Goal: Transaction & Acquisition: Download file/media

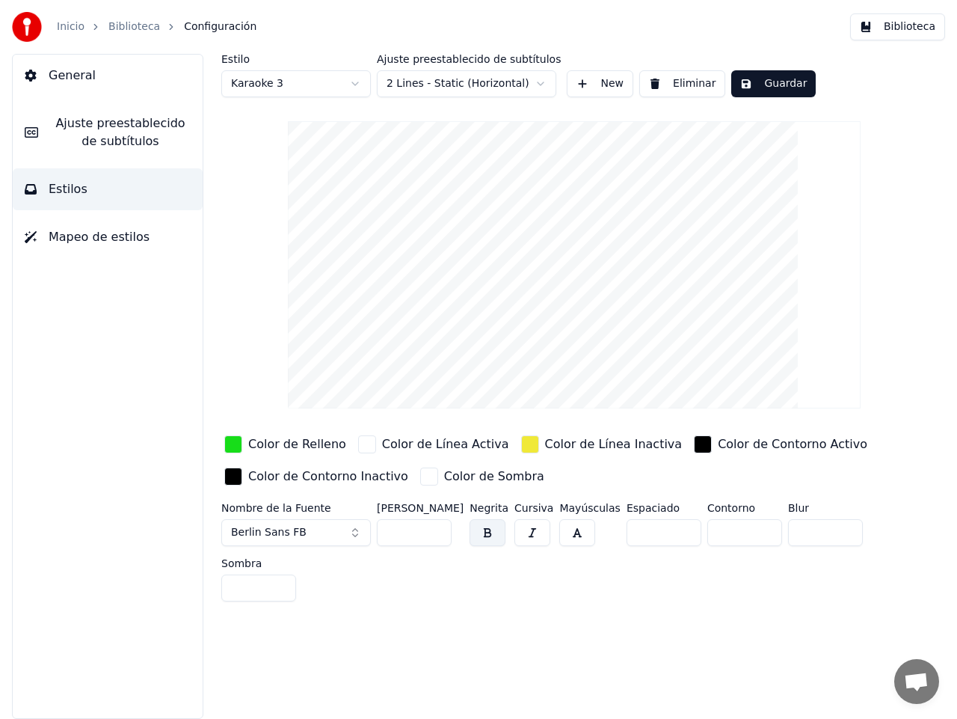
click at [28, 32] on img at bounding box center [27, 27] width 30 height 30
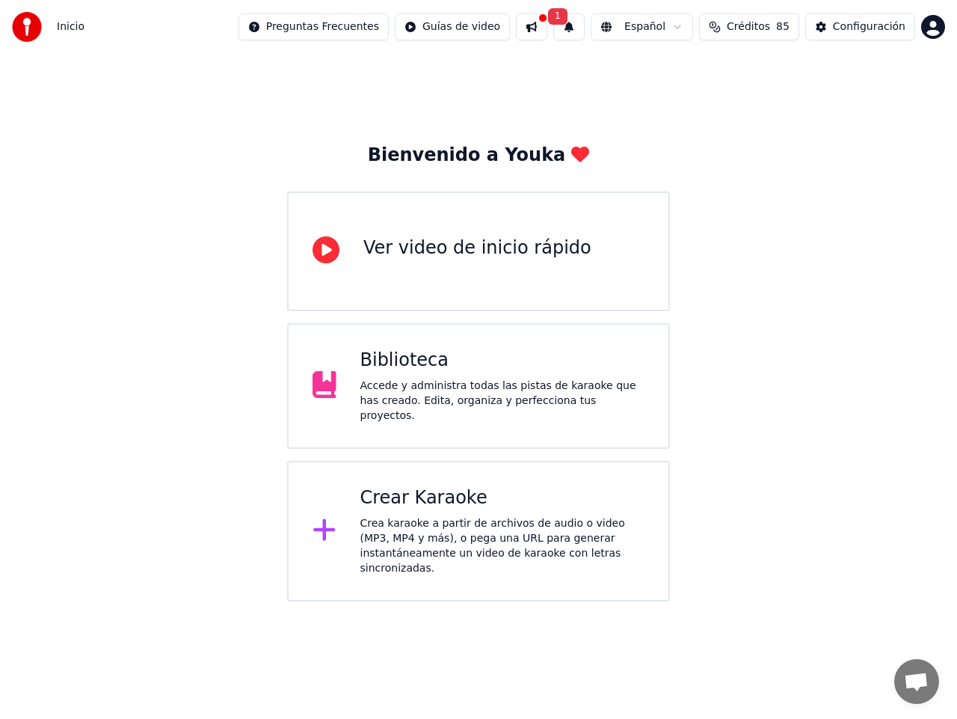
click at [548, 25] on button at bounding box center [531, 26] width 31 height 27
click at [830, 185] on div "Bienvenido a Youka Ver video de inicio rápido Biblioteca Accede y administra to…" at bounding box center [478, 328] width 957 height 548
click at [752, 31] on span "Créditos" at bounding box center [748, 26] width 43 height 15
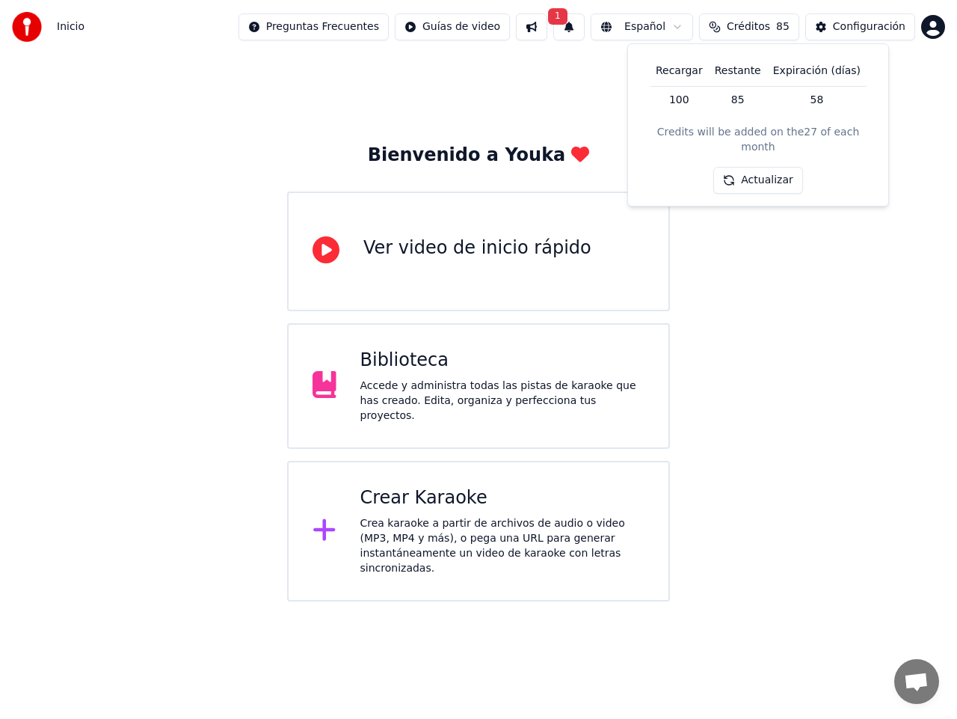
click at [748, 167] on button "Actualizar" at bounding box center [758, 180] width 89 height 27
click at [754, 255] on div "Bienvenido a Youka Ver video de inicio rápido Biblioteca Accede y administra to…" at bounding box center [478, 328] width 957 height 548
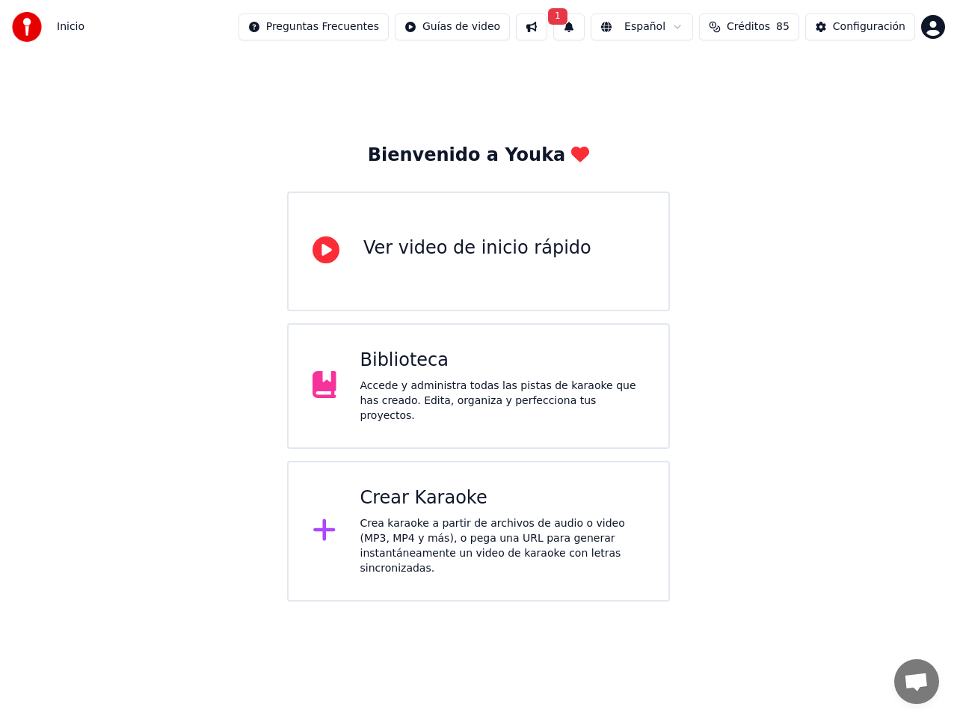
click at [939, 24] on html "Inicio Preguntas Frecuentes Guías de video 1 Español Créditos 85 Configuración …" at bounding box center [478, 300] width 957 height 601
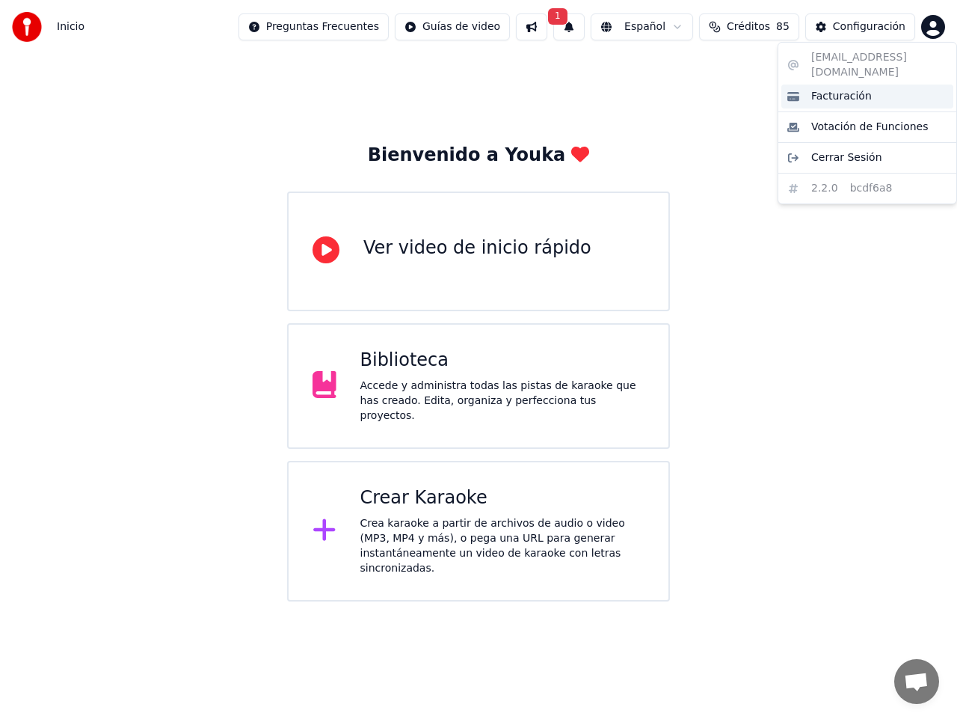
click at [856, 89] on span "Facturación" at bounding box center [842, 96] width 61 height 15
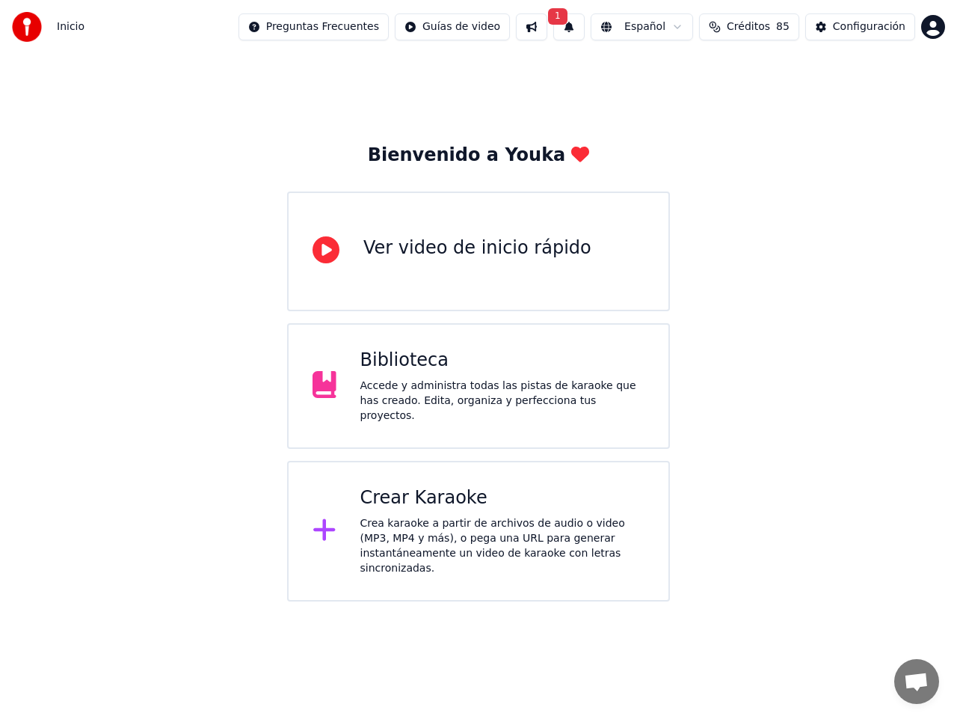
click at [327, 519] on icon at bounding box center [324, 530] width 22 height 22
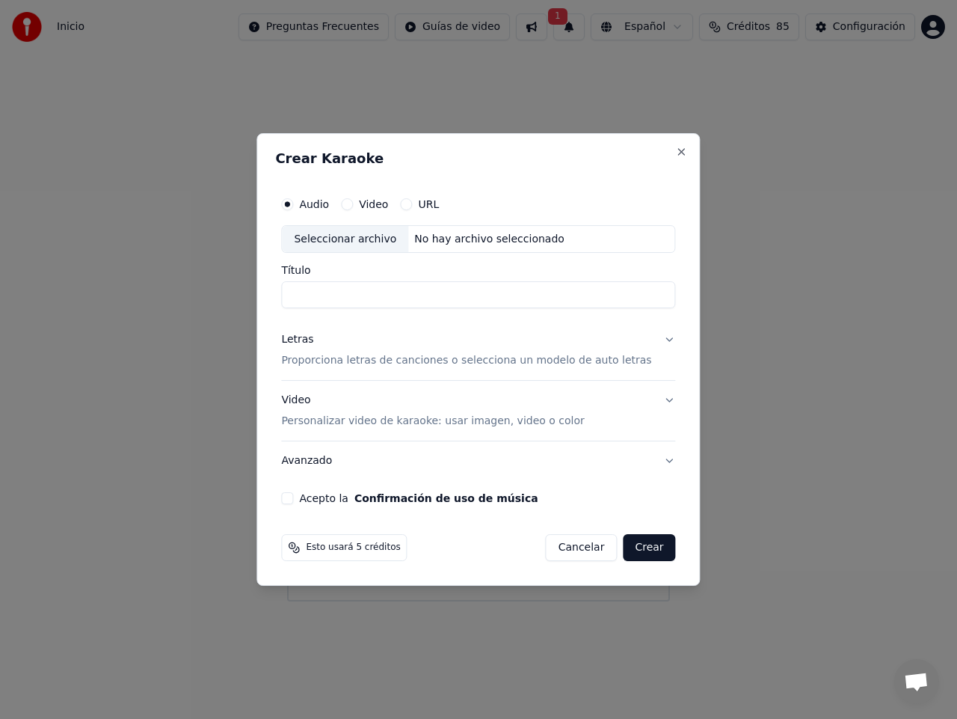
click at [353, 203] on button "Video" at bounding box center [347, 204] width 12 height 12
click at [366, 236] on div "Seleccionar archivo" at bounding box center [345, 239] width 126 height 27
type input "*******"
click at [293, 202] on button "Audio" at bounding box center [287, 204] width 12 height 12
click at [367, 242] on div "Seleccionar archivo" at bounding box center [345, 239] width 126 height 27
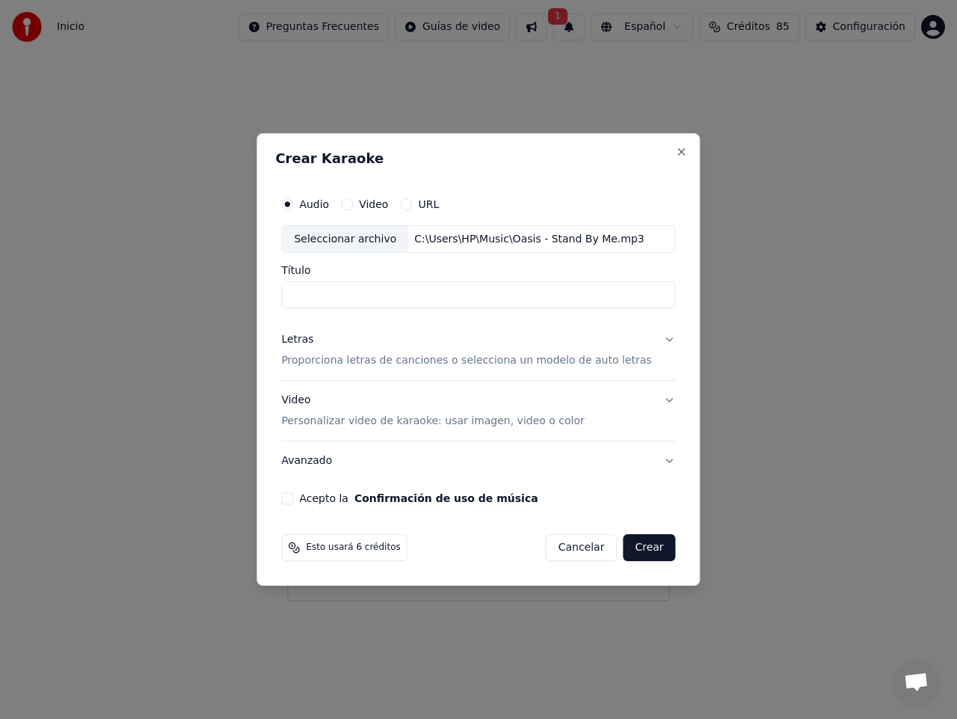
type input "**********"
click at [578, 361] on p "Proporciona letras de canciones o selecciona un modelo de auto letras" at bounding box center [466, 361] width 370 height 15
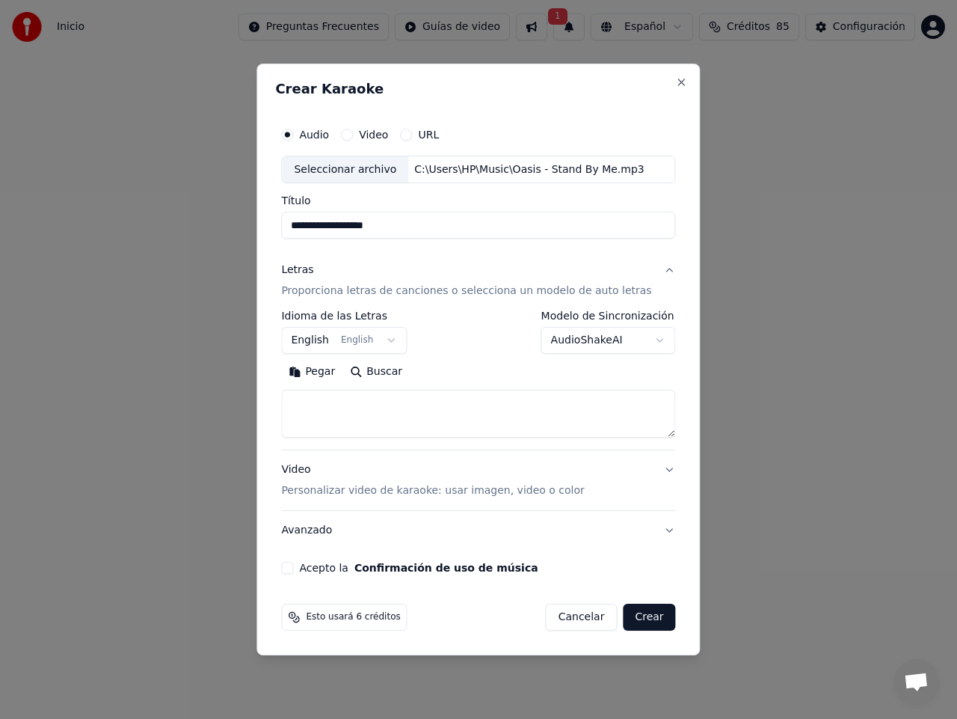
click at [613, 343] on body "**********" at bounding box center [478, 300] width 957 height 601
click at [393, 372] on button "Buscar" at bounding box center [376, 373] width 67 height 24
type textarea "**********"
click at [478, 373] on button "Expandir" at bounding box center [459, 373] width 78 height 24
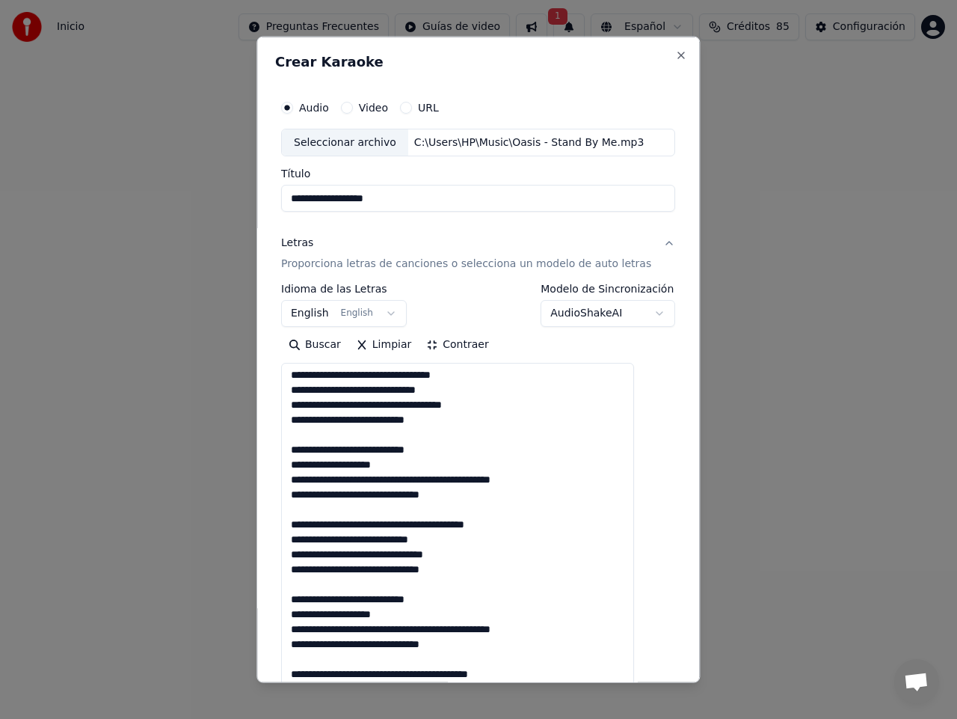
click at [457, 341] on button "Contraer" at bounding box center [458, 345] width 77 height 24
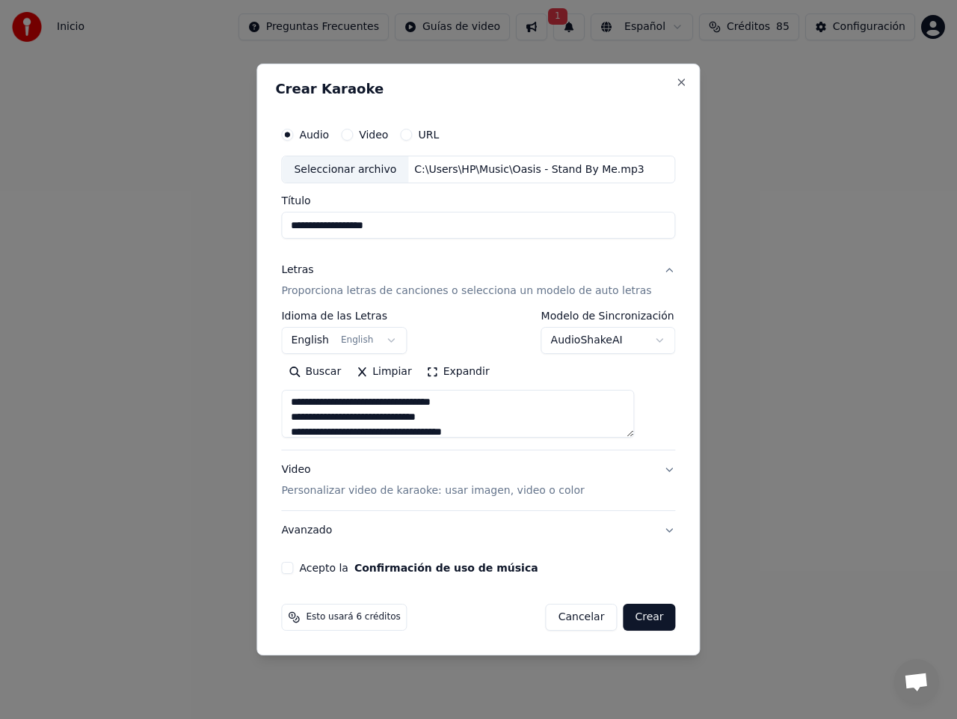
click at [334, 486] on p "Personalizar video de karaoke: usar imagen, video o color" at bounding box center [432, 490] width 303 height 15
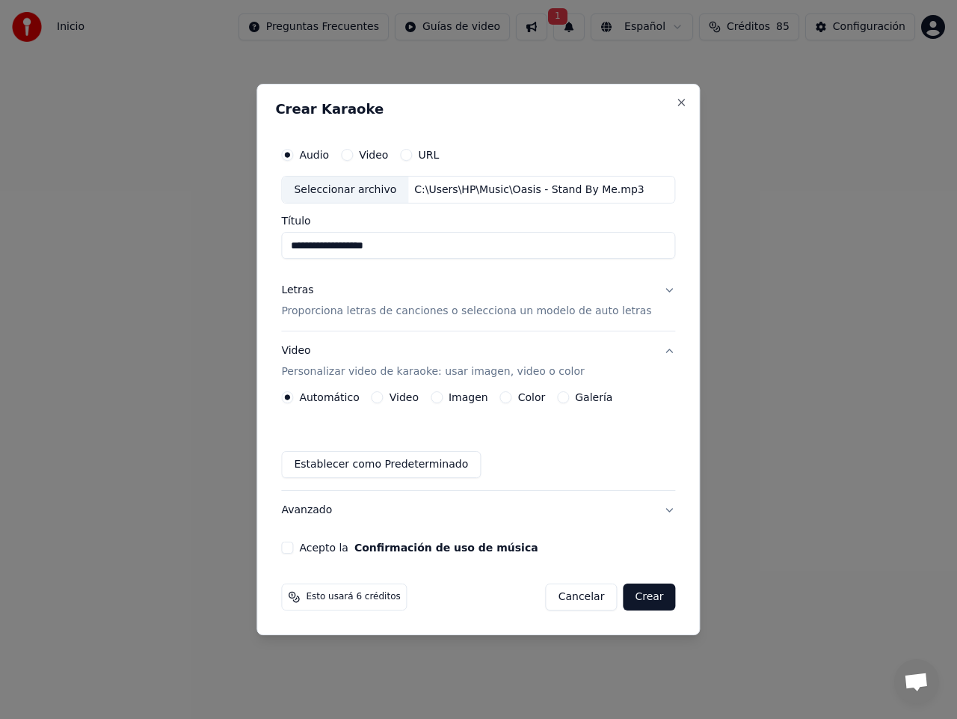
click at [384, 396] on button "Video" at bounding box center [378, 397] width 12 height 12
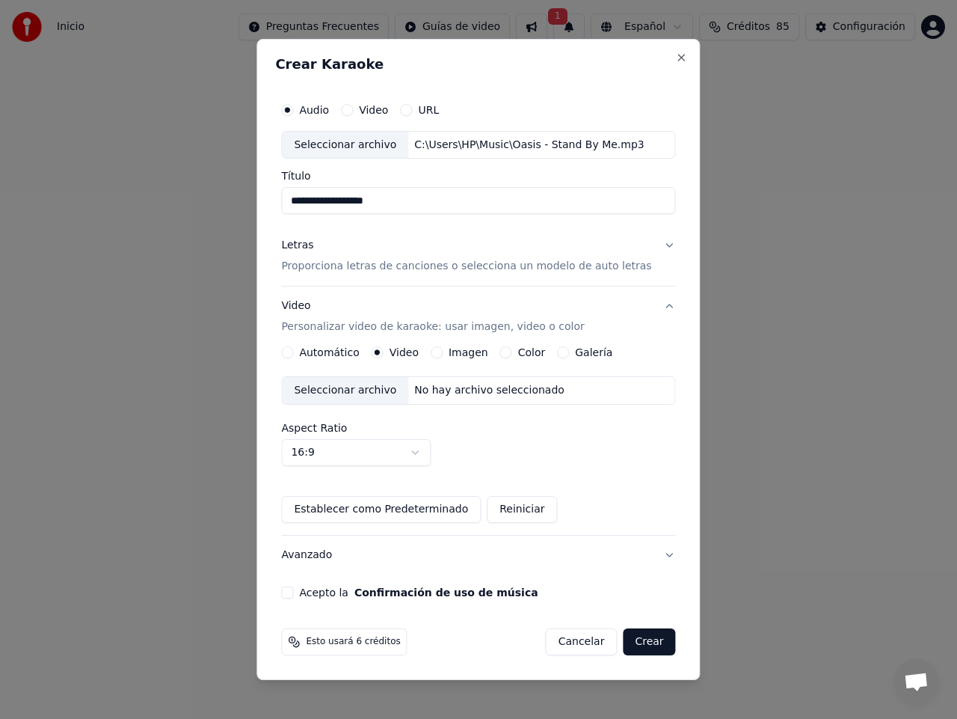
click at [358, 392] on div "Seleccionar archivo" at bounding box center [345, 390] width 126 height 27
click at [437, 451] on body "**********" at bounding box center [478, 300] width 957 height 601
click at [293, 592] on button "Acepto la Confirmación de uso de música" at bounding box center [287, 592] width 12 height 12
click at [651, 551] on button "Avanzado" at bounding box center [478, 555] width 394 height 39
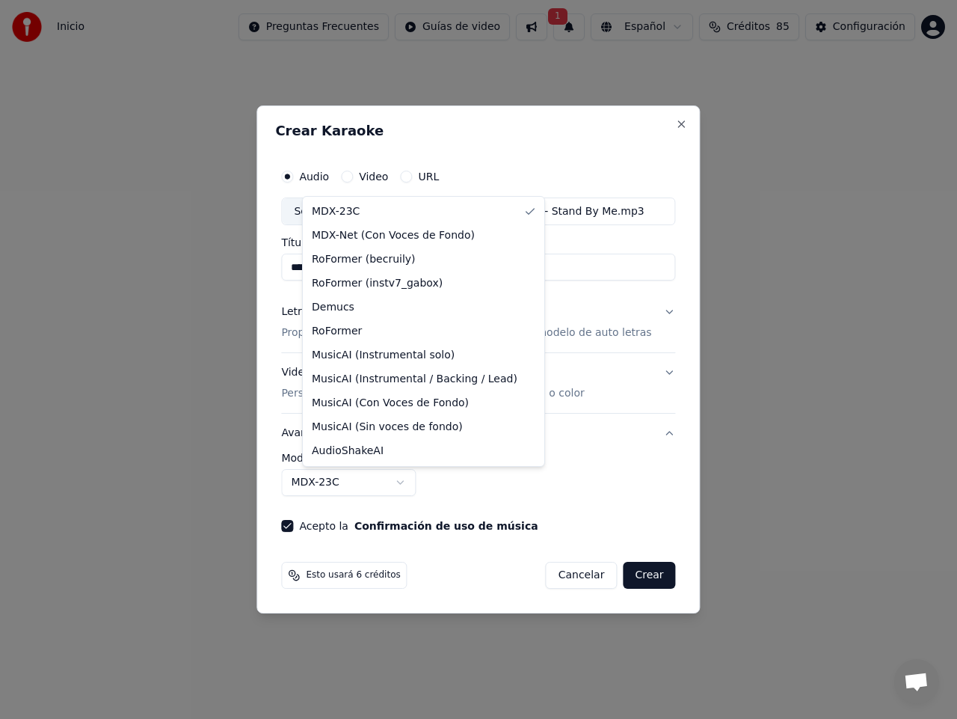
click at [420, 481] on body "**********" at bounding box center [478, 300] width 957 height 601
click at [523, 487] on body "**********" at bounding box center [478, 300] width 957 height 601
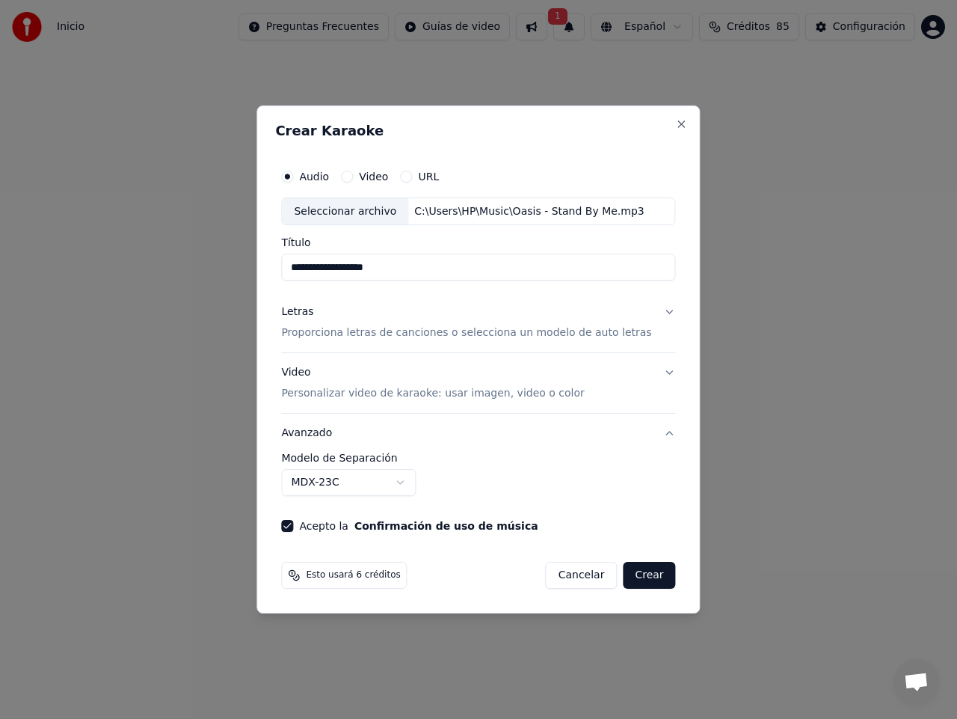
click at [649, 369] on button "Video Personalizar video de karaoke: usar imagen, video o color" at bounding box center [478, 384] width 394 height 60
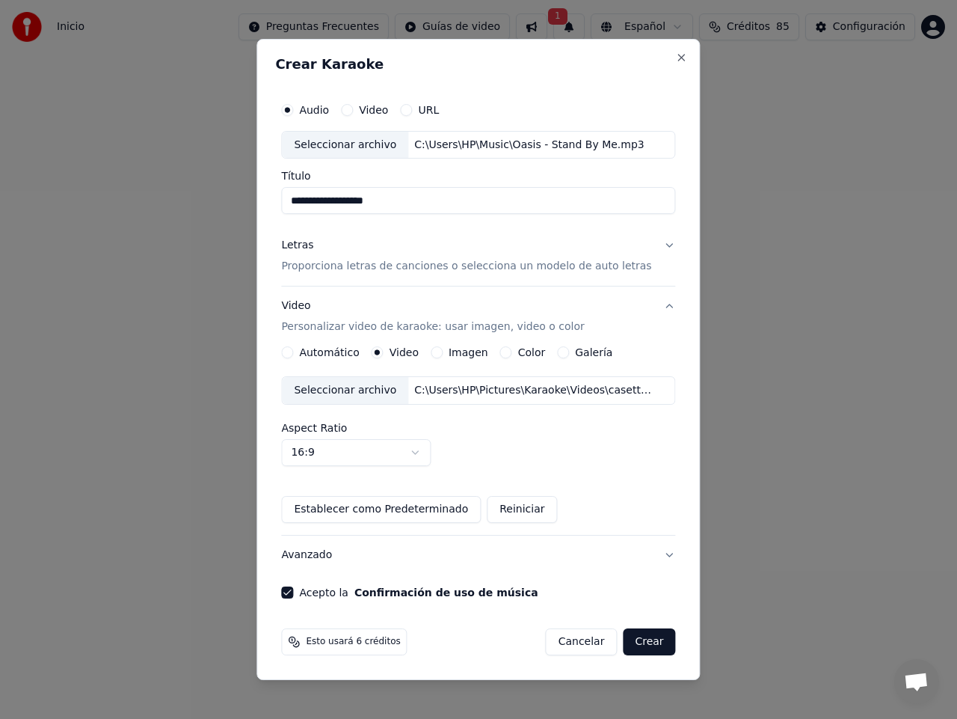
click at [643, 643] on button "Crear" at bounding box center [649, 641] width 52 height 27
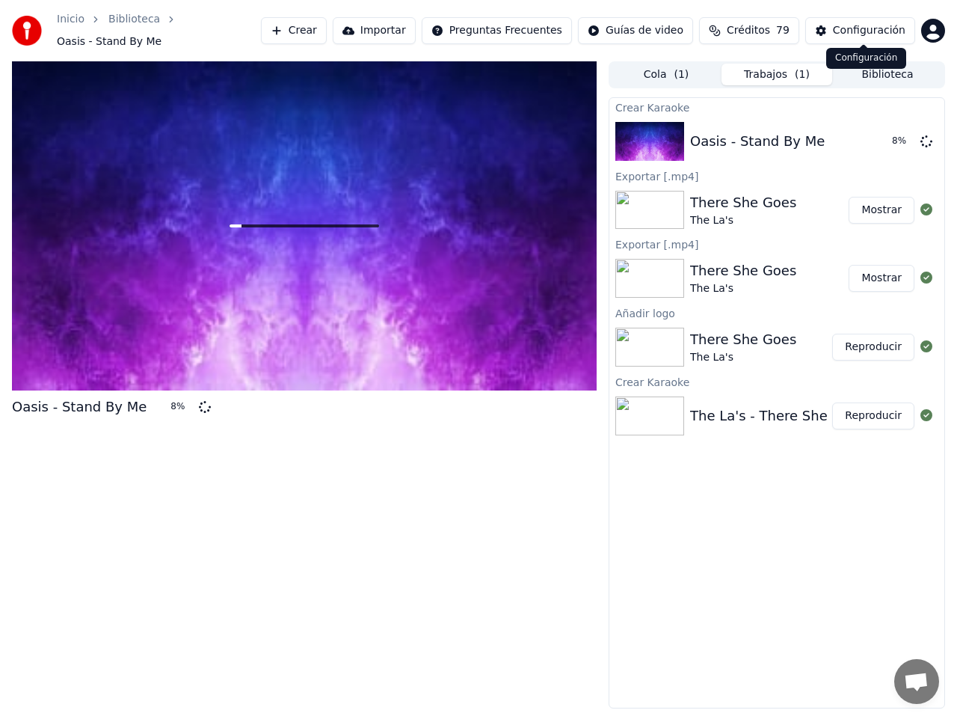
click at [861, 24] on div "Configuración" at bounding box center [869, 30] width 73 height 15
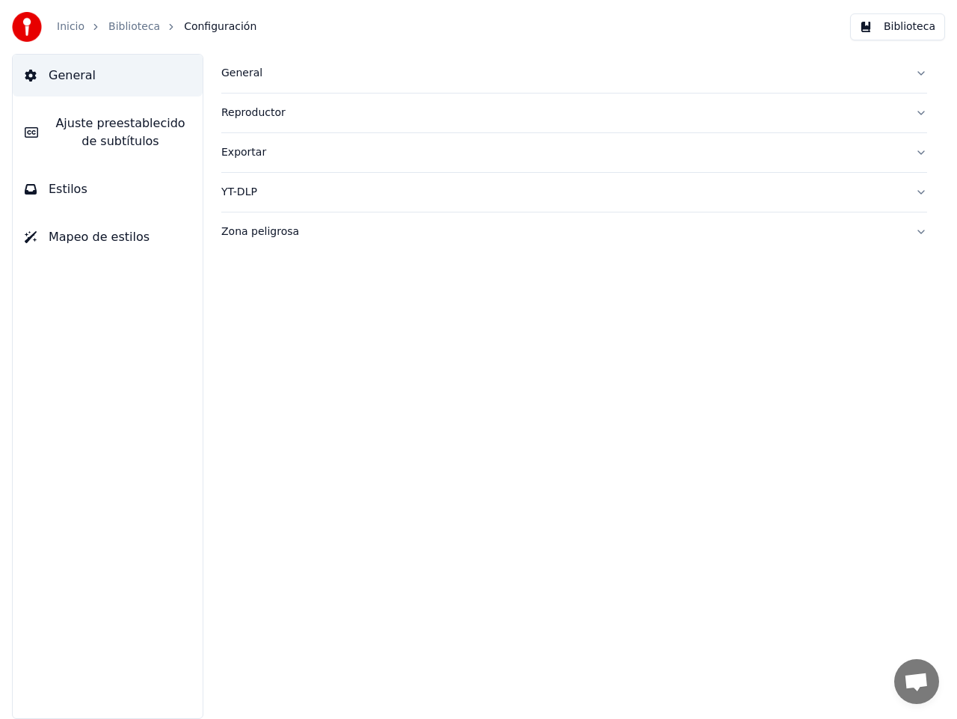
click at [67, 194] on span "Estilos" at bounding box center [68, 189] width 39 height 18
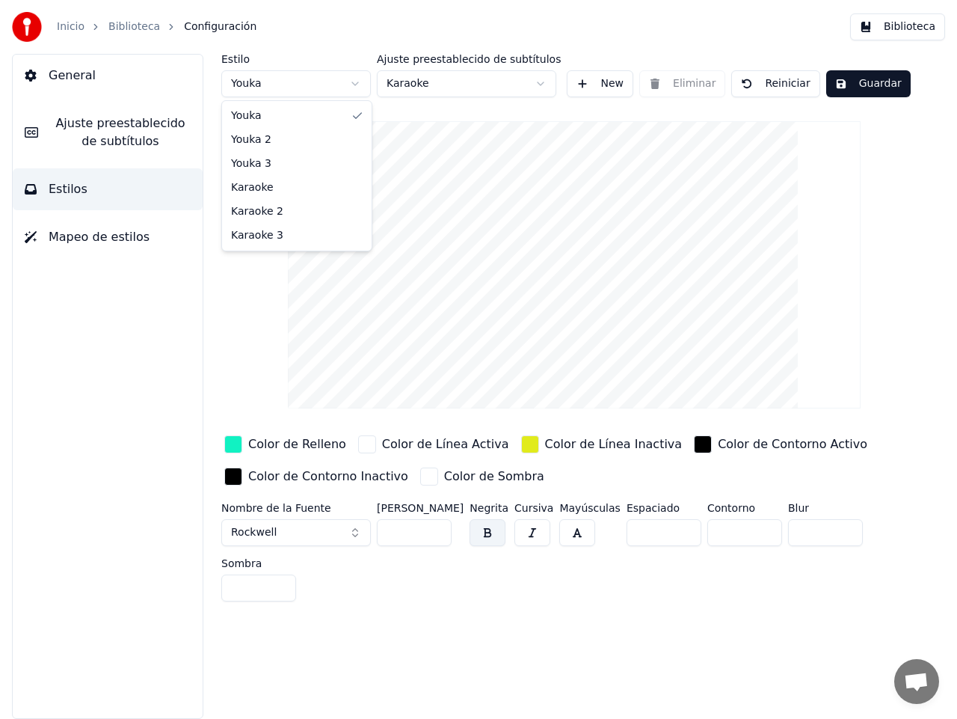
click at [360, 81] on html "Inicio Biblioteca Configuración Biblioteca General Ajuste preestablecido de sub…" at bounding box center [478, 359] width 957 height 719
type input "**"
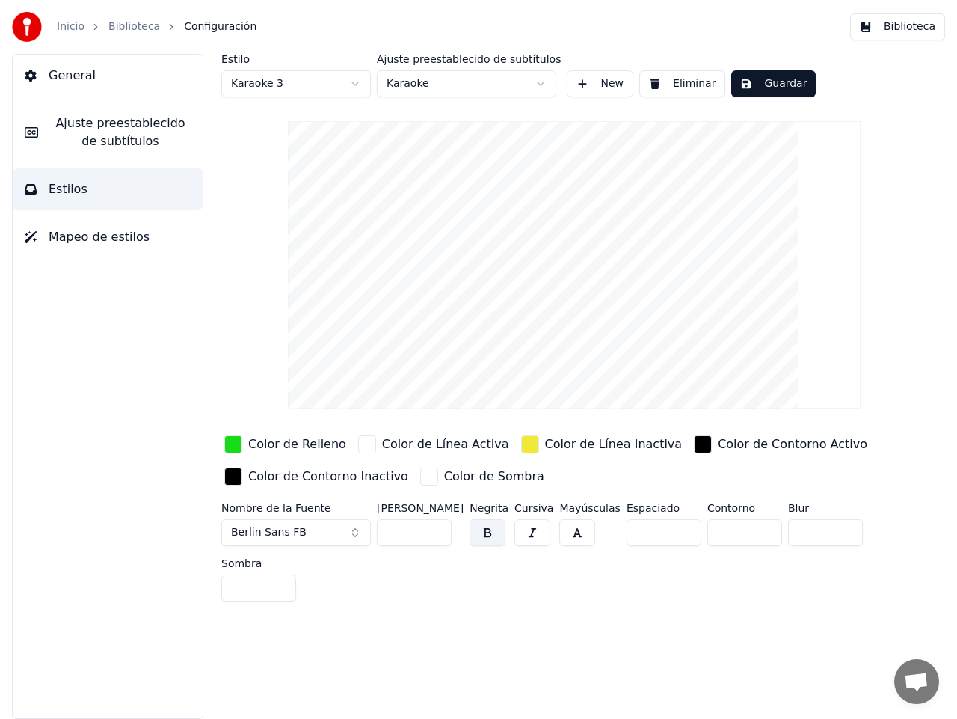
click at [761, 81] on button "Guardar" at bounding box center [774, 83] width 85 height 27
click at [877, 28] on button "Biblioteca" at bounding box center [897, 26] width 95 height 27
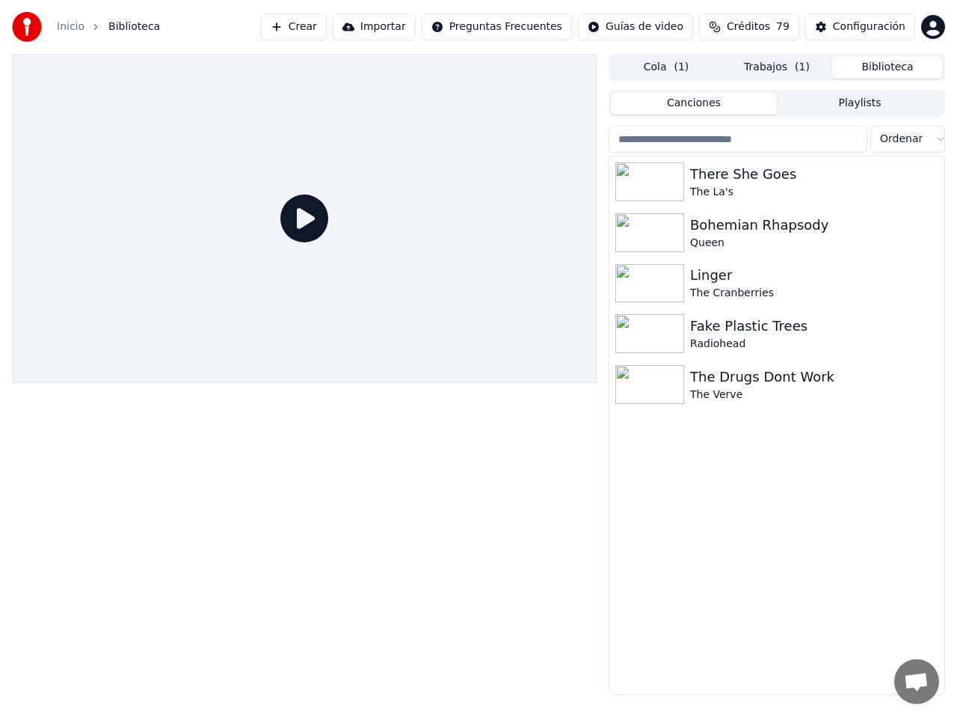
click at [667, 70] on button "Cola ( 1 )" at bounding box center [666, 68] width 111 height 22
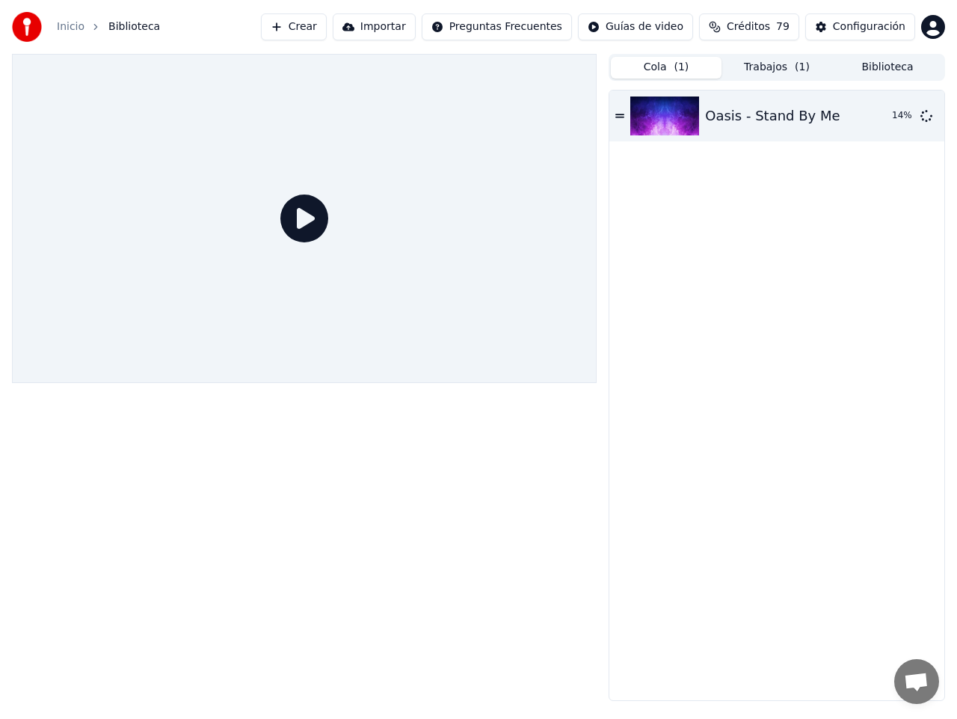
click at [877, 64] on button "Biblioteca" at bounding box center [888, 68] width 111 height 22
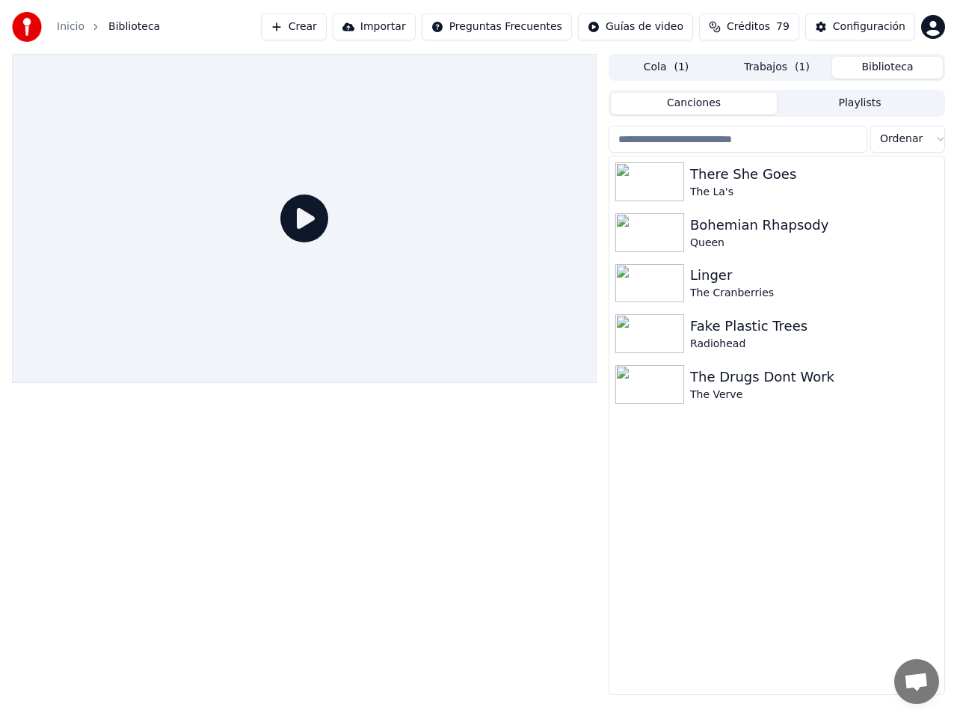
click at [659, 67] on button "Cola ( 1 )" at bounding box center [666, 68] width 111 height 22
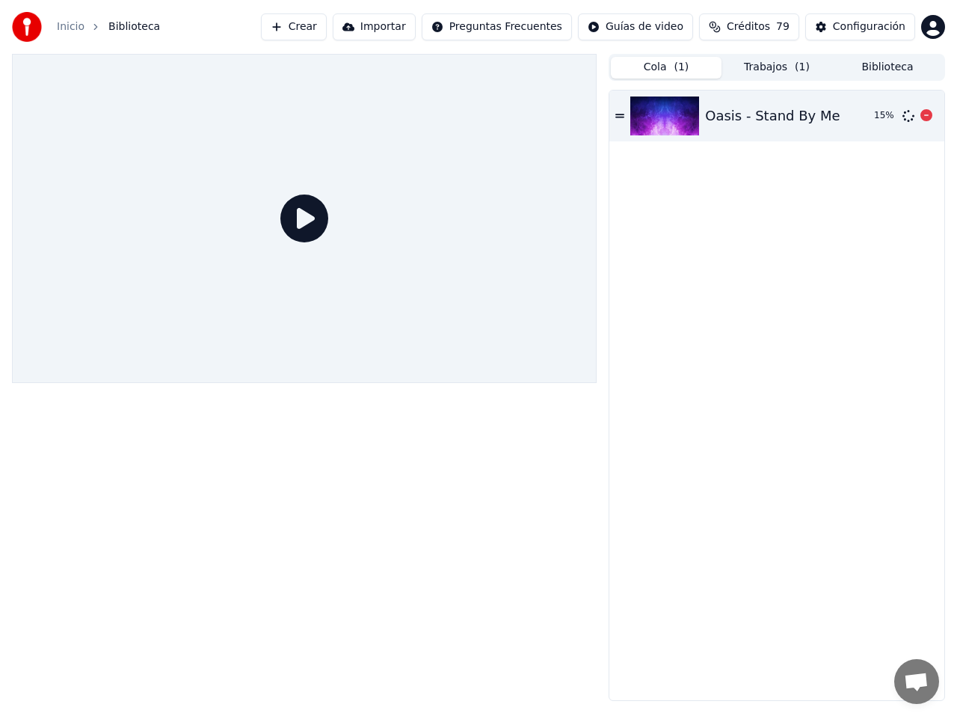
click at [663, 117] on img at bounding box center [665, 115] width 69 height 39
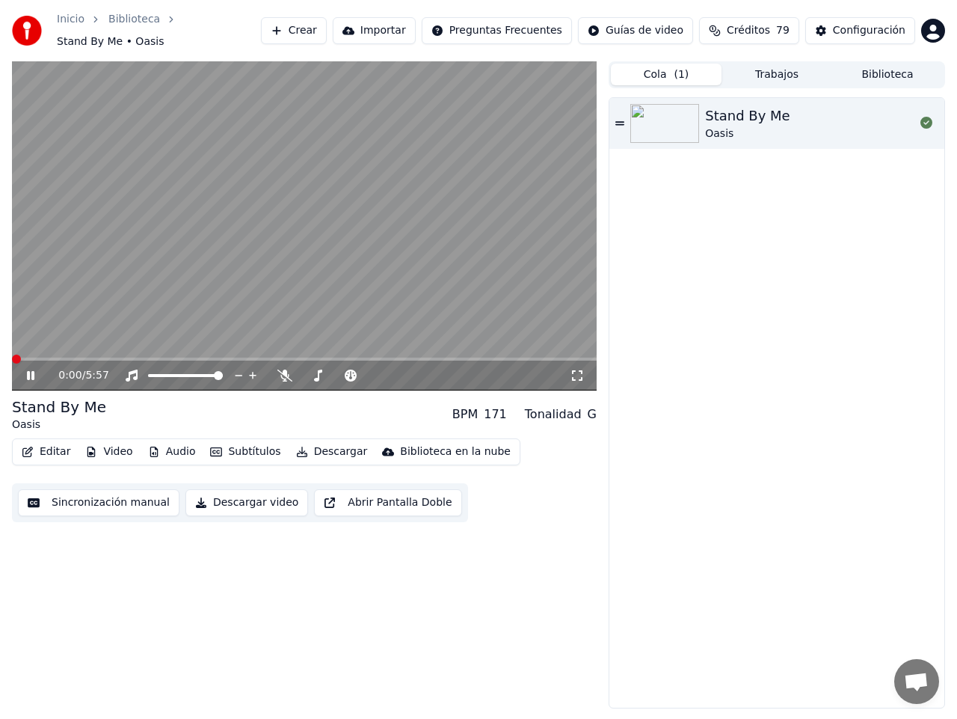
click at [12, 355] on span at bounding box center [16, 359] width 9 height 9
click at [278, 370] on icon at bounding box center [285, 376] width 15 height 12
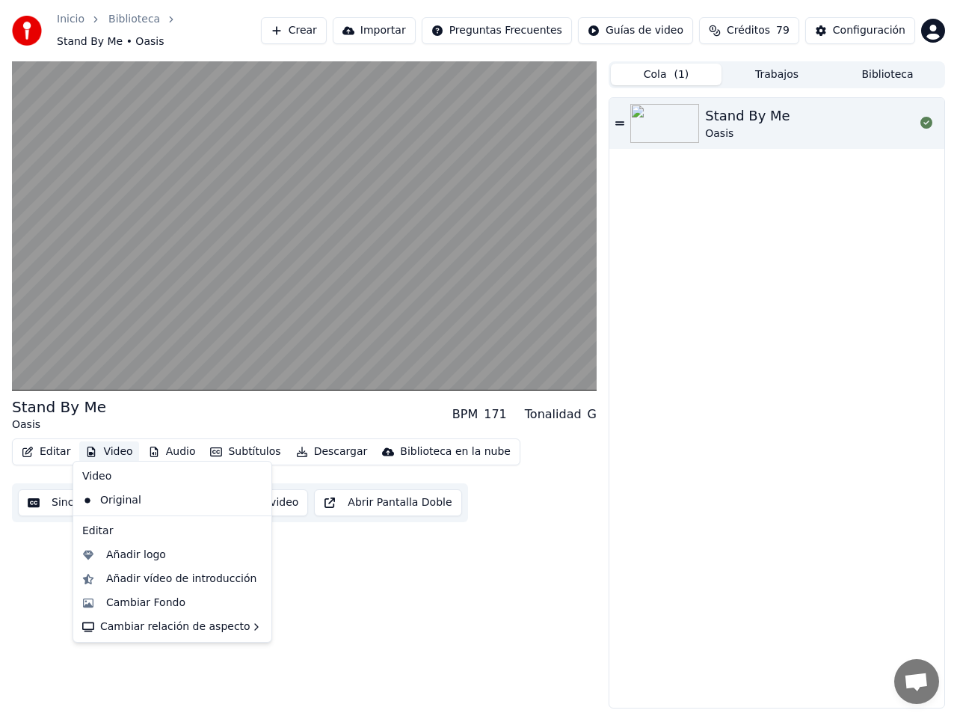
click at [107, 443] on button "Video" at bounding box center [108, 451] width 59 height 21
click at [577, 455] on div "Editar Video Audio Subtítulos Descargar Biblioteca en la nube Sincronización ma…" at bounding box center [304, 480] width 585 height 84
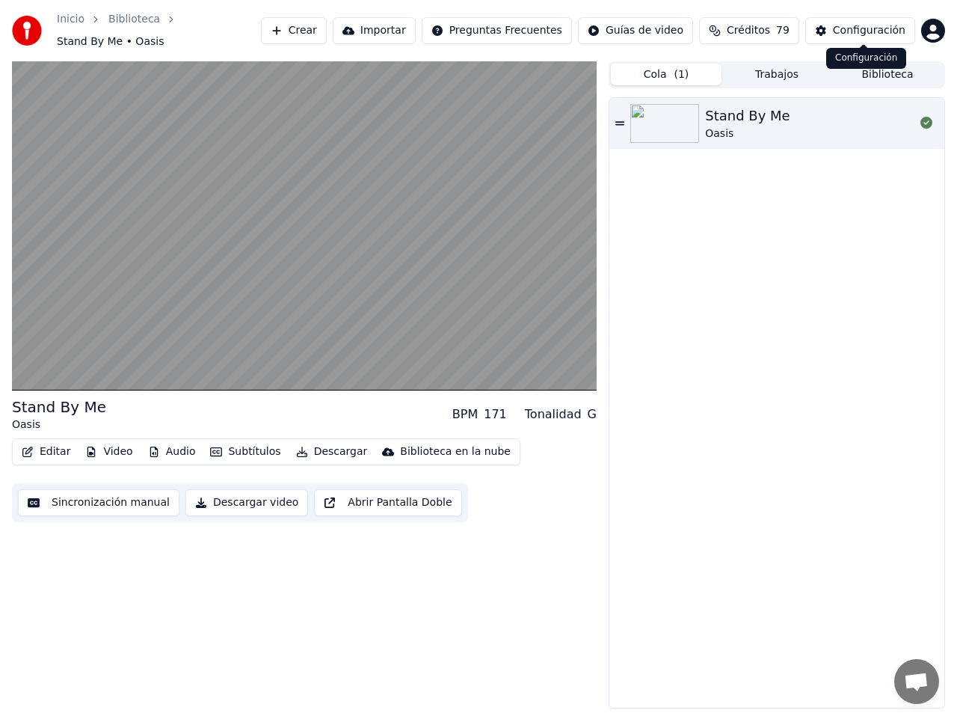
click at [878, 25] on div "Configuración" at bounding box center [869, 30] width 73 height 15
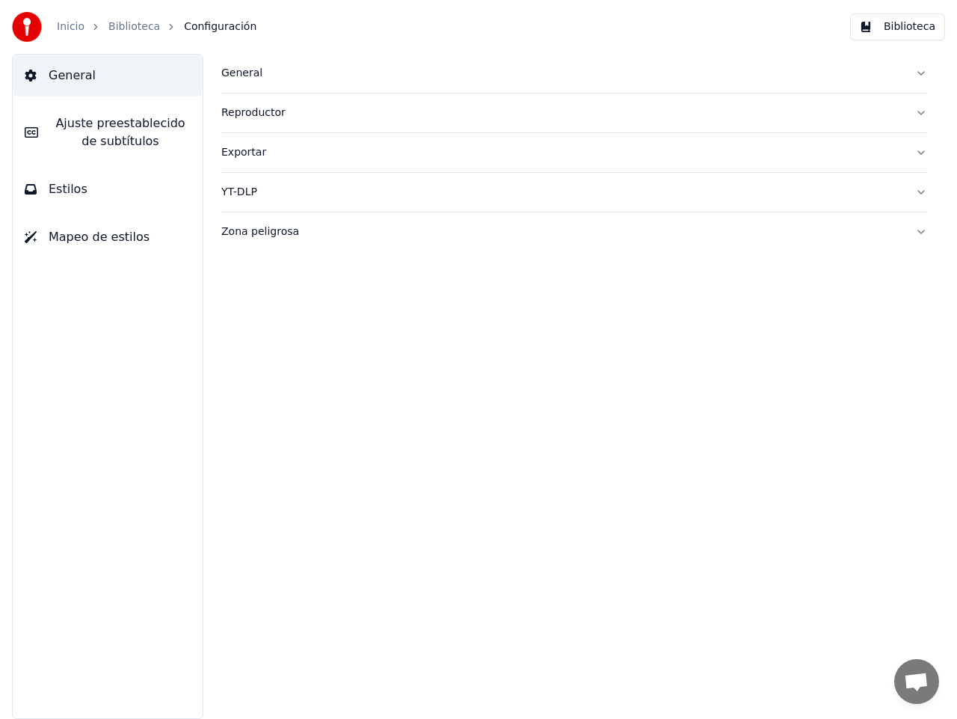
click at [57, 192] on span "Estilos" at bounding box center [68, 189] width 39 height 18
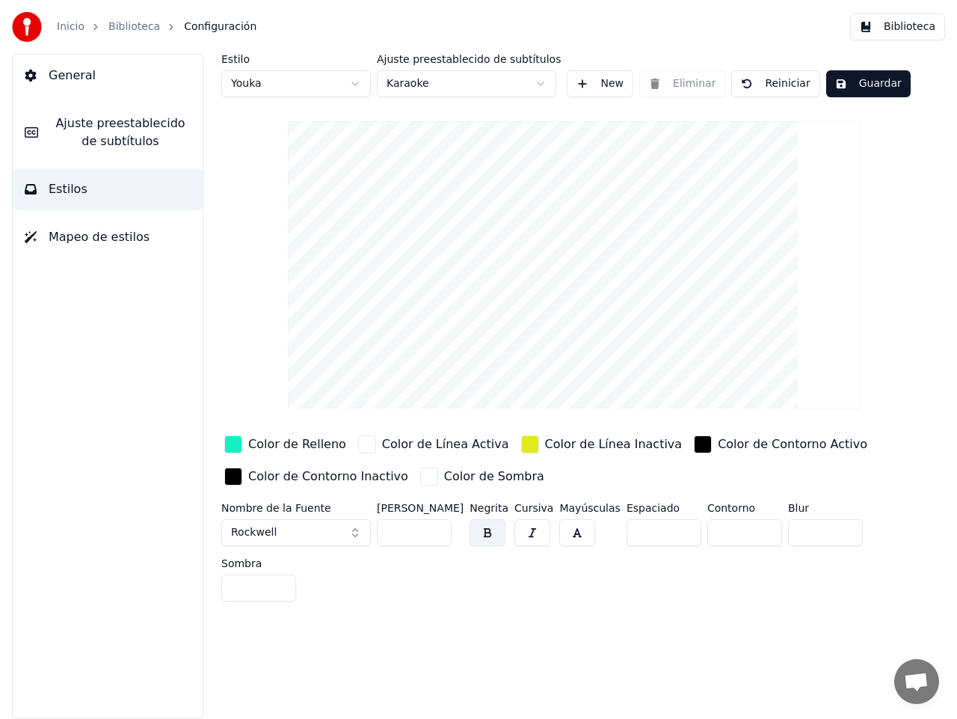
click at [542, 86] on html "Inicio Biblioteca Configuración Biblioteca General Ajuste preestablecido de sub…" at bounding box center [478, 359] width 957 height 719
click at [356, 83] on html "Inicio Biblioteca Configuración Biblioteca General Ajuste preestablecido de sub…" at bounding box center [478, 359] width 957 height 719
type input "**"
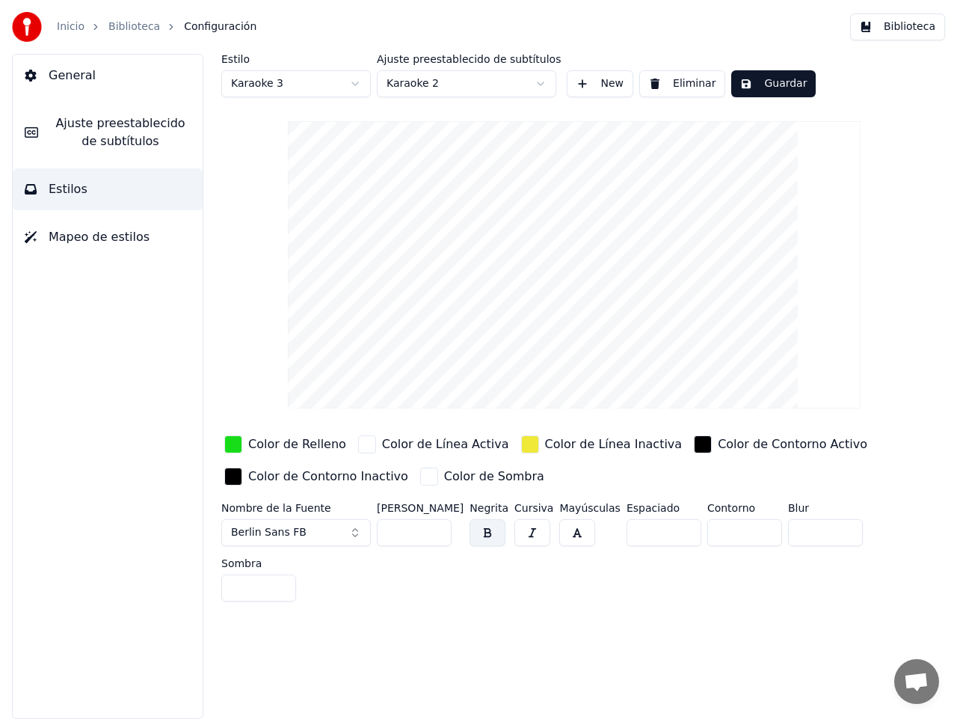
click at [764, 80] on button "Guardar" at bounding box center [774, 83] width 85 height 27
click at [132, 28] on link "Biblioteca" at bounding box center [134, 26] width 52 height 15
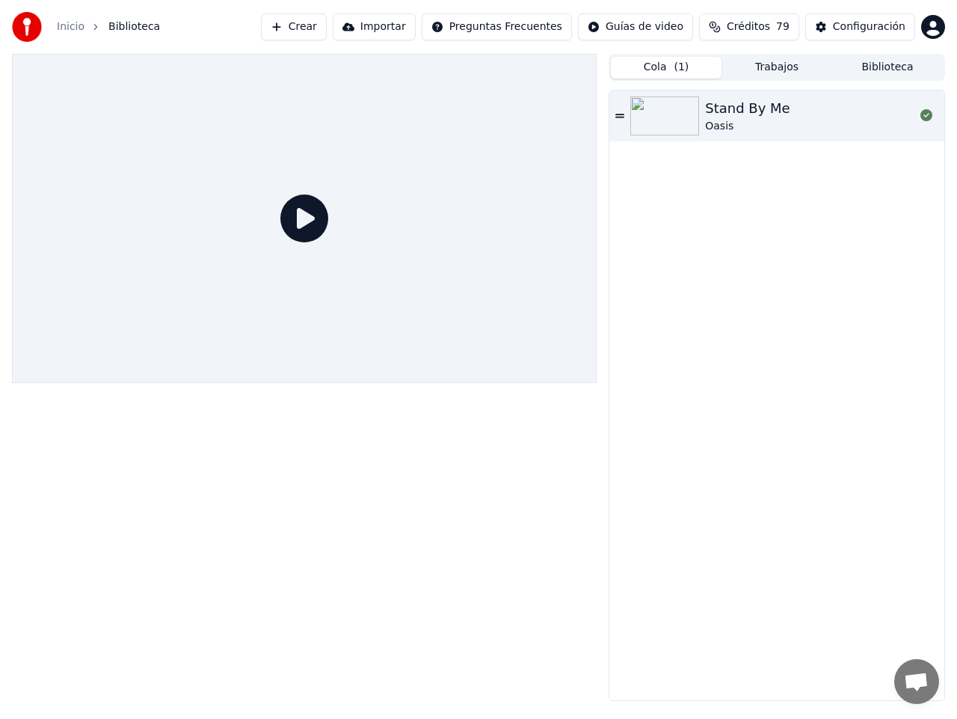
click at [740, 116] on div "Stand By Me" at bounding box center [747, 108] width 85 height 21
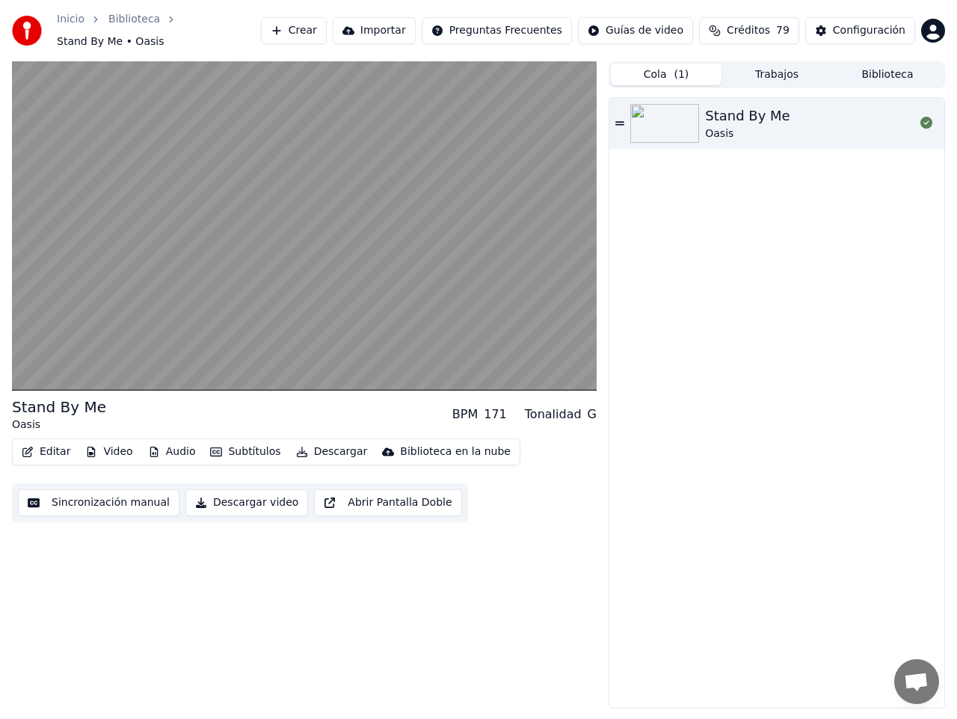
click at [174, 442] on button "Audio" at bounding box center [172, 451] width 60 height 21
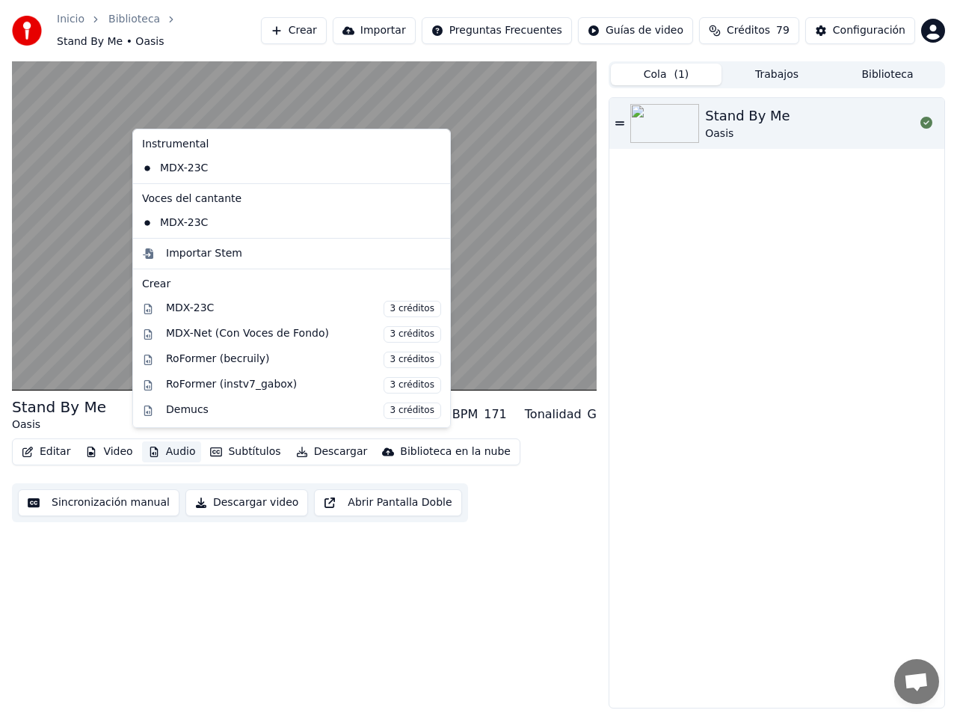
click at [174, 442] on button "Audio" at bounding box center [172, 451] width 60 height 21
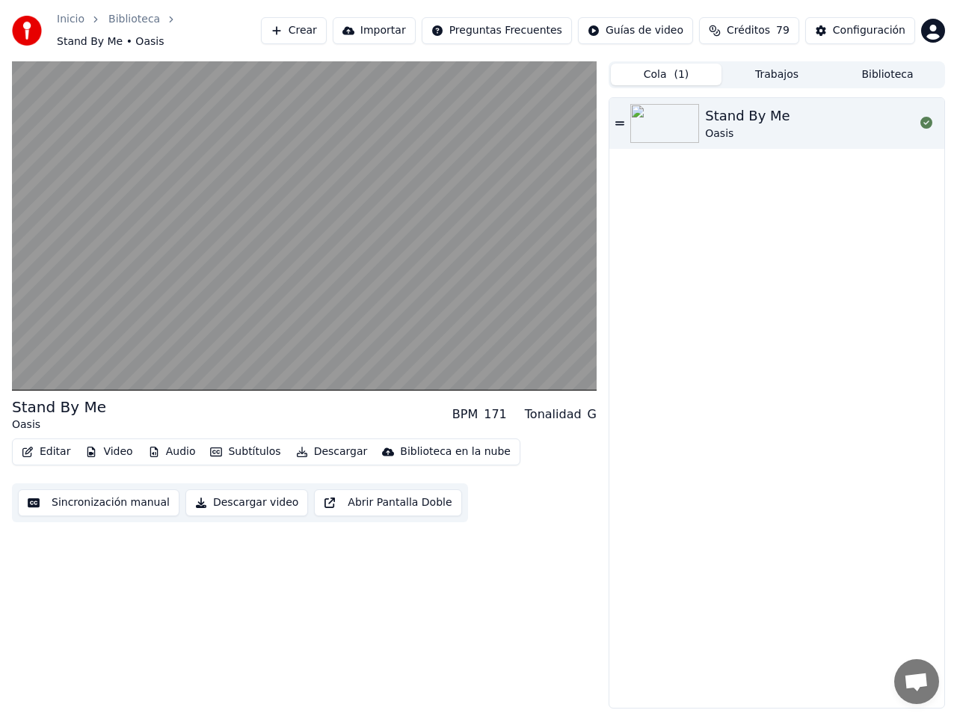
click at [106, 442] on button "Video" at bounding box center [108, 451] width 59 height 21
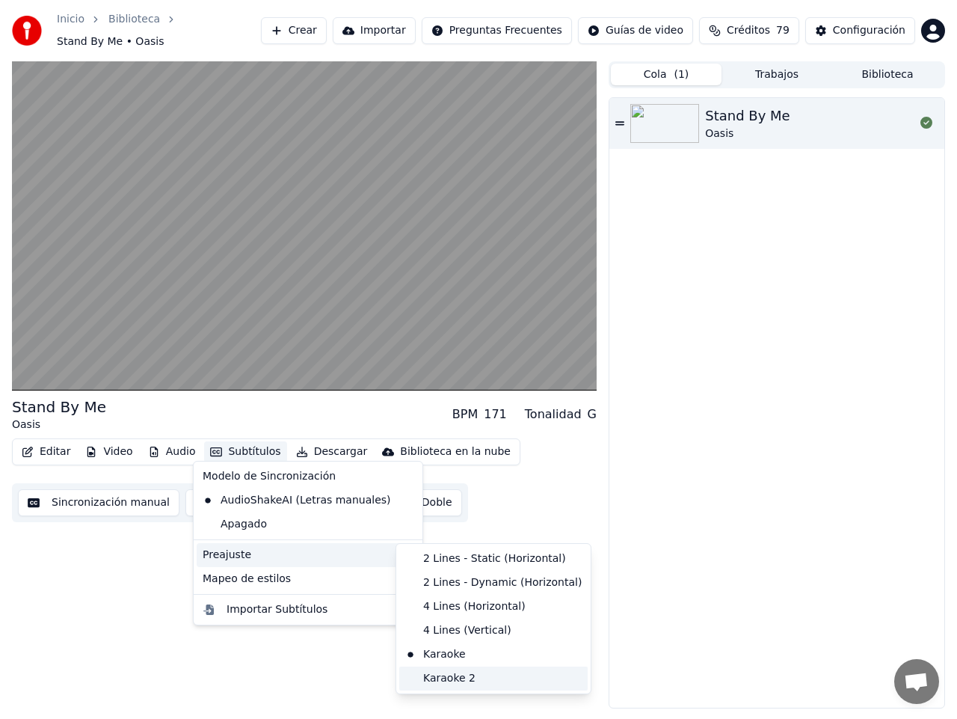
click at [460, 675] on div "Karaoke 2" at bounding box center [493, 678] width 188 height 24
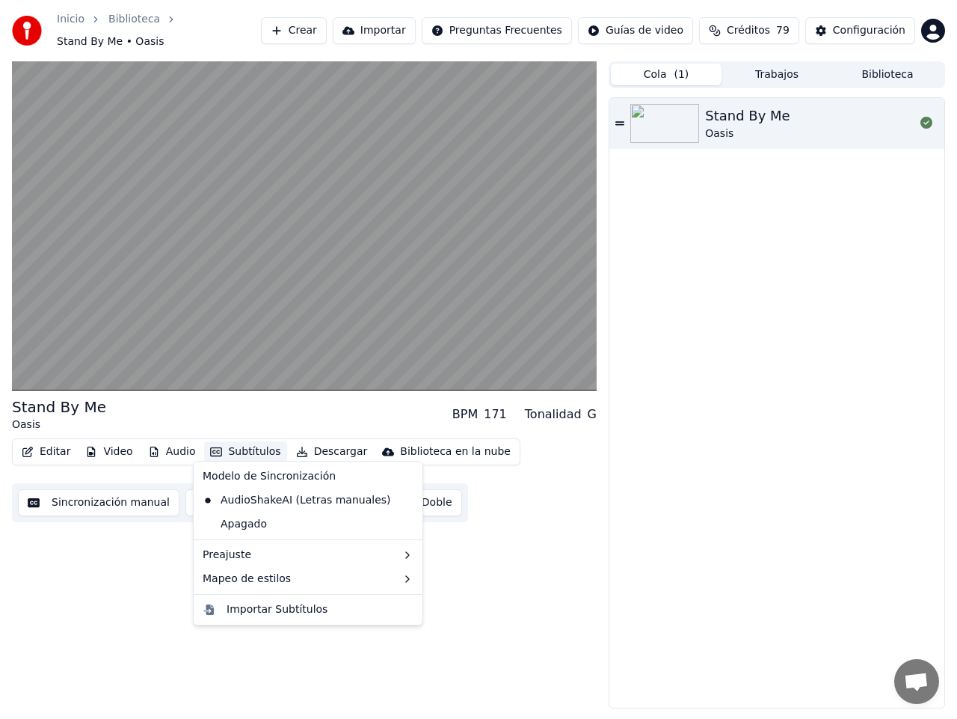
click at [266, 446] on button "Subtítulos" at bounding box center [245, 451] width 82 height 21
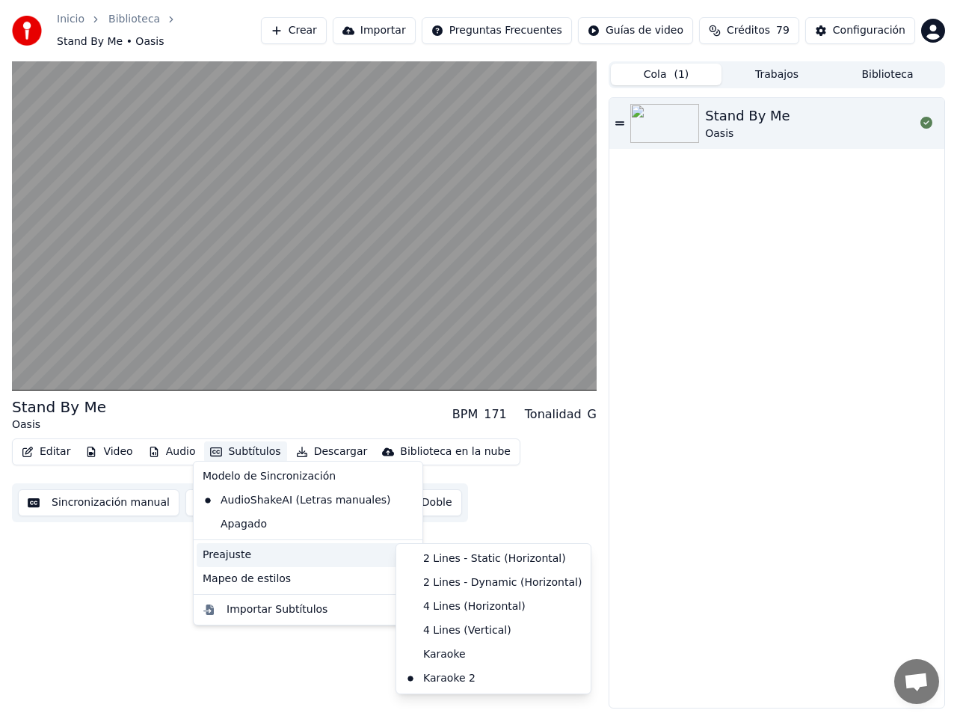
click at [310, 553] on div "Preajuste" at bounding box center [308, 555] width 223 height 24
click at [468, 559] on div "2 Lines - Static (Horizontal)" at bounding box center [493, 559] width 188 height 24
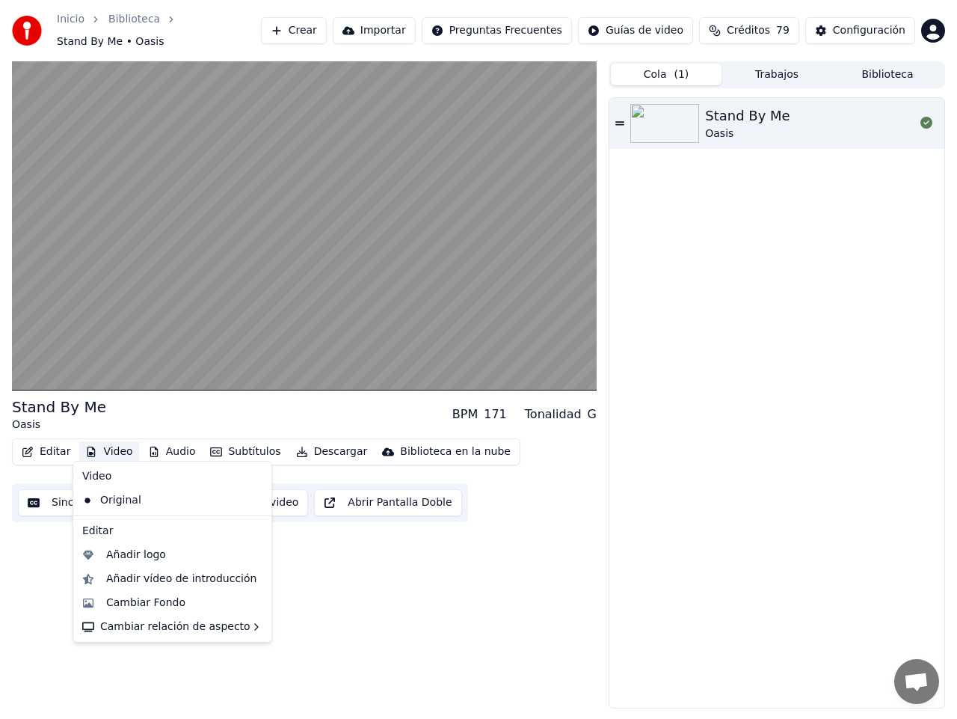
click at [103, 447] on button "Video" at bounding box center [108, 451] width 59 height 21
click at [139, 556] on div "Añadir logo" at bounding box center [136, 555] width 60 height 15
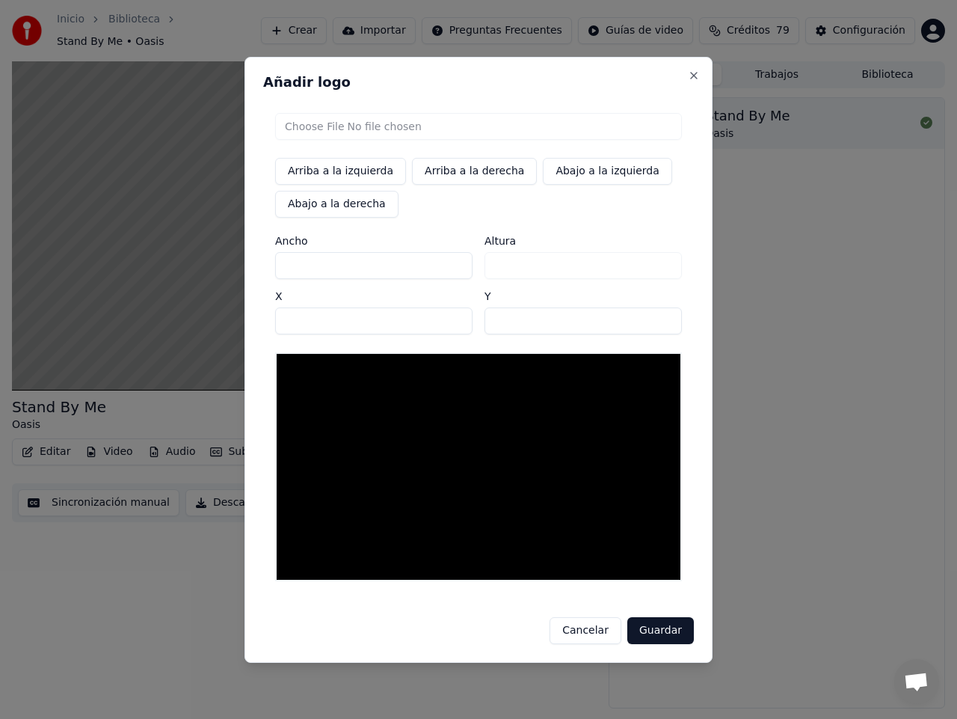
click at [301, 128] on input "file" at bounding box center [478, 126] width 407 height 27
type input "**********"
click at [663, 630] on button "Guardar" at bounding box center [661, 630] width 67 height 27
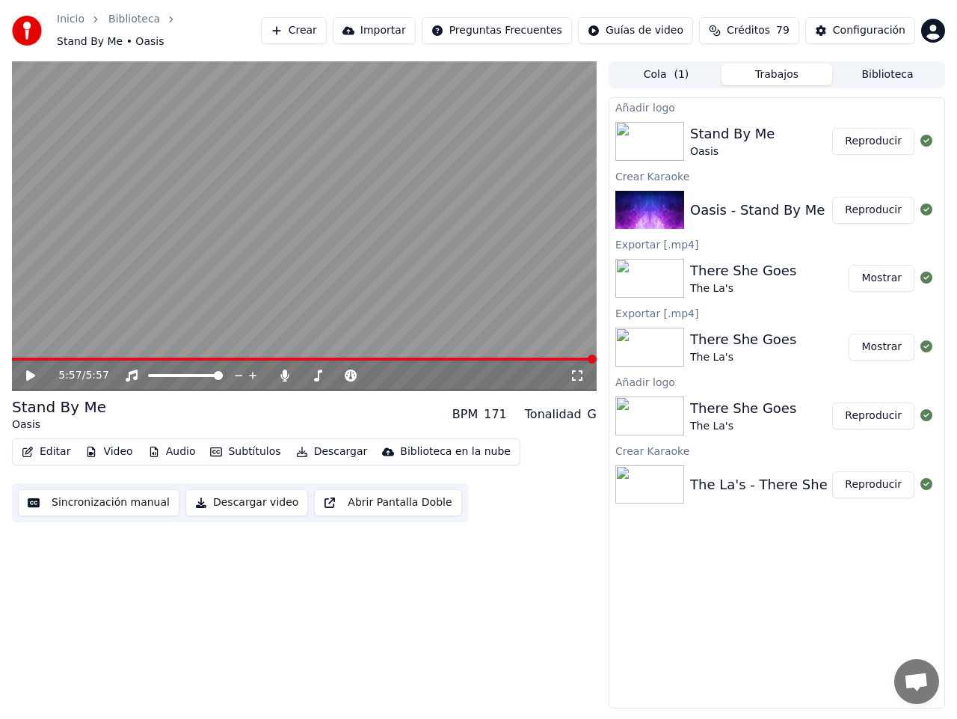
click at [874, 134] on button "Reproducir" at bounding box center [874, 141] width 82 height 27
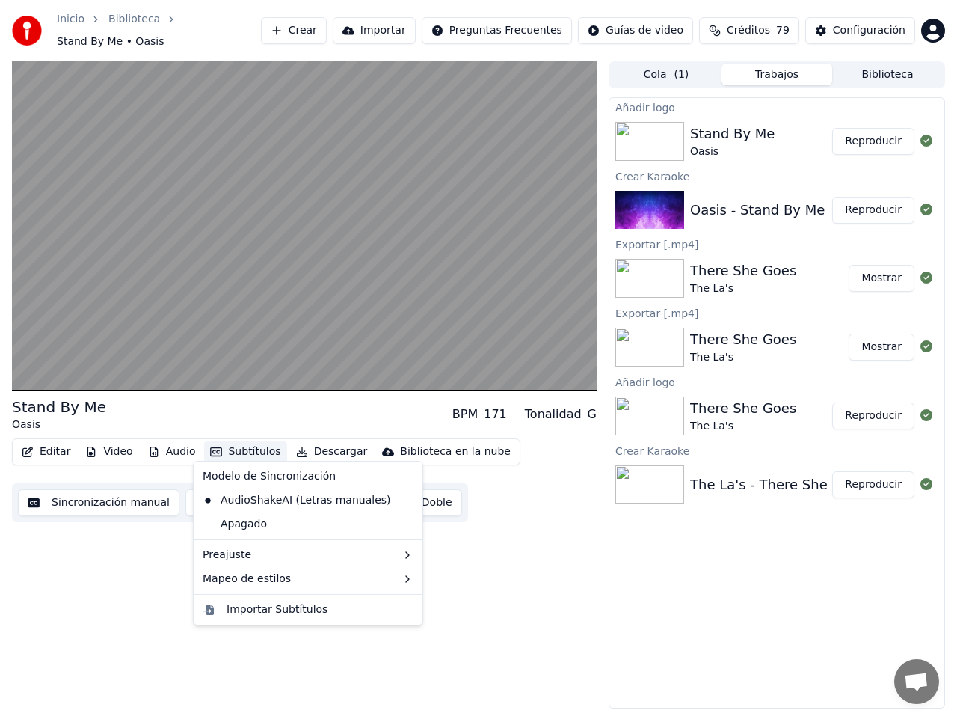
click at [239, 444] on button "Subtítulos" at bounding box center [245, 451] width 82 height 21
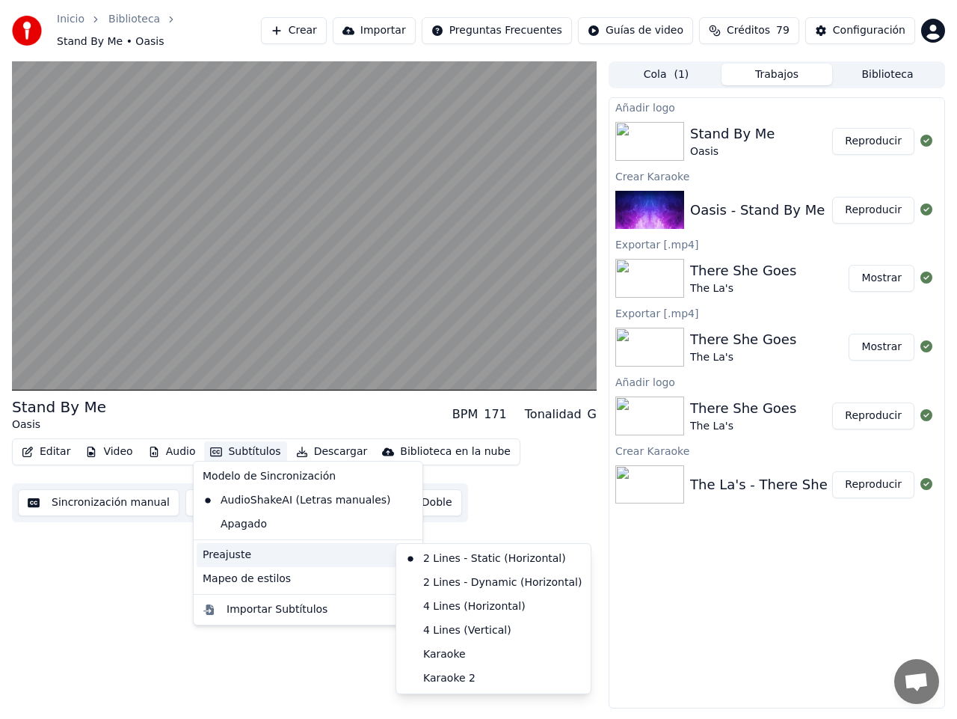
click at [539, 490] on div "Editar Video Audio Subtítulos Descargar Biblioteca en la nube Sincronización ma…" at bounding box center [304, 480] width 585 height 84
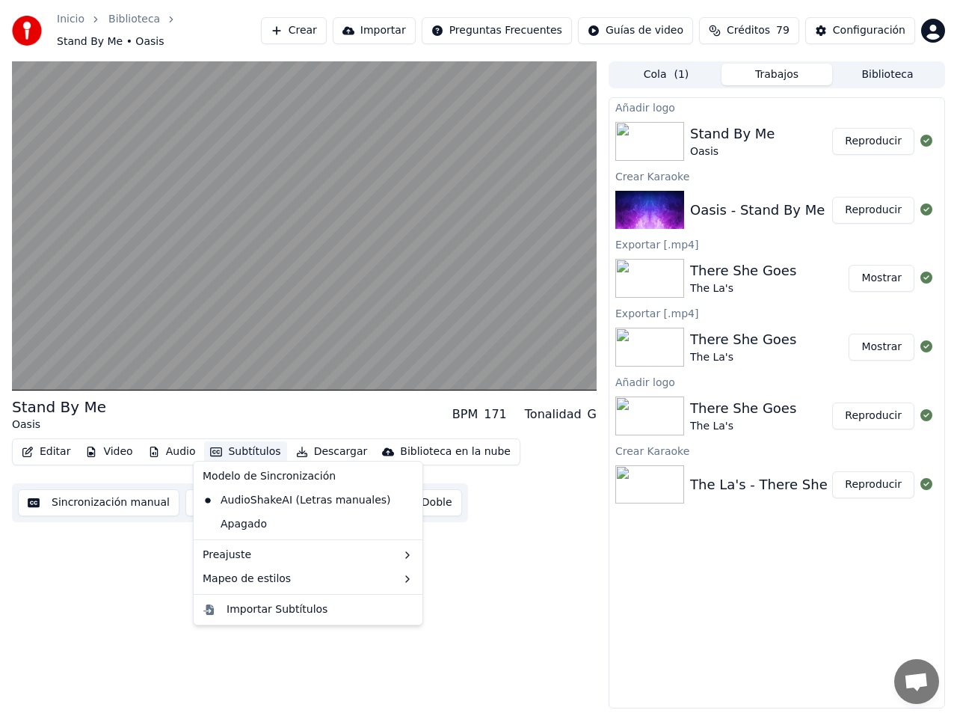
click at [253, 444] on button "Subtítulos" at bounding box center [245, 451] width 82 height 21
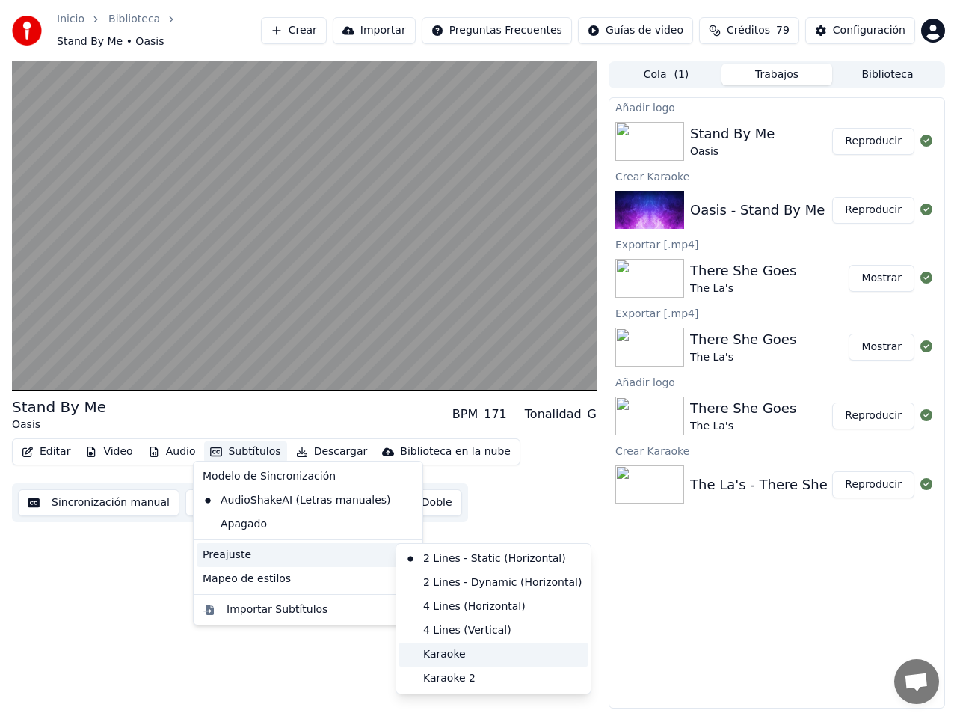
click at [462, 657] on div "Karaoke" at bounding box center [493, 655] width 188 height 24
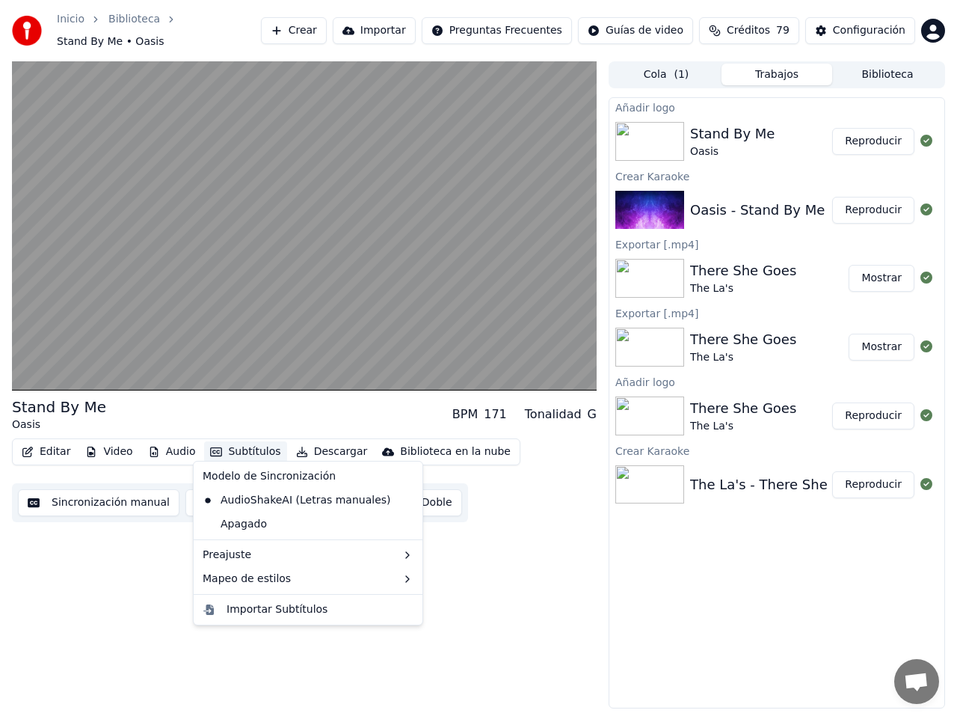
click at [250, 444] on button "Subtítulos" at bounding box center [245, 451] width 82 height 21
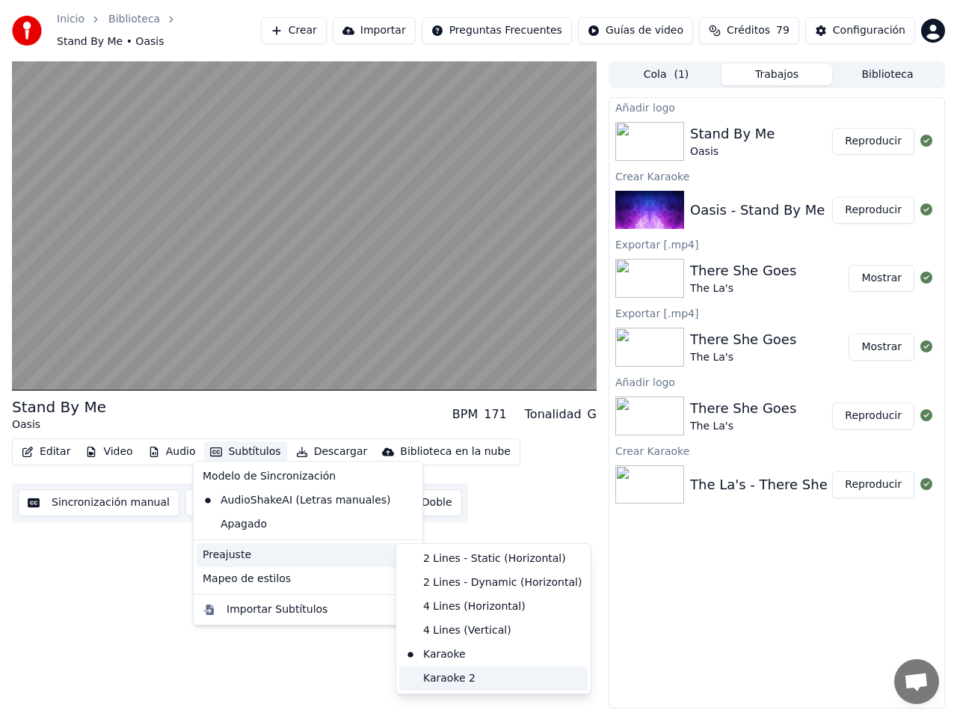
click at [455, 678] on div "Karaoke 2" at bounding box center [493, 678] width 188 height 24
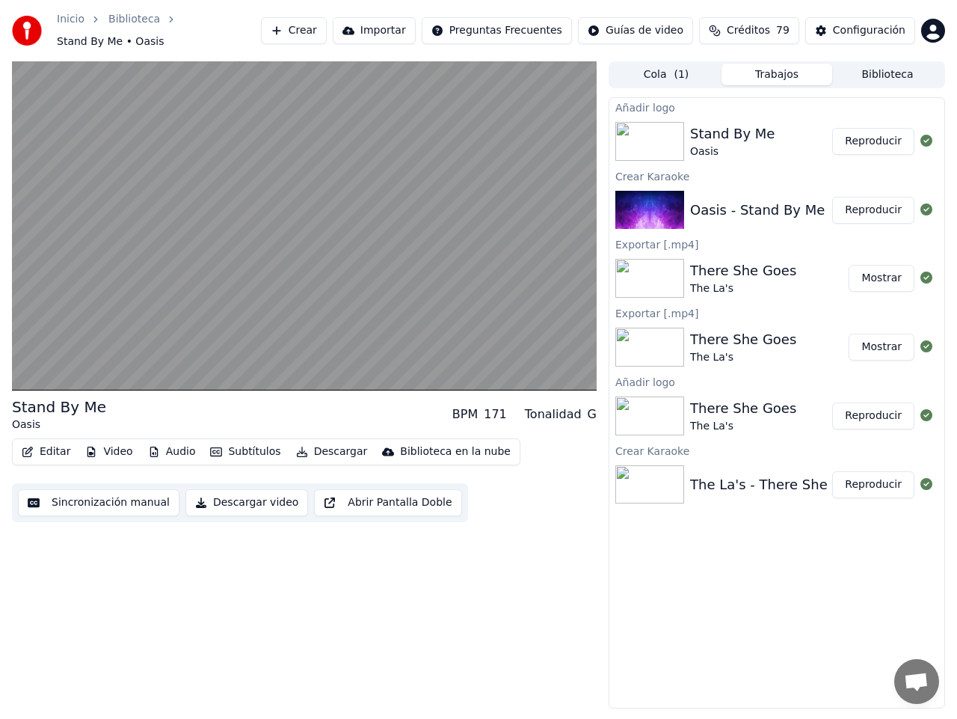
click at [243, 441] on button "Subtítulos" at bounding box center [245, 451] width 82 height 21
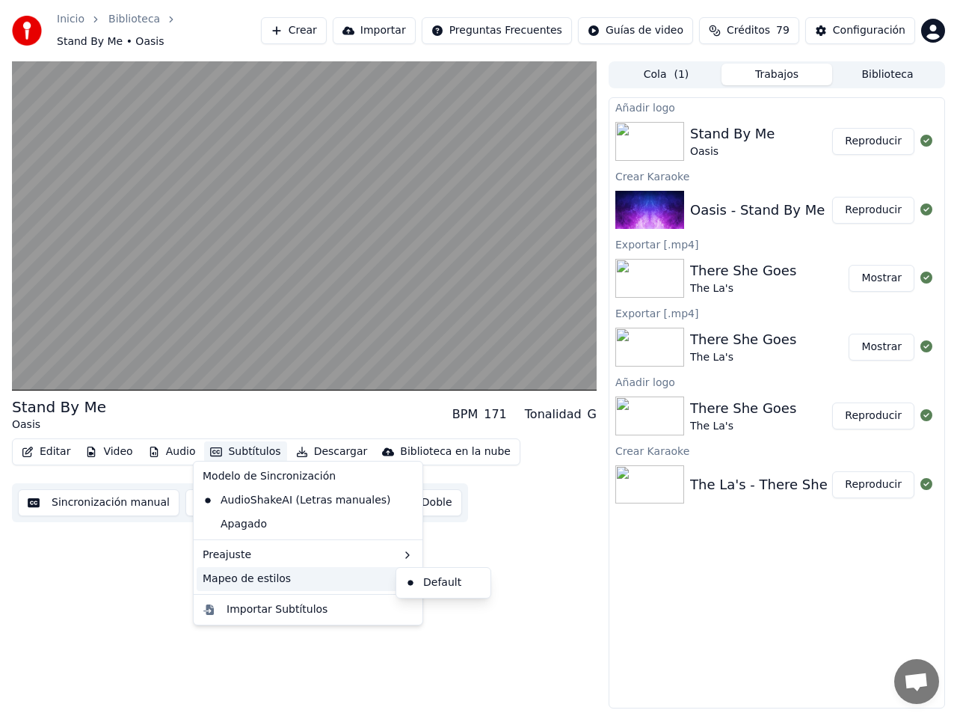
click at [577, 548] on div "Stand By Me Oasis BPM 171 Tonalidad G Editar Video Audio Subtítulos Descargar B…" at bounding box center [304, 384] width 585 height 647
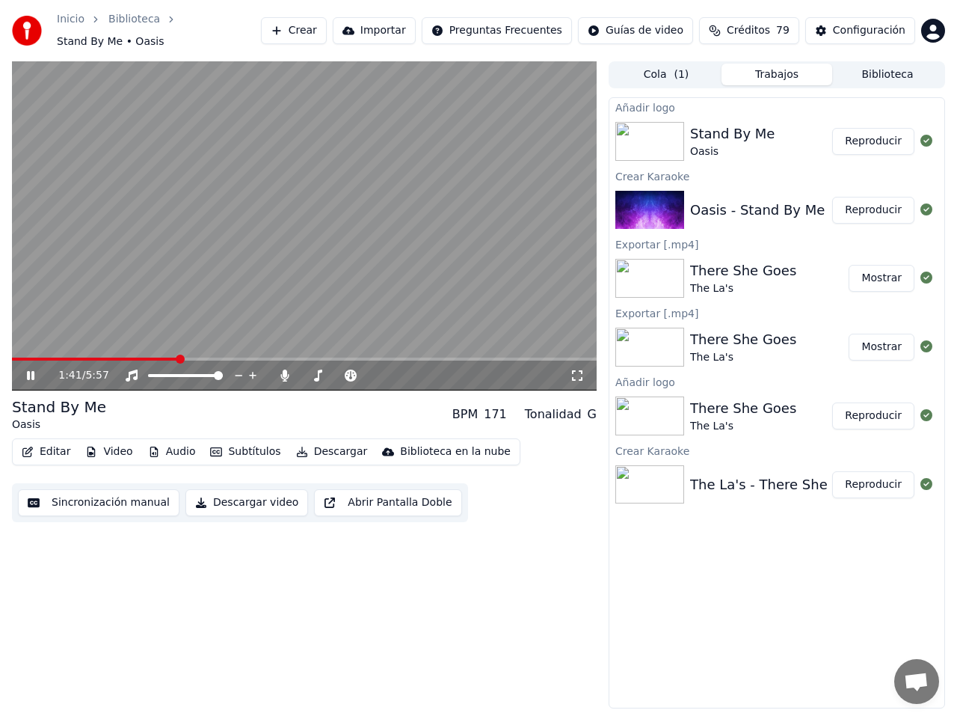
click at [33, 371] on icon at bounding box center [30, 375] width 7 height 9
click at [889, 31] on div "Configuración" at bounding box center [869, 30] width 73 height 15
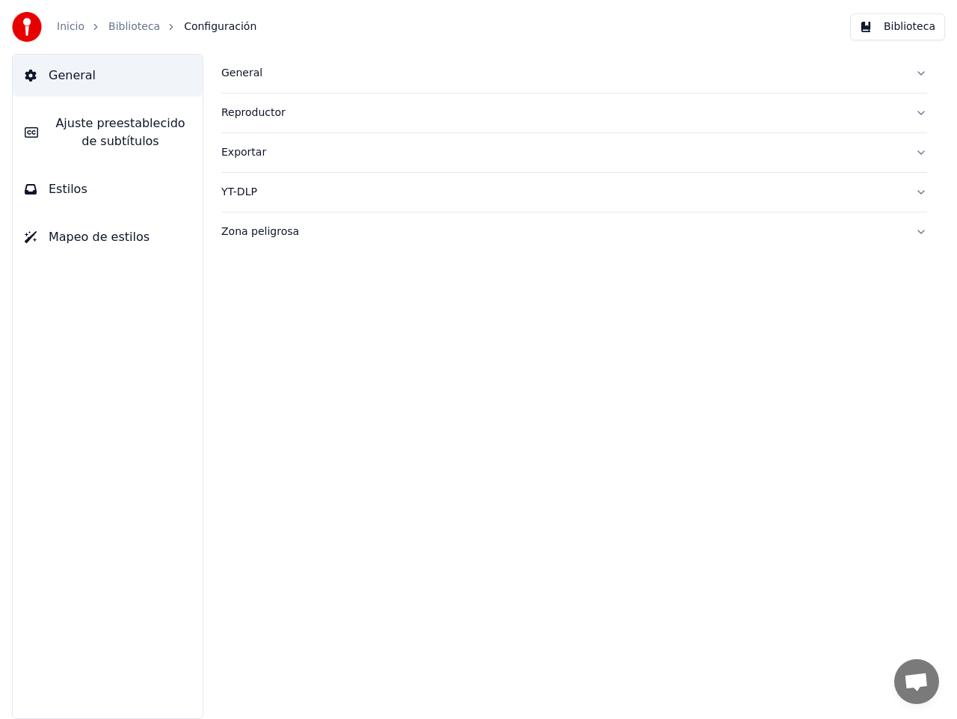
click at [98, 239] on span "Mapeo de estilos" at bounding box center [99, 237] width 101 height 18
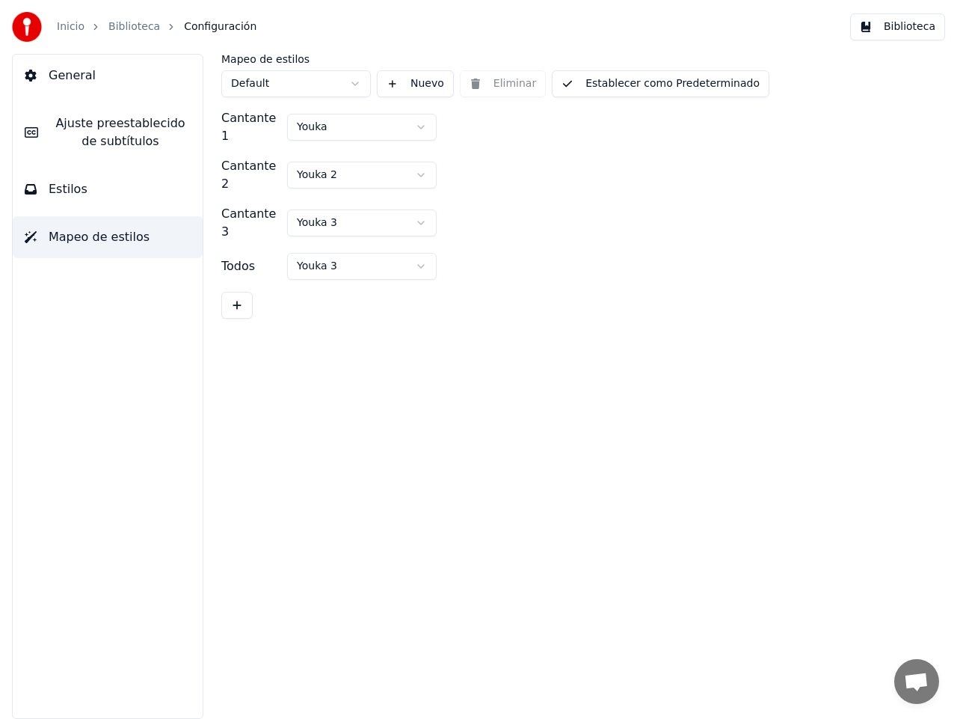
click at [356, 84] on html "Inicio Biblioteca Configuración Biblioteca General [PERSON_NAME] preestablecido…" at bounding box center [478, 359] width 957 height 719
click at [363, 82] on html "Inicio Biblioteca Configuración Biblioteca General [PERSON_NAME] preestablecido…" at bounding box center [478, 359] width 957 height 719
click at [426, 117] on html "Inicio Biblioteca Configuración Biblioteca General [PERSON_NAME] preestablecido…" at bounding box center [478, 359] width 957 height 719
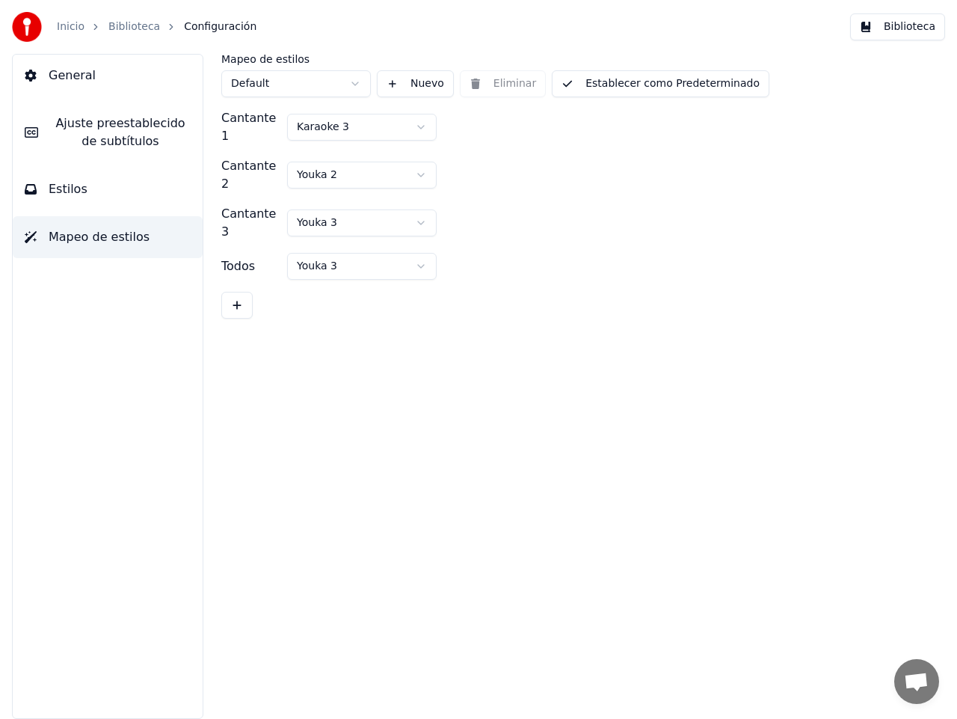
click at [622, 85] on button "Establecer como Predeterminado" at bounding box center [661, 83] width 218 height 27
click at [914, 28] on button "Biblioteca" at bounding box center [897, 26] width 95 height 27
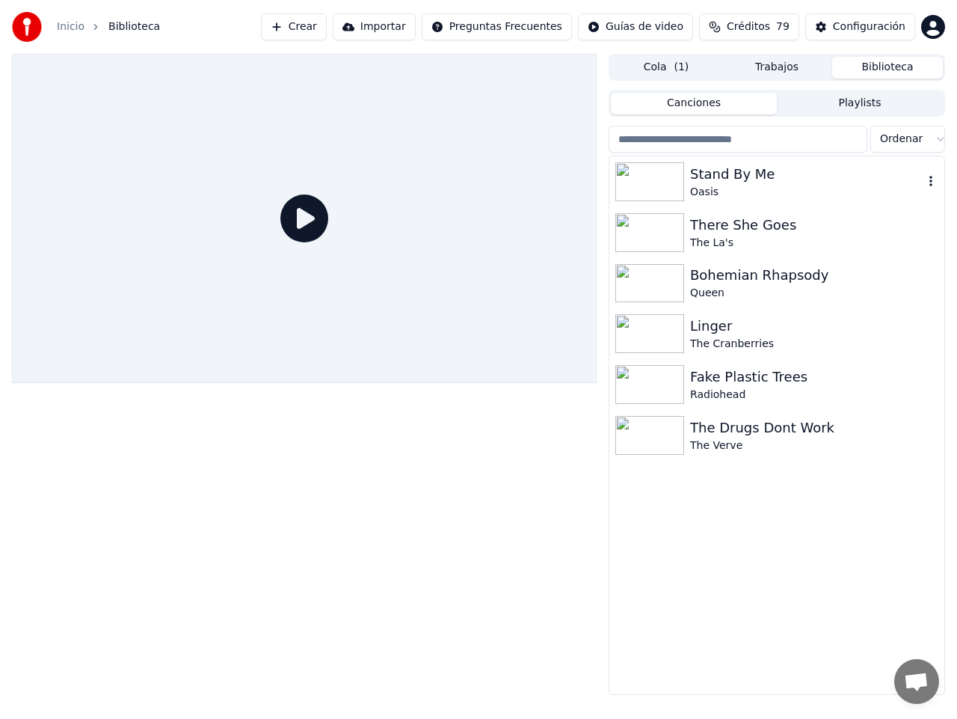
click at [640, 183] on img at bounding box center [650, 181] width 69 height 39
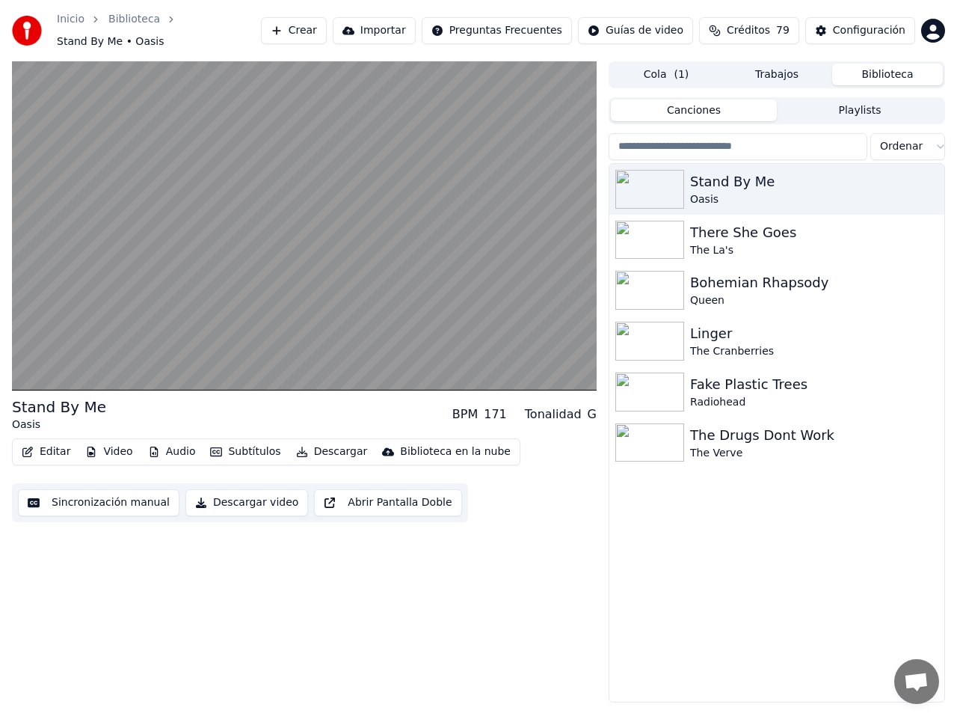
click at [254, 445] on button "Subtítulos" at bounding box center [245, 451] width 82 height 21
click at [715, 567] on div "Stand By Me Oasis There She Goes The La's Bohemian Rhapsody Queen Linger The Cr…" at bounding box center [777, 433] width 335 height 538
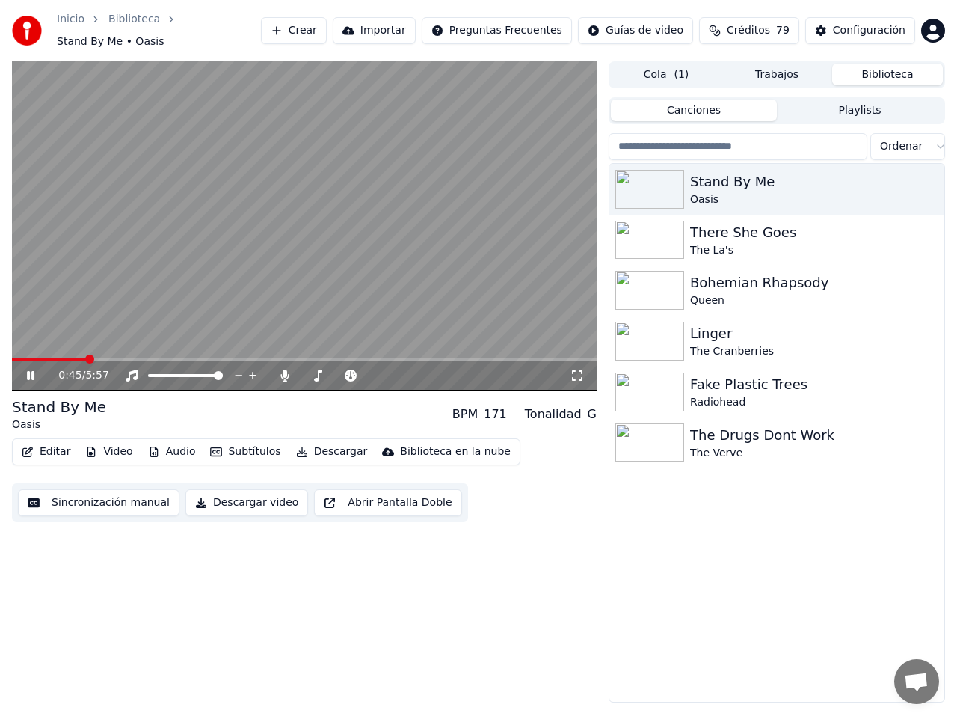
click at [27, 370] on icon at bounding box center [41, 376] width 34 height 12
click at [886, 23] on div "Configuración" at bounding box center [869, 30] width 73 height 15
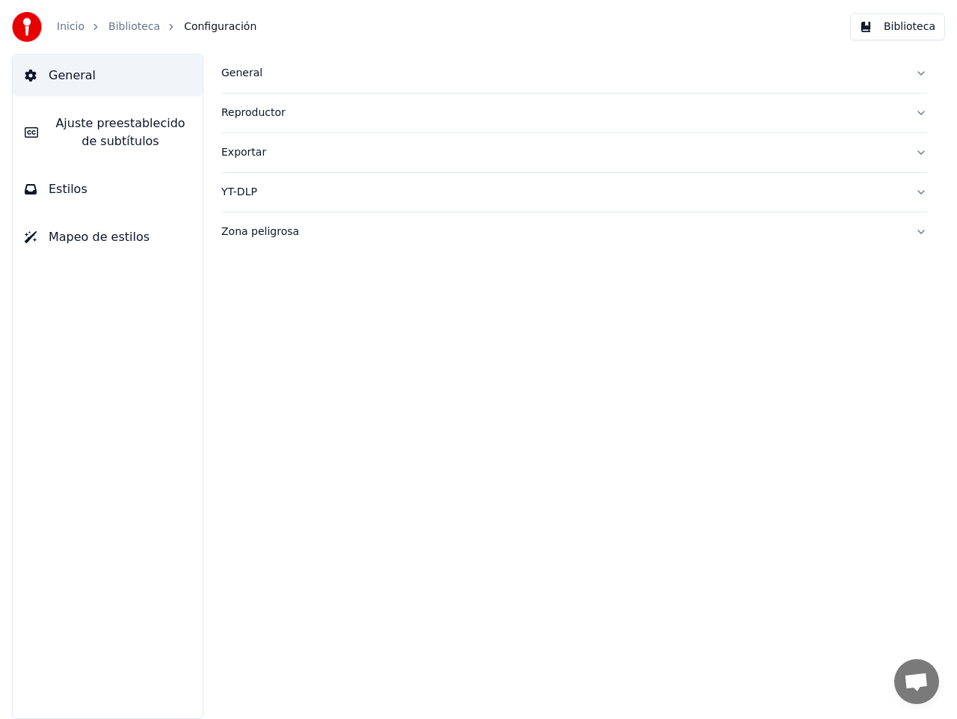
click at [87, 240] on span "Mapeo de estilos" at bounding box center [99, 237] width 101 height 18
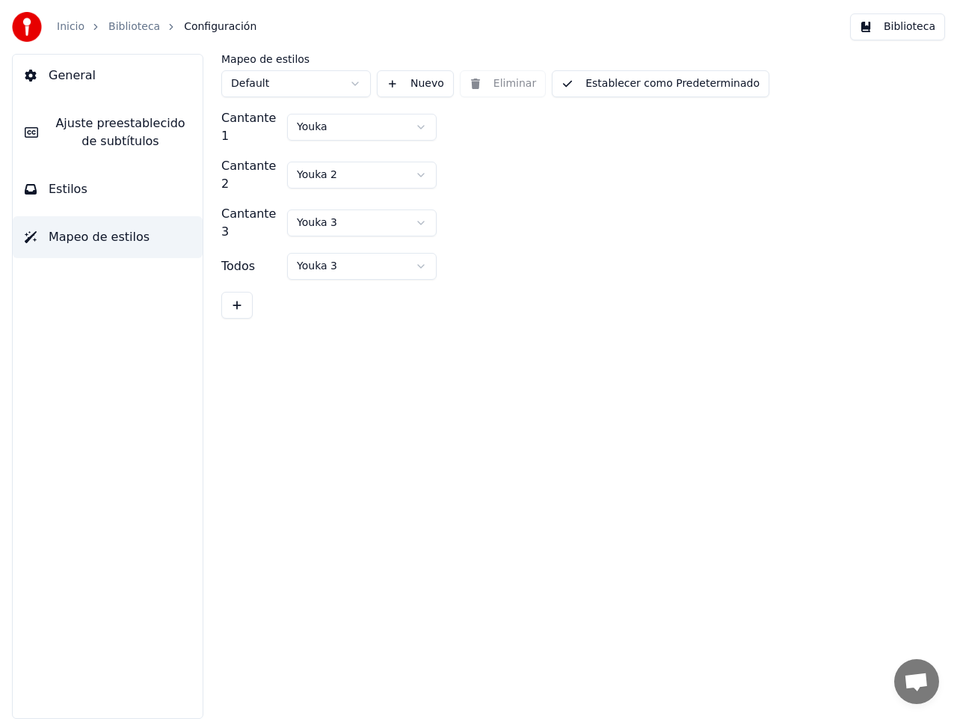
click at [58, 188] on span "Estilos" at bounding box center [68, 189] width 39 height 18
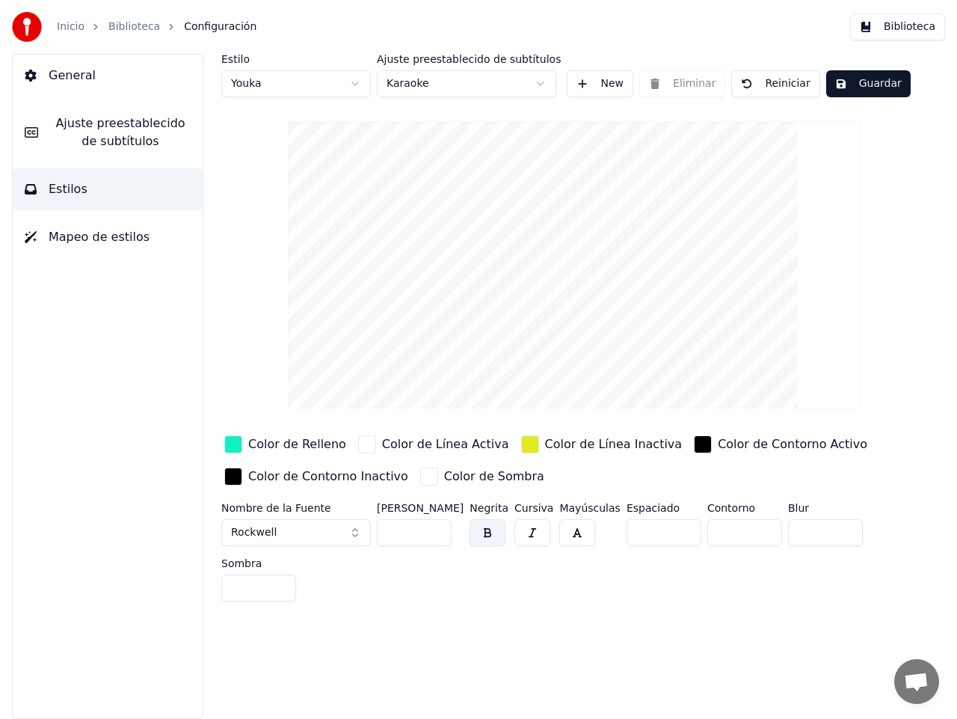
click at [358, 444] on div "button" at bounding box center [367, 444] width 18 height 18
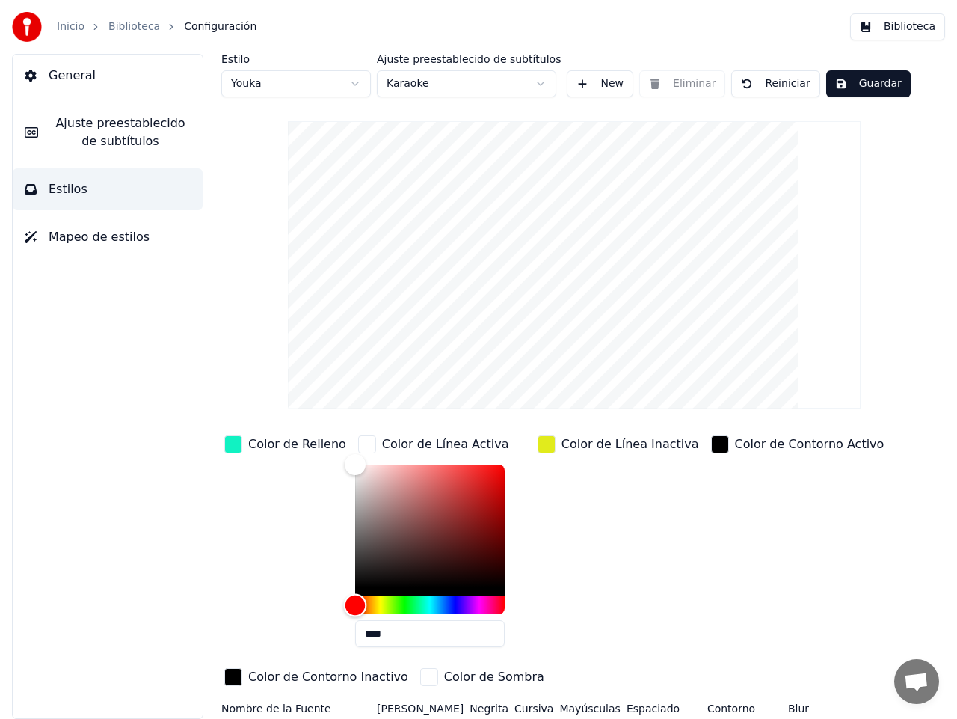
click at [370, 602] on div "Hue" at bounding box center [430, 605] width 150 height 18
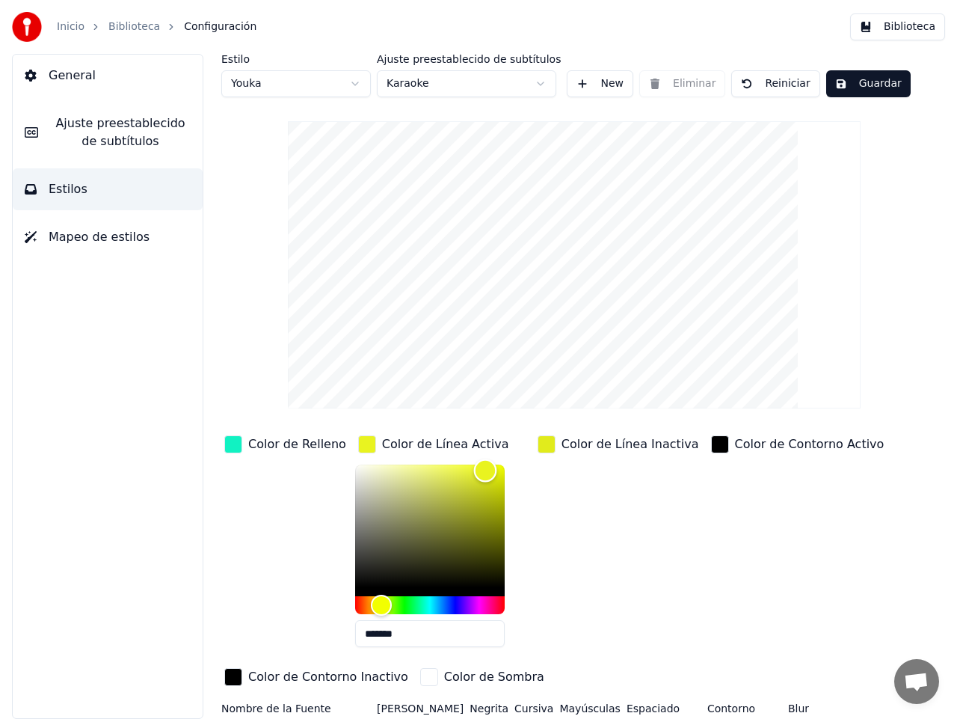
click at [473, 470] on div "Color" at bounding box center [430, 526] width 150 height 123
type input "*******"
drag, startPoint x: 473, startPoint y: 470, endPoint x: 483, endPoint y: 470, distance: 9.8
click at [483, 470] on div "Color" at bounding box center [494, 471] width 23 height 23
click at [538, 447] on div "button" at bounding box center [547, 444] width 18 height 18
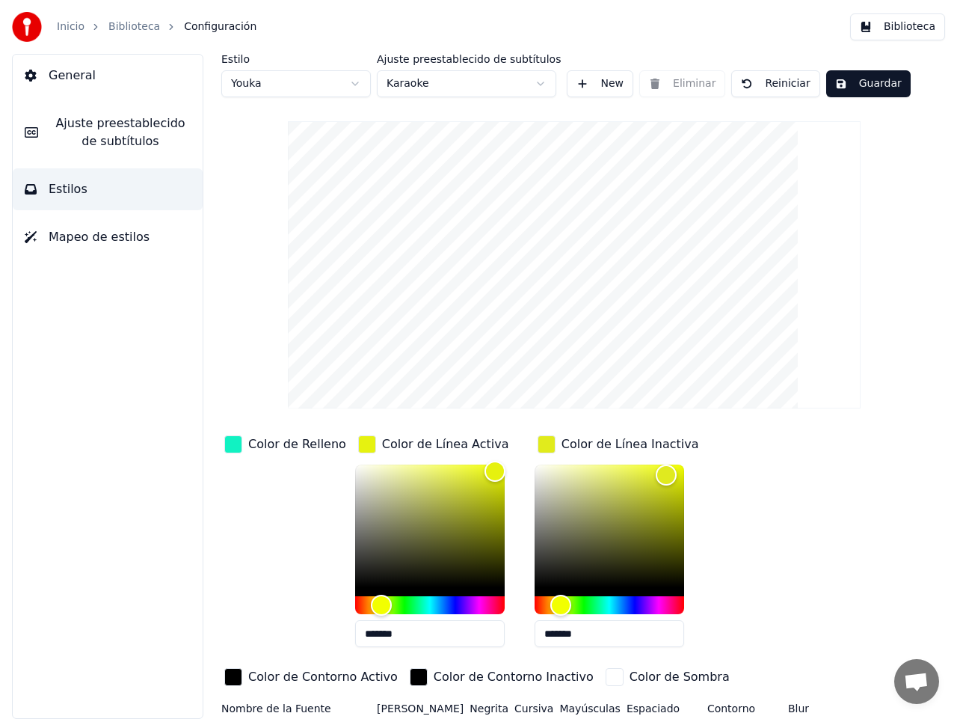
drag, startPoint x: 592, startPoint y: 634, endPoint x: 541, endPoint y: 626, distance: 51.5
click at [541, 626] on input "*******" at bounding box center [610, 633] width 150 height 27
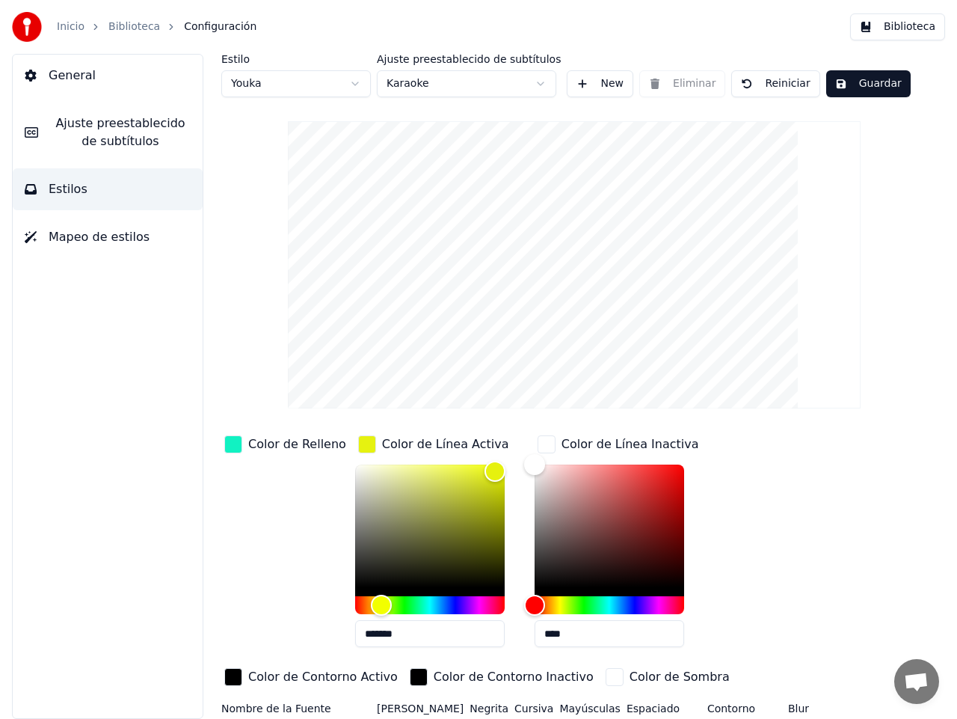
type input "****"
click at [401, 665] on div "Color de Contorno Activo" at bounding box center [311, 678] width 180 height 26
click at [858, 82] on button "Guardar" at bounding box center [869, 83] width 85 height 27
click at [355, 83] on html "Inicio Biblioteca Configuración Biblioteca General Ajuste preestablecido de sub…" at bounding box center [478, 359] width 957 height 719
type input "**"
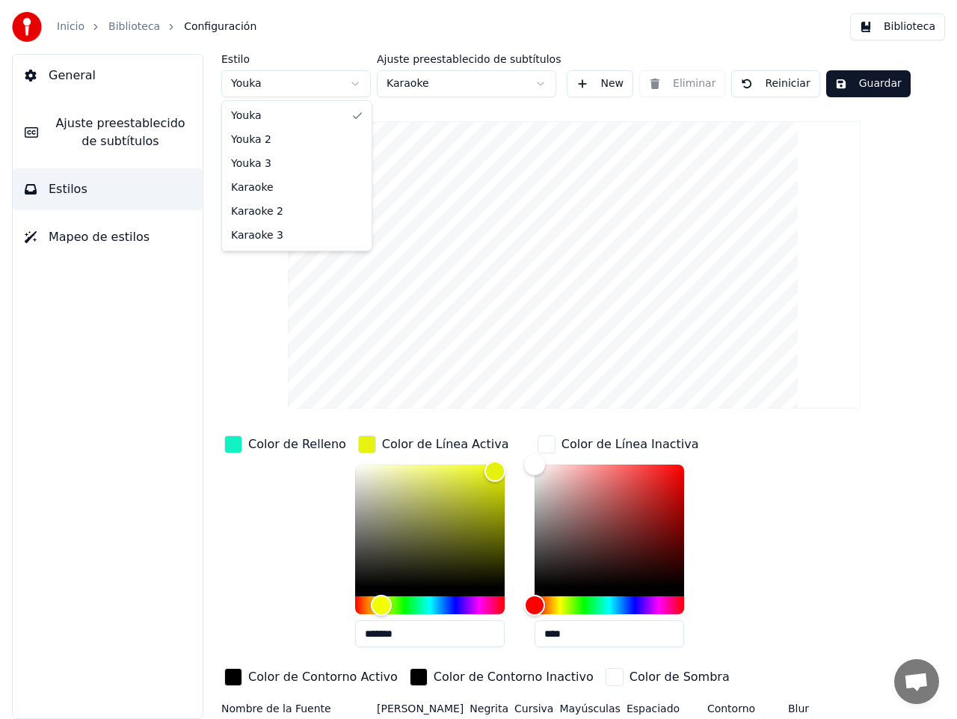
type input "****"
type input "*******"
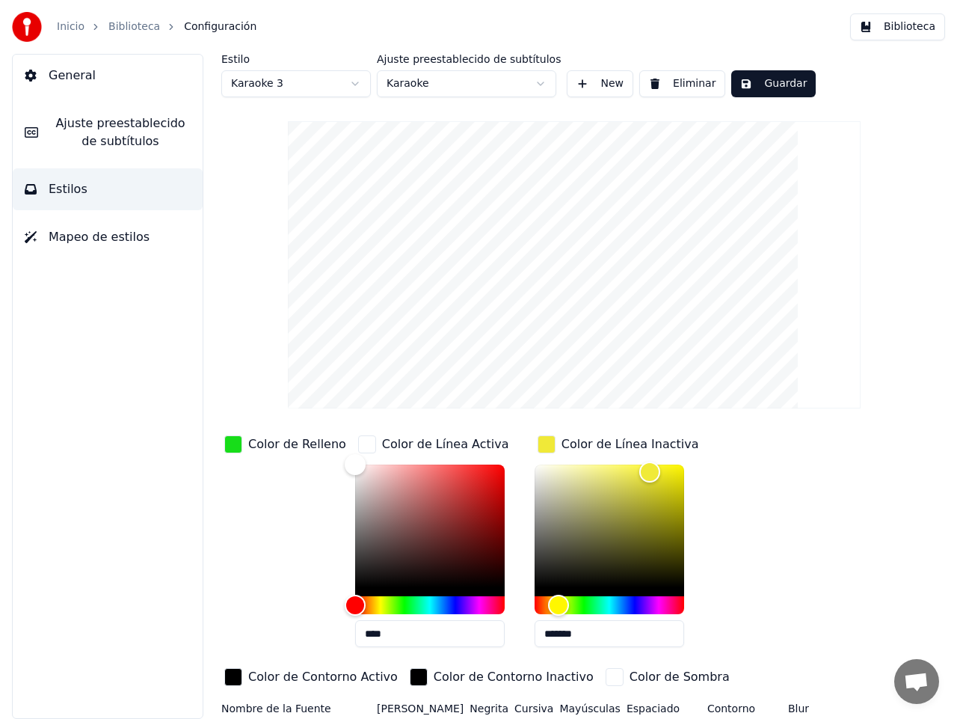
click at [358, 445] on div "button" at bounding box center [367, 444] width 18 height 18
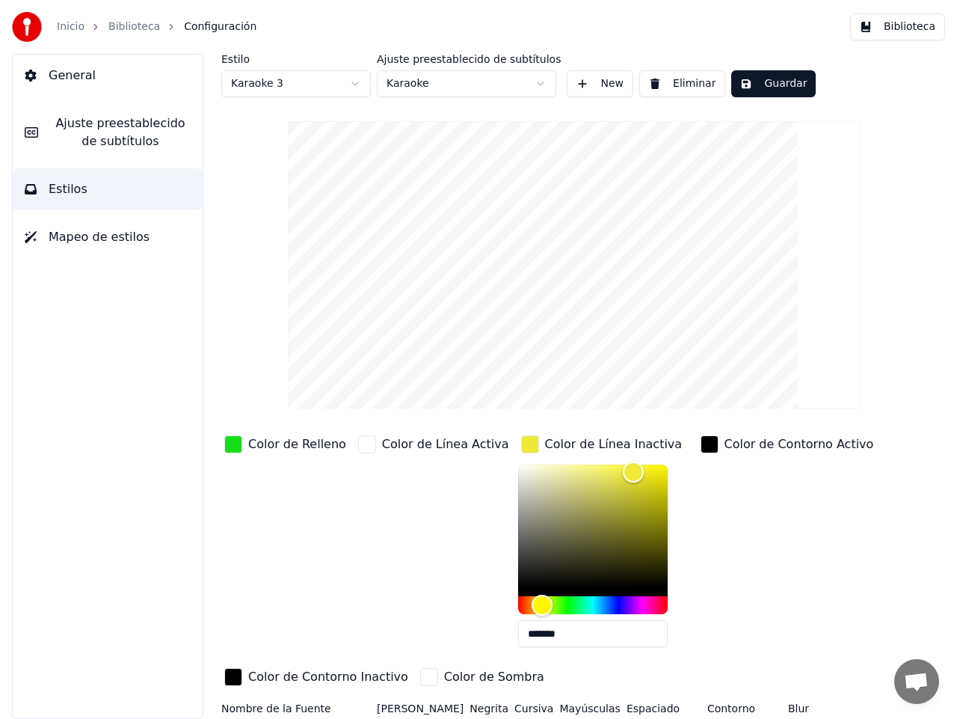
click at [358, 445] on div "button" at bounding box center [367, 444] width 18 height 18
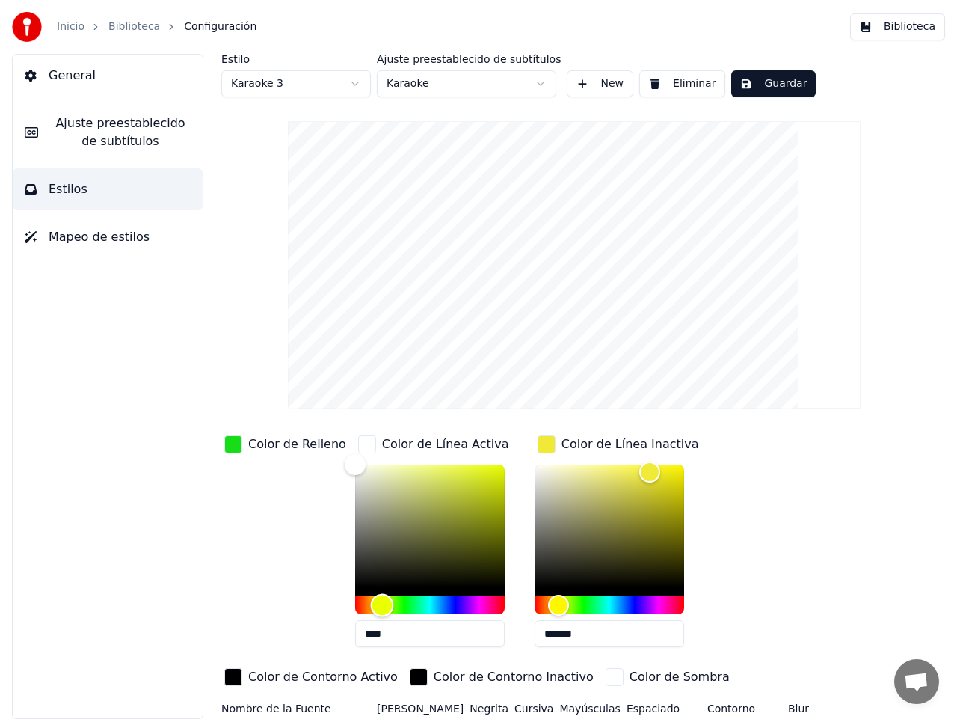
drag, startPoint x: 348, startPoint y: 604, endPoint x: 370, endPoint y: 604, distance: 22.4
click at [370, 604] on div "Hue" at bounding box center [381, 605] width 23 height 23
click at [484, 471] on div "Color" at bounding box center [430, 526] width 150 height 123
click at [482, 475] on div "Color" at bounding box center [493, 476] width 23 height 23
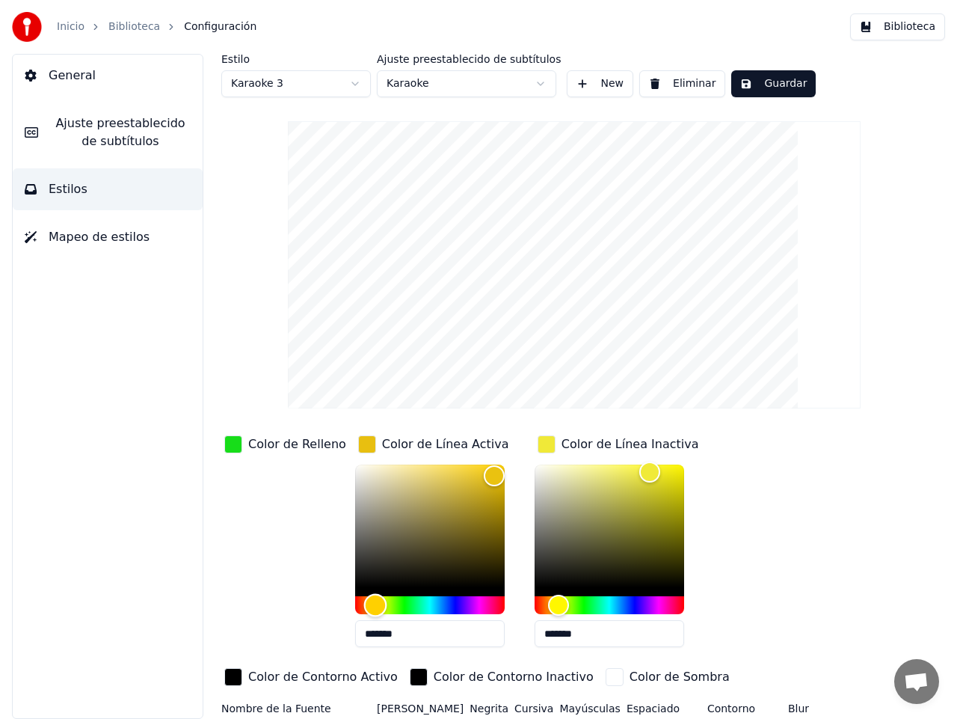
drag, startPoint x: 371, startPoint y: 605, endPoint x: 364, endPoint y: 604, distance: 7.6
click at [364, 604] on div "Hue" at bounding box center [375, 605] width 23 height 23
click at [481, 473] on div "Color" at bounding box center [492, 473] width 23 height 23
click at [480, 473] on div "Color" at bounding box center [491, 473] width 23 height 23
click at [361, 599] on div "Hue" at bounding box center [372, 605] width 23 height 23
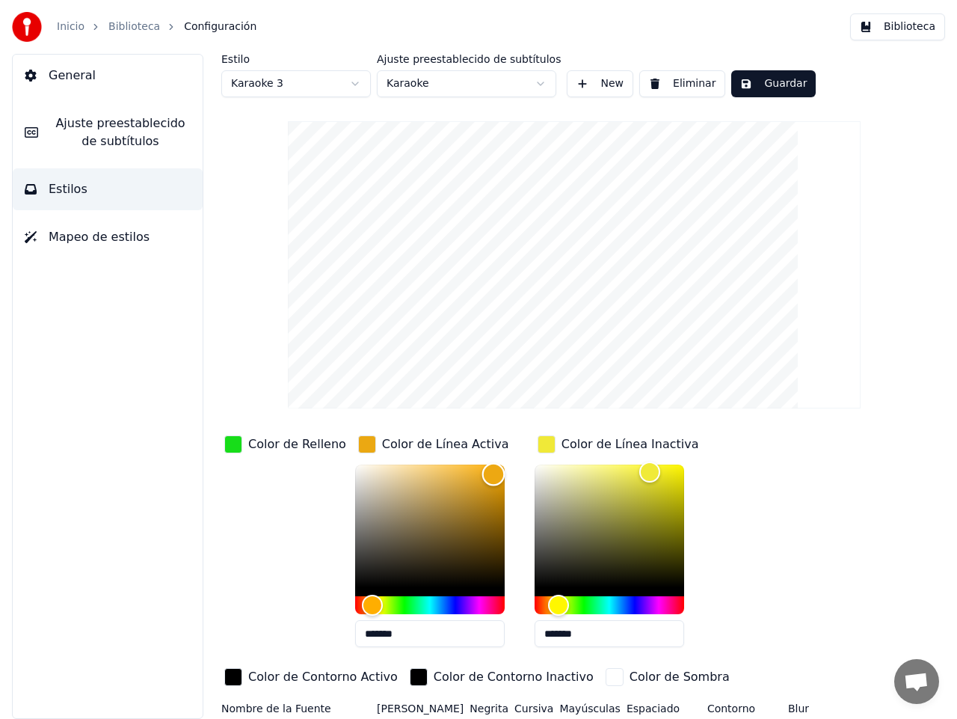
type input "*******"
click at [484, 473] on div "Color" at bounding box center [495, 473] width 23 height 23
click at [538, 444] on div "button" at bounding box center [547, 444] width 18 height 18
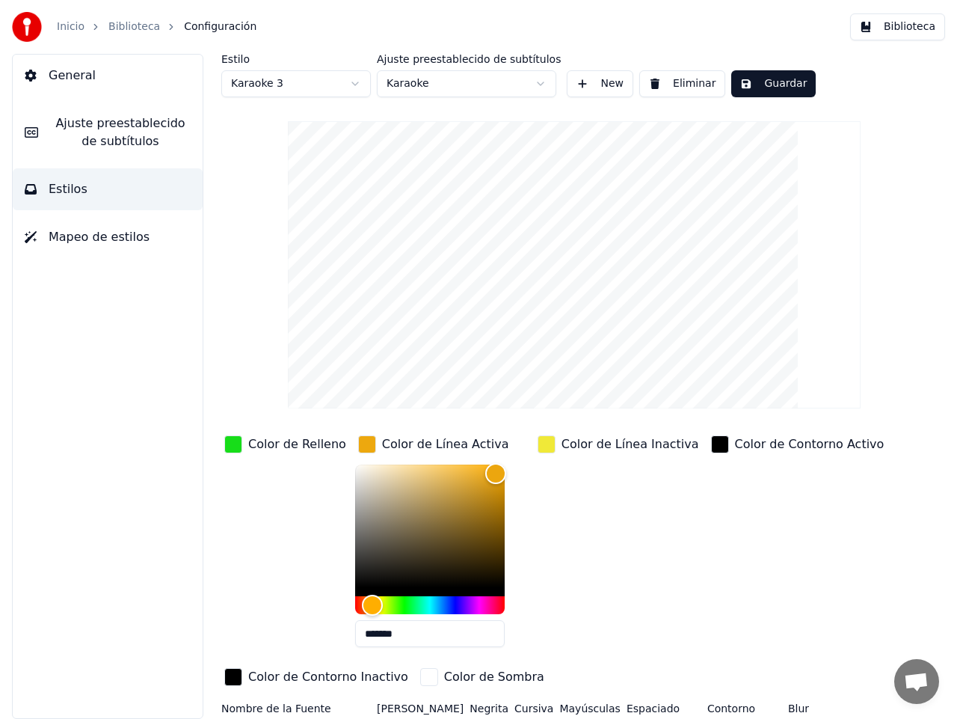
click at [538, 447] on div "button" at bounding box center [547, 444] width 18 height 18
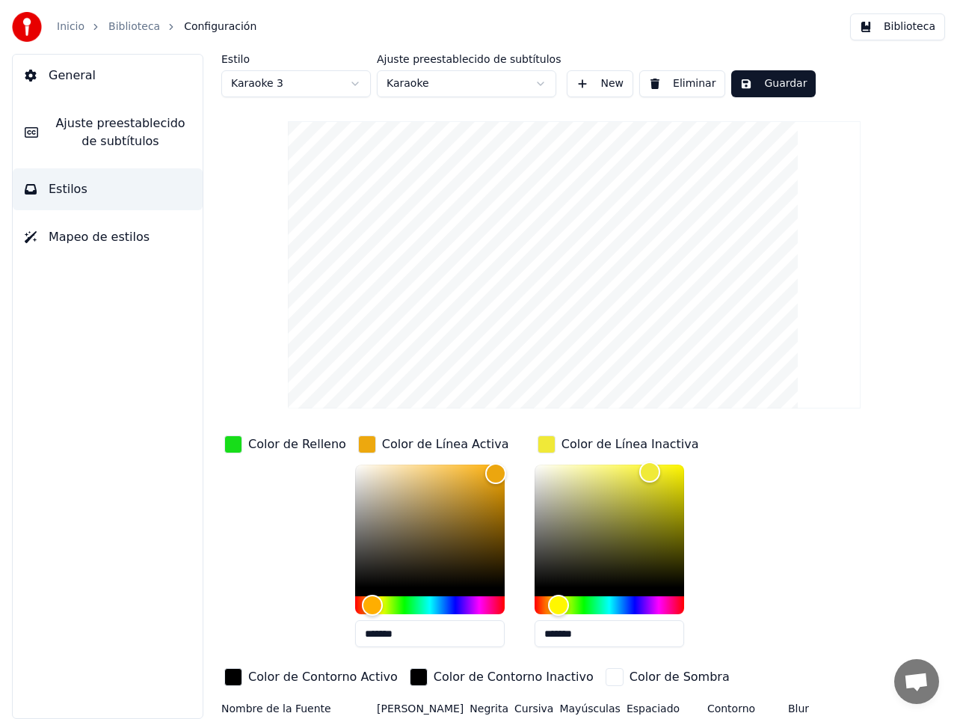
drag, startPoint x: 577, startPoint y: 629, endPoint x: 543, endPoint y: 624, distance: 34.8
click at [543, 624] on input "*******" at bounding box center [610, 633] width 150 height 27
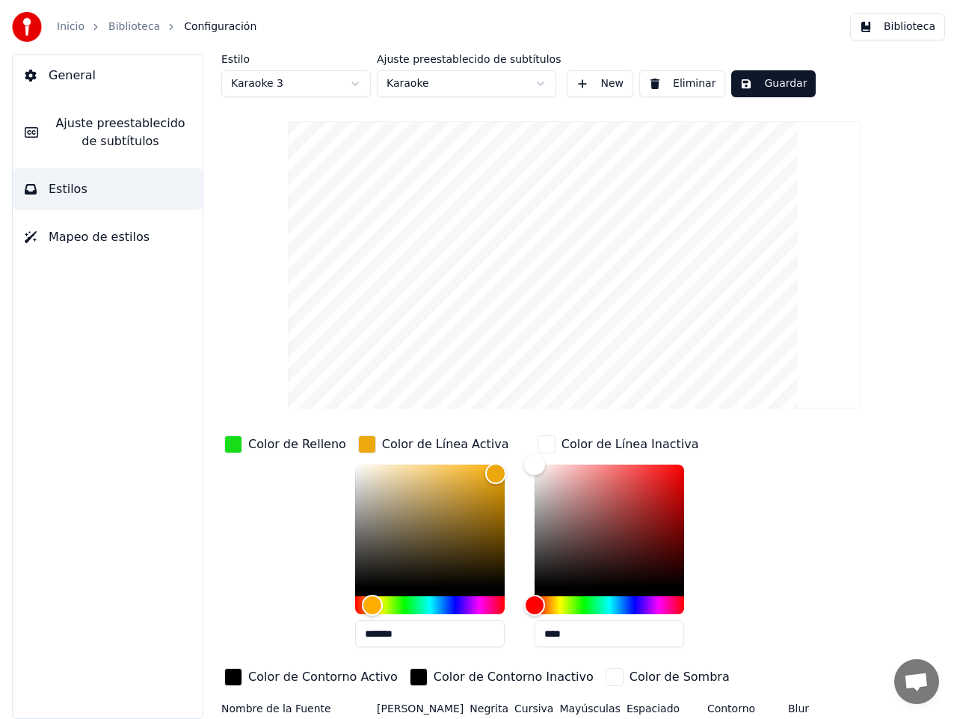
type input "****"
click at [401, 665] on div "Color de Contorno Activo" at bounding box center [311, 678] width 180 height 26
click at [763, 87] on button "Guardar" at bounding box center [774, 83] width 85 height 27
click at [354, 84] on html "Inicio Biblioteca Configuración Biblioteca General Ajuste preestablecido de sub…" at bounding box center [478, 359] width 957 height 719
type input "**"
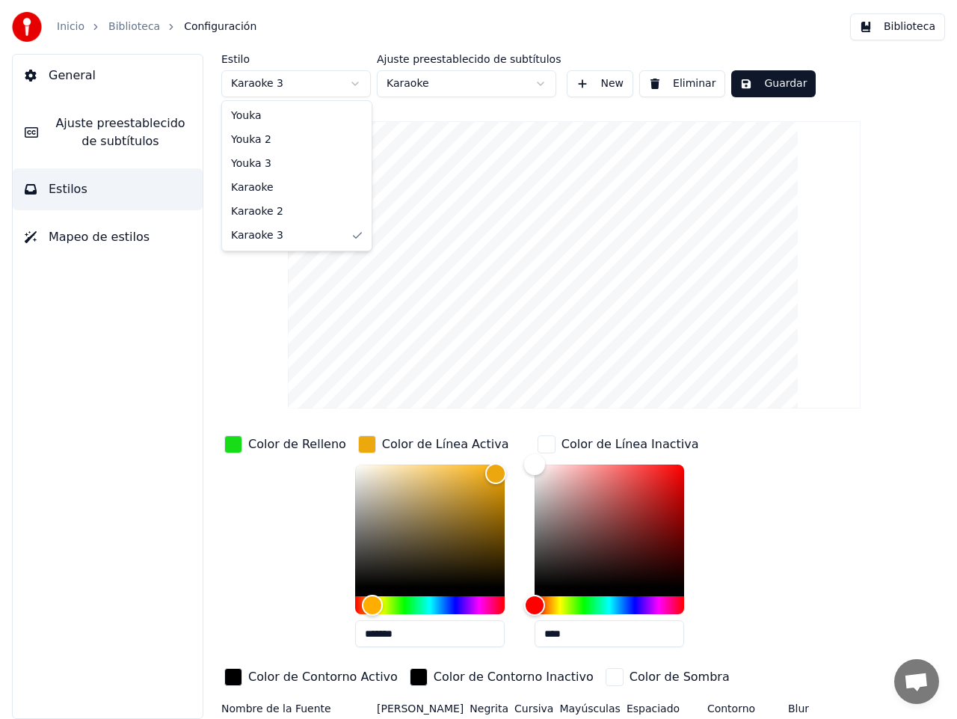
type input "****"
type input "*******"
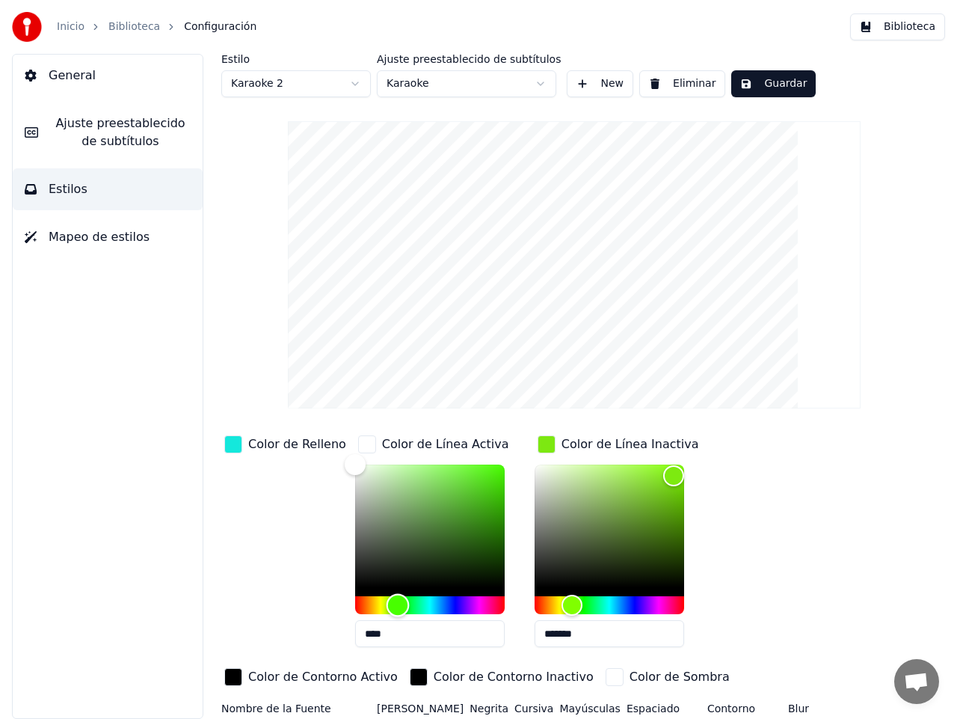
drag, startPoint x: 345, startPoint y: 607, endPoint x: 386, endPoint y: 608, distance: 41.1
click at [386, 608] on div "Hue" at bounding box center [397, 605] width 23 height 23
type input "*******"
drag, startPoint x: 397, startPoint y: 473, endPoint x: 482, endPoint y: 473, distance: 85.3
click at [482, 473] on div "Color" at bounding box center [493, 473] width 23 height 23
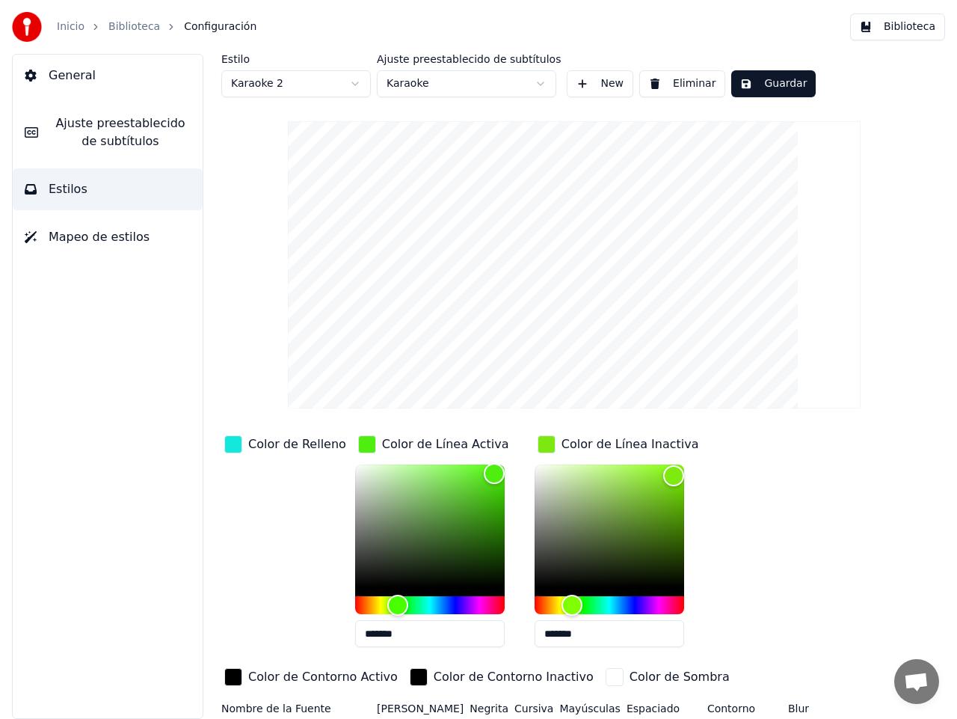
drag, startPoint x: 595, startPoint y: 638, endPoint x: 540, endPoint y: 628, distance: 55.6
click at [540, 628] on input "*******" at bounding box center [610, 633] width 150 height 27
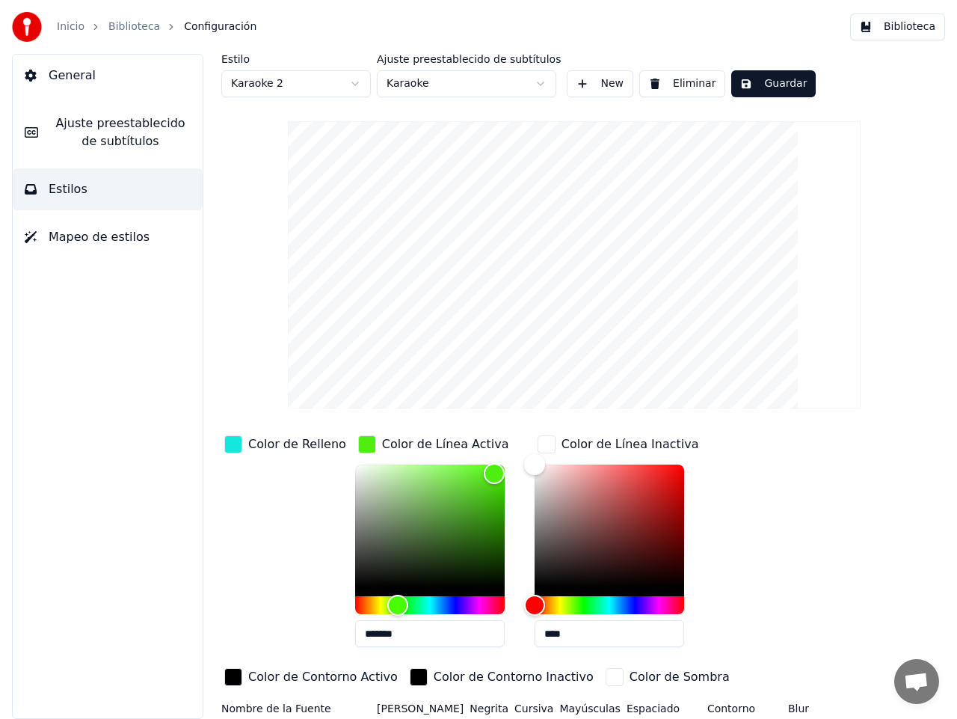
type input "****"
click at [401, 665] on div "Color de Contorno Activo" at bounding box center [311, 678] width 180 height 26
click at [232, 441] on div "button" at bounding box center [233, 444] width 18 height 18
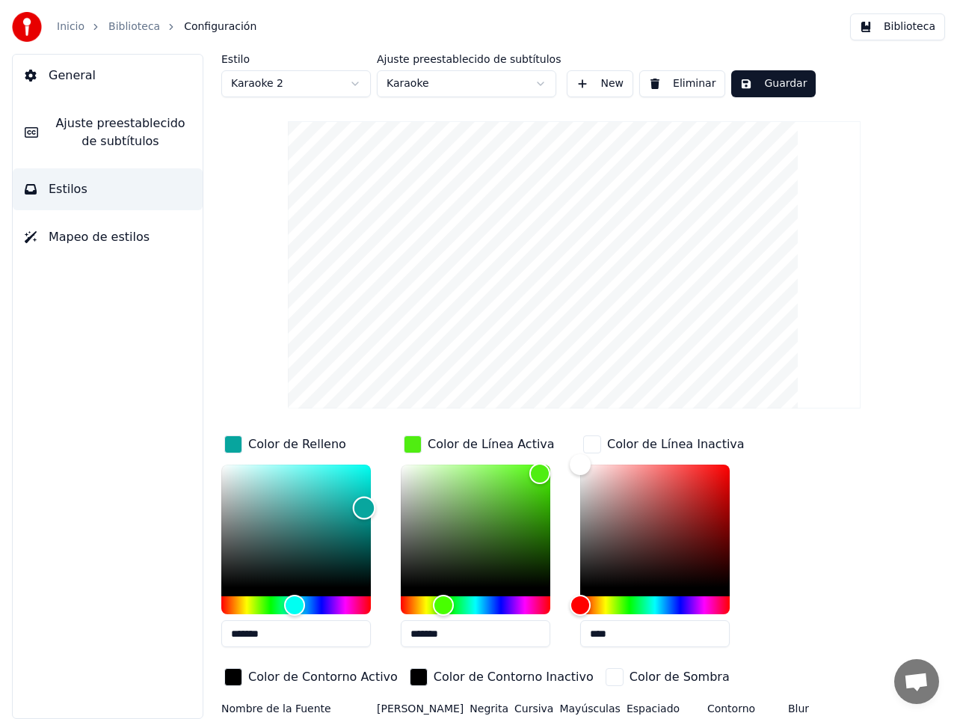
drag, startPoint x: 361, startPoint y: 470, endPoint x: 364, endPoint y: 507, distance: 36.8
click at [364, 507] on div "Color" at bounding box center [364, 508] width 23 height 23
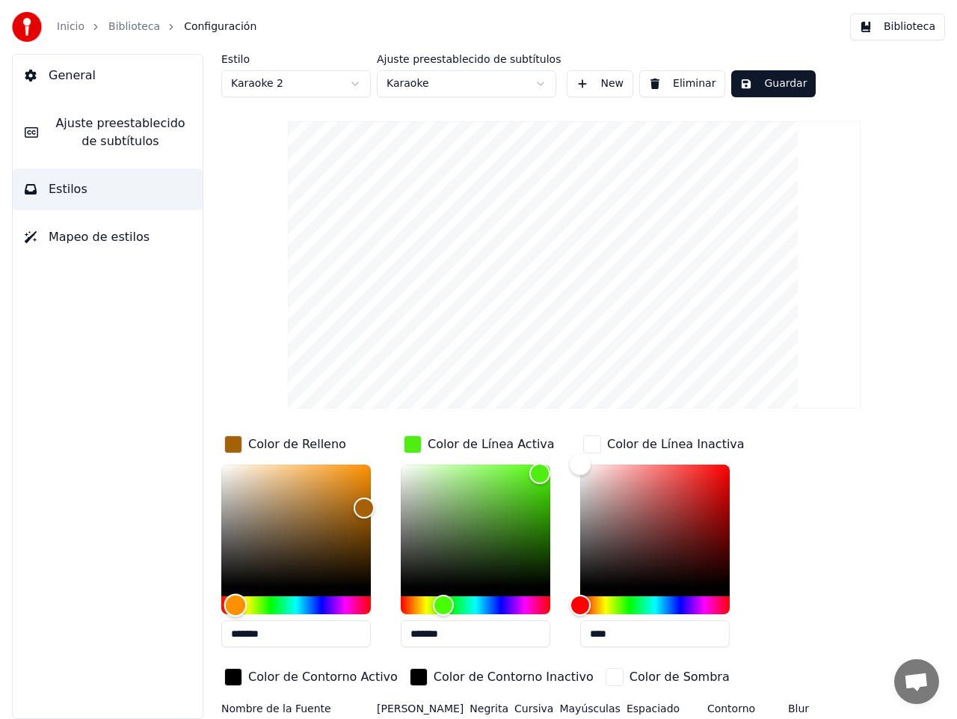
drag, startPoint x: 300, startPoint y: 600, endPoint x: 236, endPoint y: 601, distance: 64.3
click at [236, 601] on div "Hue" at bounding box center [235, 605] width 23 height 23
drag, startPoint x: 361, startPoint y: 505, endPoint x: 359, endPoint y: 474, distance: 30.7
click at [359, 474] on div "Color" at bounding box center [359, 475] width 23 height 23
type input "*******"
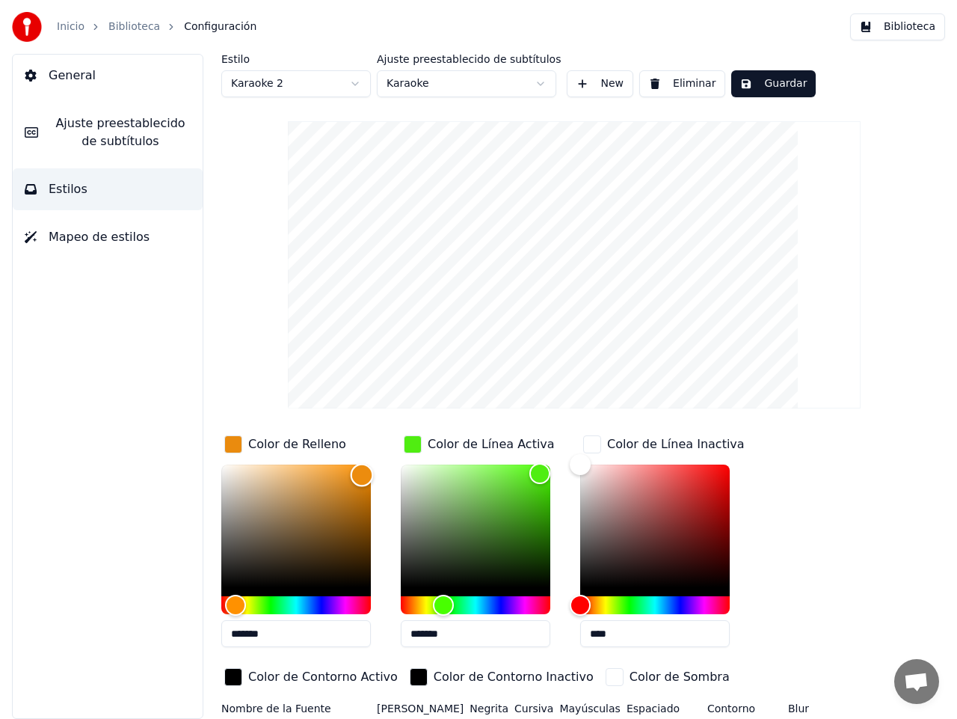
click at [362, 474] on div "Color" at bounding box center [362, 475] width 23 height 23
click at [770, 85] on button "Guardar" at bounding box center [774, 83] width 85 height 27
click at [99, 240] on span "Mapeo de estilos" at bounding box center [99, 237] width 101 height 18
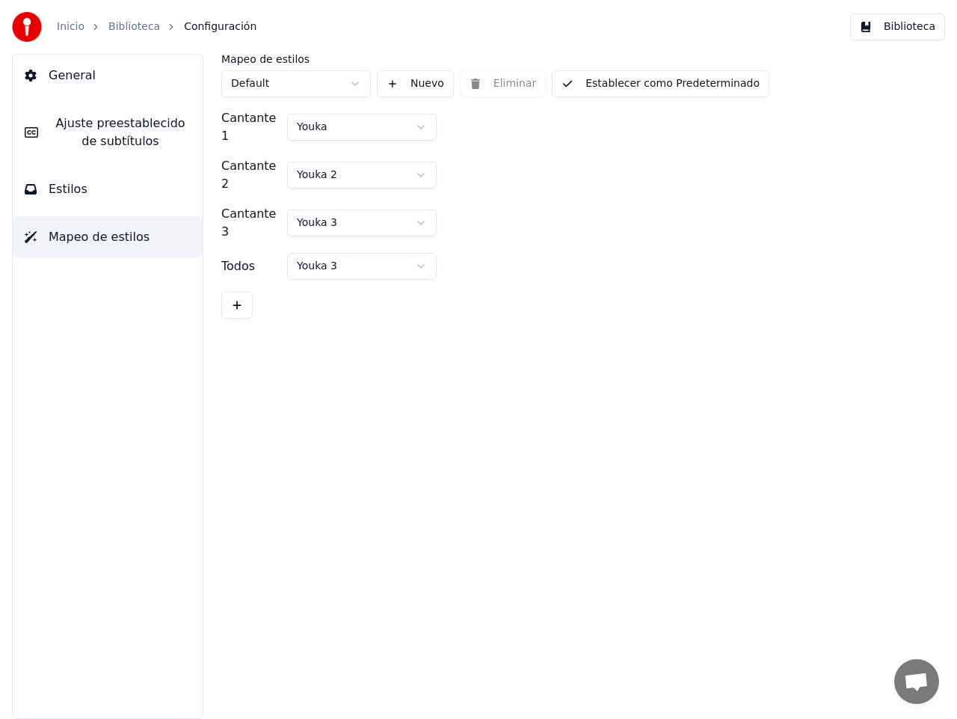
click at [354, 84] on html "Inicio Biblioteca Configuración Biblioteca General [PERSON_NAME] preestablecido…" at bounding box center [478, 359] width 957 height 719
click at [355, 84] on html "Inicio Biblioteca Configuración Biblioteca General [PERSON_NAME] preestablecido…" at bounding box center [478, 359] width 957 height 719
click at [393, 86] on button "Nuevo" at bounding box center [415, 83] width 77 height 27
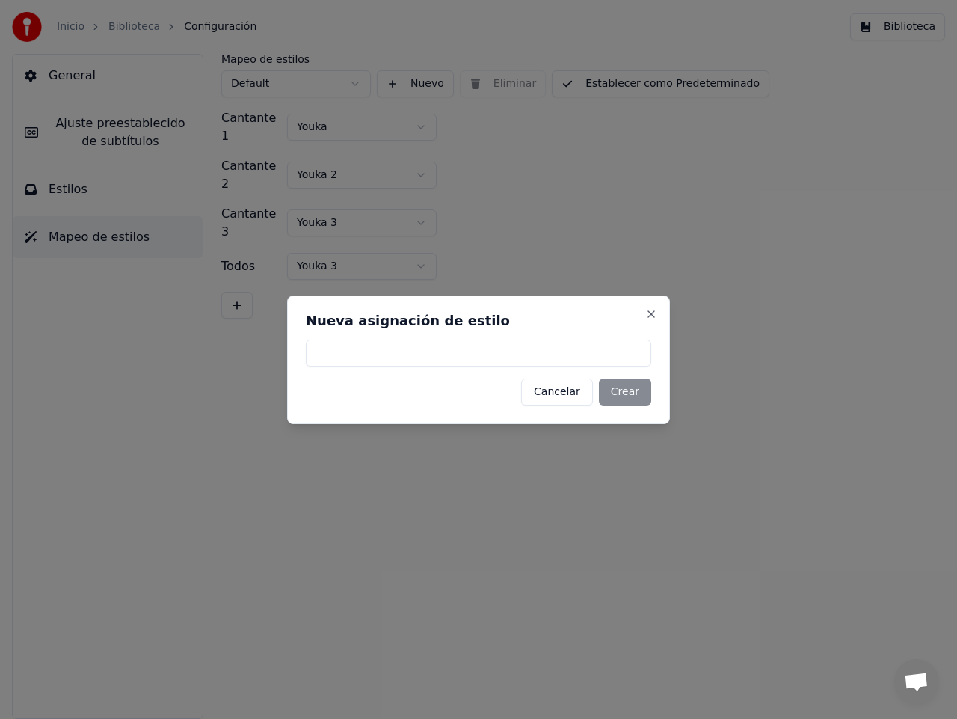
click at [567, 388] on button "Cancelar" at bounding box center [557, 391] width 72 height 27
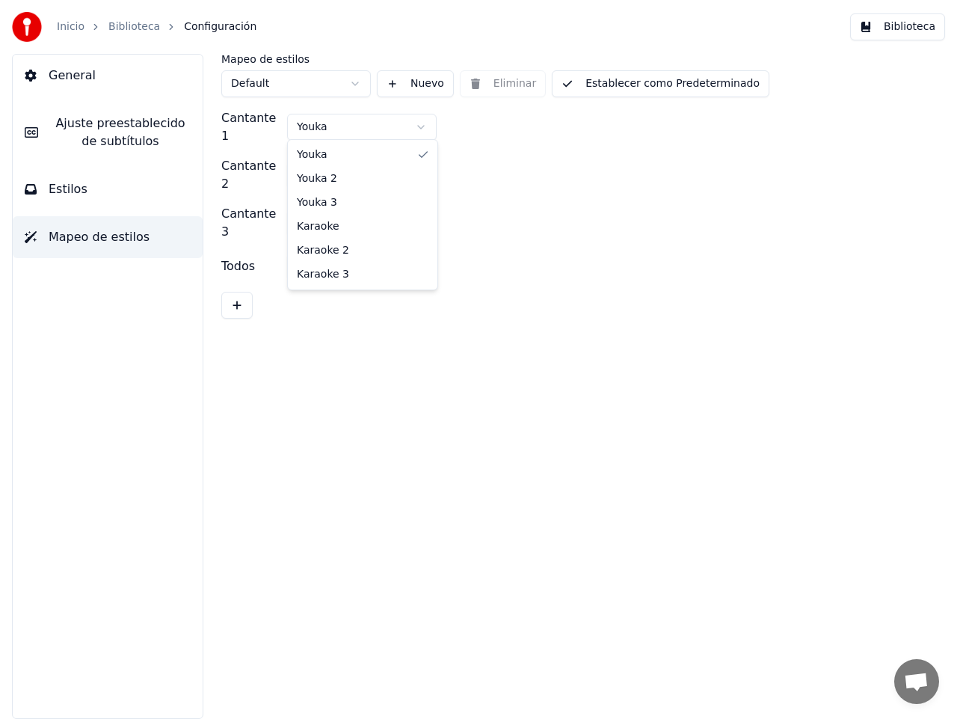
click at [413, 123] on html "Inicio Biblioteca Configuración Biblioteca General [PERSON_NAME] preestablecido…" at bounding box center [478, 359] width 957 height 719
click at [636, 83] on button "Establecer como Predeterminado" at bounding box center [661, 83] width 218 height 27
click at [120, 24] on link "Biblioteca" at bounding box center [134, 26] width 52 height 15
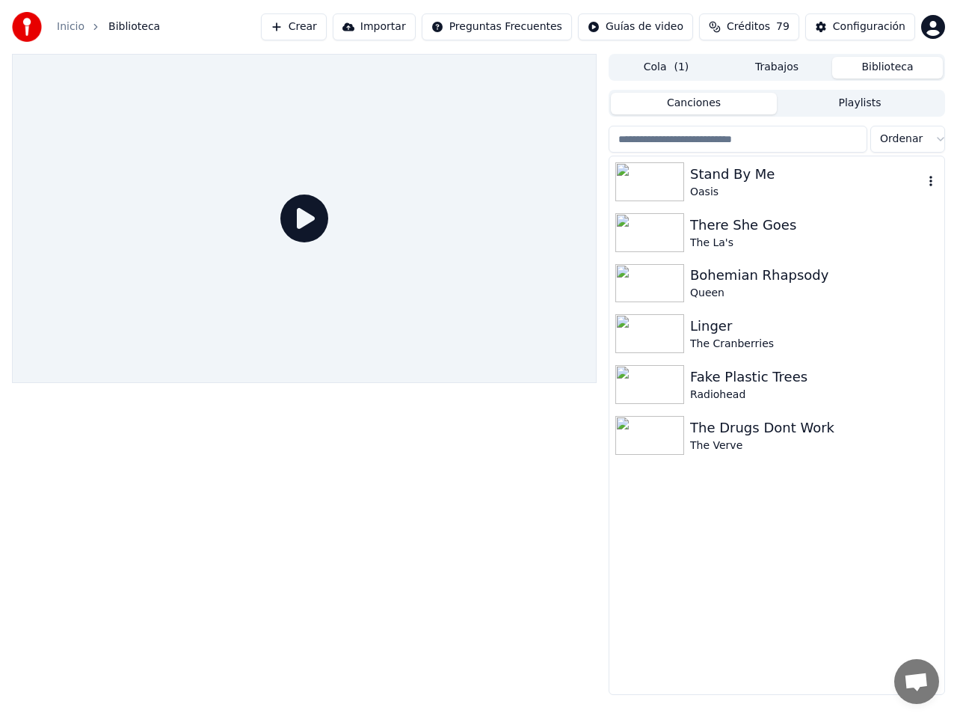
click at [659, 184] on img at bounding box center [650, 181] width 69 height 39
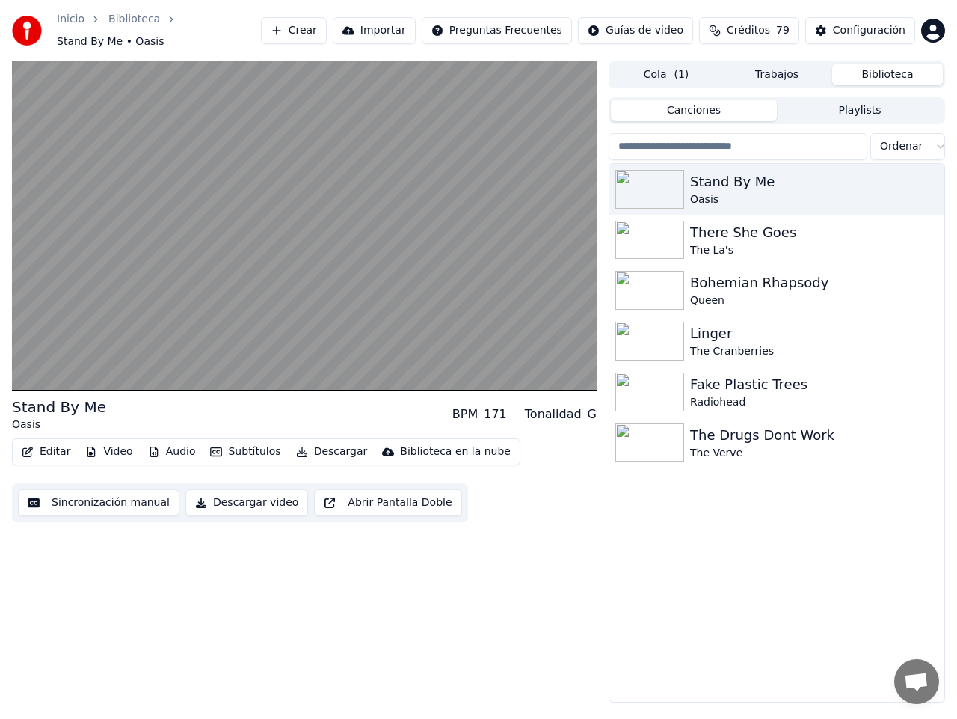
click at [167, 446] on button "Audio" at bounding box center [172, 451] width 60 height 21
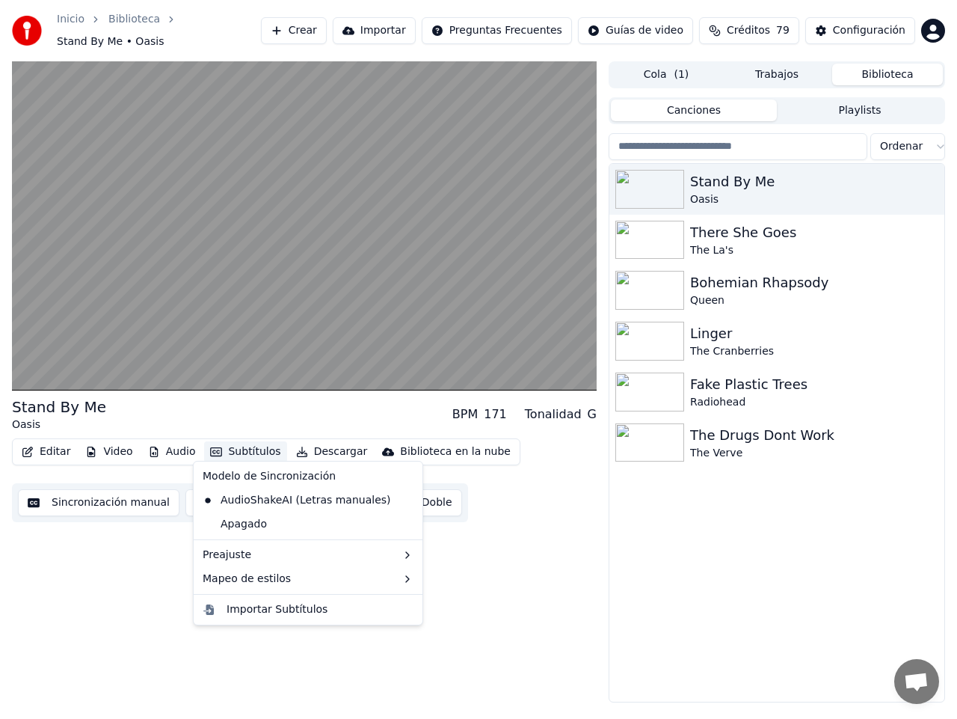
click at [229, 443] on button "Subtítulos" at bounding box center [245, 451] width 82 height 21
click at [319, 548] on div "Preajuste" at bounding box center [308, 555] width 223 height 24
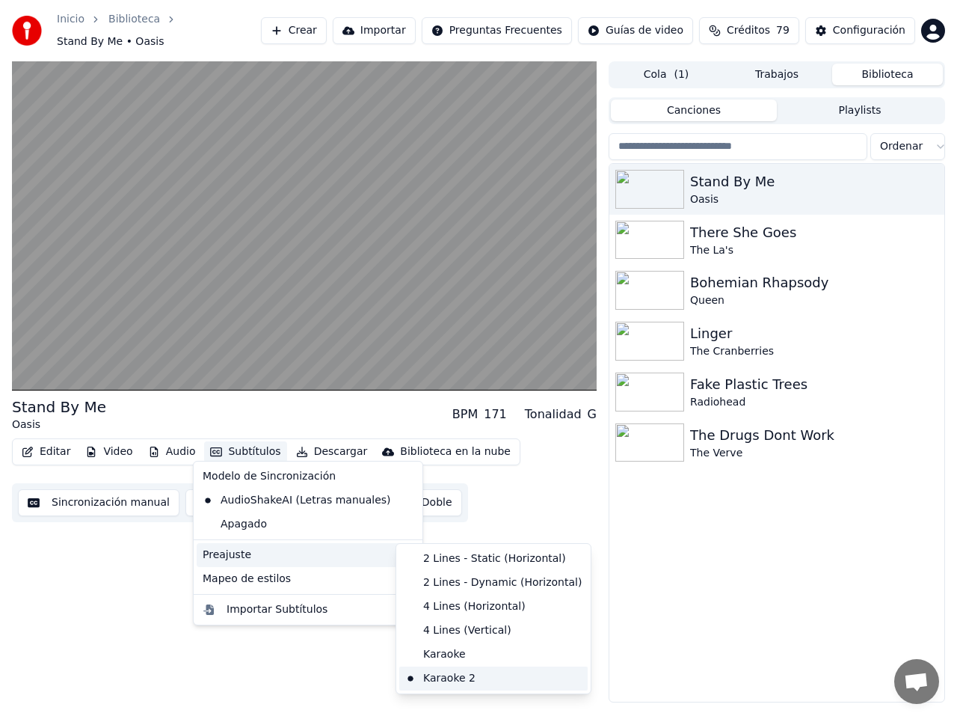
click at [454, 675] on div "Karaoke 2" at bounding box center [493, 678] width 188 height 24
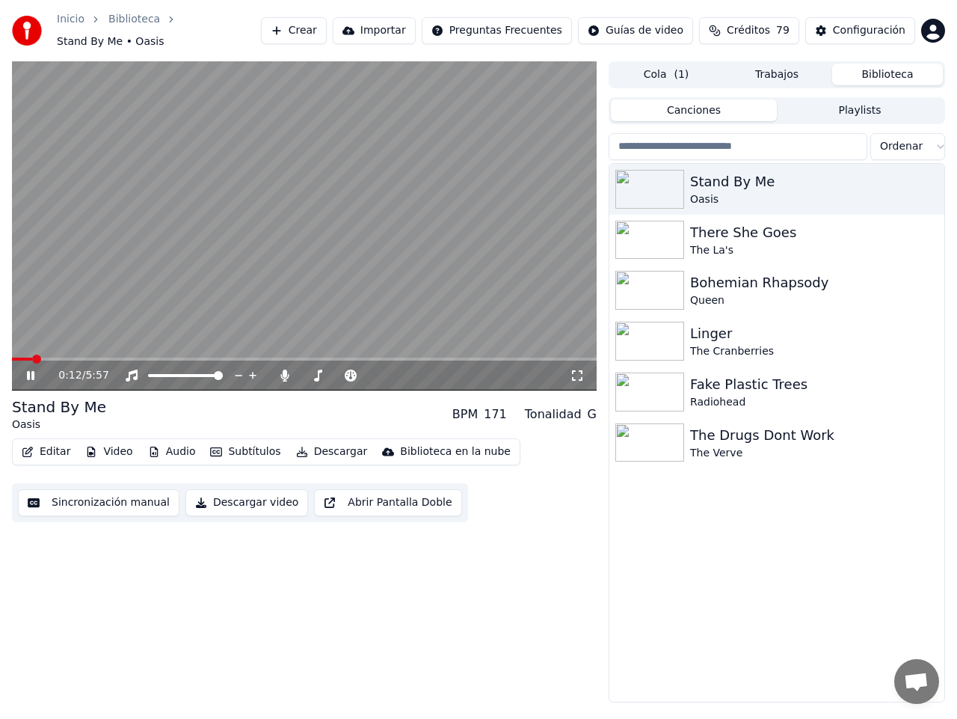
click at [83, 358] on span at bounding box center [304, 359] width 585 height 3
click at [33, 371] on icon at bounding box center [30, 375] width 7 height 9
click at [865, 23] on div "Configuración" at bounding box center [869, 30] width 73 height 15
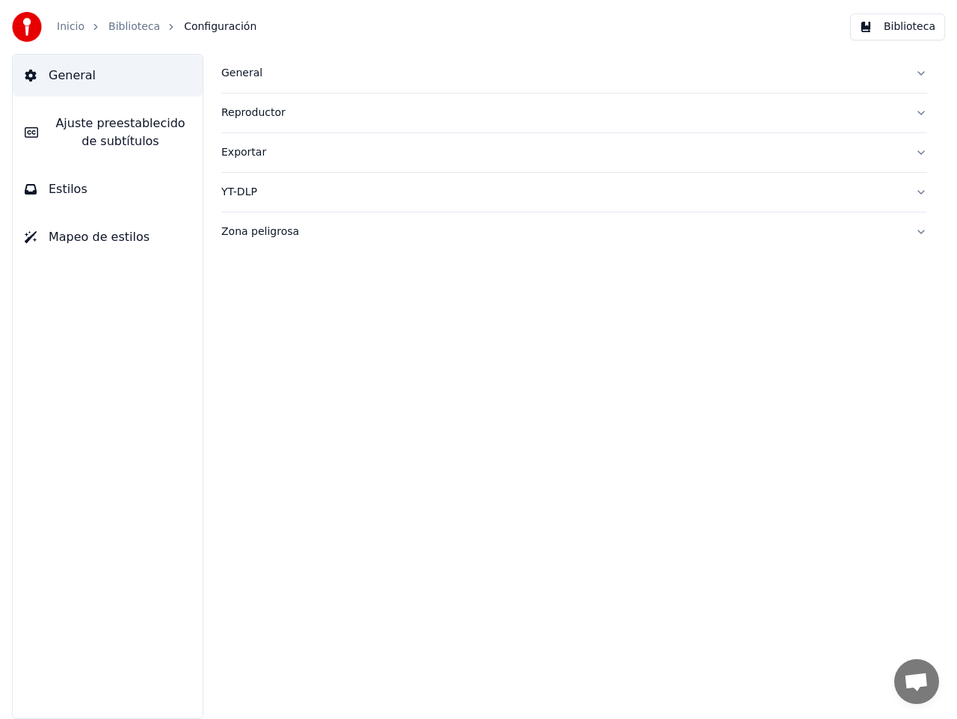
click at [111, 241] on span "Mapeo de estilos" at bounding box center [99, 237] width 101 height 18
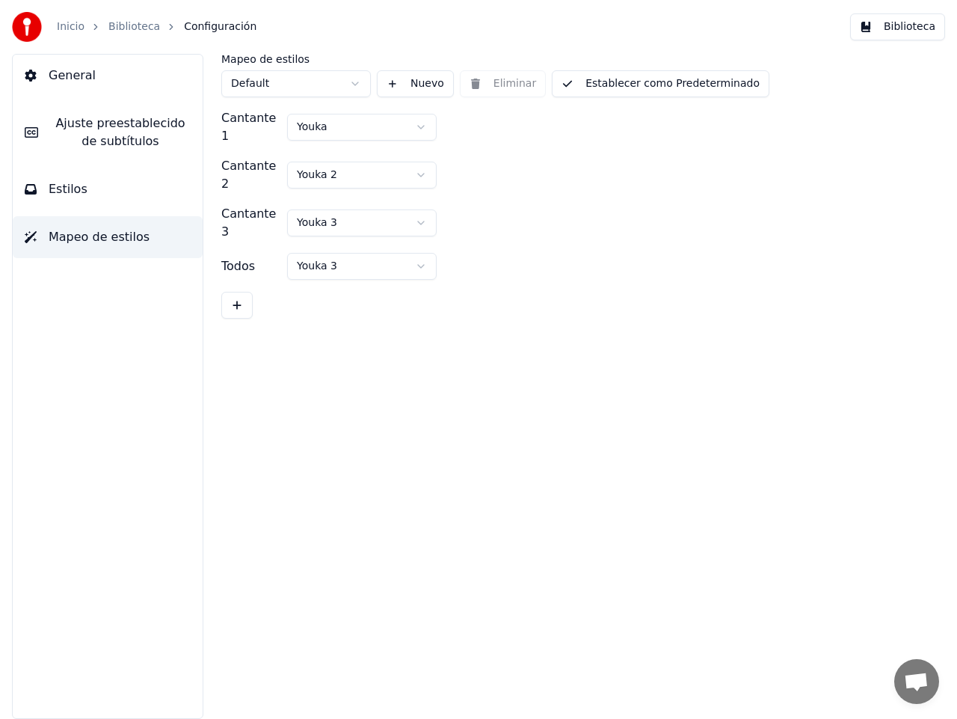
click at [61, 189] on span "Estilos" at bounding box center [68, 189] width 39 height 18
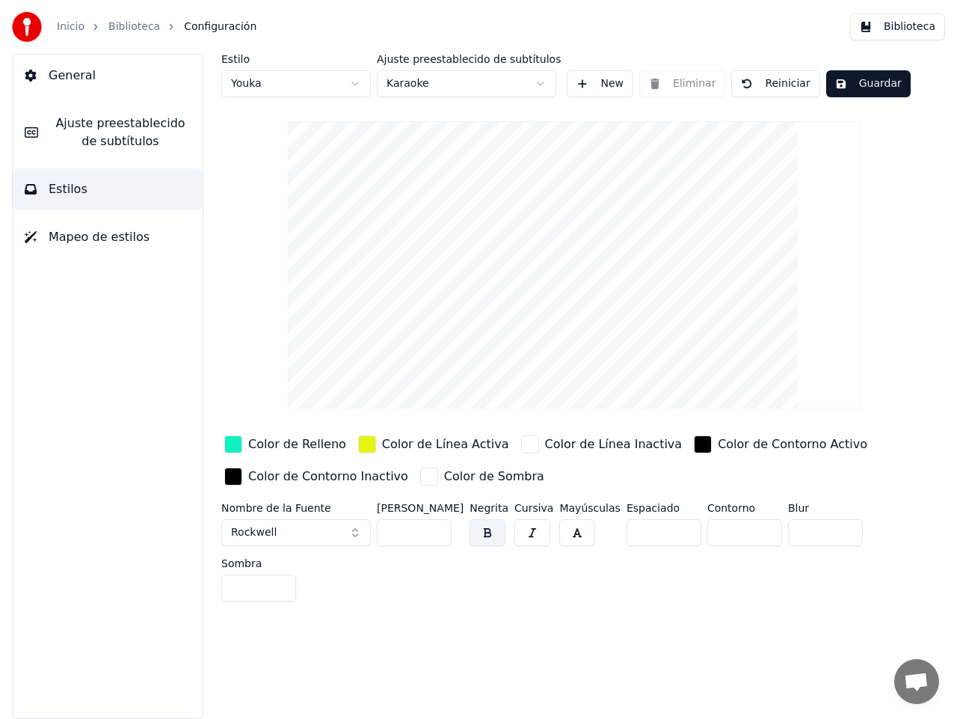
click at [532, 85] on html "Inicio Biblioteca Configuración Biblioteca General Ajuste preestablecido de sub…" at bounding box center [478, 359] width 957 height 719
click at [351, 82] on html "Inicio Biblioteca Configuración Biblioteca General Ajuste preestablecido de sub…" at bounding box center [478, 359] width 957 height 719
click at [360, 445] on div "button" at bounding box center [367, 444] width 18 height 18
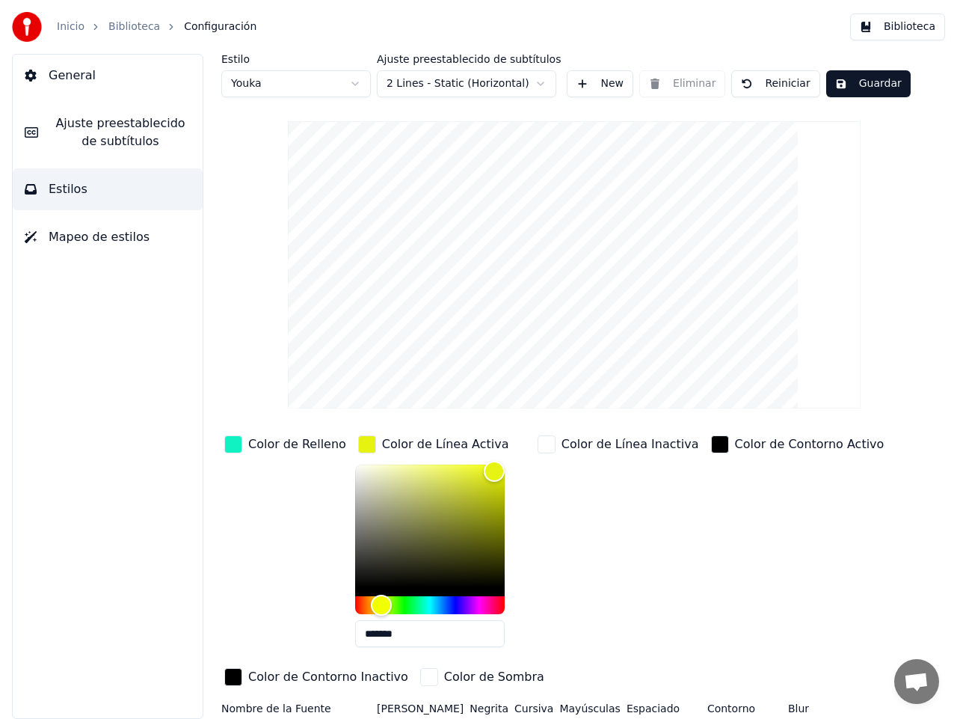
drag, startPoint x: 396, startPoint y: 634, endPoint x: 326, endPoint y: 628, distance: 69.8
click at [326, 628] on div "Color de Relleno Color de Línea Activa ******* Color de Línea Inactiva Color de…" at bounding box center [556, 561] width 670 height 259
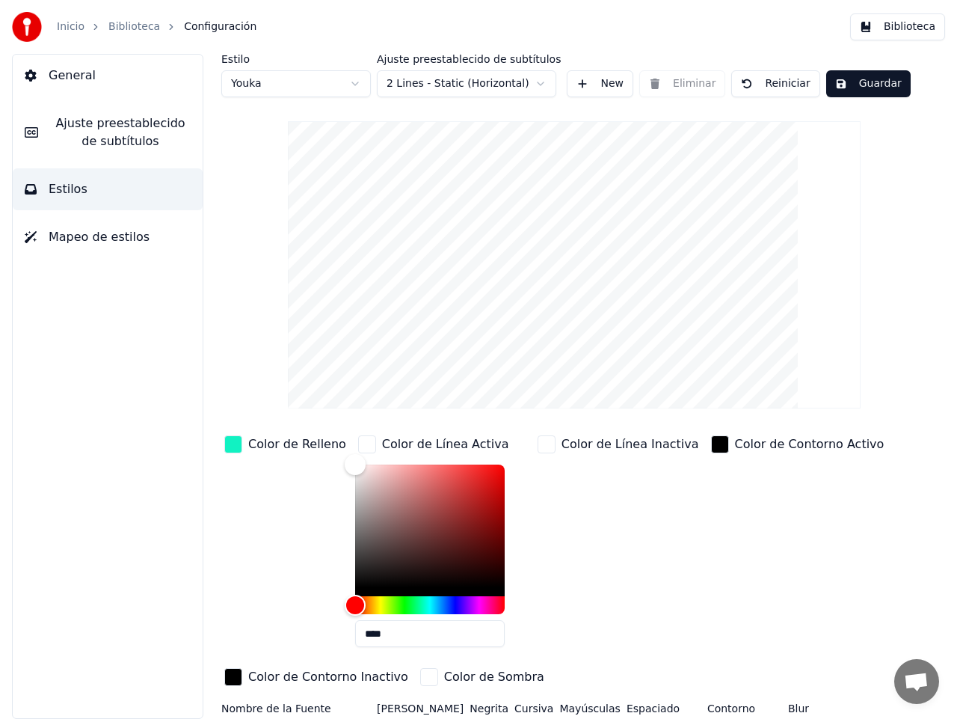
type input "****"
click at [599, 565] on div "Color de Línea Inactiva" at bounding box center [619, 545] width 168 height 227
click at [853, 82] on button "Guardar" at bounding box center [869, 83] width 85 height 27
click at [538, 447] on div "button" at bounding box center [547, 444] width 18 height 18
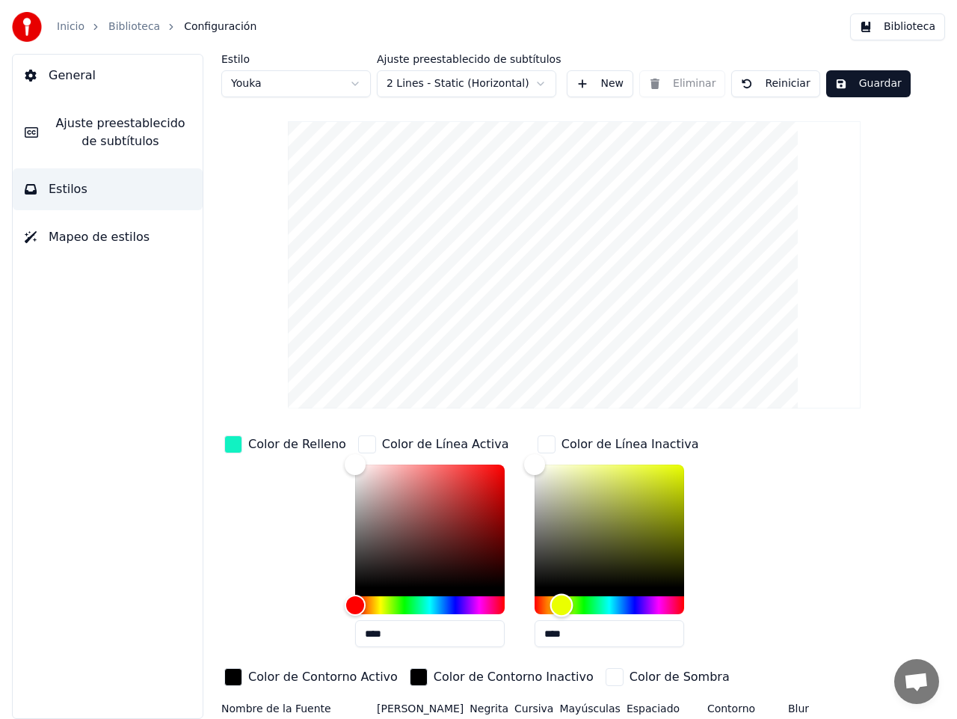
drag, startPoint x: 529, startPoint y: 606, endPoint x: 550, endPoint y: 605, distance: 21.0
click at [550, 605] on div "Hue" at bounding box center [561, 605] width 23 height 23
drag, startPoint x: 524, startPoint y: 465, endPoint x: 662, endPoint y: 472, distance: 137.8
click at [662, 472] on div "Color" at bounding box center [673, 473] width 23 height 23
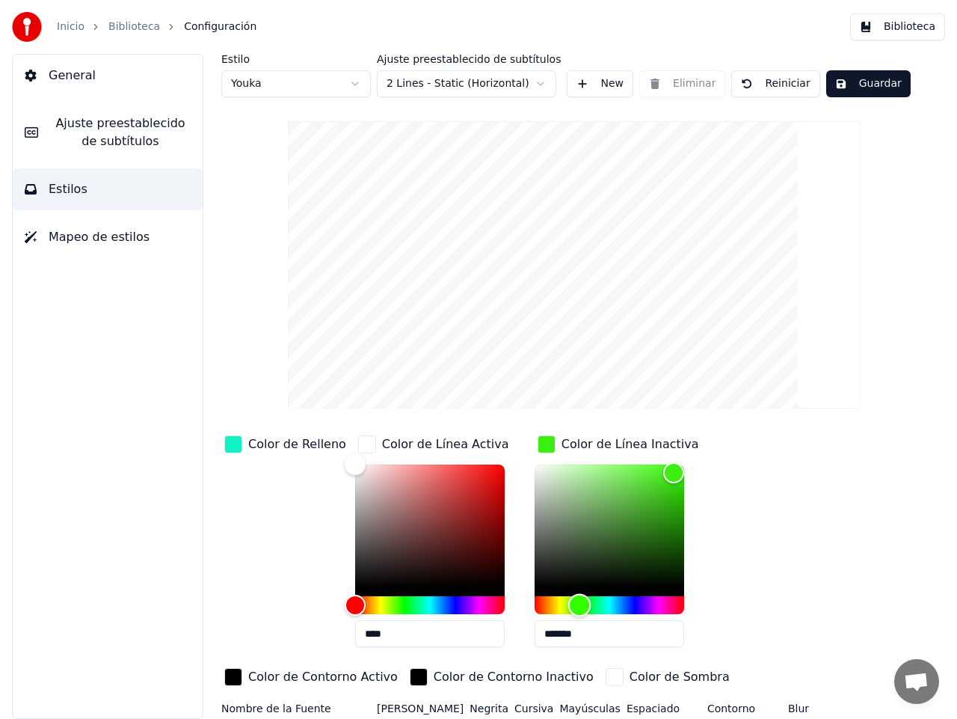
drag, startPoint x: 554, startPoint y: 598, endPoint x: 568, endPoint y: 597, distance: 14.2
click at [568, 597] on div "Hue" at bounding box center [579, 605] width 23 height 23
type input "*******"
click at [663, 475] on div "Color" at bounding box center [674, 476] width 23 height 23
click at [859, 81] on button "Guardar" at bounding box center [869, 83] width 85 height 27
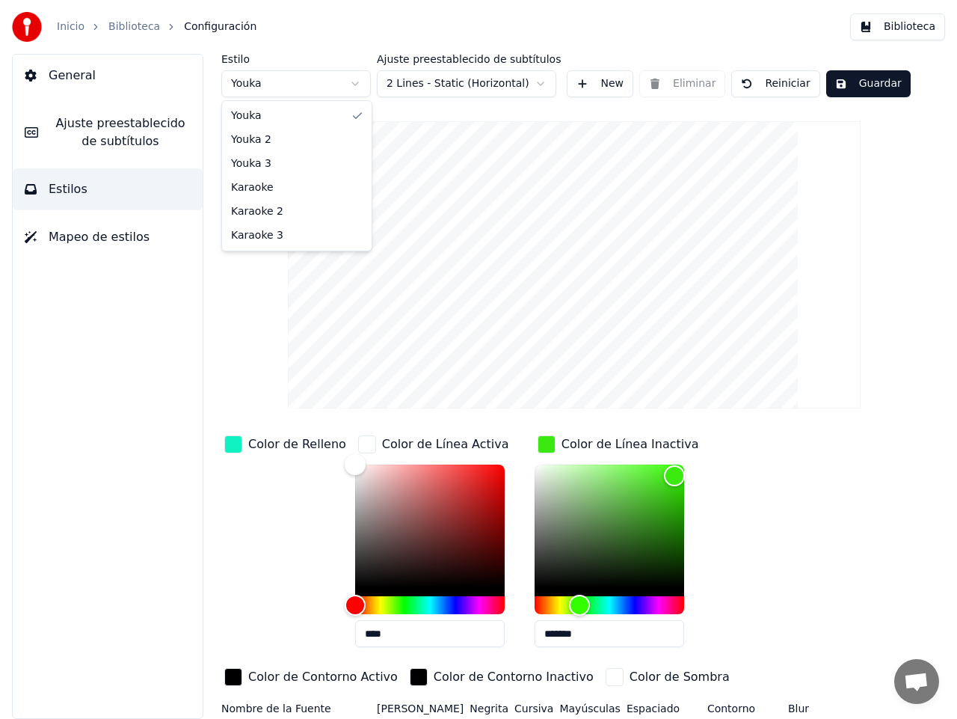
click at [352, 82] on html "Inicio Biblioteca Configuración Biblioteca General Ajuste preestablecido de sub…" at bounding box center [478, 359] width 957 height 719
type input "*******"
type input "****"
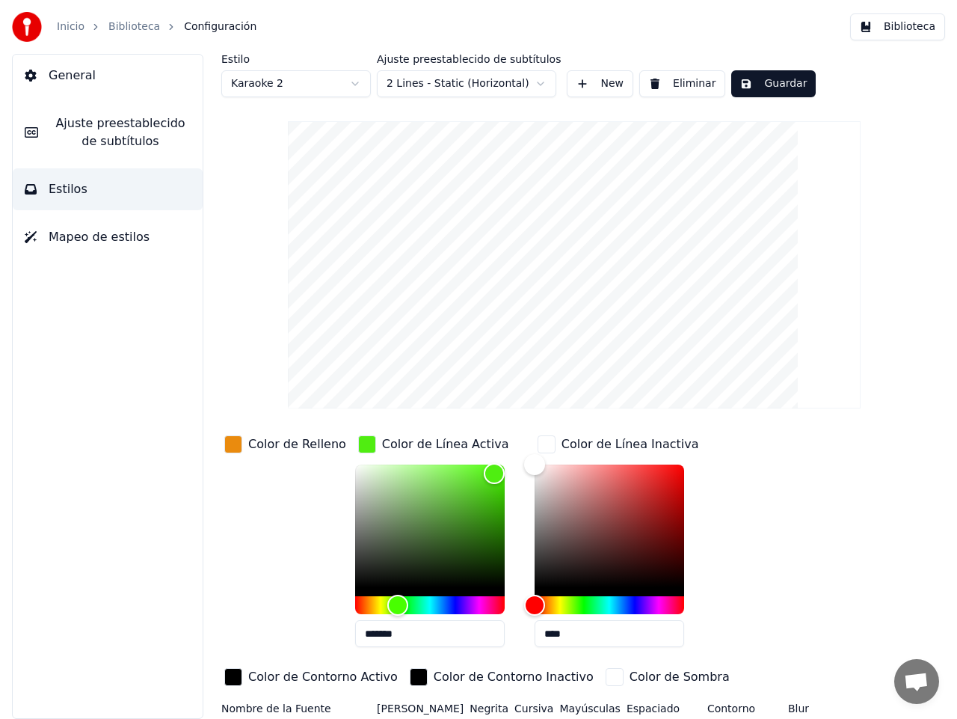
drag, startPoint x: 417, startPoint y: 637, endPoint x: 361, endPoint y: 630, distance: 56.6
click at [361, 630] on input "*******" at bounding box center [430, 633] width 150 height 27
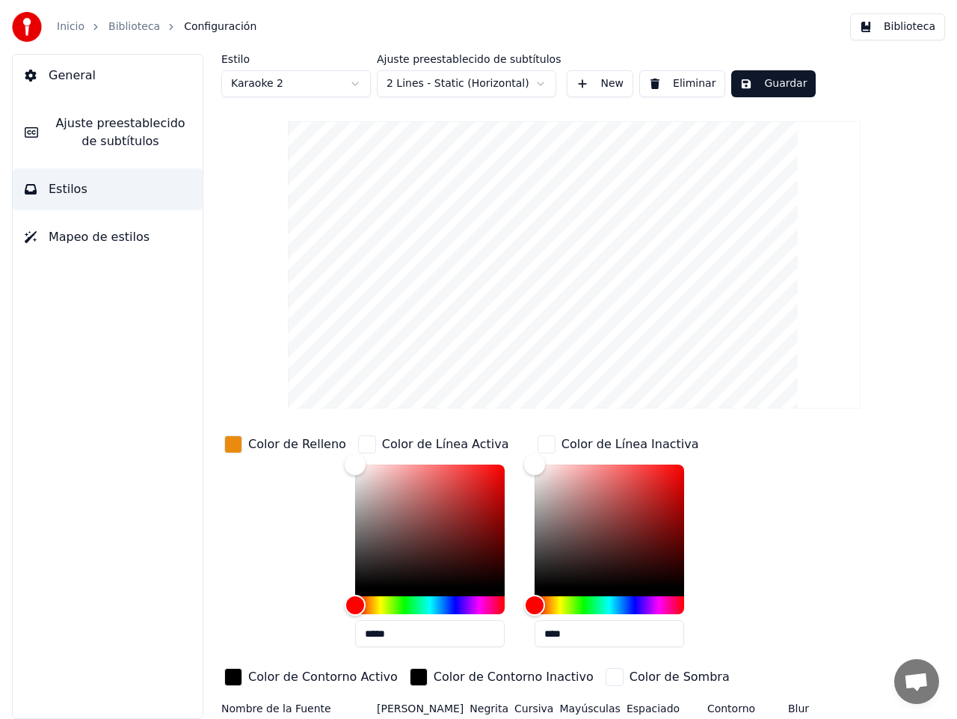
type input "*****"
click at [401, 665] on div "Color de Contorno Activo" at bounding box center [311, 678] width 180 height 26
click at [770, 75] on button "Guardar" at bounding box center [774, 83] width 85 height 27
click at [356, 87] on html "Inicio Biblioteca Configuración Biblioteca General Ajuste preestablecido de sub…" at bounding box center [478, 359] width 957 height 719
type input "**"
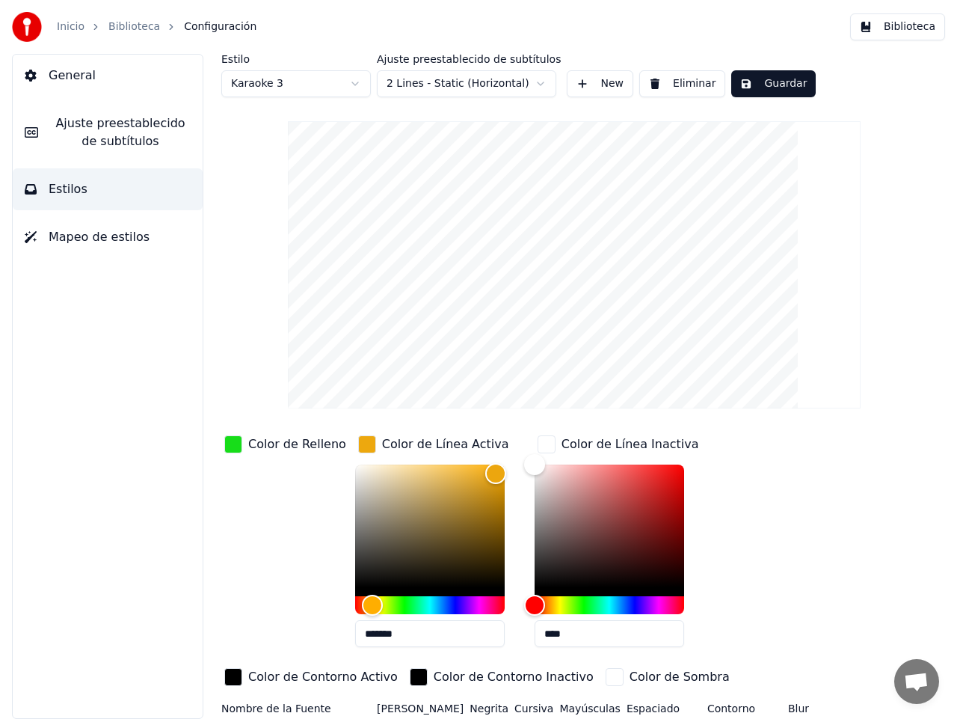
drag, startPoint x: 405, startPoint y: 632, endPoint x: 361, endPoint y: 632, distance: 44.1
click at [361, 632] on input "*******" at bounding box center [430, 633] width 150 height 27
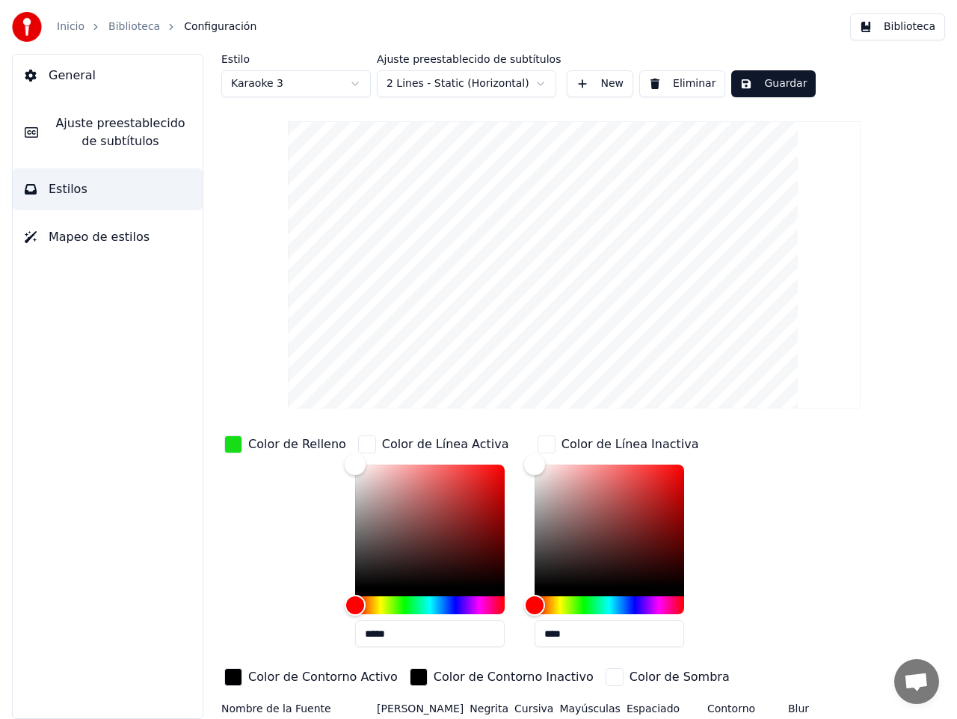
type input "*****"
click at [401, 665] on div "Color de Contorno Activo" at bounding box center [311, 678] width 180 height 26
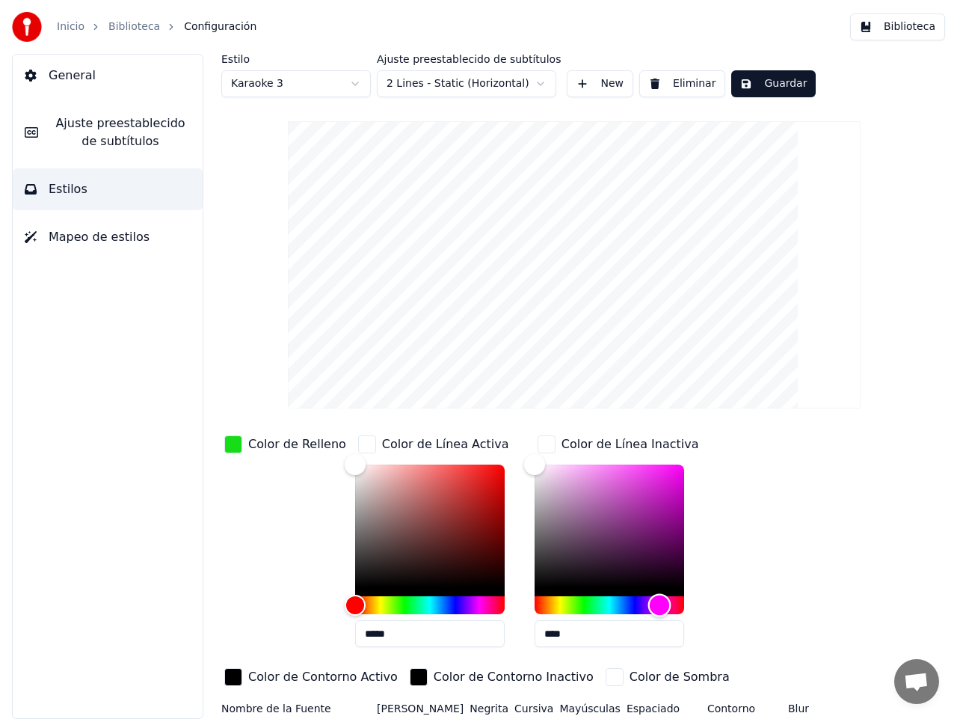
drag, startPoint x: 529, startPoint y: 599, endPoint x: 648, endPoint y: 605, distance: 119.1
click at [648, 605] on div "Hue" at bounding box center [659, 605] width 23 height 23
drag, startPoint x: 519, startPoint y: 462, endPoint x: 662, endPoint y: 474, distance: 143.4
click at [662, 474] on div "Color" at bounding box center [673, 475] width 23 height 23
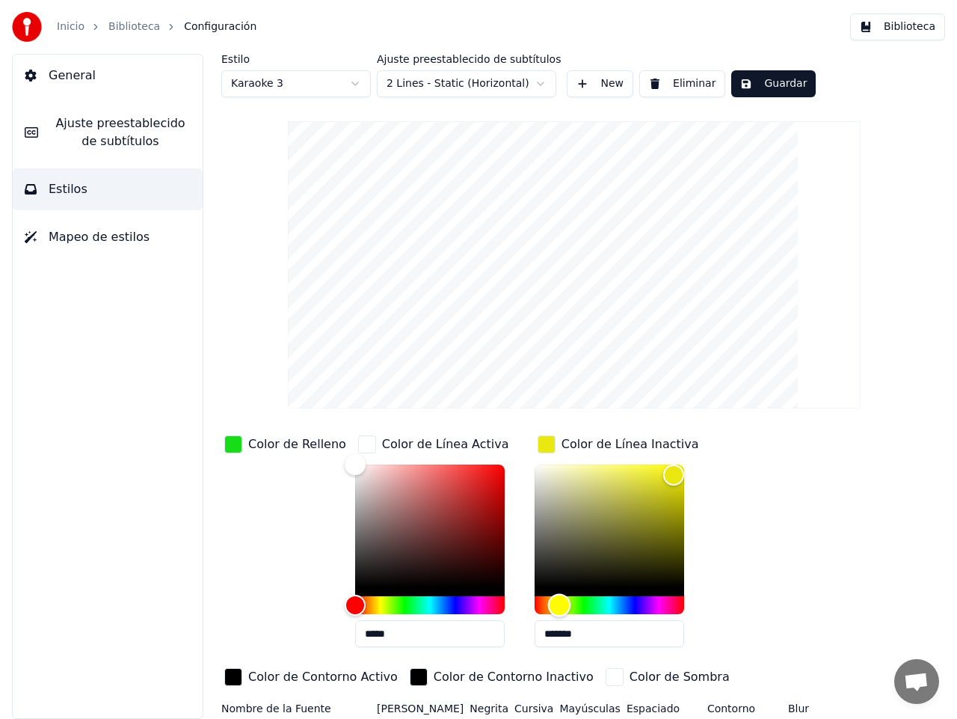
drag, startPoint x: 651, startPoint y: 601, endPoint x: 548, endPoint y: 606, distance: 103.3
click at [548, 606] on div "Hue" at bounding box center [559, 605] width 23 height 23
click at [663, 475] on div "Color" at bounding box center [674, 476] width 23 height 23
drag, startPoint x: 586, startPoint y: 630, endPoint x: 541, endPoint y: 627, distance: 45.7
click at [541, 627] on input "*******" at bounding box center [610, 633] width 150 height 27
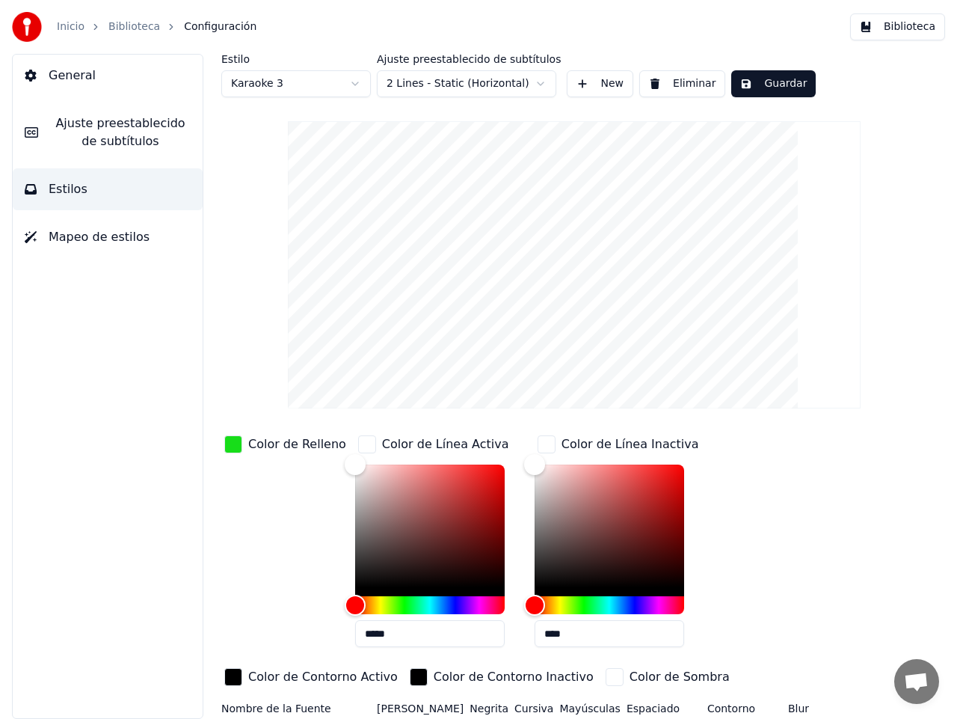
type input "****"
click at [401, 665] on div "Color de Contorno Activo" at bounding box center [311, 678] width 180 height 26
click at [758, 88] on button "Guardar" at bounding box center [774, 83] width 85 height 27
click at [91, 131] on span "Ajuste preestablecido de subtítulos" at bounding box center [120, 132] width 141 height 36
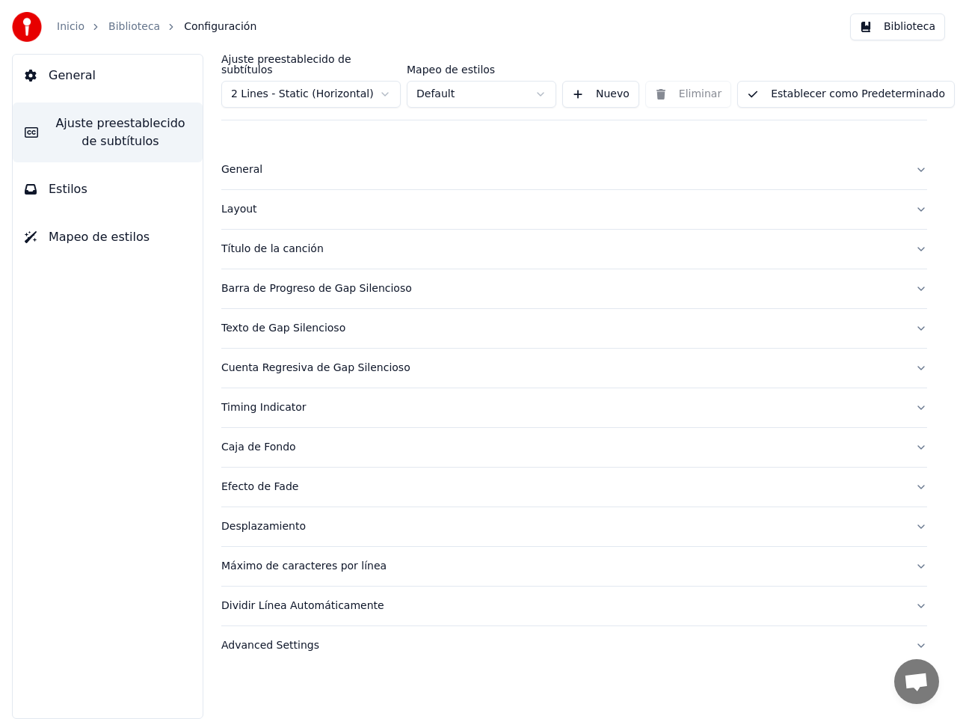
click at [384, 85] on html "Inicio Biblioteca Configuración Biblioteca General Ajuste preestablecido de sub…" at bounding box center [478, 359] width 957 height 719
click at [439, 83] on html "Inicio Biblioteca Configuración Biblioteca General Ajuste preestablecido de sub…" at bounding box center [478, 359] width 957 height 719
click at [797, 85] on button "Establecer como Predeterminado" at bounding box center [847, 94] width 218 height 27
click at [127, 25] on link "Biblioteca" at bounding box center [134, 26] width 52 height 15
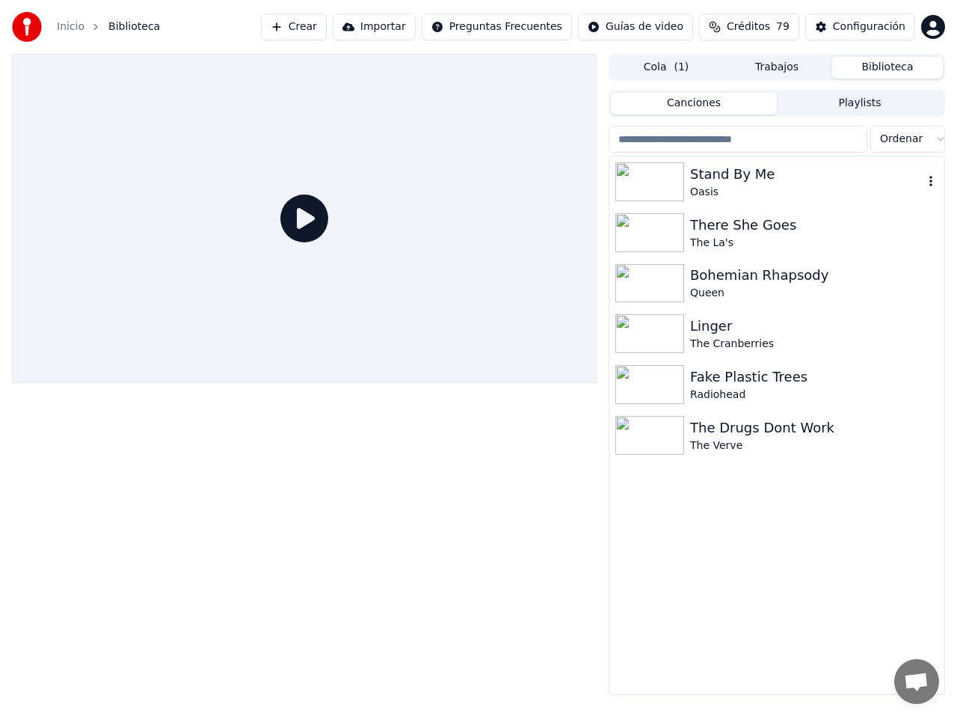
click at [729, 183] on div "Stand By Me" at bounding box center [806, 174] width 233 height 21
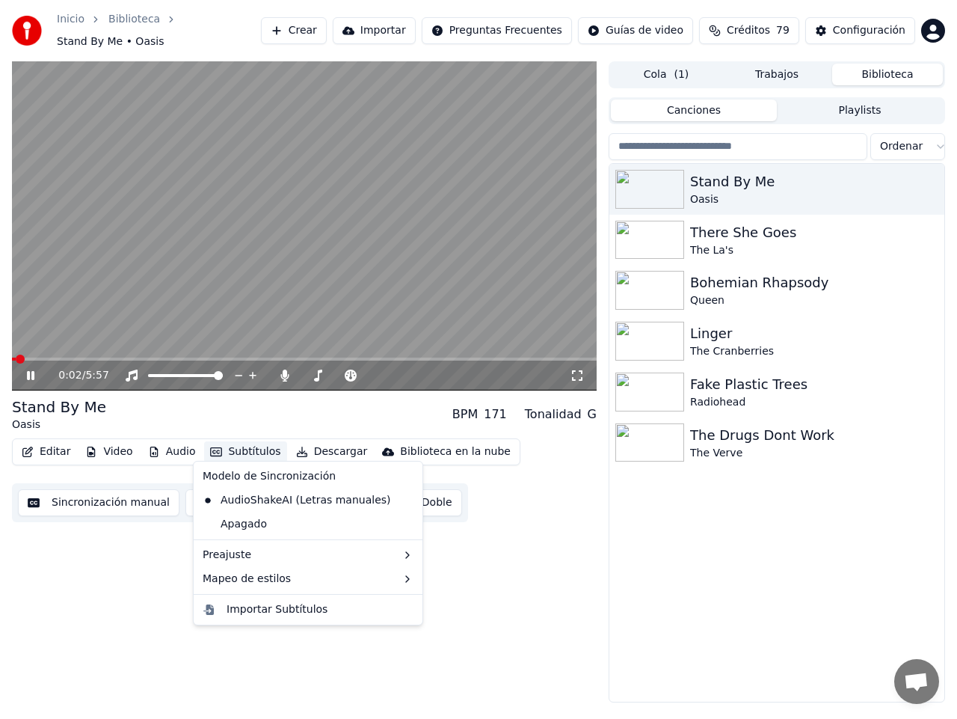
click at [254, 441] on button "Subtítulos" at bounding box center [245, 451] width 82 height 21
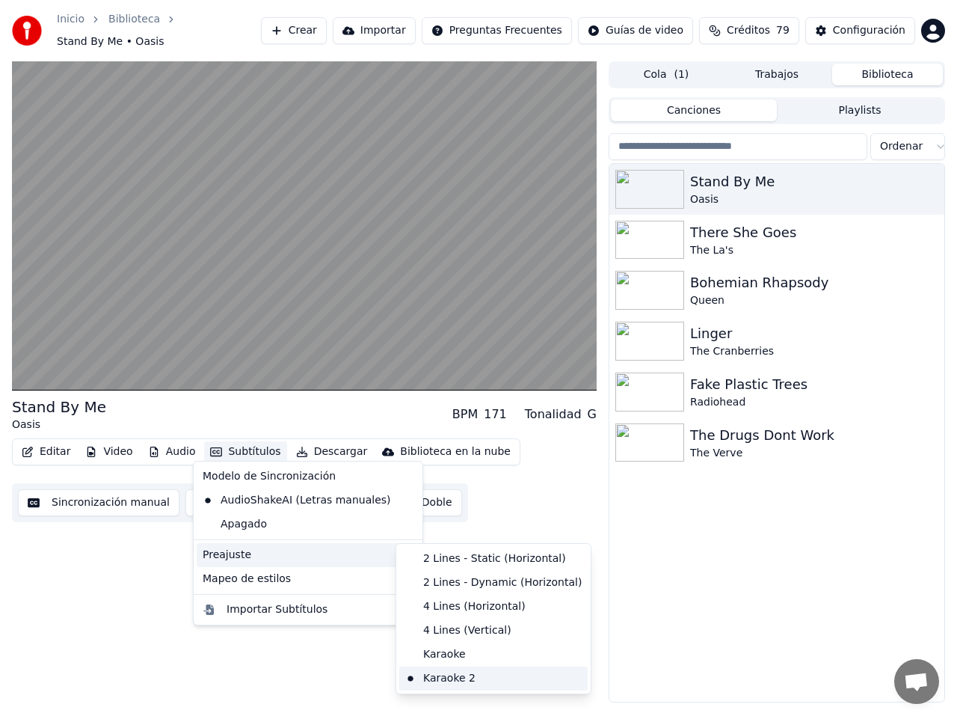
click at [461, 676] on div "Karaoke 2" at bounding box center [493, 678] width 188 height 24
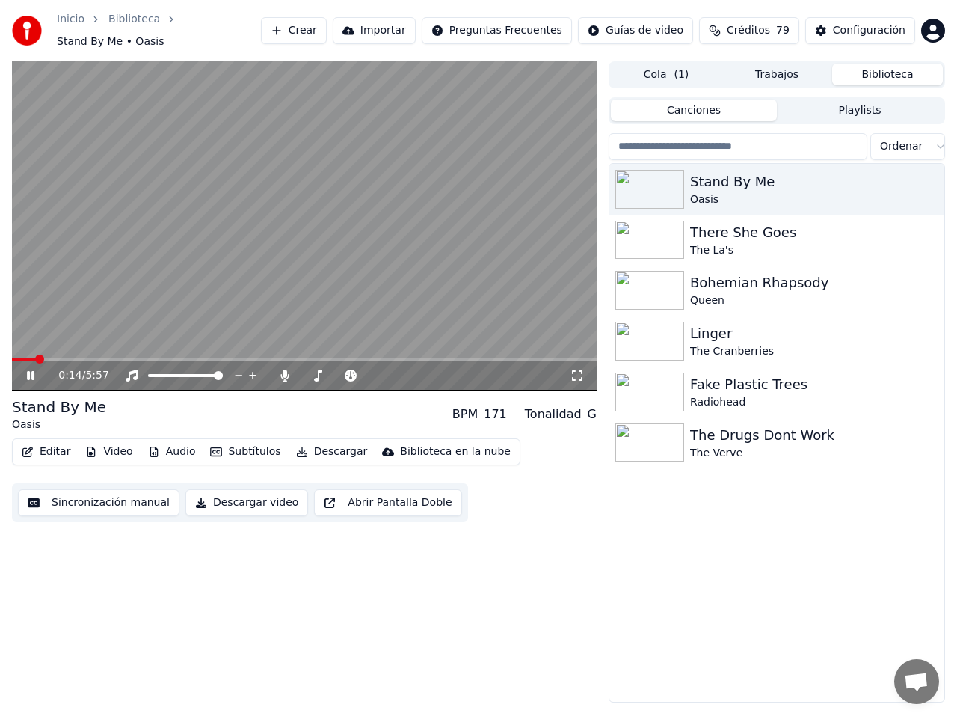
click at [72, 347] on video at bounding box center [304, 225] width 585 height 329
click at [75, 358] on span at bounding box center [304, 359] width 585 height 3
click at [33, 370] on icon at bounding box center [30, 375] width 9 height 10
click at [251, 445] on button "Subtítulos" at bounding box center [245, 451] width 82 height 21
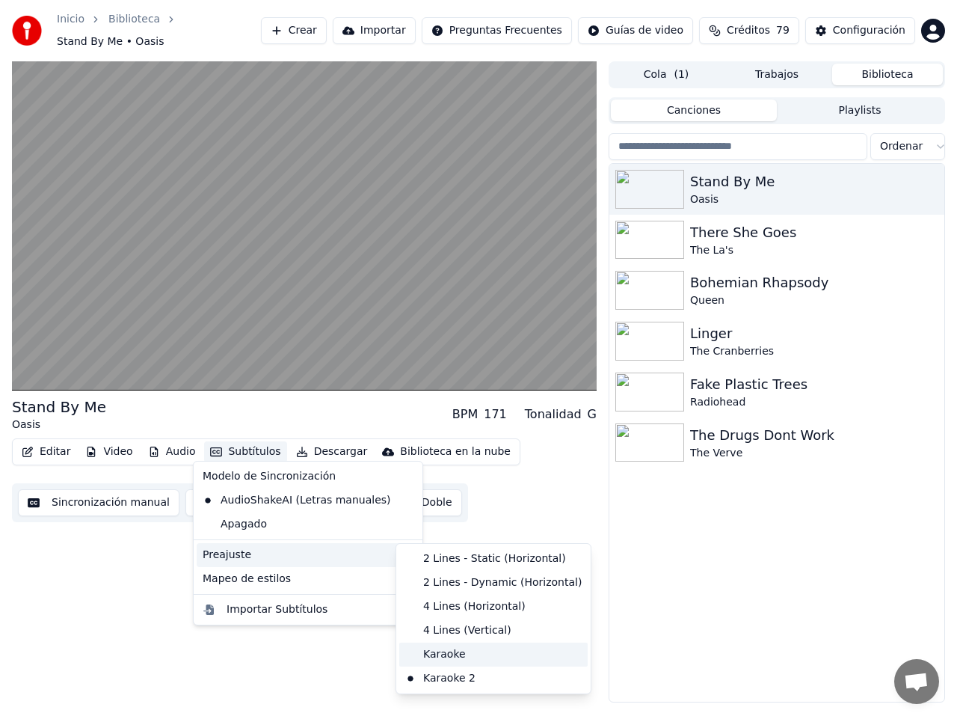
click at [440, 653] on div "Karaoke" at bounding box center [493, 655] width 188 height 24
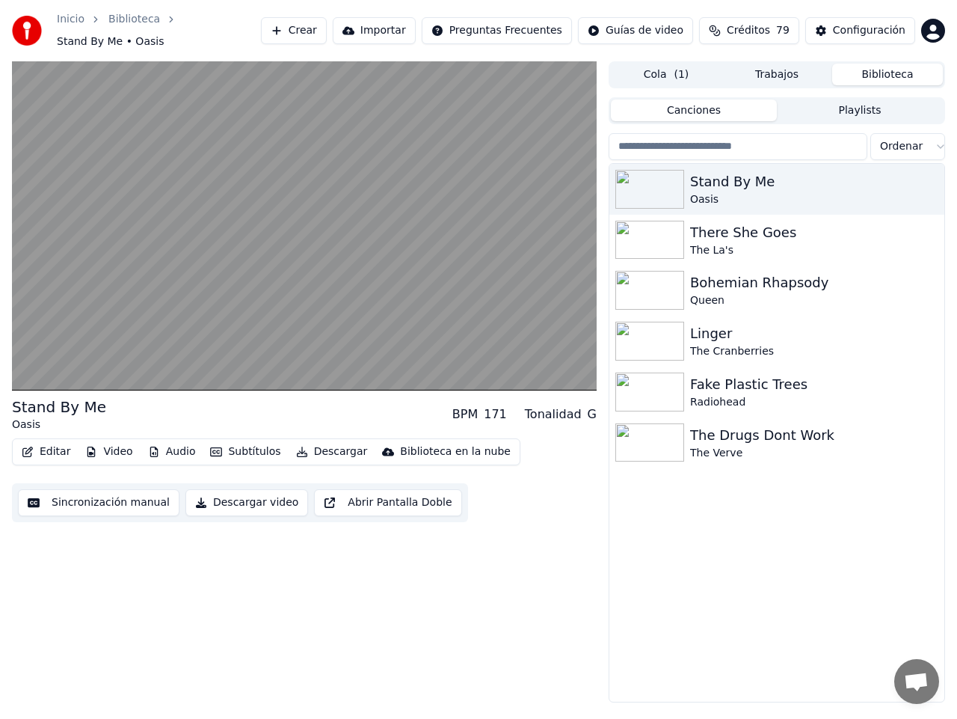
click at [243, 445] on button "Subtítulos" at bounding box center [245, 451] width 82 height 21
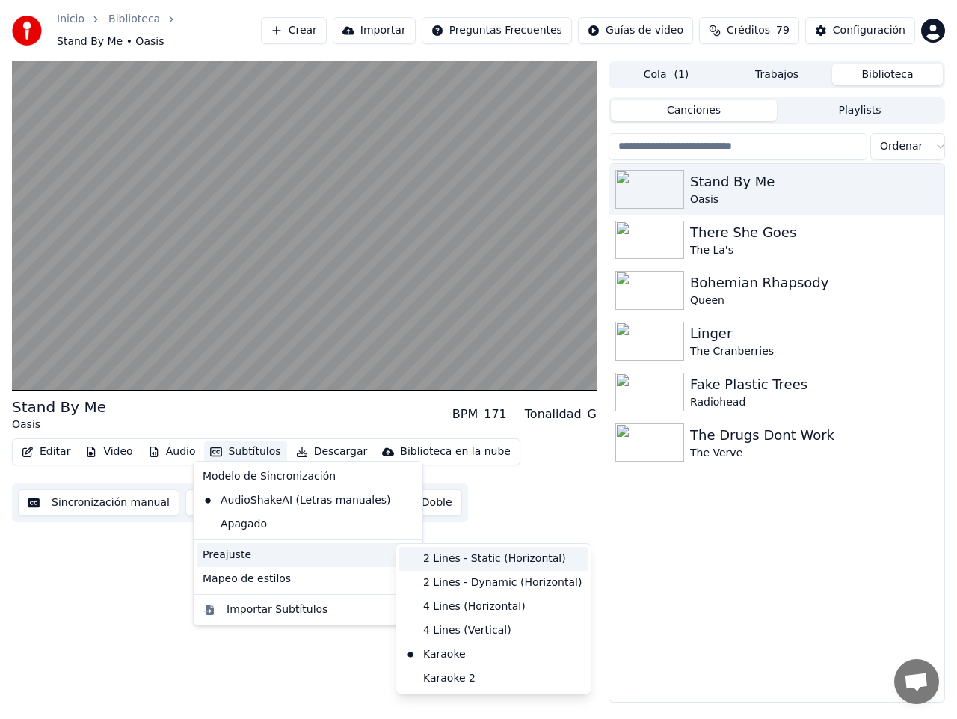
click at [453, 557] on div "2 Lines - Static (Horizontal)" at bounding box center [493, 559] width 188 height 24
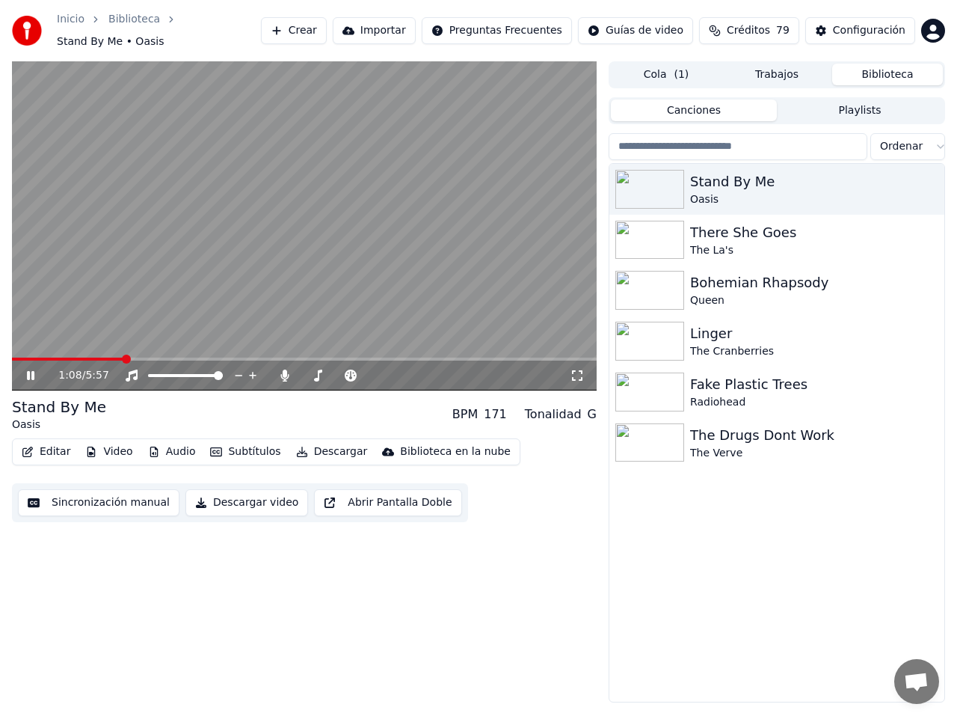
click at [32, 371] on icon at bounding box center [30, 375] width 7 height 9
click at [843, 23] on div "Configuración" at bounding box center [869, 30] width 73 height 15
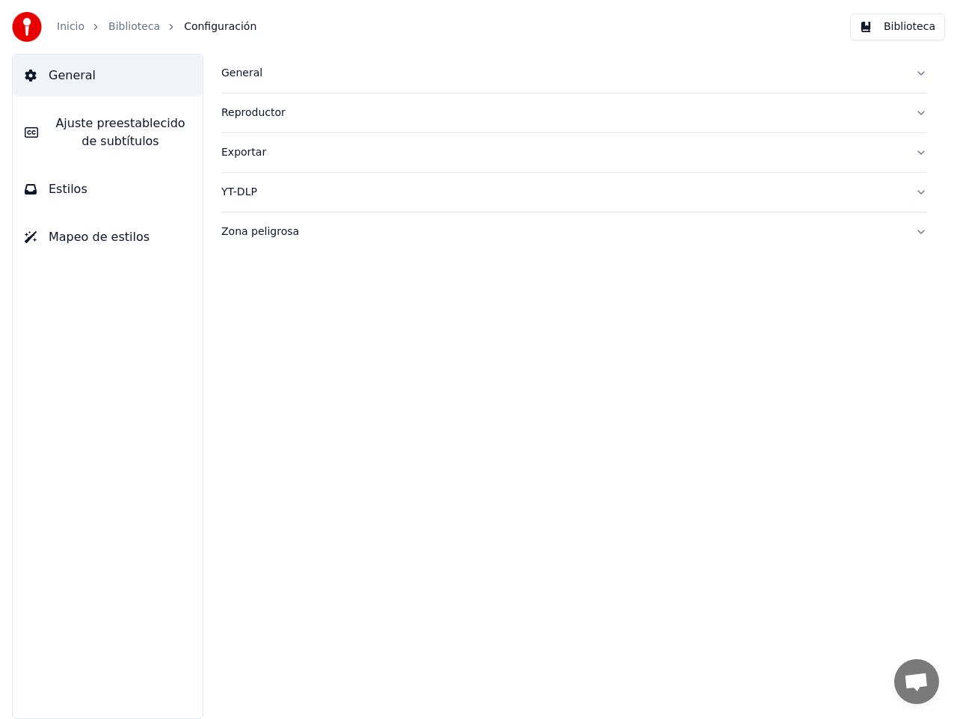
click at [96, 240] on span "Mapeo de estilos" at bounding box center [99, 237] width 101 height 18
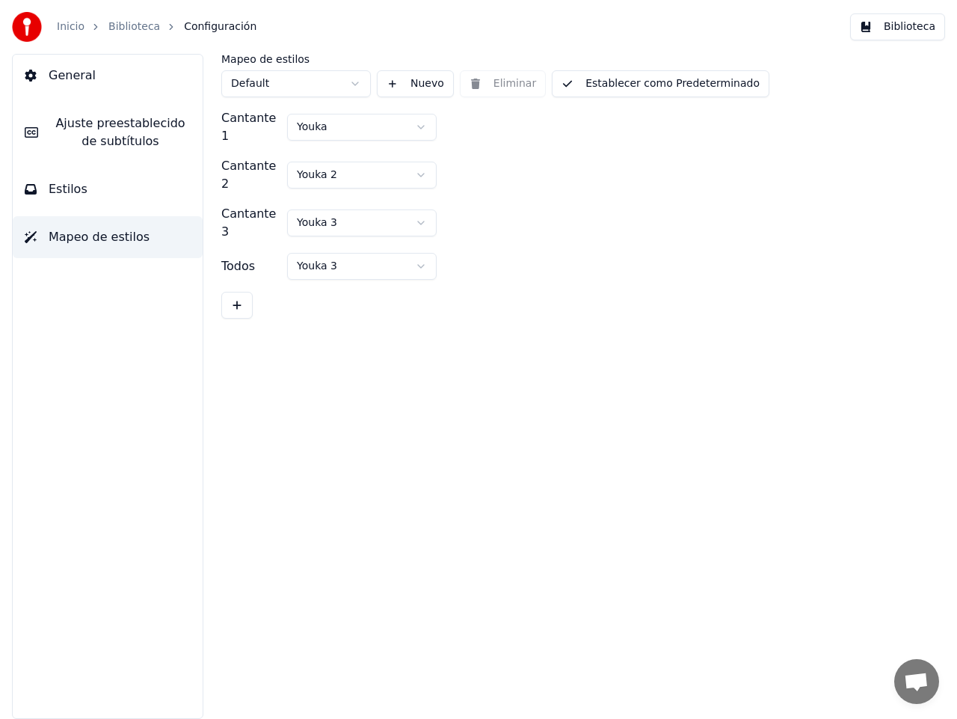
click at [357, 79] on html "Inicio Biblioteca Configuración Biblioteca General [PERSON_NAME] preestablecido…" at bounding box center [478, 359] width 957 height 719
click at [422, 120] on html "Inicio Biblioteca Configuración Biblioteca General [PERSON_NAME] preestablecido…" at bounding box center [478, 359] width 957 height 719
click at [660, 82] on button "Establecer como Predeterminado" at bounding box center [661, 83] width 218 height 27
click at [582, 80] on button "Hecho" at bounding box center [590, 83] width 76 height 27
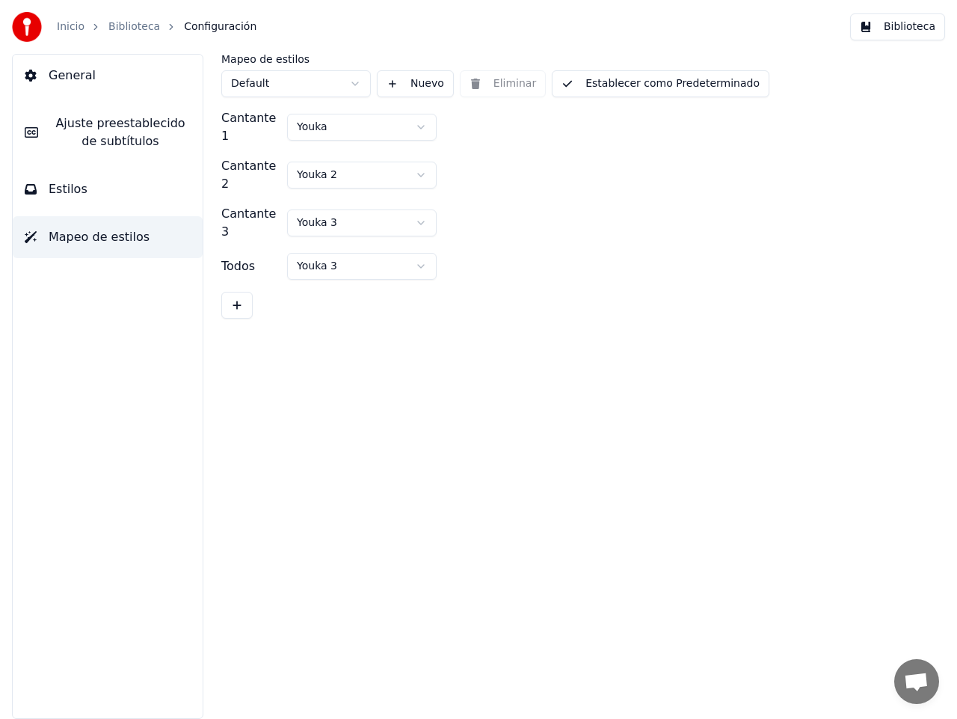
click at [93, 180] on button "Estilos" at bounding box center [108, 189] width 190 height 42
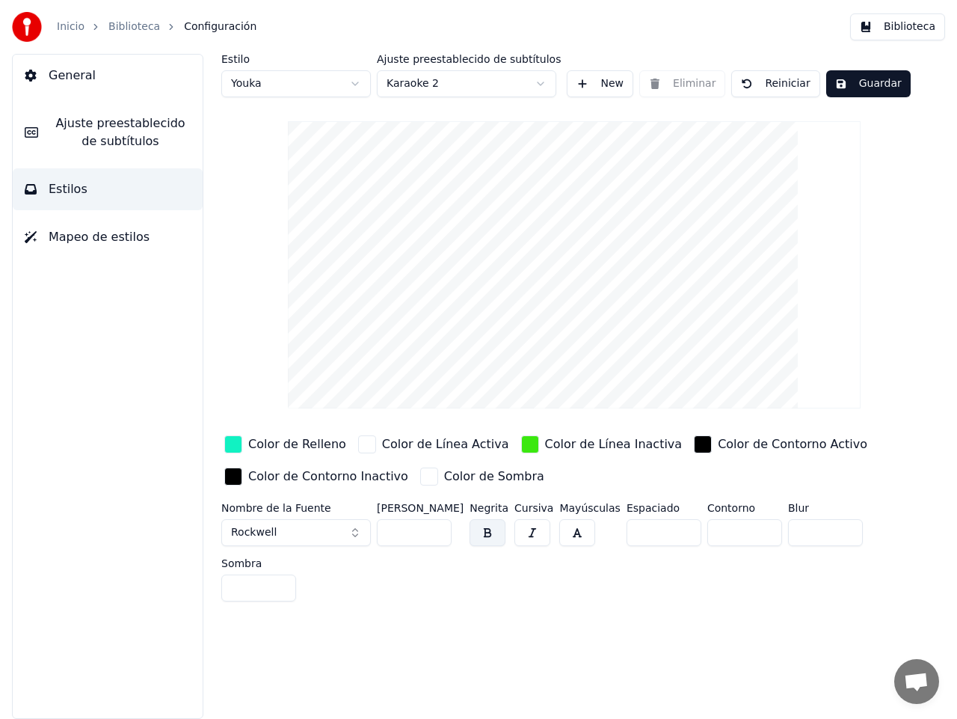
click at [357, 83] on html "Inicio Biblioteca Configuración Biblioteca General Ajuste preestablecido de sub…" at bounding box center [478, 359] width 957 height 719
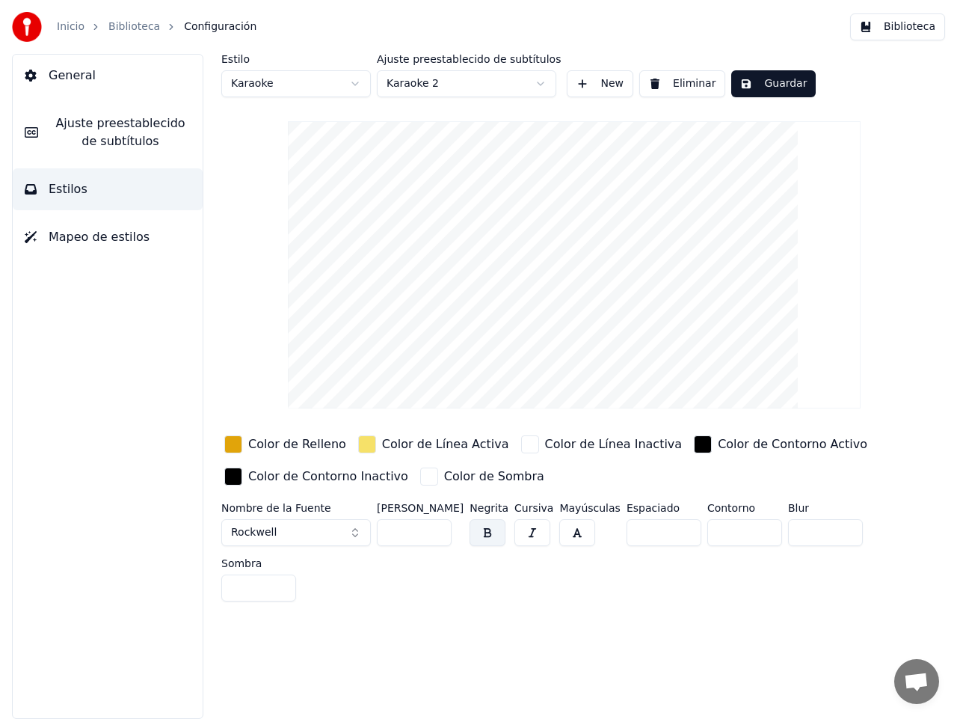
click at [542, 82] on html "Inicio Biblioteca Configuración Biblioteca General Ajuste preestablecido de sub…" at bounding box center [478, 359] width 957 height 719
click at [781, 82] on button "Guardar" at bounding box center [774, 83] width 85 height 27
click at [141, 129] on span "Ajuste preestablecido de subtítulos" at bounding box center [120, 132] width 141 height 36
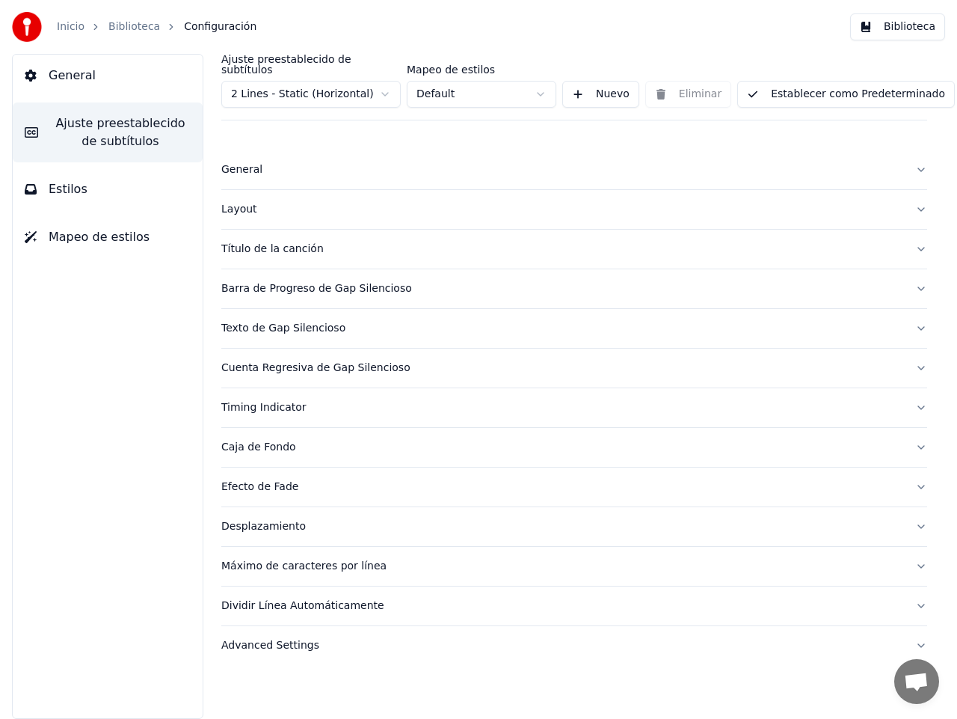
click at [390, 82] on html "Inicio Biblioteca Configuración Biblioteca General Ajuste preestablecido de sub…" at bounding box center [478, 359] width 957 height 719
click at [534, 83] on html "Inicio Biblioteca Configuración Biblioteca General Ajuste preestablecido de sub…" at bounding box center [478, 359] width 957 height 719
click at [535, 83] on html "Inicio Biblioteca Configuración Biblioteca General Ajuste preestablecido de sub…" at bounding box center [478, 359] width 957 height 719
click at [796, 86] on button "Establecer como Predeterminado" at bounding box center [847, 94] width 218 height 27
click at [123, 30] on link "Biblioteca" at bounding box center [134, 26] width 52 height 15
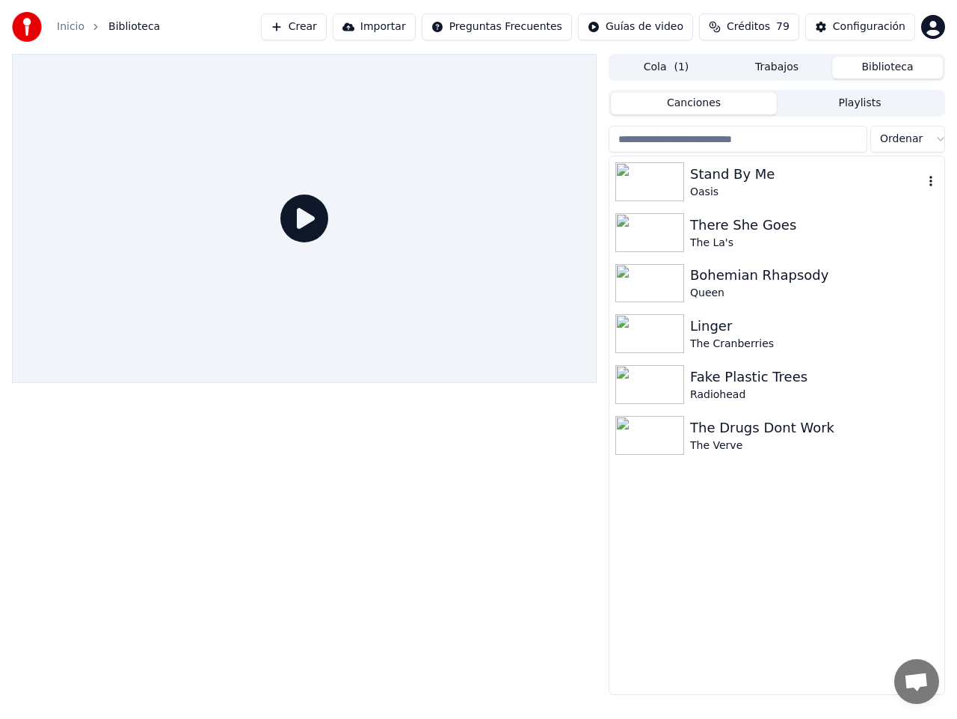
click at [710, 177] on div "Stand By Me" at bounding box center [806, 174] width 233 height 21
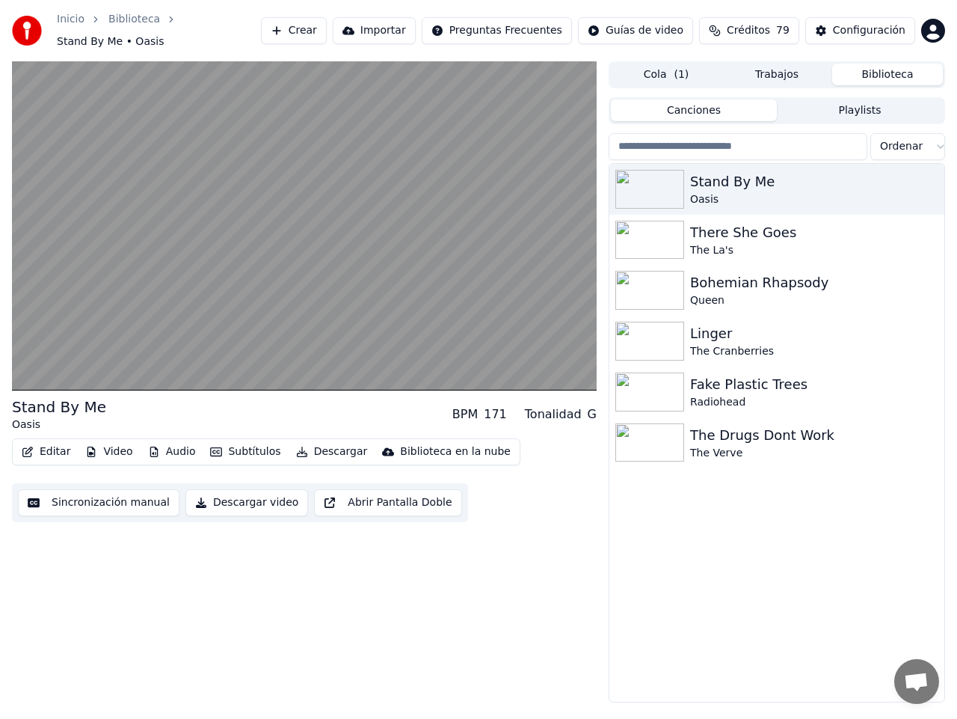
click at [247, 442] on button "Subtítulos" at bounding box center [245, 451] width 82 height 21
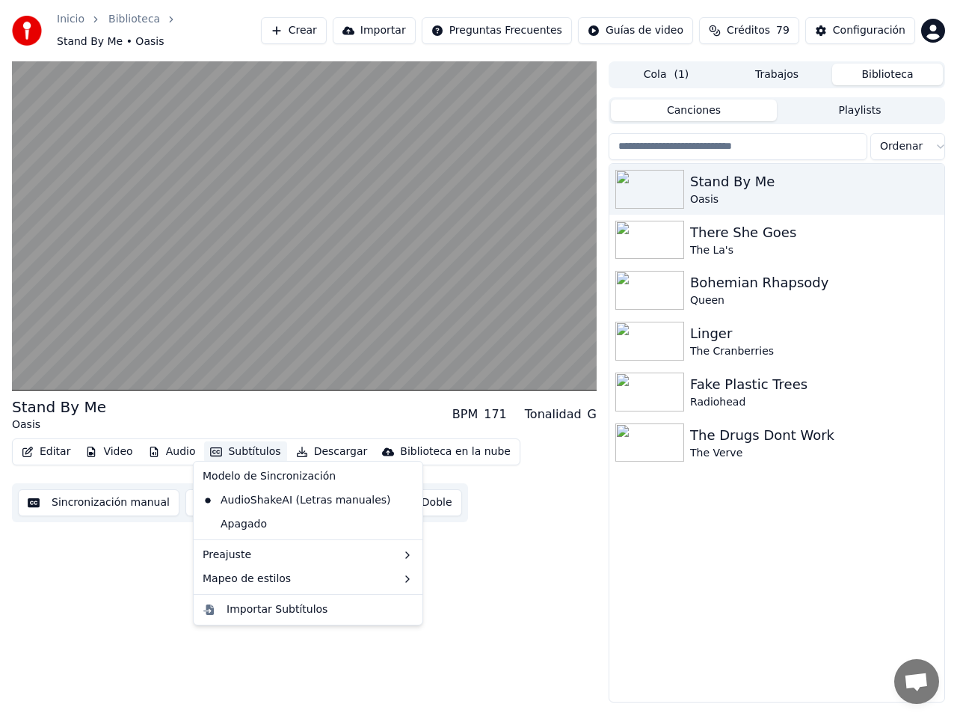
click at [522, 500] on div "Editar Video Audio Subtítulos Descargar Biblioteca en la nube Sincronización ma…" at bounding box center [304, 480] width 585 height 84
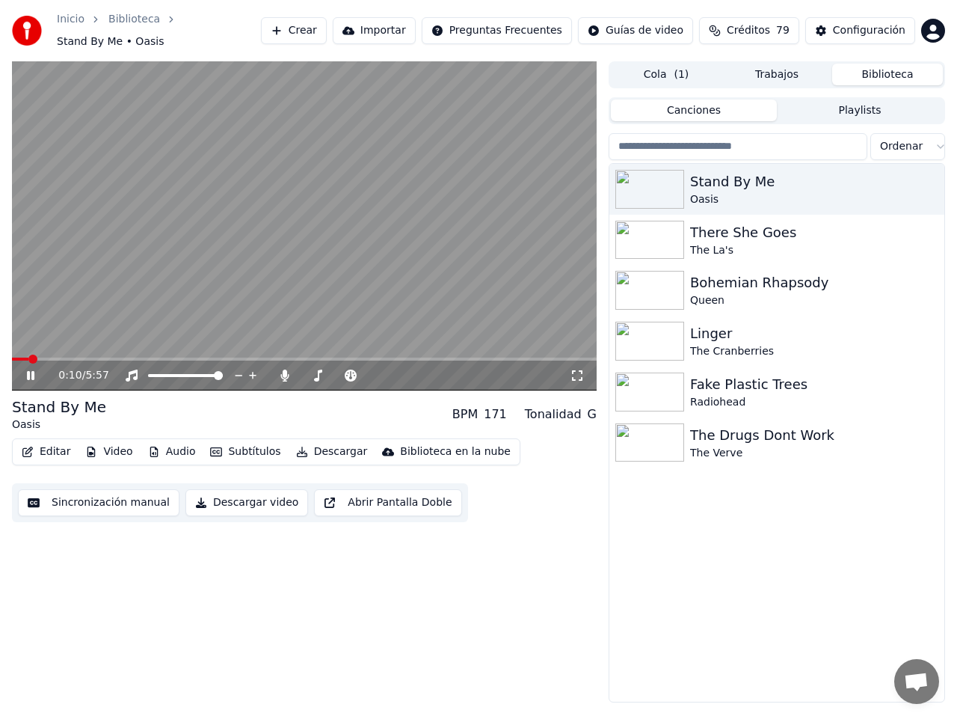
click at [76, 349] on video at bounding box center [304, 225] width 585 height 329
click at [76, 358] on span at bounding box center [304, 359] width 585 height 3
click at [25, 370] on icon at bounding box center [41, 376] width 34 height 12
click at [239, 444] on button "Subtítulos" at bounding box center [245, 451] width 82 height 21
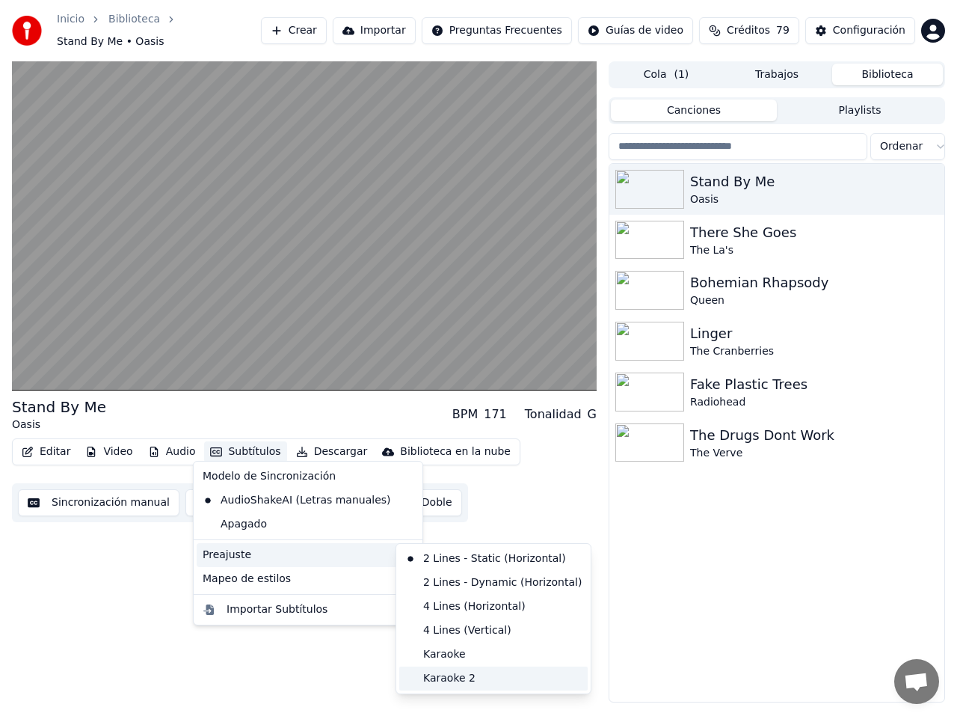
click at [457, 676] on div "Karaoke 2" at bounding box center [493, 678] width 188 height 24
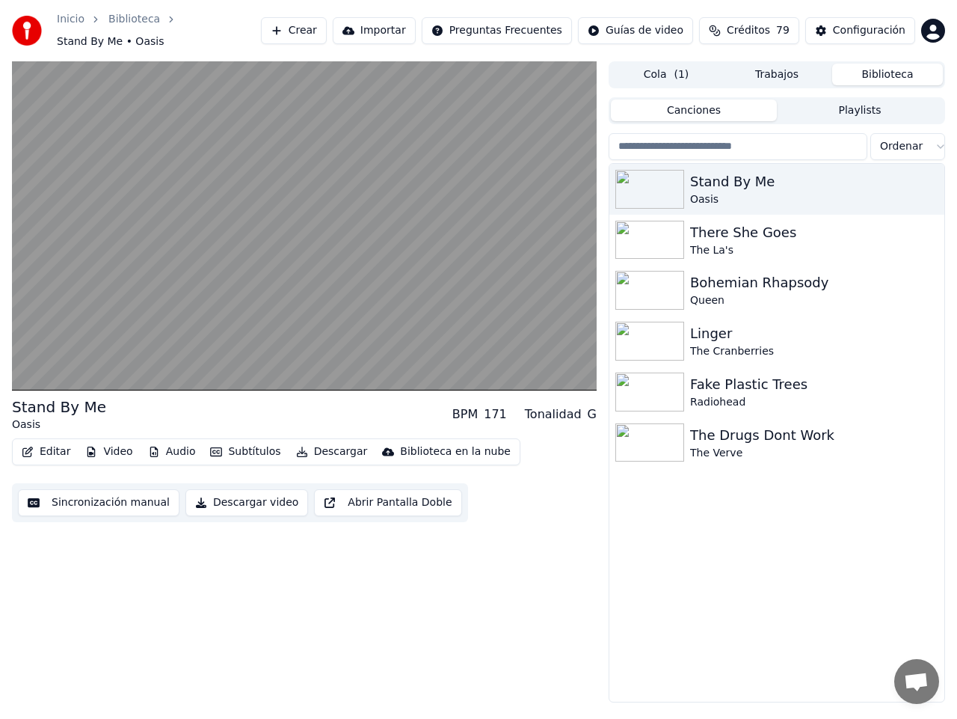
click at [245, 444] on button "Subtítulos" at bounding box center [245, 451] width 82 height 21
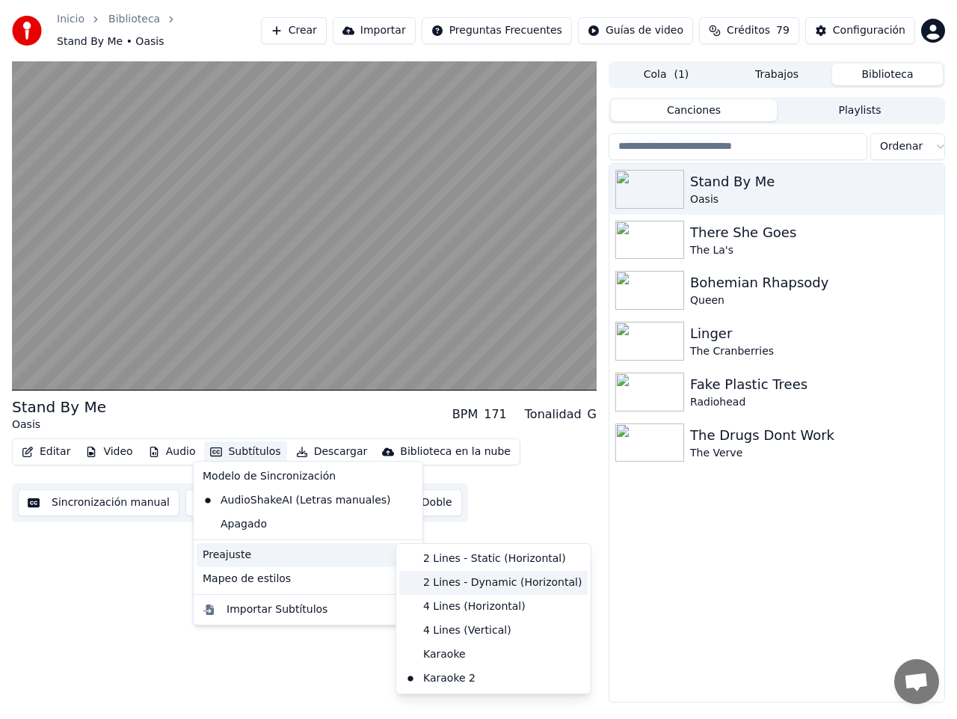
click at [460, 584] on div "2 Lines - Dynamic (Horizontal)" at bounding box center [493, 583] width 188 height 24
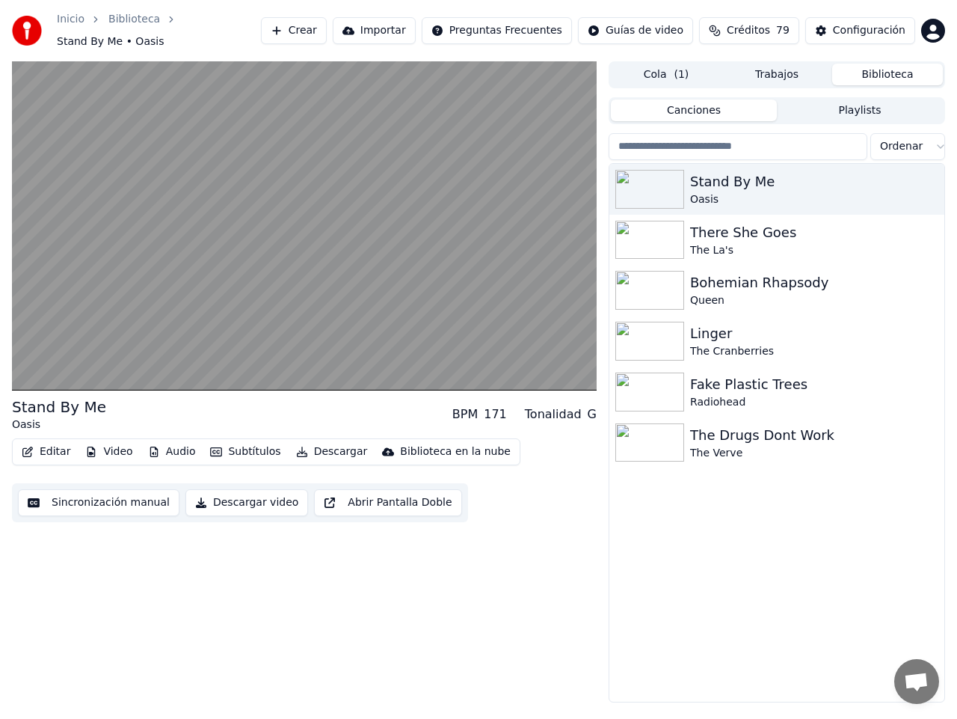
click at [247, 446] on button "Subtítulos" at bounding box center [245, 451] width 82 height 21
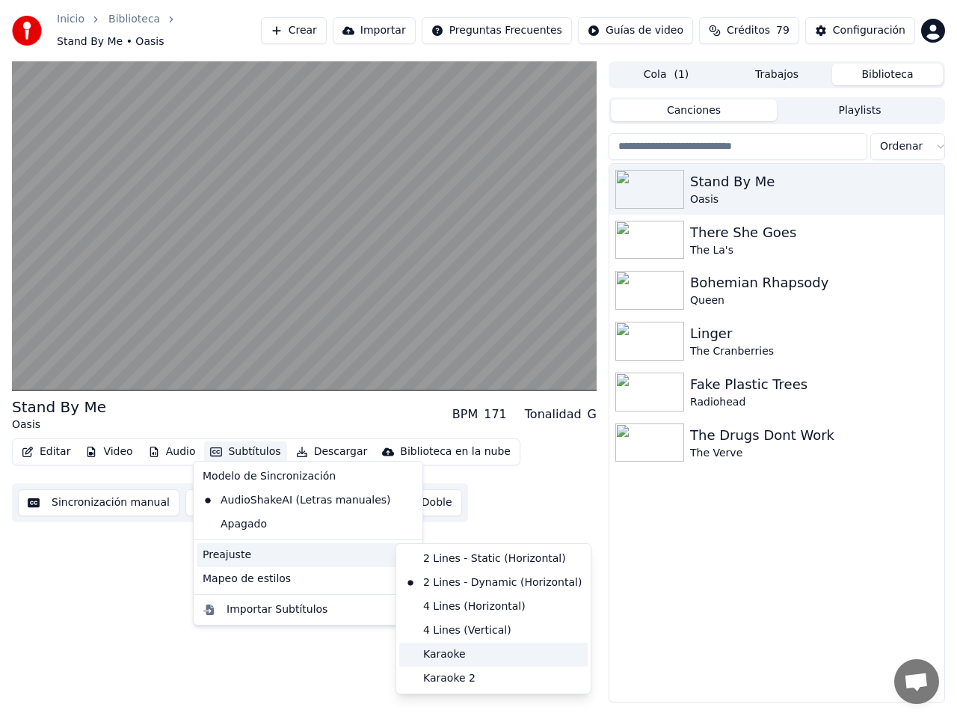
click at [470, 654] on div "Karaoke" at bounding box center [493, 655] width 188 height 24
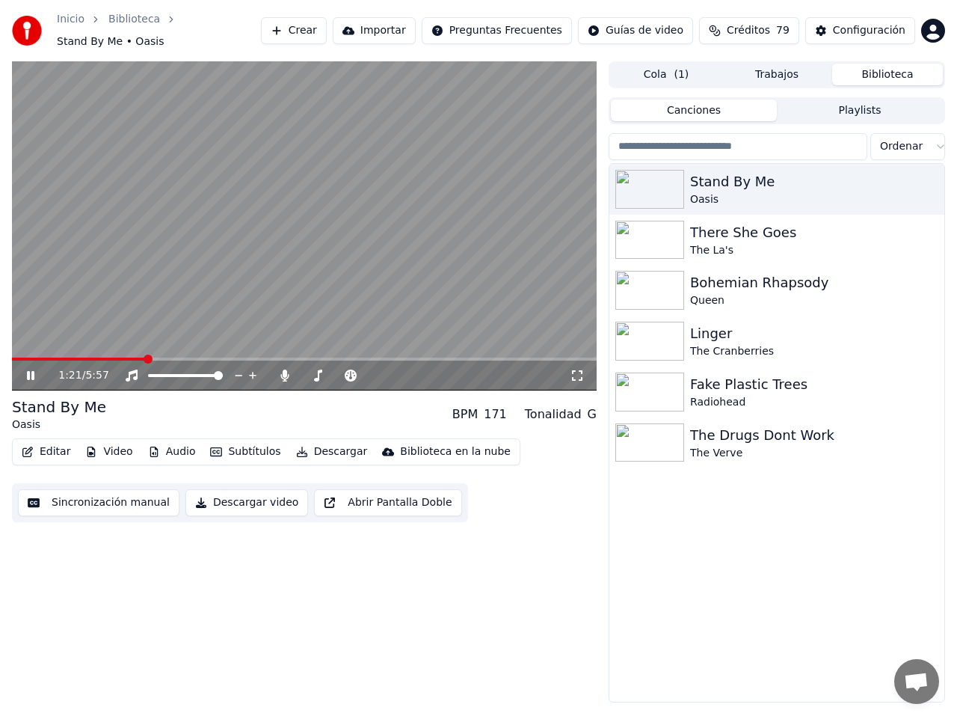
click at [32, 371] on icon at bounding box center [30, 375] width 7 height 9
click at [853, 25] on div "Configuración" at bounding box center [869, 30] width 73 height 15
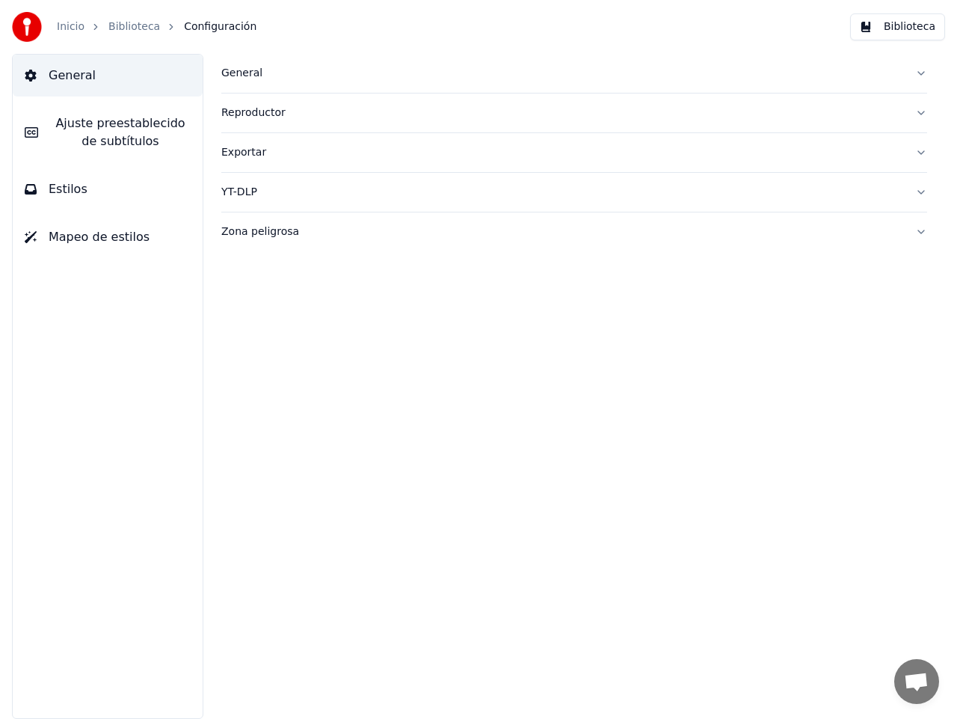
click at [112, 126] on span "Ajuste preestablecido de subtítulos" at bounding box center [120, 132] width 141 height 36
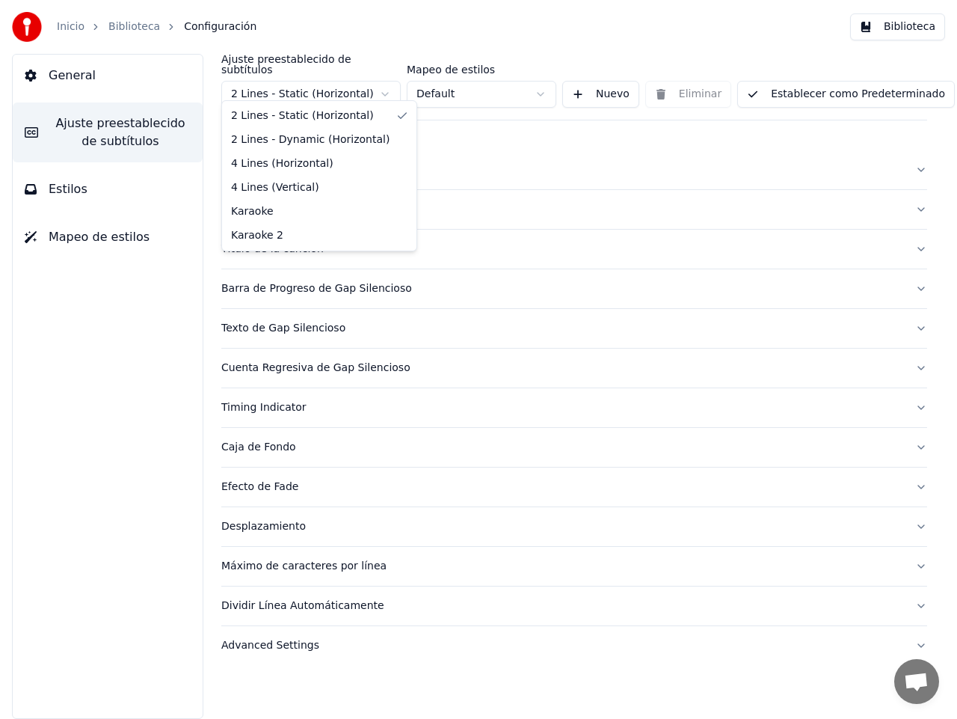
click at [387, 83] on html "Inicio Biblioteca Configuración Biblioteca General Ajuste preestablecido de sub…" at bounding box center [478, 359] width 957 height 719
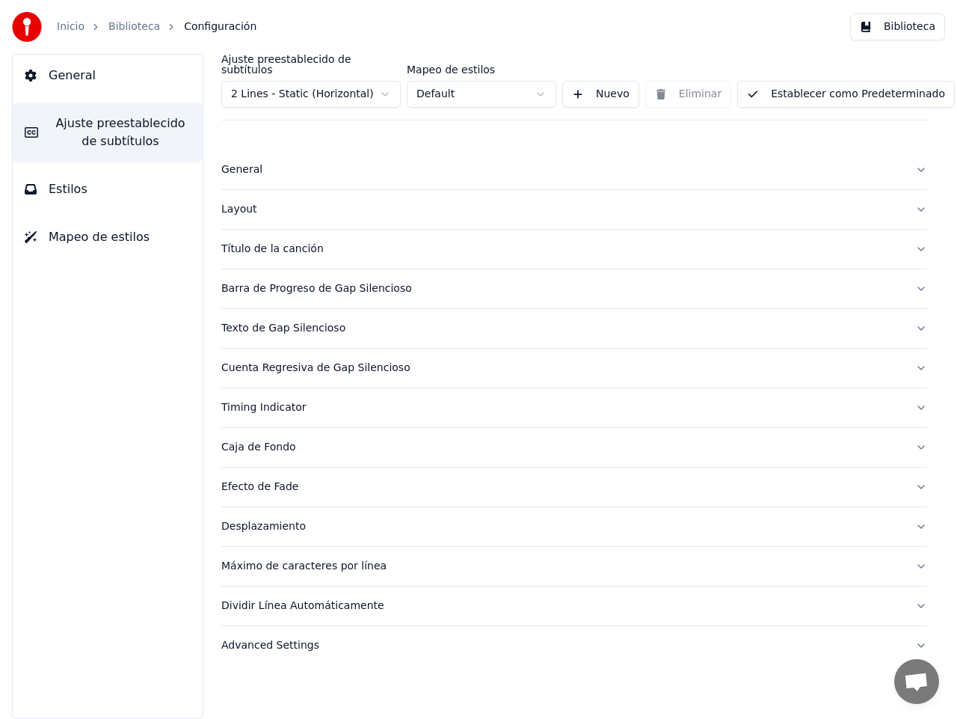
click at [275, 281] on div "Barra de Progreso de Gap Silencioso" at bounding box center [562, 288] width 682 height 15
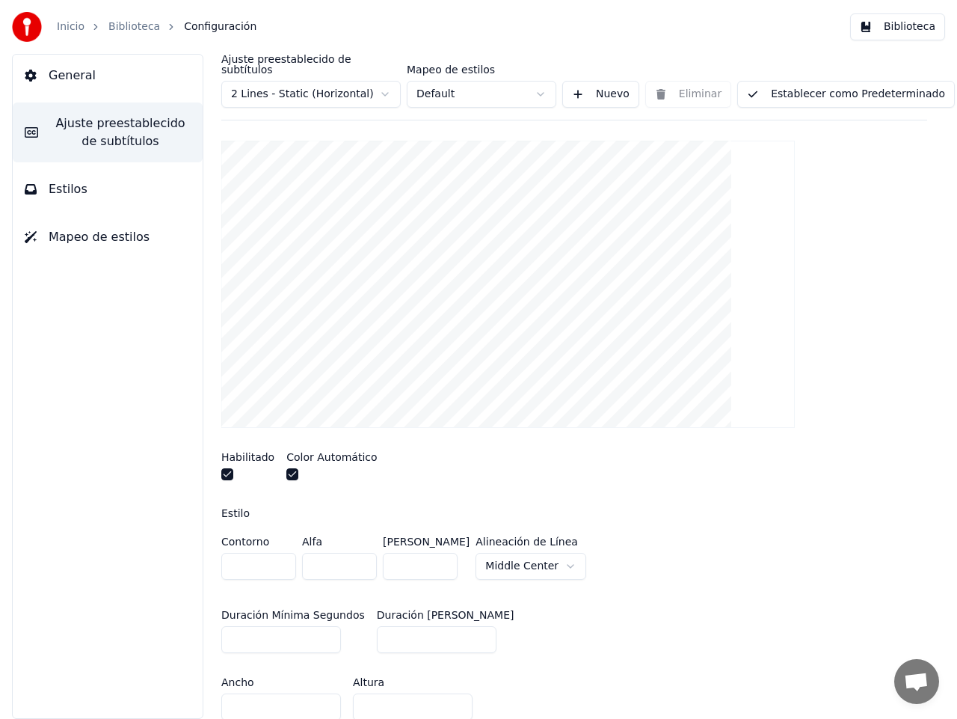
scroll to position [195, 0]
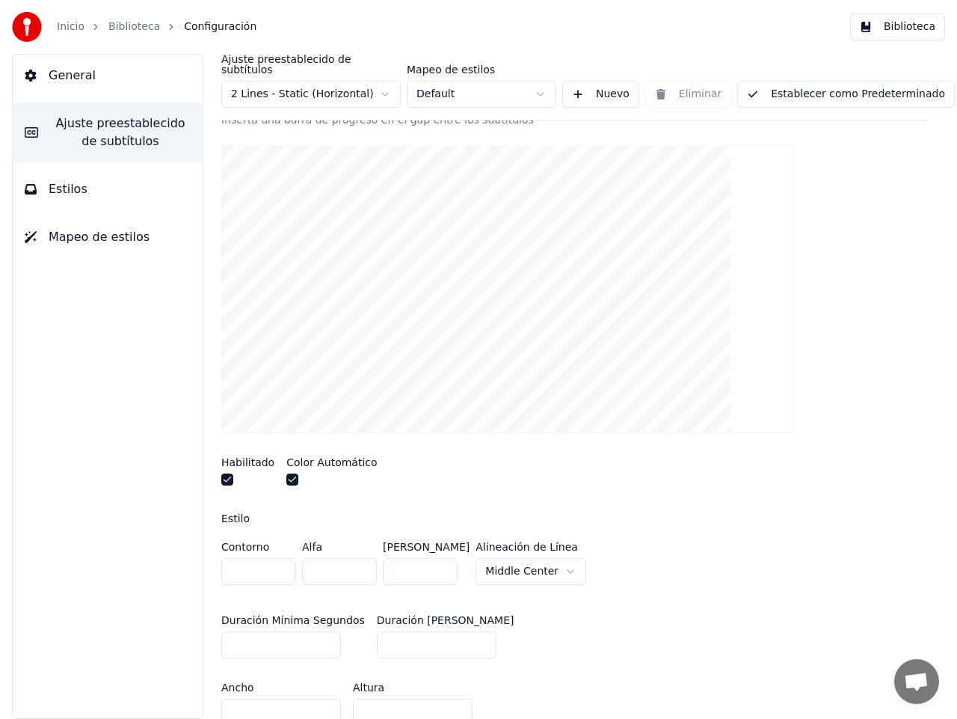
click at [227, 473] on button "button" at bounding box center [227, 479] width 12 height 12
click at [226, 473] on button "button" at bounding box center [227, 479] width 12 height 12
click at [294, 473] on div at bounding box center [331, 481] width 91 height 16
click at [289, 473] on button "button" at bounding box center [292, 479] width 12 height 12
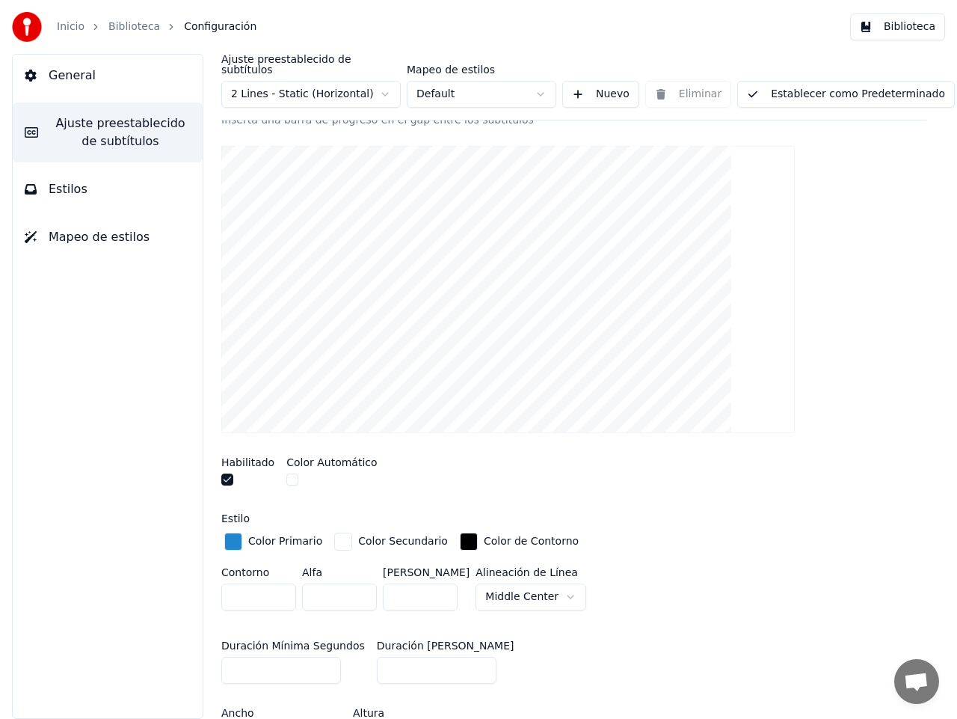
click at [288, 473] on button "button" at bounding box center [292, 479] width 12 height 12
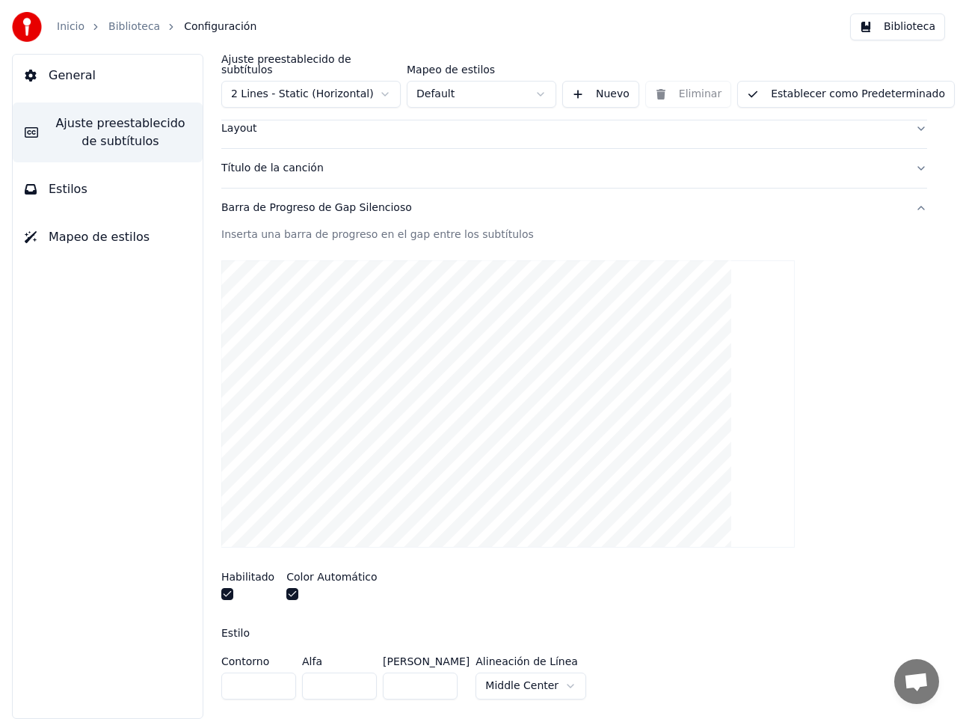
scroll to position [0, 0]
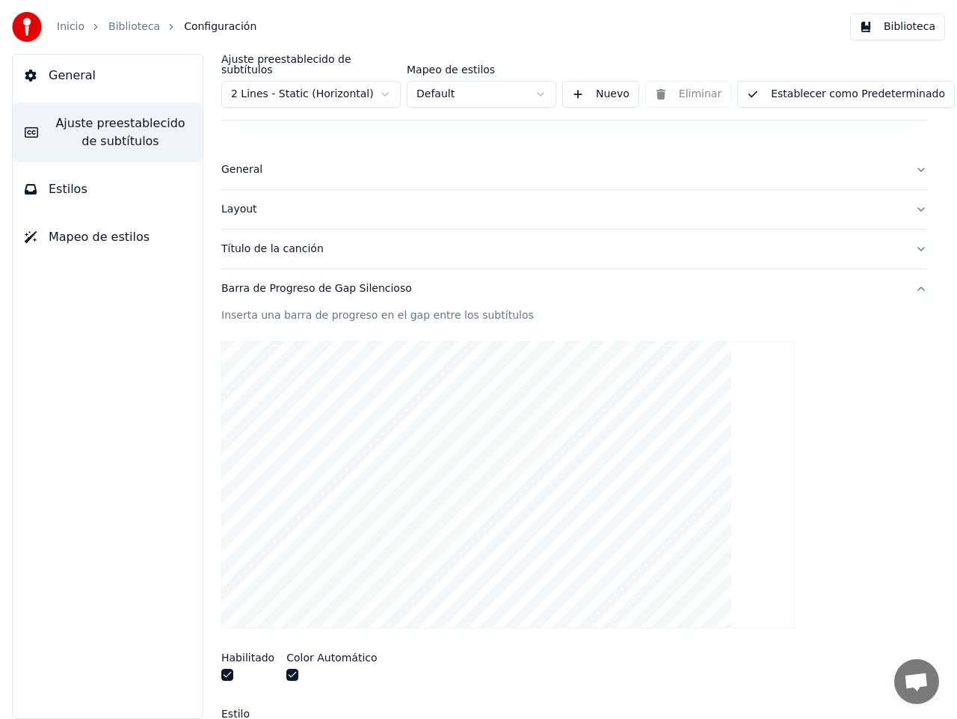
click at [74, 240] on span "Mapeo de estilos" at bounding box center [99, 237] width 101 height 18
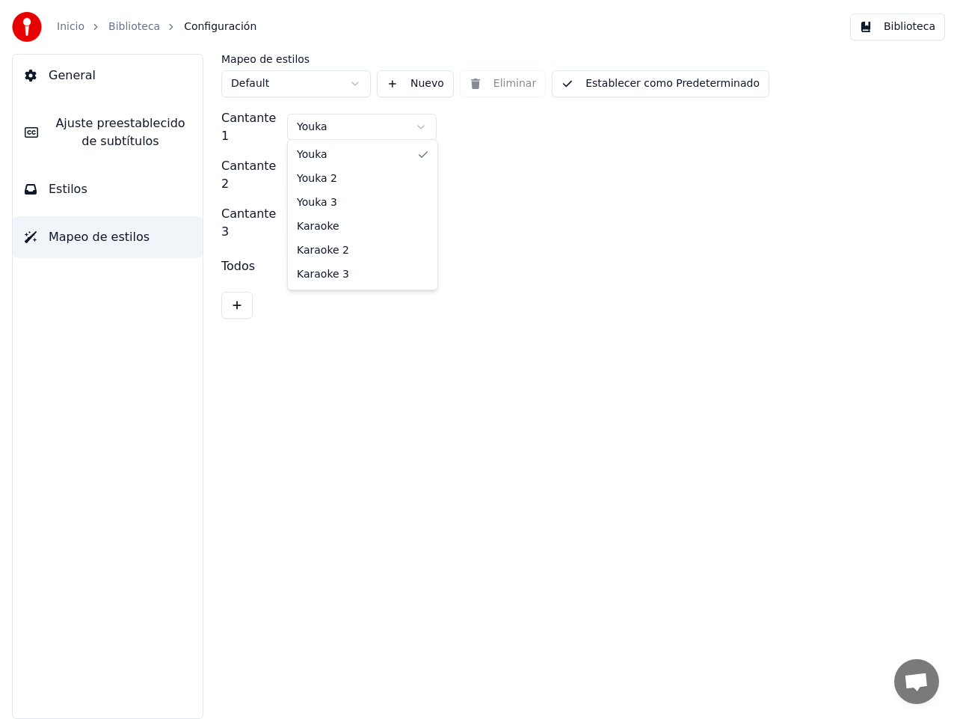
click at [359, 118] on html "Inicio Biblioteca Configuración Biblioteca General [PERSON_NAME] preestablecido…" at bounding box center [478, 359] width 957 height 719
click at [650, 86] on button "Establecer como Predeterminado" at bounding box center [661, 83] width 218 height 27
click at [353, 82] on html "Inicio Biblioteca Configuración Biblioteca General [PERSON_NAME] preestablecido…" at bounding box center [478, 359] width 957 height 719
click at [82, 194] on button "Estilos" at bounding box center [108, 189] width 190 height 42
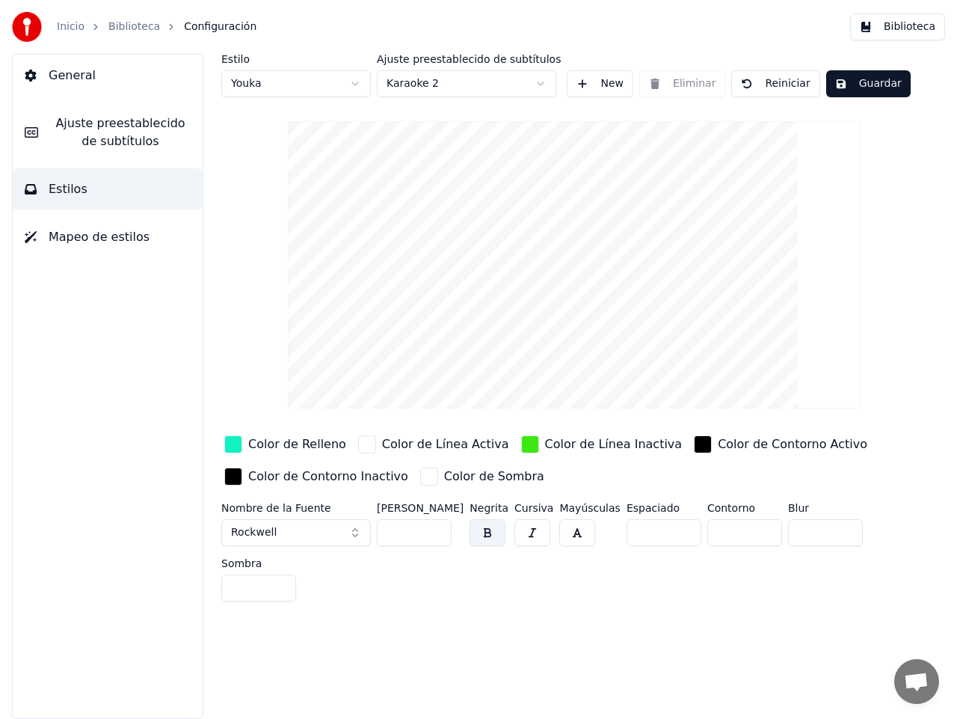
click at [694, 444] on div "button" at bounding box center [703, 444] width 18 height 18
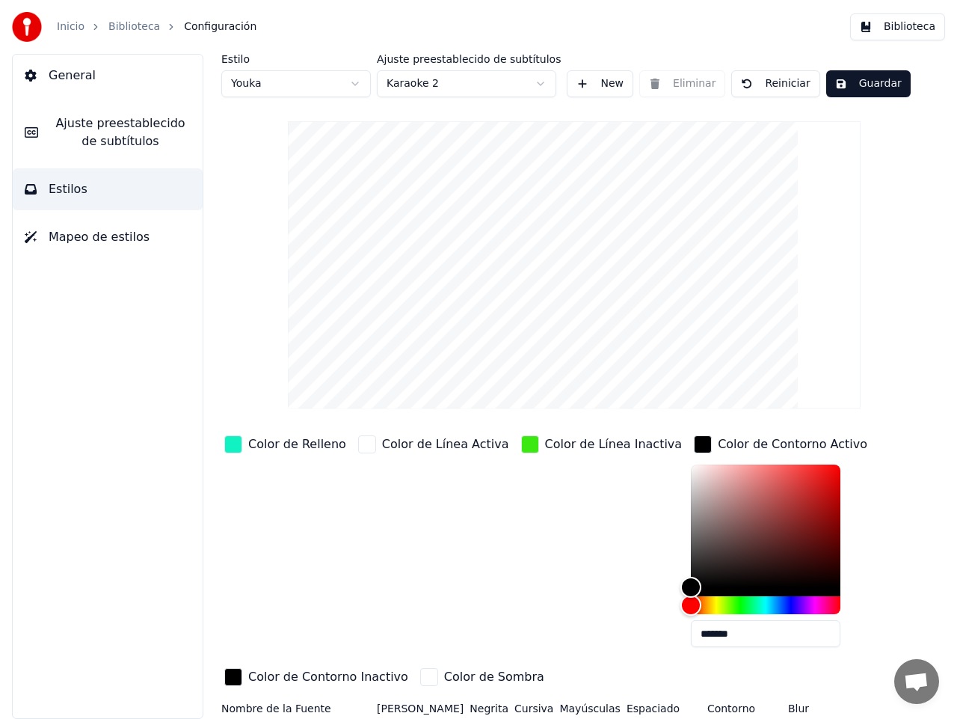
click at [884, 560] on div "Color de Relleno Color de Línea Activa Color de Línea Inactiva Color de Contorn…" at bounding box center [556, 561] width 670 height 259
click at [772, 83] on button "Reiniciar" at bounding box center [776, 83] width 88 height 27
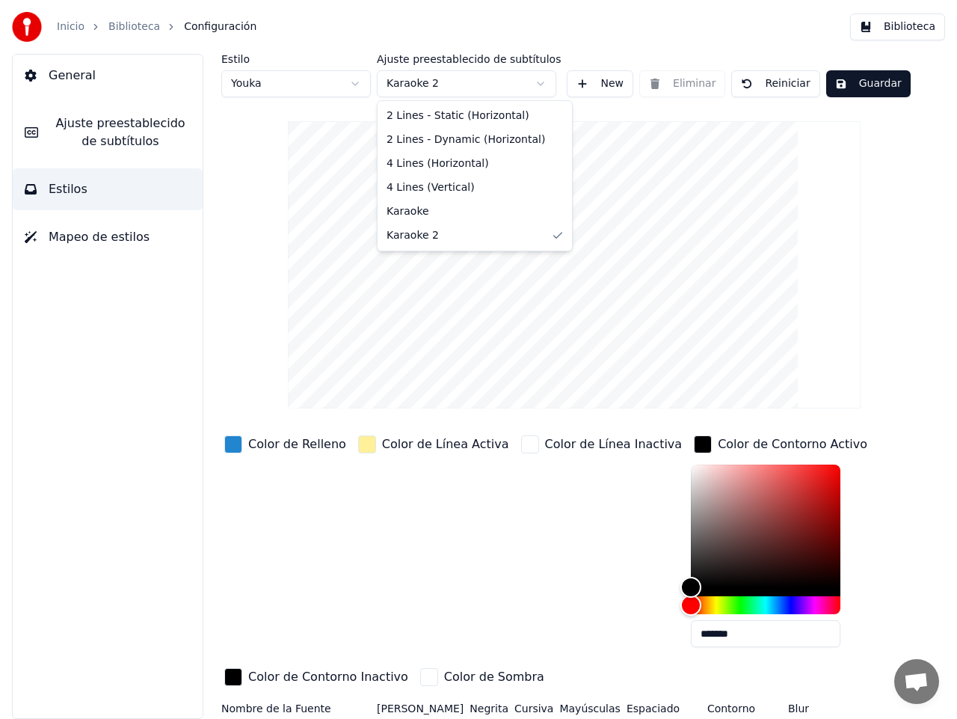
click at [539, 83] on html "Inicio Biblioteca Configuración Biblioteca General Ajuste preestablecido de sub…" at bounding box center [478, 359] width 957 height 719
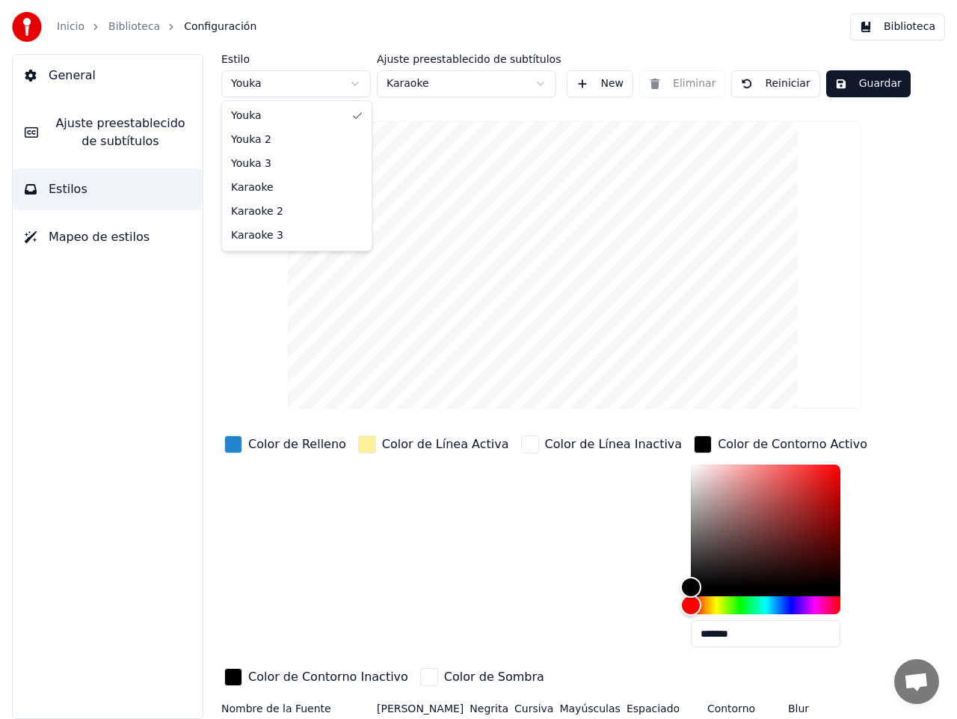
click at [357, 85] on html "Inicio Biblioteca Configuración Biblioteca General Ajuste preestablecido de sub…" at bounding box center [478, 359] width 957 height 719
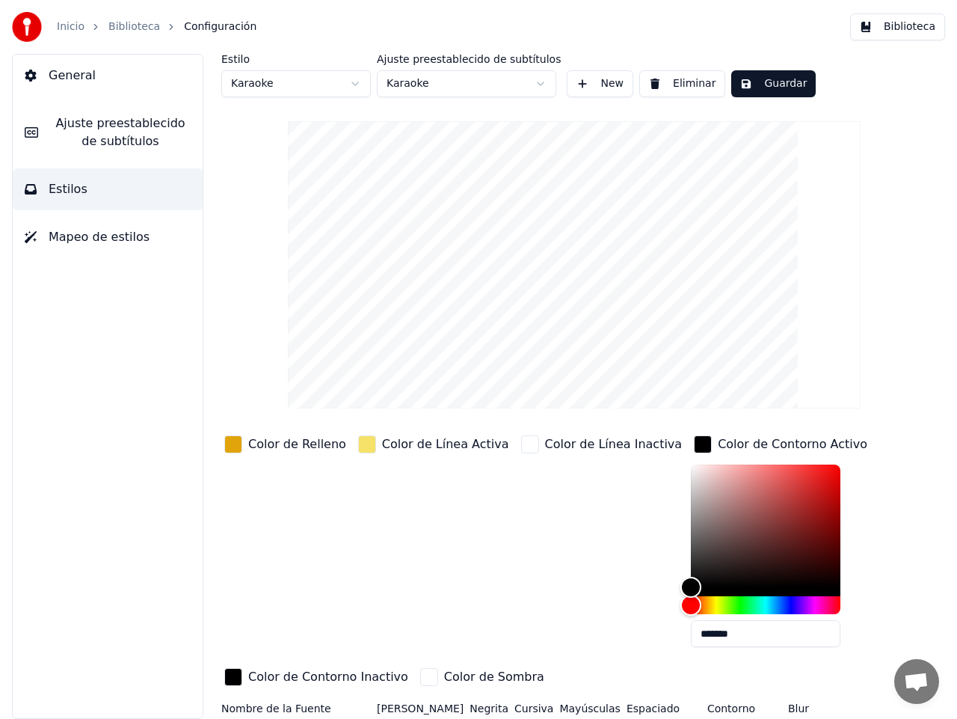
click at [754, 79] on button "Guardar" at bounding box center [774, 83] width 85 height 27
click at [358, 82] on html "Inicio Biblioteca Configuración Biblioteca General Ajuste preestablecido de sub…" at bounding box center [478, 359] width 957 height 719
click at [542, 81] on html "Inicio Biblioteca Configuración Biblioteca General Ajuste preestablecido de sub…" at bounding box center [478, 359] width 957 height 719
click at [793, 85] on button "Guardar" at bounding box center [774, 83] width 85 height 27
click at [357, 82] on html "Inicio Biblioteca Configuración Biblioteca General Ajuste preestablecido de sub…" at bounding box center [478, 359] width 957 height 719
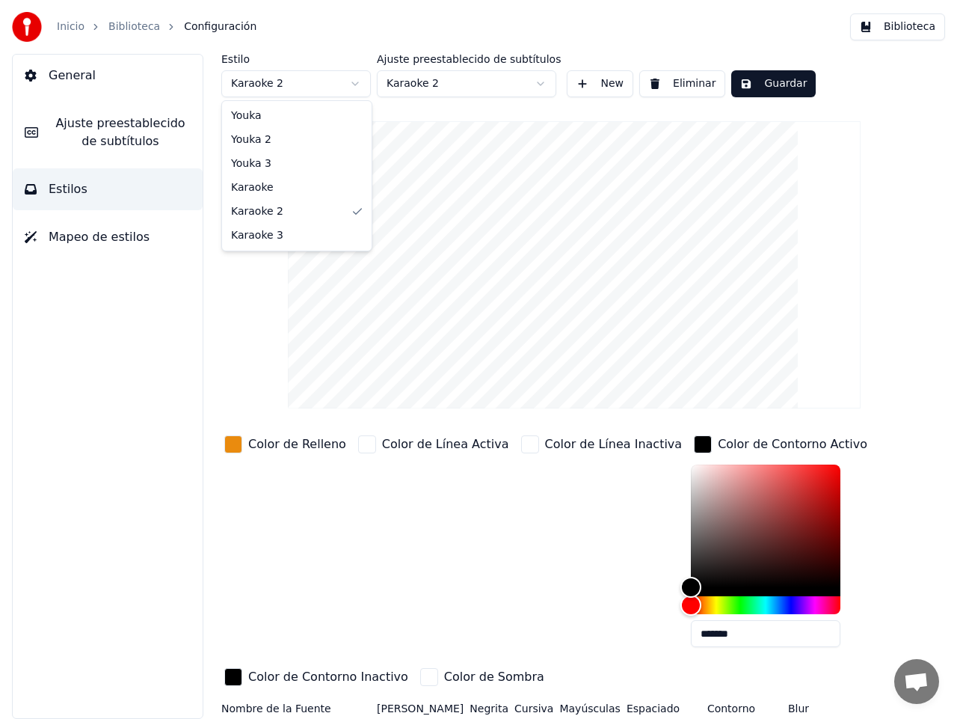
type input "**"
click at [543, 84] on html "Inicio Biblioteca Configuración Biblioteca General Ajuste preestablecido de sub…" at bounding box center [478, 359] width 957 height 719
click at [744, 79] on button "Guardar" at bounding box center [774, 83] width 85 height 27
click at [883, 341] on div "Estilo Karaoke 3 Ajuste preestablecido de subtítulos Karaoke 2 New Eliminar Gua…" at bounding box center [574, 431] width 706 height 754
click at [896, 29] on button "Biblioteca" at bounding box center [897, 26] width 95 height 27
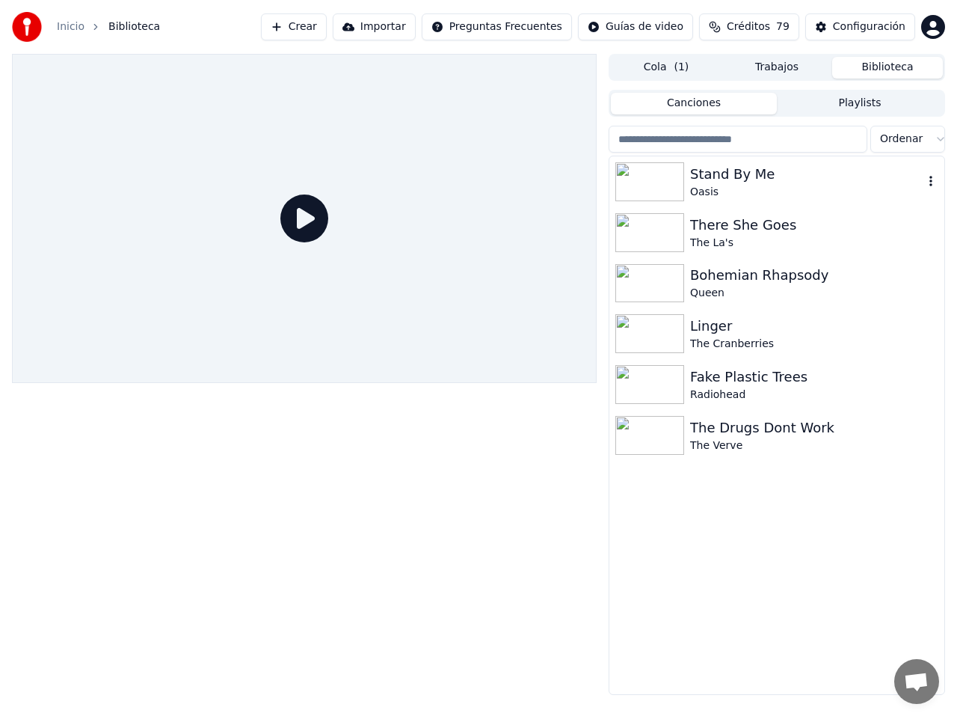
click at [666, 179] on img at bounding box center [650, 181] width 69 height 39
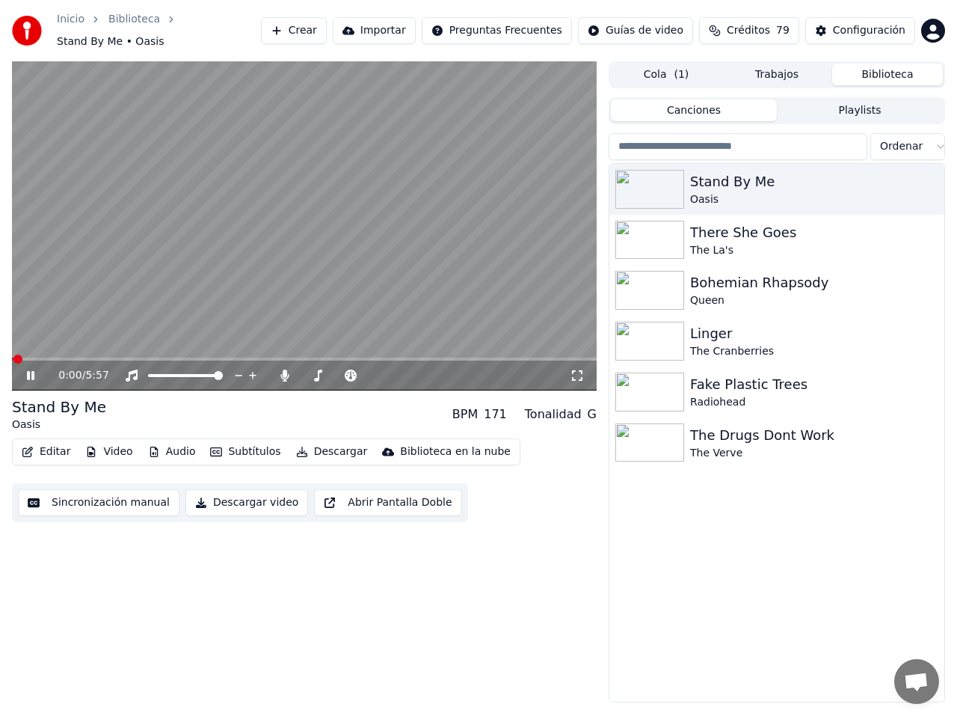
click at [248, 443] on button "Subtítulos" at bounding box center [245, 451] width 82 height 21
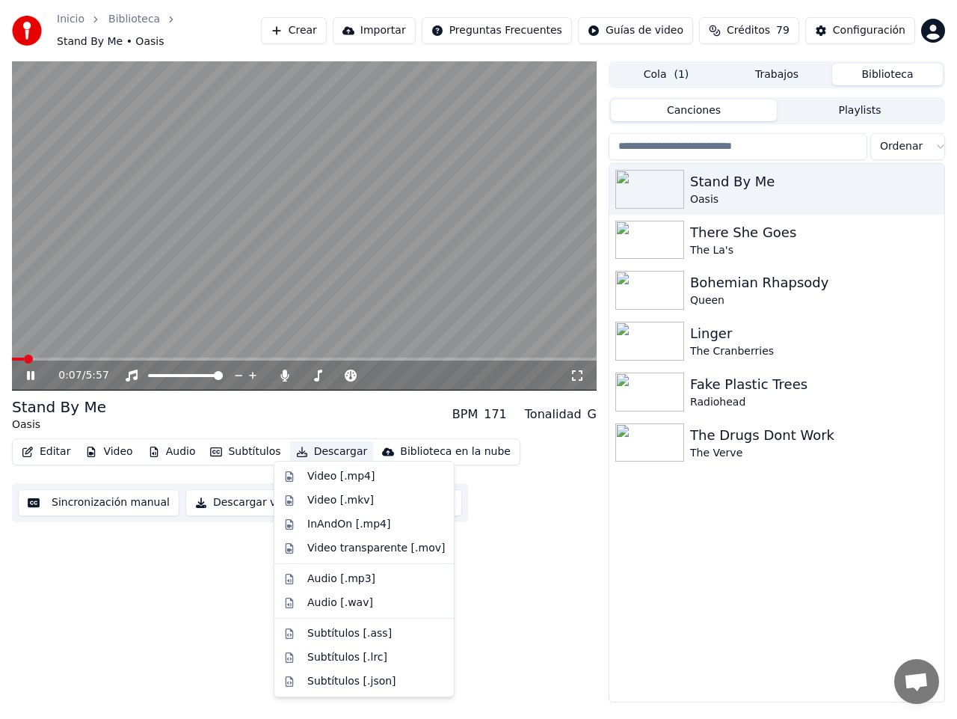
click at [114, 358] on span at bounding box center [304, 359] width 585 height 3
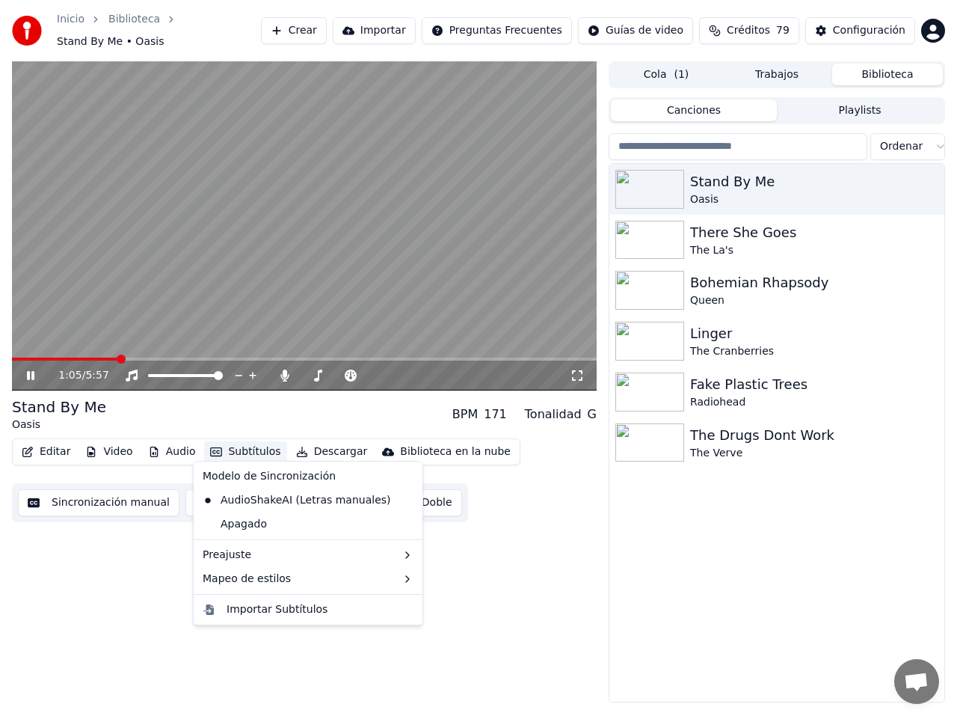
click at [249, 444] on button "Subtítulos" at bounding box center [245, 451] width 82 height 21
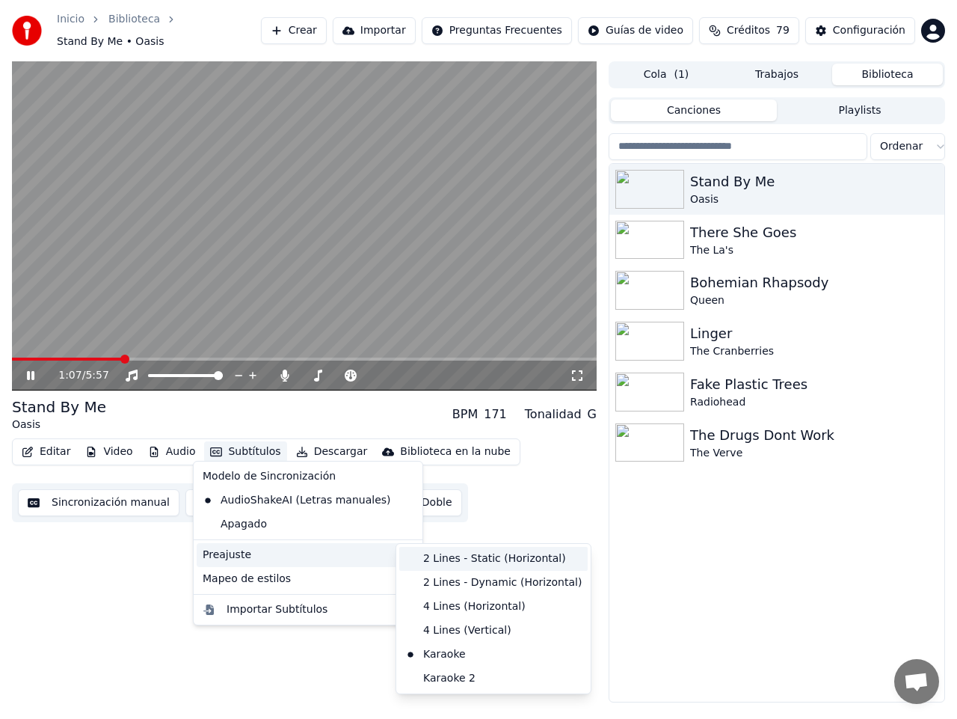
click at [453, 558] on div "2 Lines - Static (Horizontal)" at bounding box center [493, 559] width 188 height 24
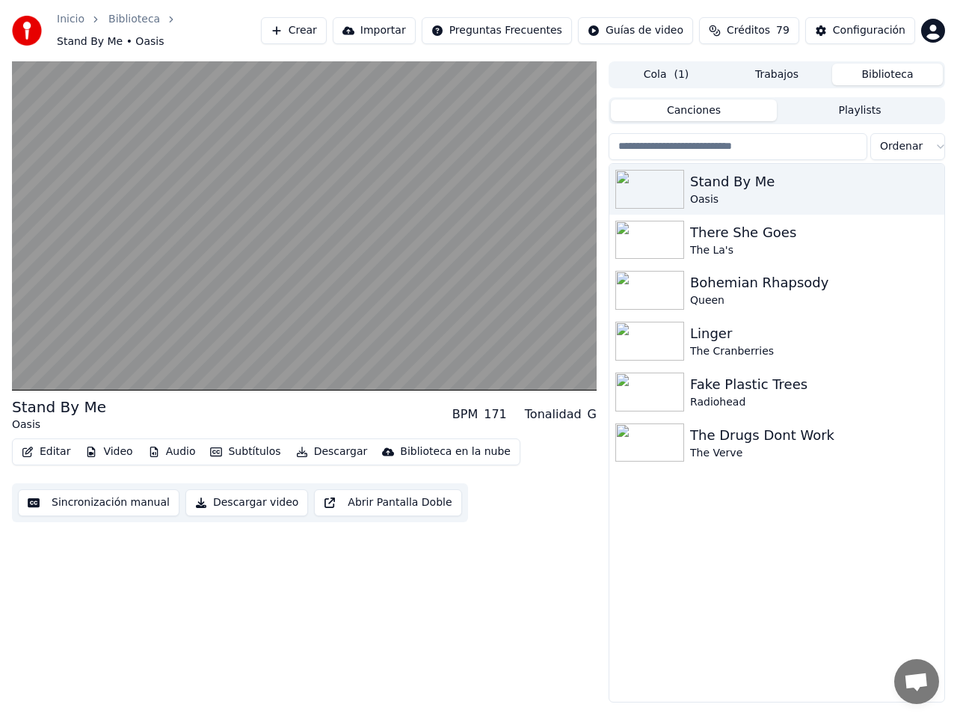
click at [238, 444] on button "Subtítulos" at bounding box center [245, 451] width 82 height 21
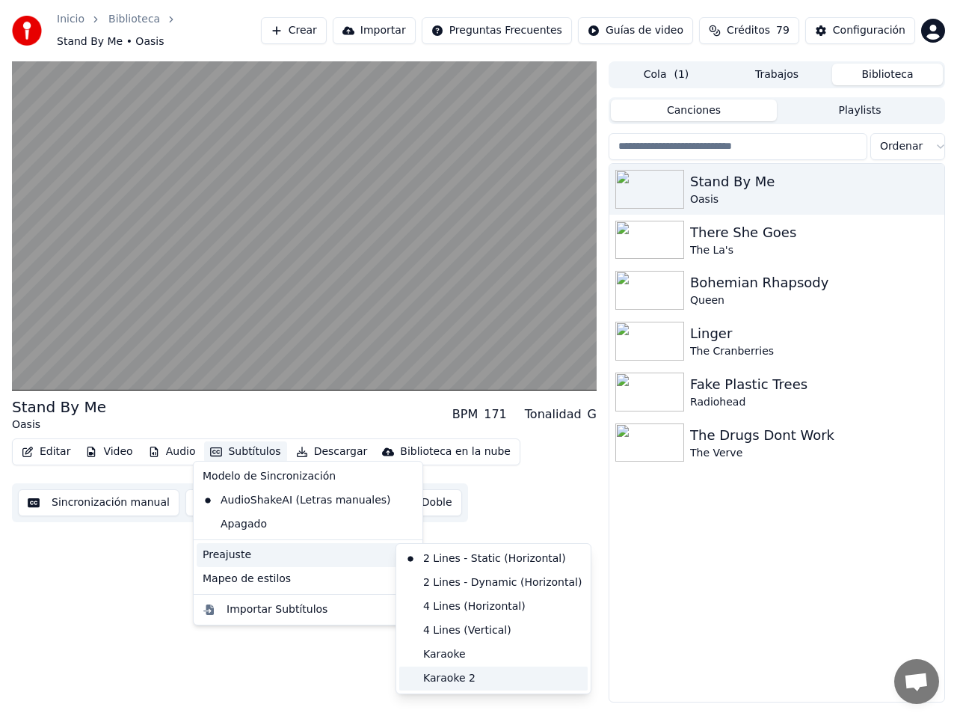
click at [464, 679] on div "Karaoke 2" at bounding box center [493, 678] width 188 height 24
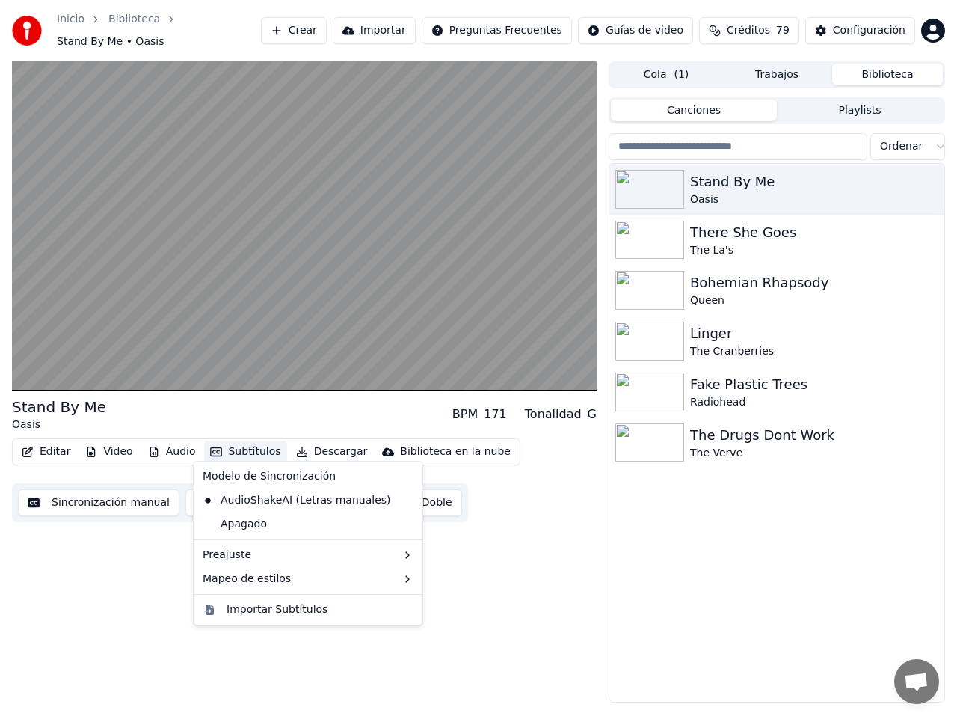
click at [233, 441] on button "Subtítulos" at bounding box center [245, 451] width 82 height 21
click at [421, 582] on div "Default" at bounding box center [443, 583] width 88 height 24
click at [230, 441] on button "Subtítulos" at bounding box center [245, 451] width 82 height 21
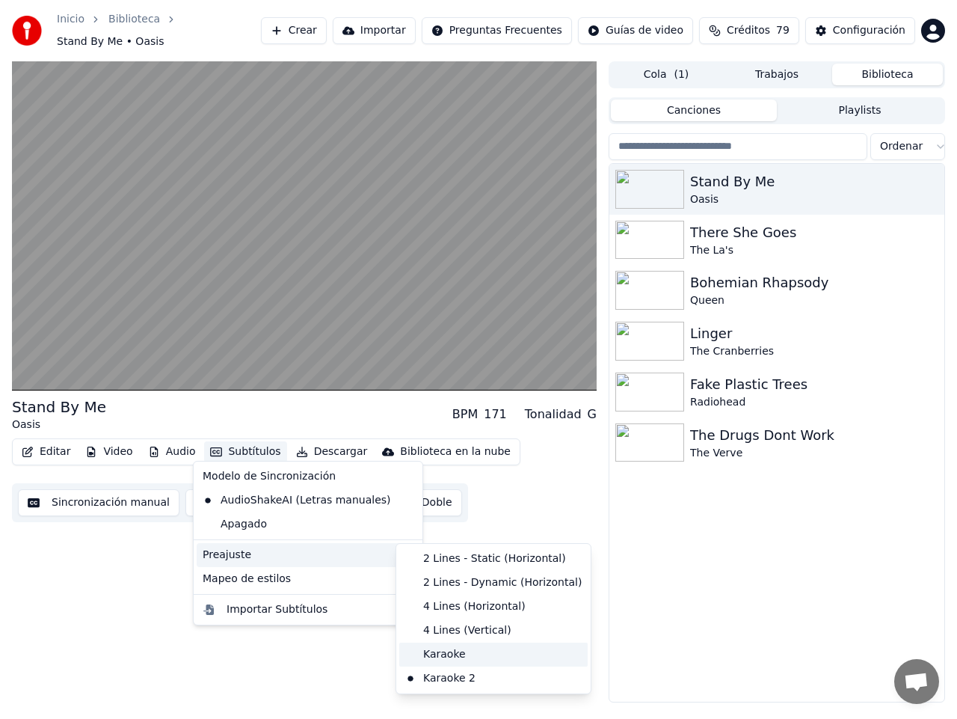
click at [457, 656] on div "Karaoke" at bounding box center [493, 655] width 188 height 24
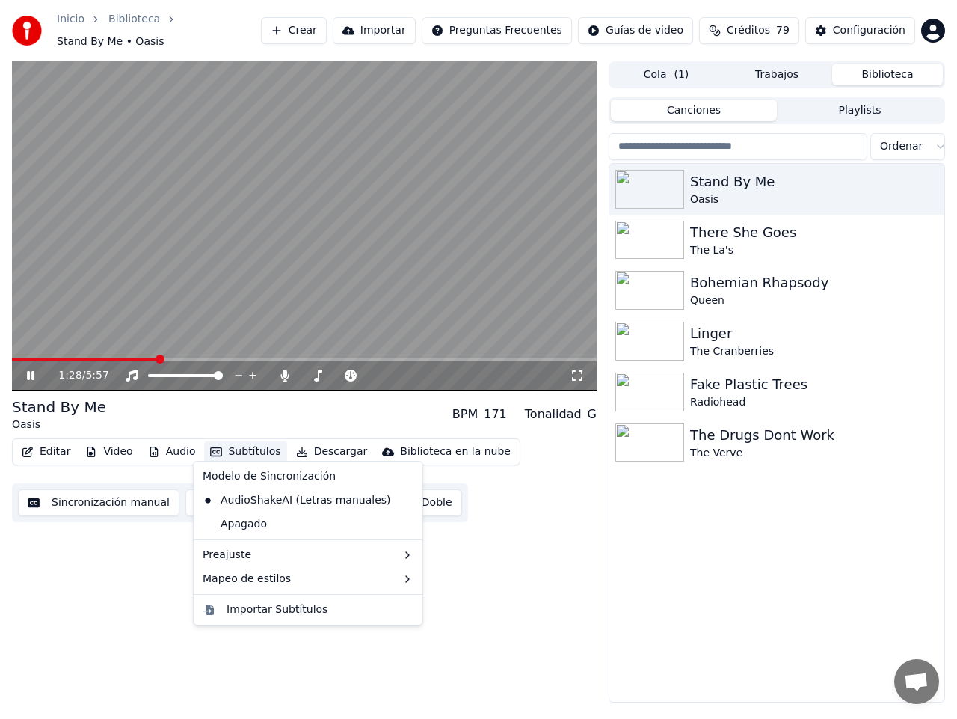
click at [238, 444] on button "Subtítulos" at bounding box center [245, 451] width 82 height 21
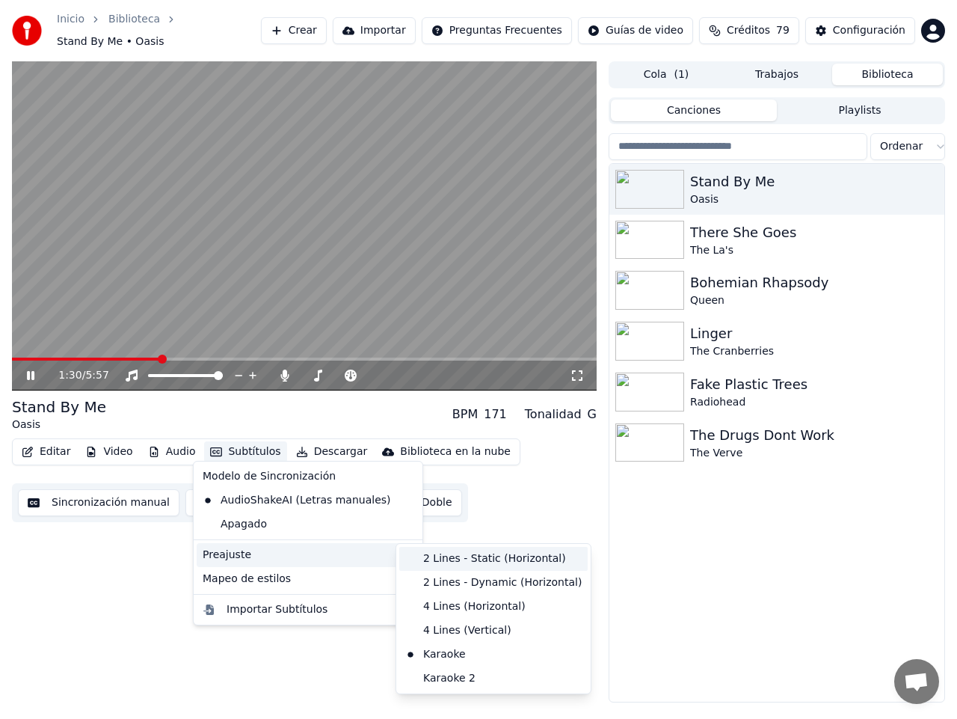
click at [495, 559] on div "2 Lines - Static (Horizontal)" at bounding box center [493, 559] width 188 height 24
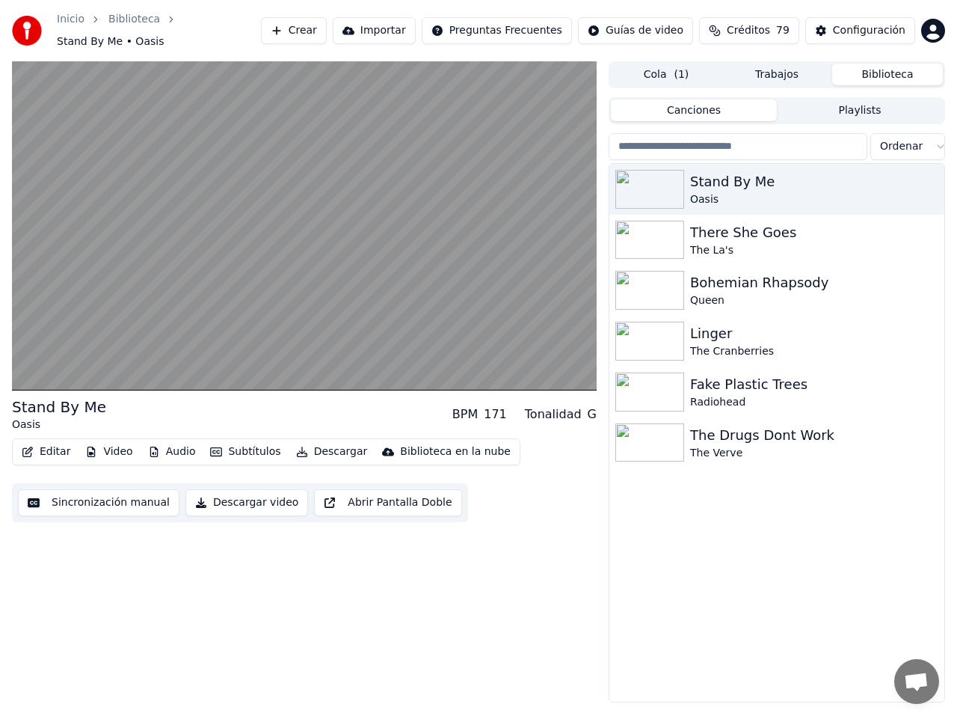
click at [241, 443] on button "Subtítulos" at bounding box center [245, 451] width 82 height 21
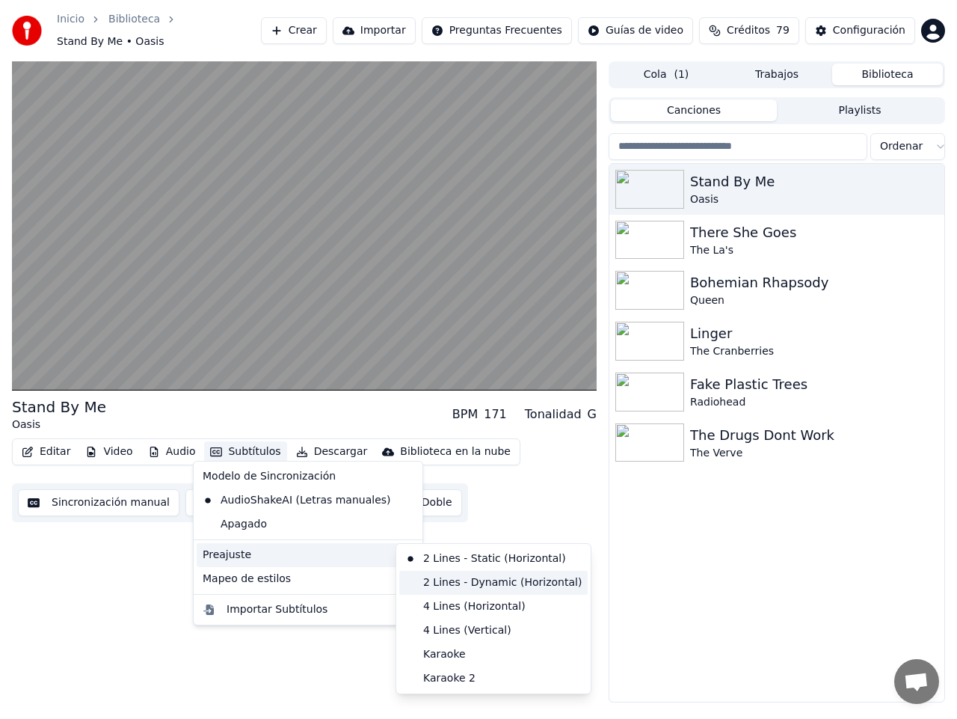
click at [467, 583] on div "2 Lines - Dynamic (Horizontal)" at bounding box center [493, 583] width 188 height 24
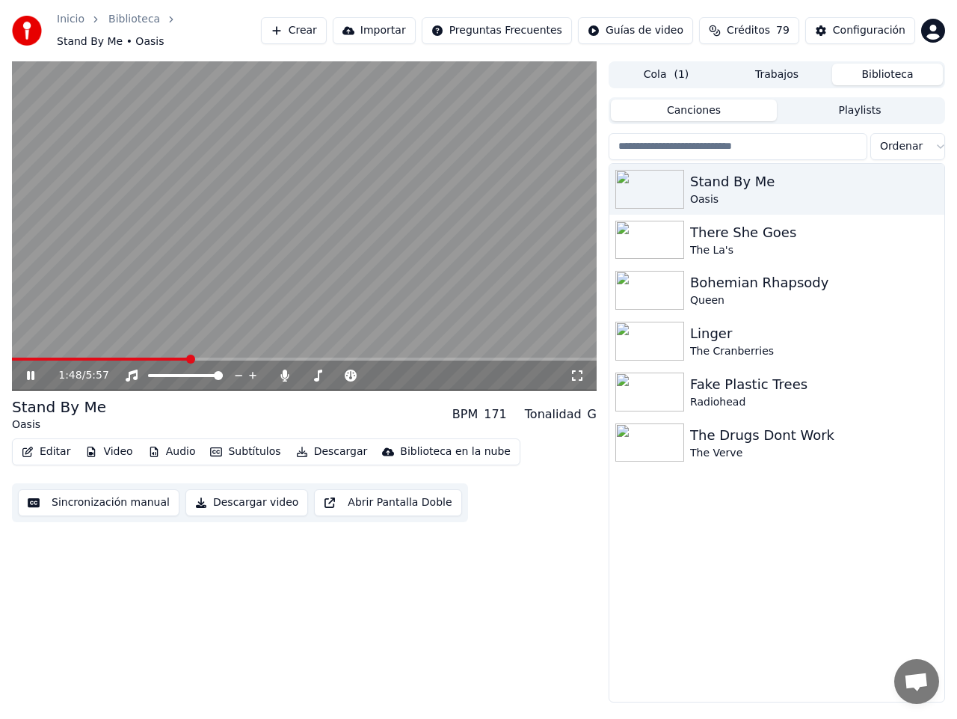
click at [30, 371] on icon at bounding box center [30, 375] width 7 height 9
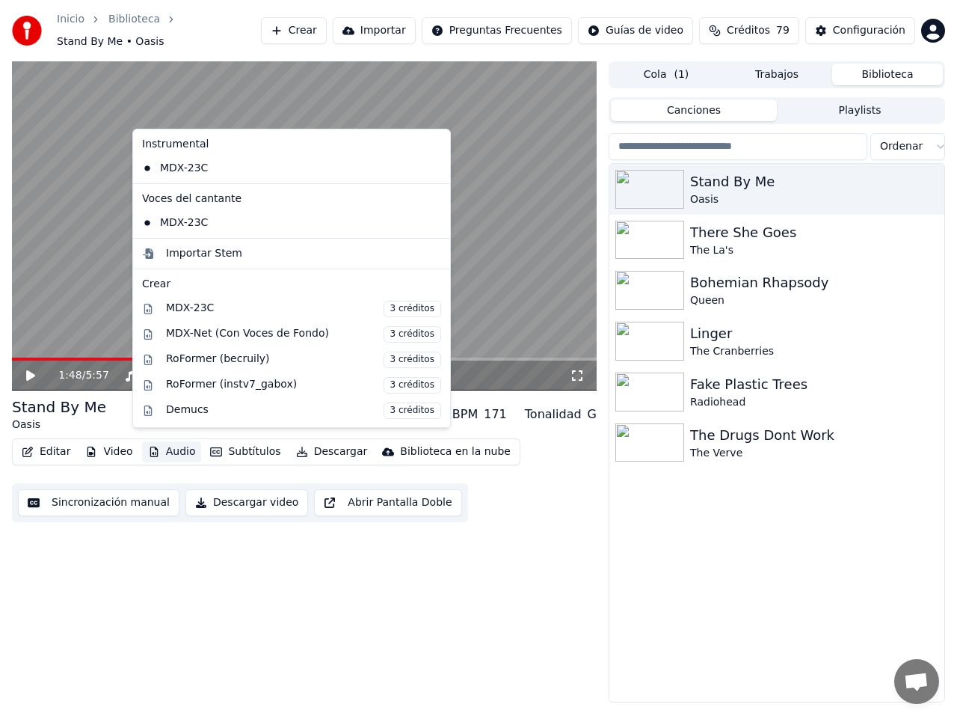
click at [160, 441] on button "Audio" at bounding box center [172, 451] width 60 height 21
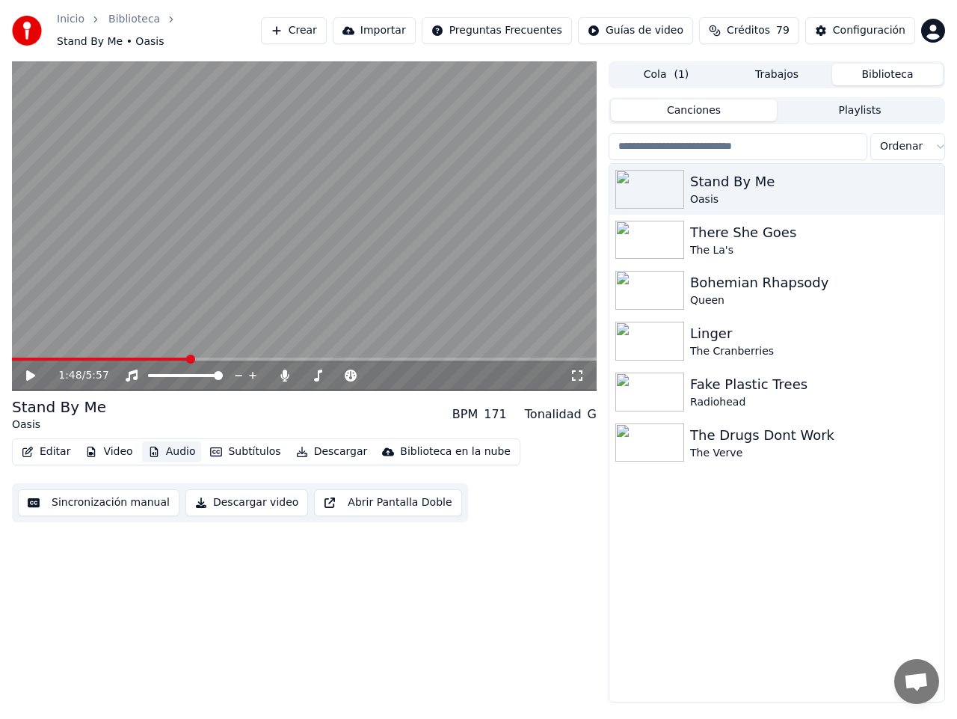
click at [160, 441] on button "Audio" at bounding box center [172, 451] width 60 height 21
click at [873, 31] on div "Configuración" at bounding box center [869, 30] width 73 height 15
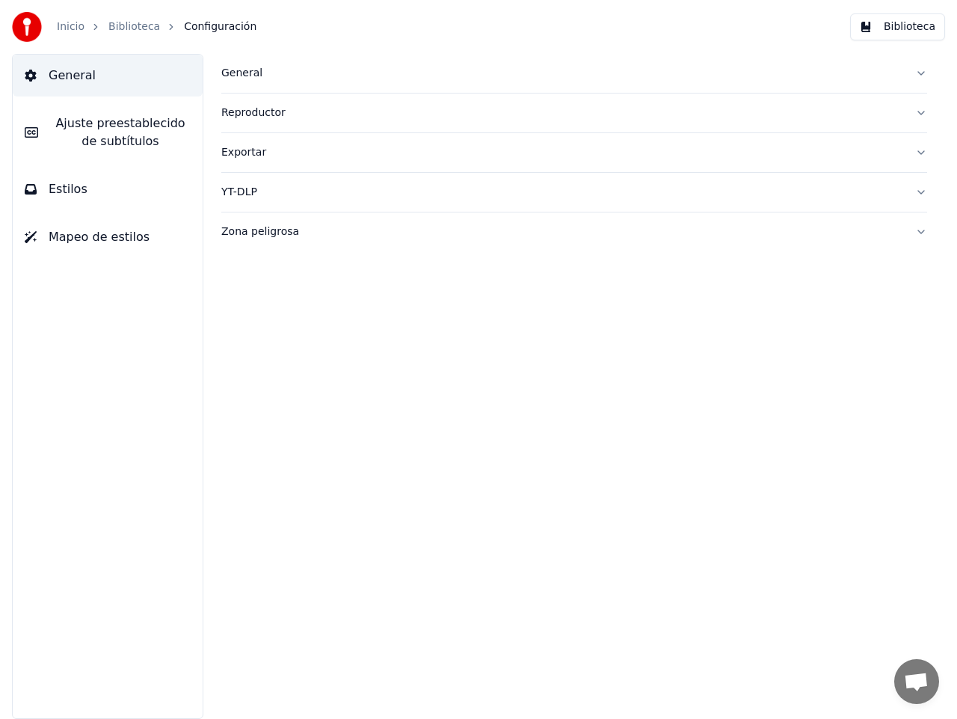
click at [51, 191] on span "Estilos" at bounding box center [68, 189] width 39 height 18
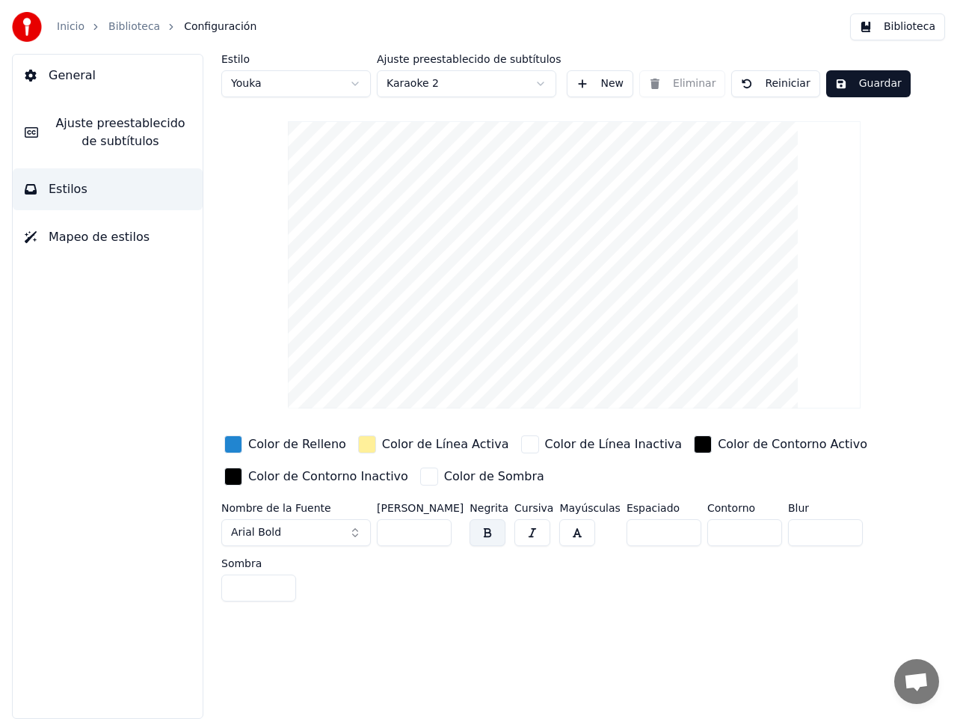
click at [358, 79] on html "Inicio Biblioteca Configuración Biblioteca General Ajuste preestablecido de sub…" at bounding box center [478, 359] width 957 height 719
click at [519, 82] on html "Inicio Biblioteca Configuración Biblioteca General Ajuste preestablecido de sub…" at bounding box center [478, 359] width 957 height 719
click at [857, 82] on button "Guardar" at bounding box center [869, 83] width 85 height 27
click at [358, 85] on html "Inicio Biblioteca Configuración Biblioteca General Ajuste preestablecido de sub…" at bounding box center [478, 359] width 957 height 719
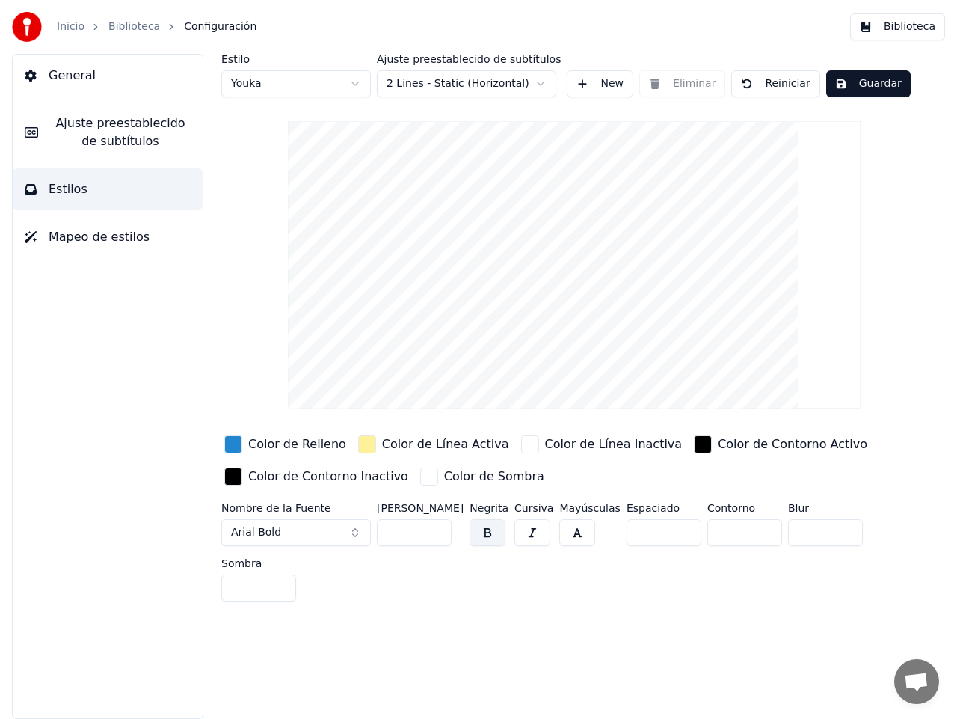
click at [362, 85] on html "Inicio Biblioteca Configuración Biblioteca General Ajuste preestablecido de sub…" at bounding box center [478, 359] width 957 height 719
click at [354, 83] on html "Inicio Biblioteca Configuración Biblioteca General Ajuste preestablecido de sub…" at bounding box center [478, 359] width 957 height 719
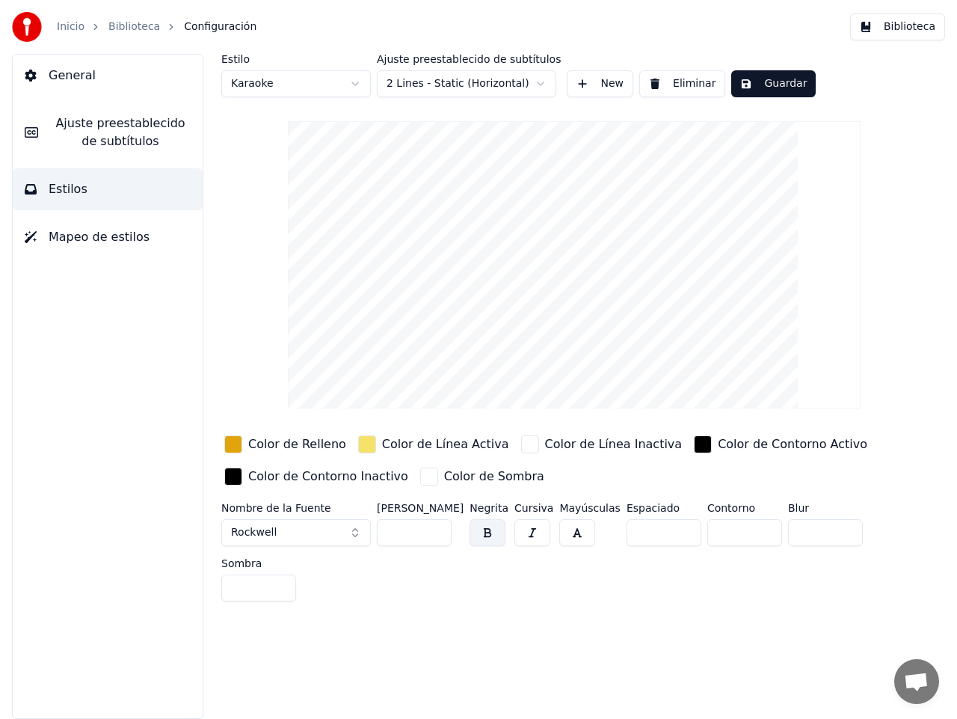
click at [757, 83] on button "Guardar" at bounding box center [774, 83] width 85 height 27
click at [354, 80] on html "Inicio Biblioteca Configuración Biblioteca General Ajuste preestablecido de sub…" at bounding box center [478, 359] width 957 height 719
click at [542, 82] on html "Inicio Biblioteca Configuración Biblioteca General Ajuste preestablecido de sub…" at bounding box center [478, 359] width 957 height 719
click at [353, 83] on html "Inicio Biblioteca Configuración Biblioteca General Ajuste preestablecido de sub…" at bounding box center [478, 359] width 957 height 719
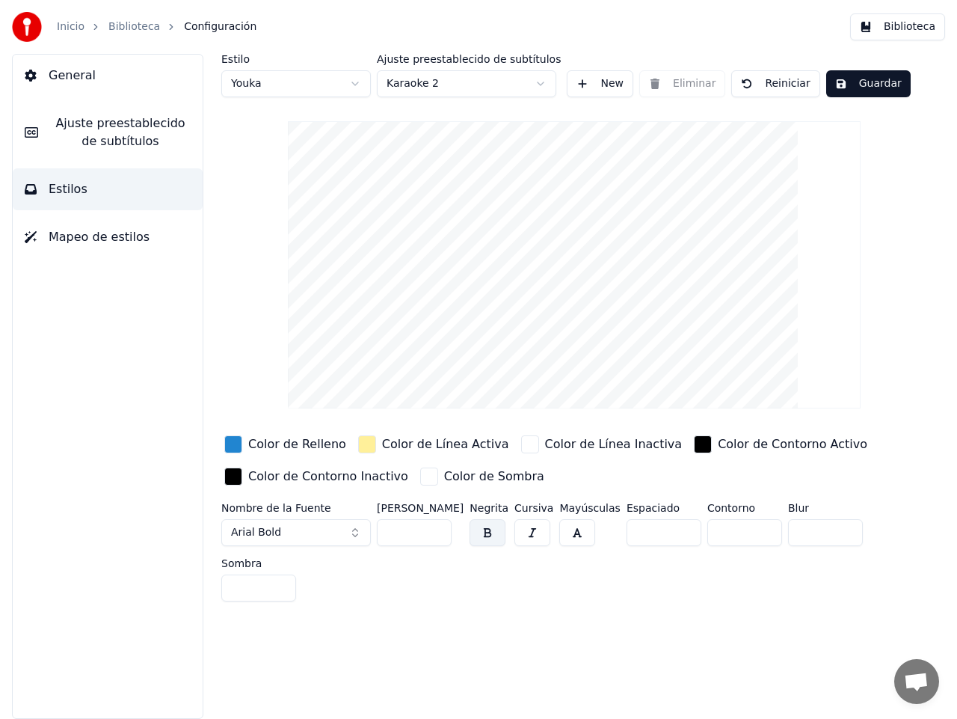
click at [358, 80] on html "Inicio Biblioteca Configuración Biblioteca General Ajuste preestablecido de sub…" at bounding box center [478, 359] width 957 height 719
type input "**"
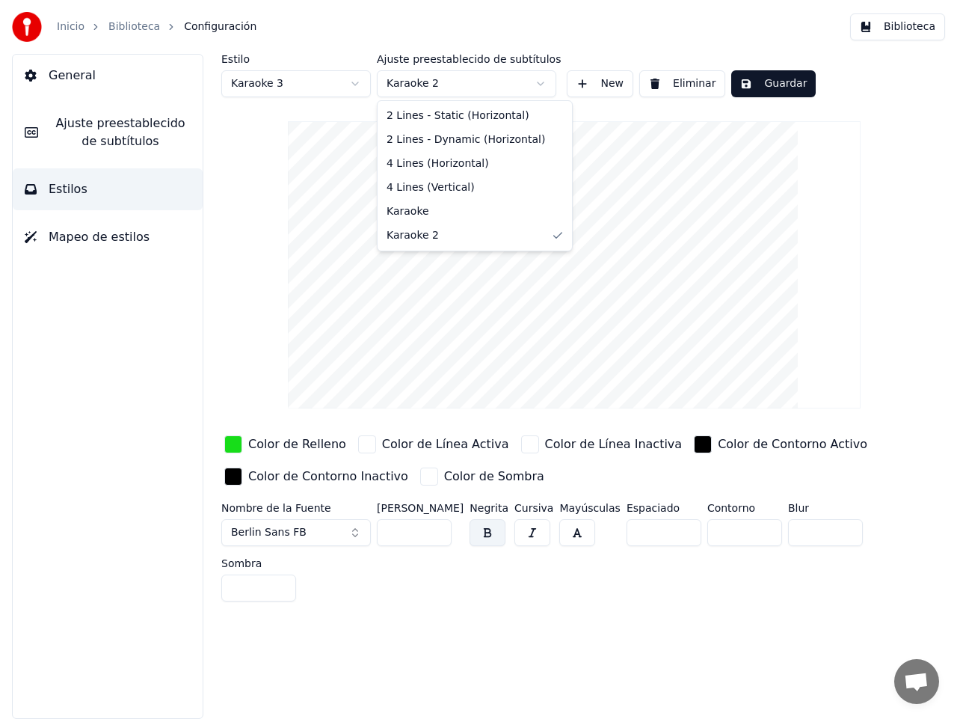
click at [542, 85] on html "Inicio Biblioteca Configuración Biblioteca General Ajuste preestablecido de sub…" at bounding box center [478, 359] width 957 height 719
click at [772, 86] on button "Guardar" at bounding box center [774, 83] width 85 height 27
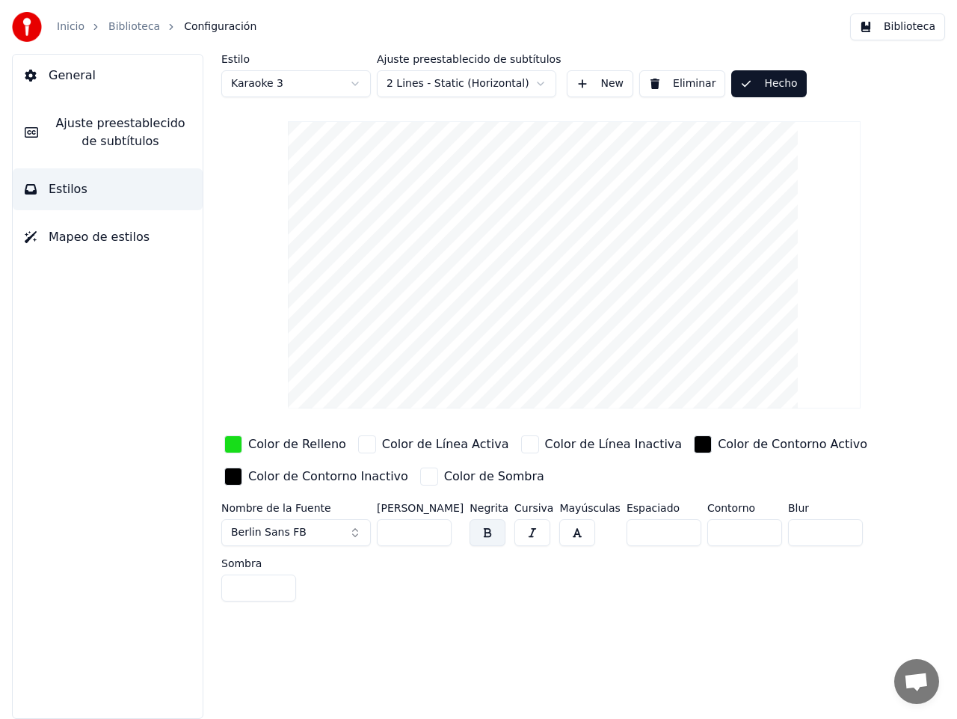
click at [769, 82] on button "Hecho" at bounding box center [769, 83] width 75 height 27
click at [769, 82] on button "Guardar" at bounding box center [774, 83] width 85 height 27
click at [75, 76] on span "General" at bounding box center [72, 76] width 47 height 18
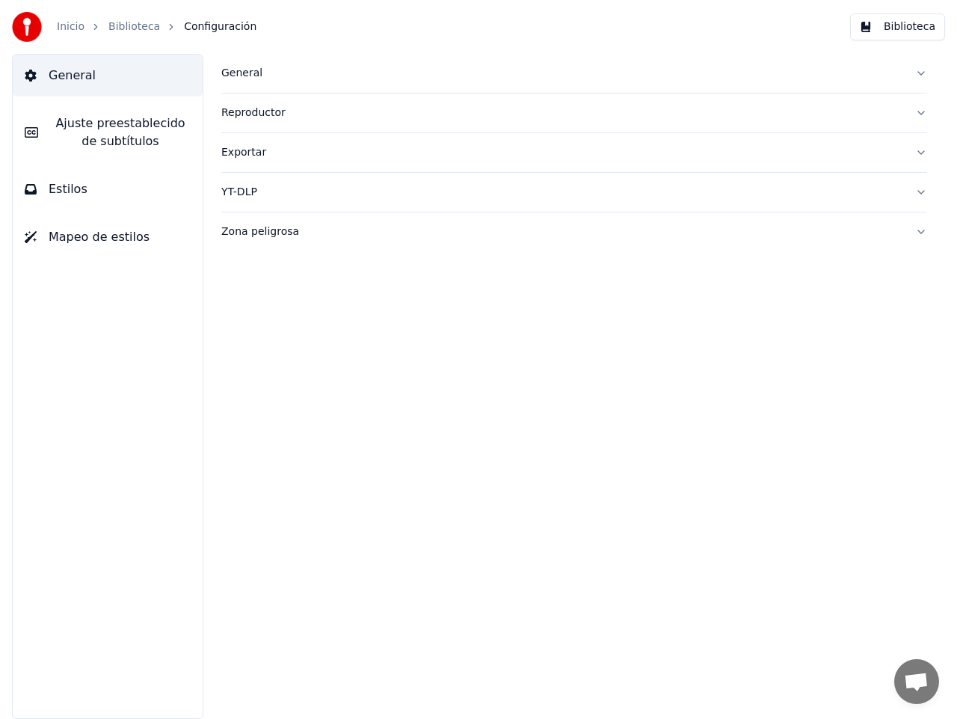
click at [117, 27] on link "Biblioteca" at bounding box center [134, 26] width 52 height 15
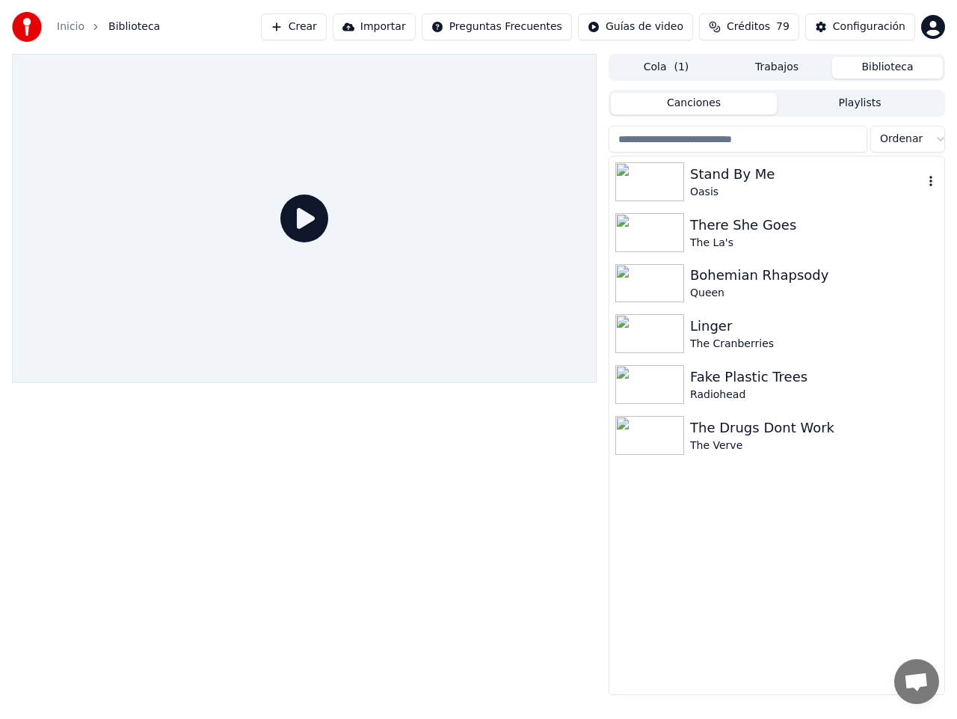
click at [752, 174] on div "Stand By Me" at bounding box center [806, 174] width 233 height 21
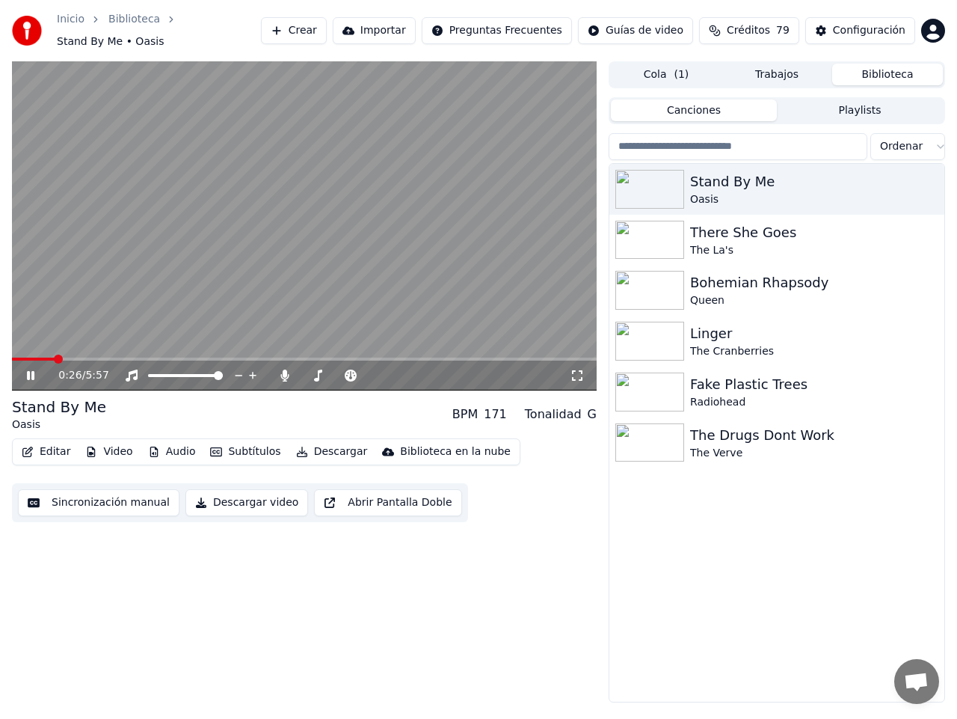
click at [55, 358] on span at bounding box center [304, 359] width 585 height 3
click at [91, 358] on span at bounding box center [304, 359] width 585 height 3
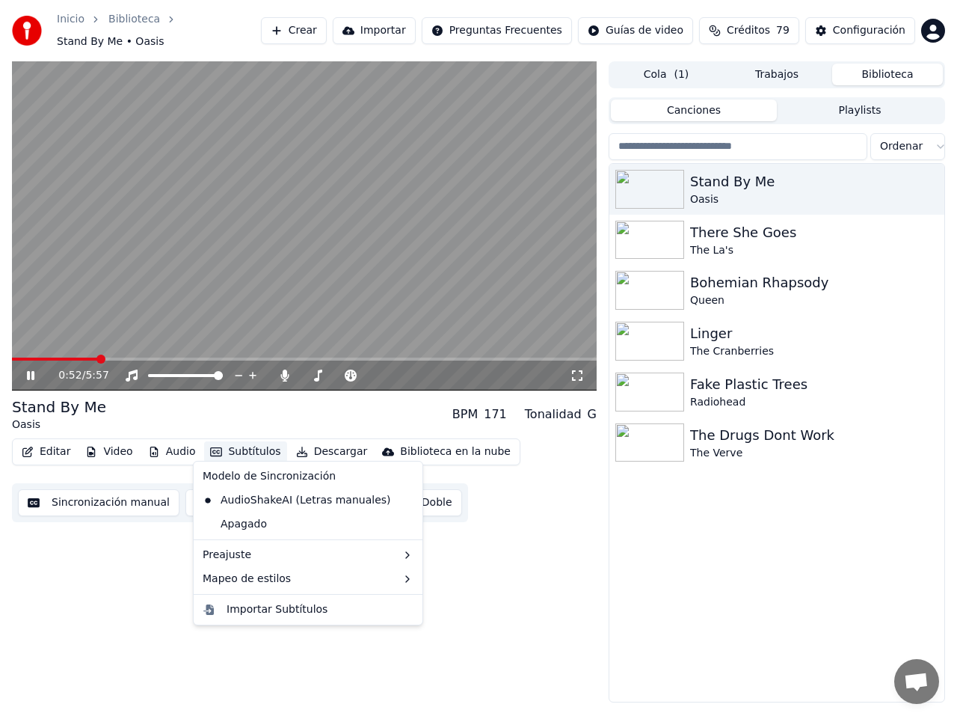
click at [233, 441] on button "Subtítulos" at bounding box center [245, 451] width 82 height 21
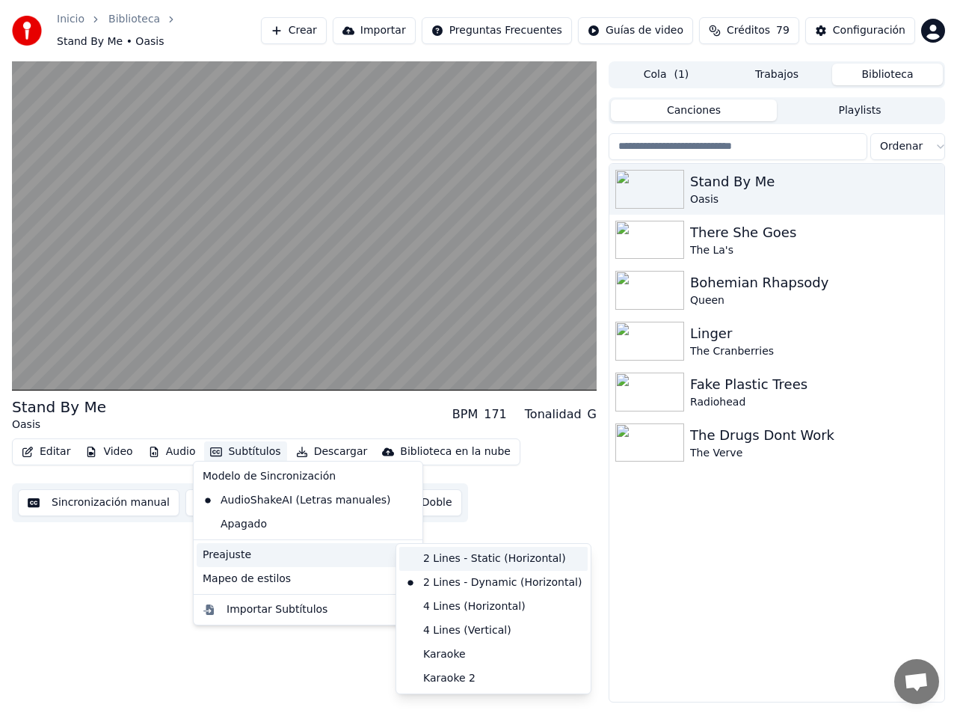
click at [453, 556] on div "2 Lines - Static (Horizontal)" at bounding box center [493, 559] width 188 height 24
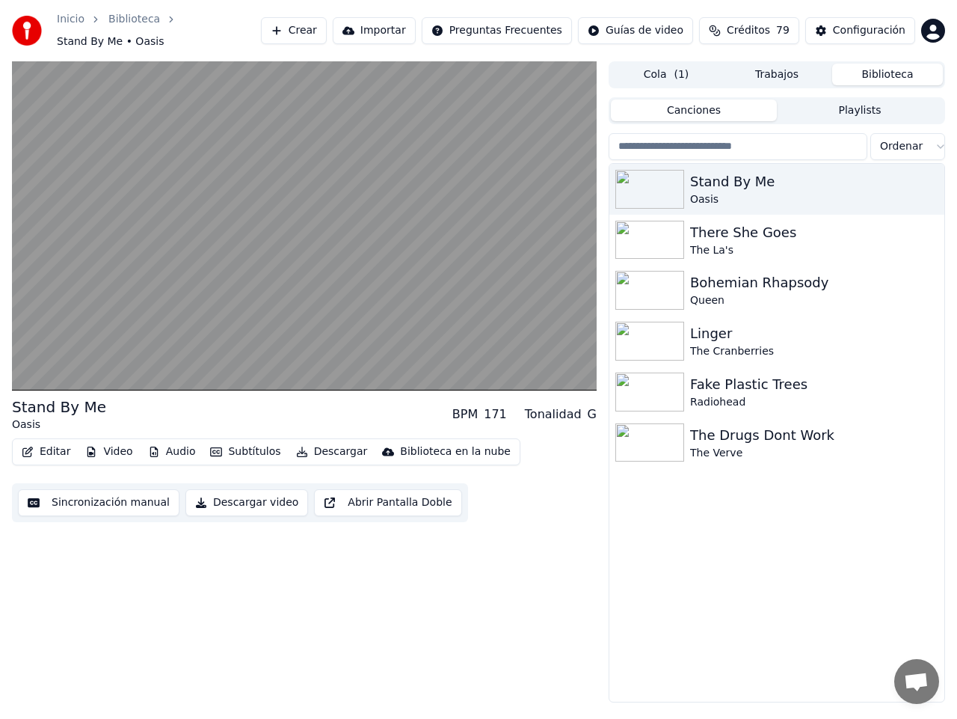
click at [230, 444] on button "Subtítulos" at bounding box center [245, 451] width 82 height 21
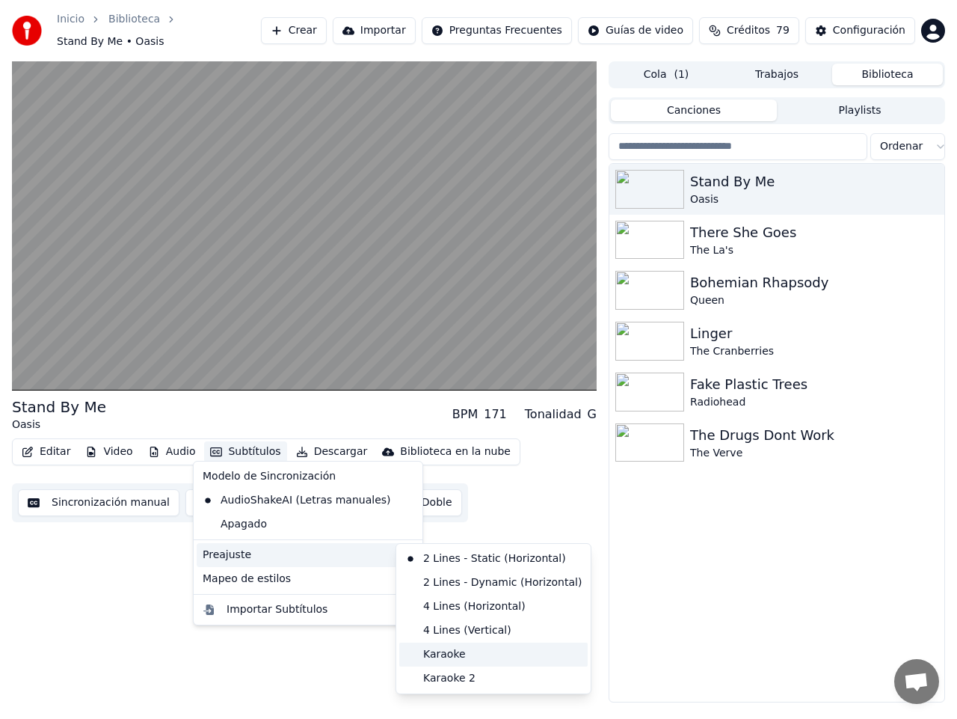
click at [448, 655] on div "Karaoke" at bounding box center [493, 655] width 188 height 24
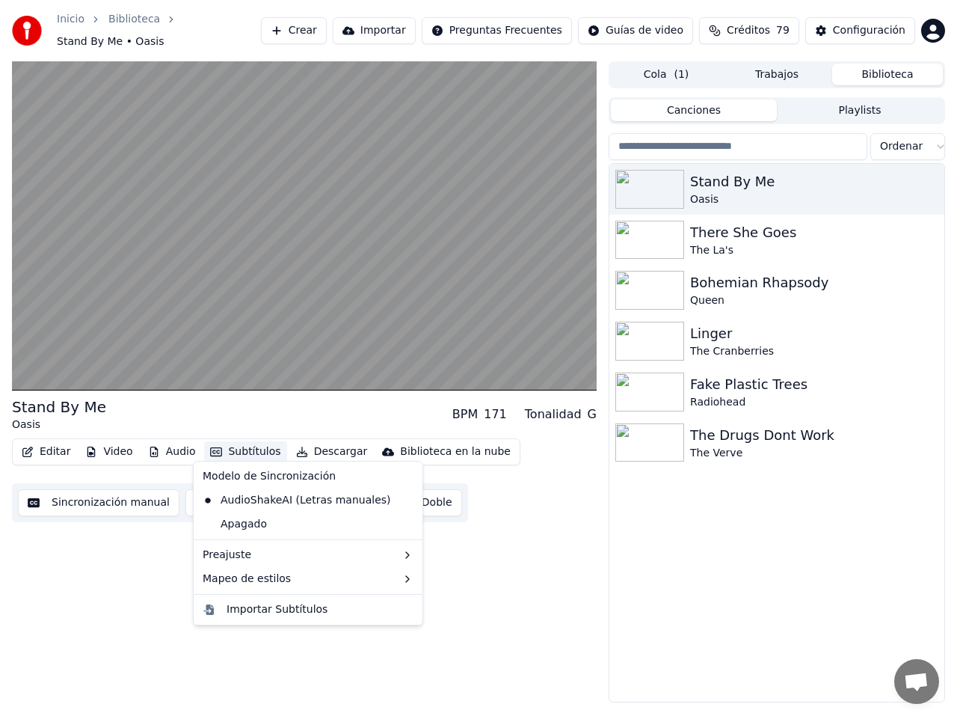
click at [235, 444] on button "Subtítulos" at bounding box center [245, 451] width 82 height 21
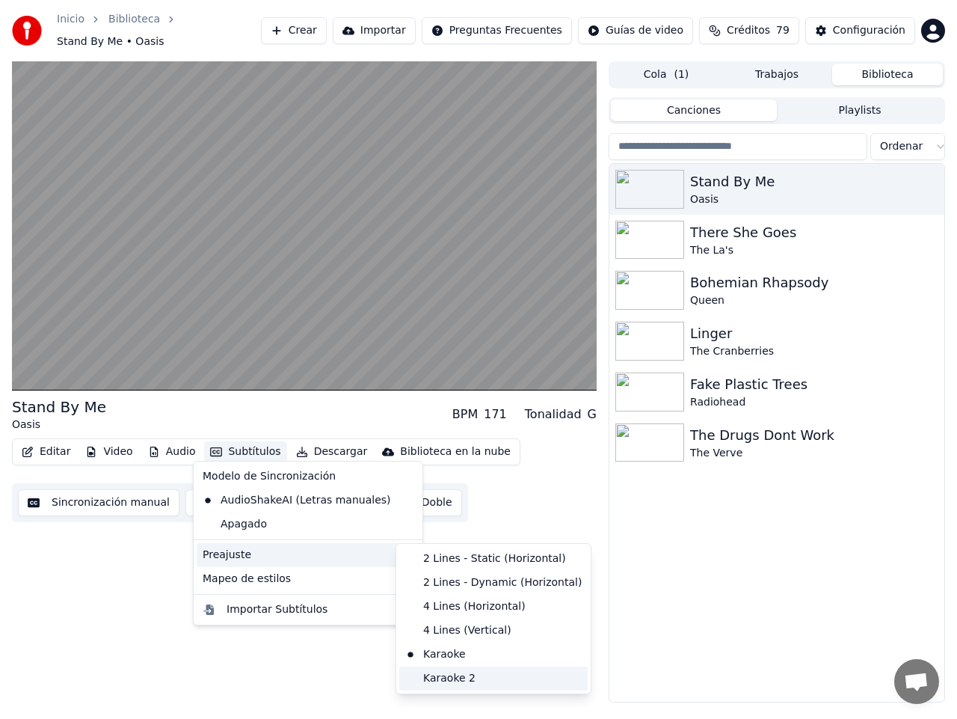
click at [456, 674] on div "Karaoke 2" at bounding box center [493, 678] width 188 height 24
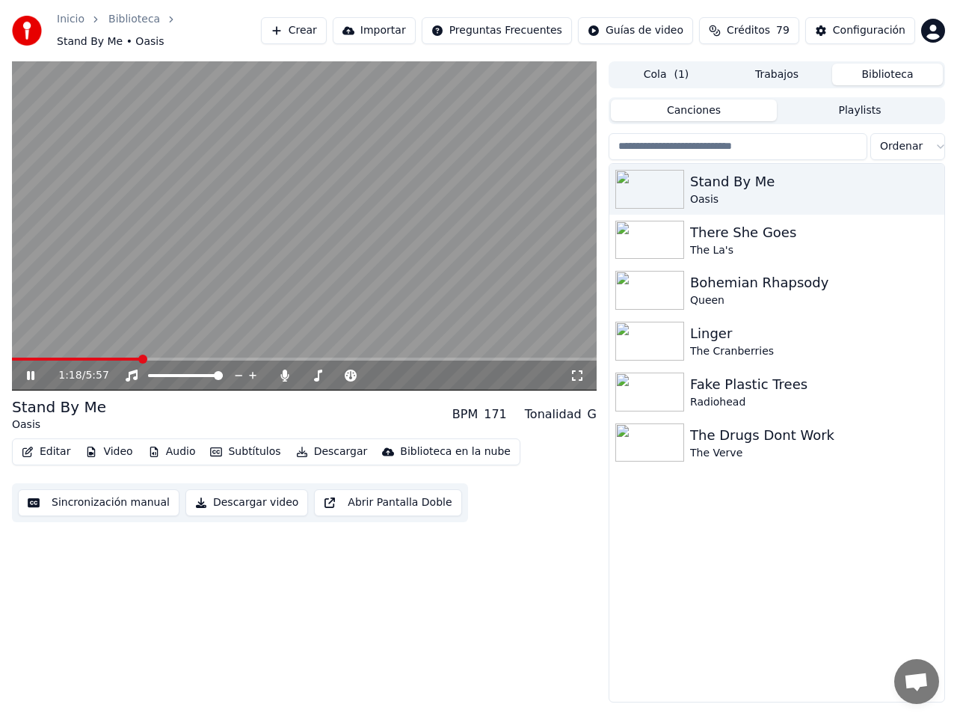
click at [25, 370] on icon at bounding box center [41, 376] width 34 height 12
click at [877, 28] on div "Configuración" at bounding box center [869, 30] width 73 height 15
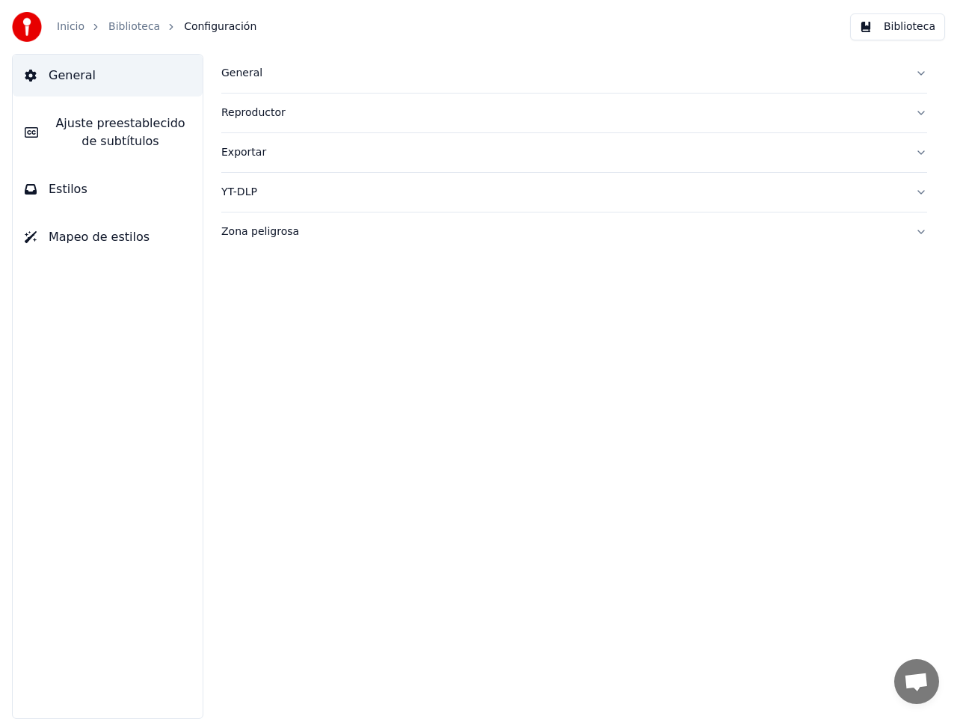
click at [88, 248] on button "Mapeo de estilos" at bounding box center [108, 237] width 190 height 42
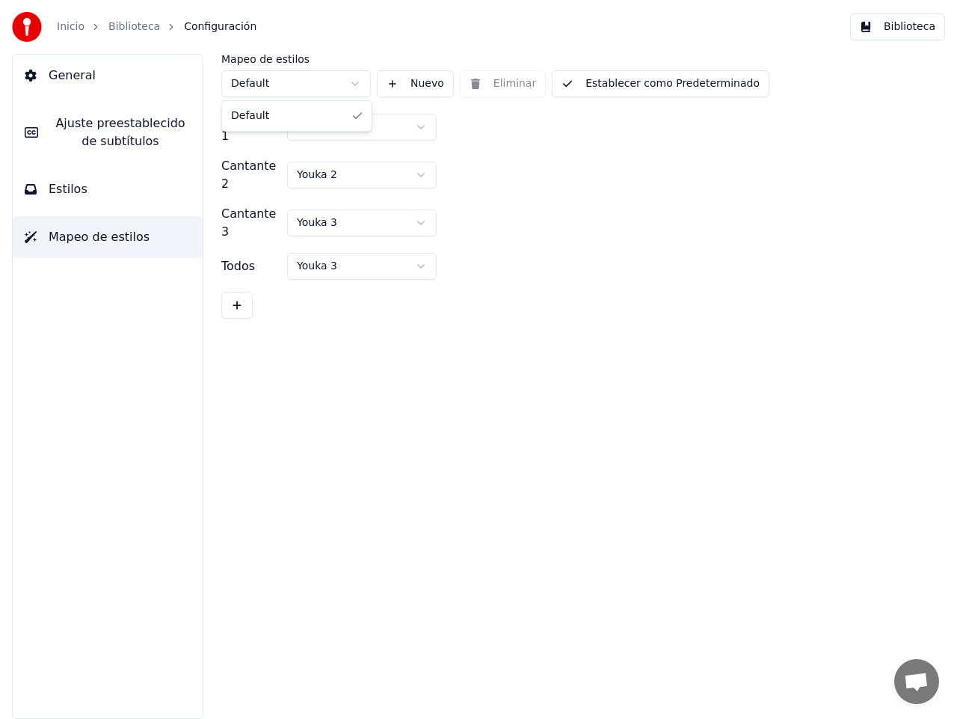
click at [356, 84] on html "Inicio Biblioteca Configuración Biblioteca General [PERSON_NAME] preestablecido…" at bounding box center [478, 359] width 957 height 719
click at [417, 117] on html "Inicio Biblioteca Configuración Biblioteca General [PERSON_NAME] preestablecido…" at bounding box center [478, 359] width 957 height 719
click at [616, 82] on button "Establecer como Predeterminado" at bounding box center [661, 83] width 218 height 27
click at [113, 117] on span "Ajuste preestablecido de subtítulos" at bounding box center [120, 132] width 141 height 36
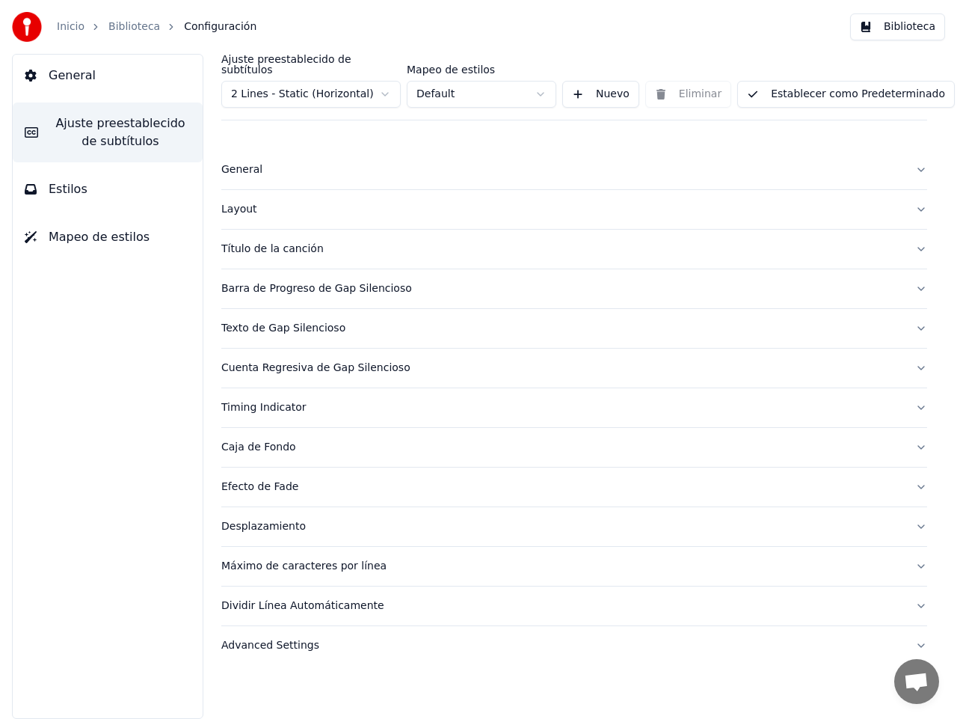
click at [384, 79] on html "Inicio Biblioteca Configuración Biblioteca General Ajuste preestablecido de sub…" at bounding box center [478, 359] width 957 height 719
click at [539, 81] on html "Inicio Biblioteca Configuración Biblioteca General Ajuste preestablecido de sub…" at bounding box center [478, 359] width 957 height 719
click at [541, 82] on html "Inicio Biblioteca Configuración Biblioteca General Ajuste preestablecido de sub…" at bounding box center [478, 359] width 957 height 719
click at [815, 84] on button "Establecer como Predeterminado" at bounding box center [847, 94] width 218 height 27
click at [105, 183] on button "Estilos" at bounding box center [108, 189] width 190 height 42
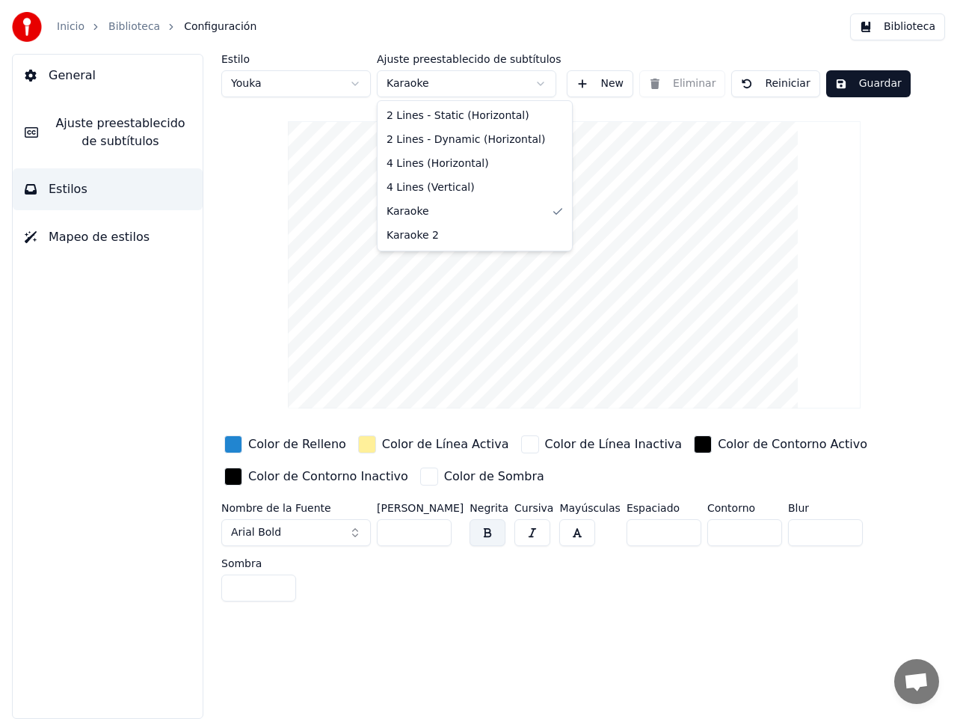
click at [544, 83] on html "Inicio Biblioteca Configuración Biblioteca General Ajuste preestablecido de sub…" at bounding box center [478, 359] width 957 height 719
click at [539, 85] on html "Inicio Biblioteca Configuración Biblioteca General Ajuste preestablecido de sub…" at bounding box center [478, 359] width 957 height 719
click at [540, 82] on html "Inicio Biblioteca Configuración Biblioteca General Ajuste preestablecido de sub…" at bounding box center [478, 359] width 957 height 719
click at [865, 86] on button "Guardar" at bounding box center [869, 83] width 85 height 27
click at [63, 134] on span "Ajuste preestablecido de subtítulos" at bounding box center [120, 132] width 141 height 36
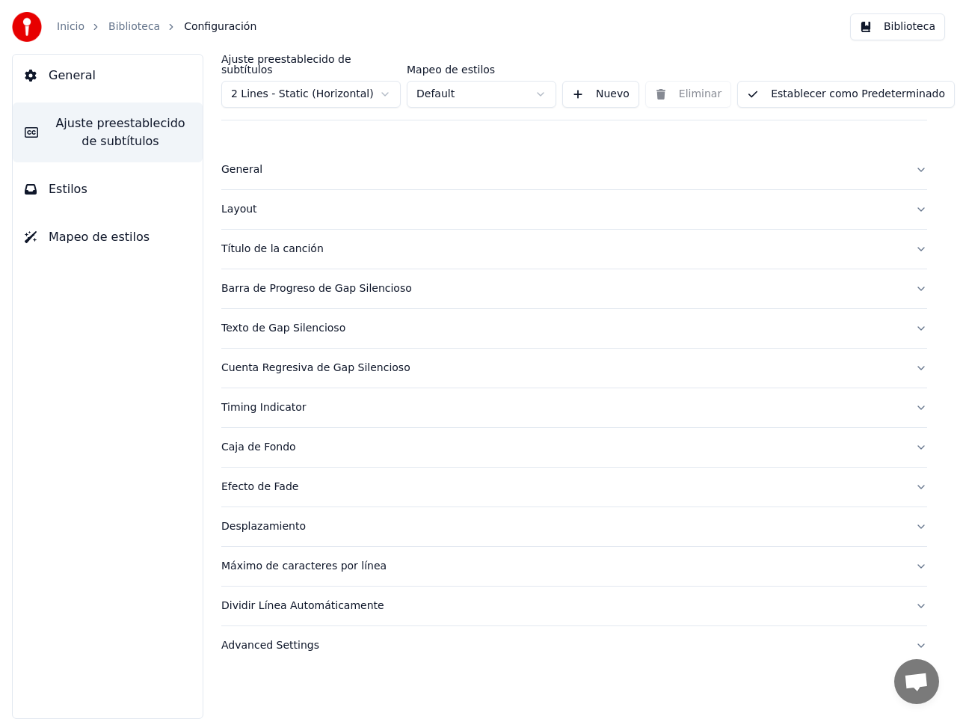
click at [904, 34] on button "Biblioteca" at bounding box center [897, 26] width 95 height 27
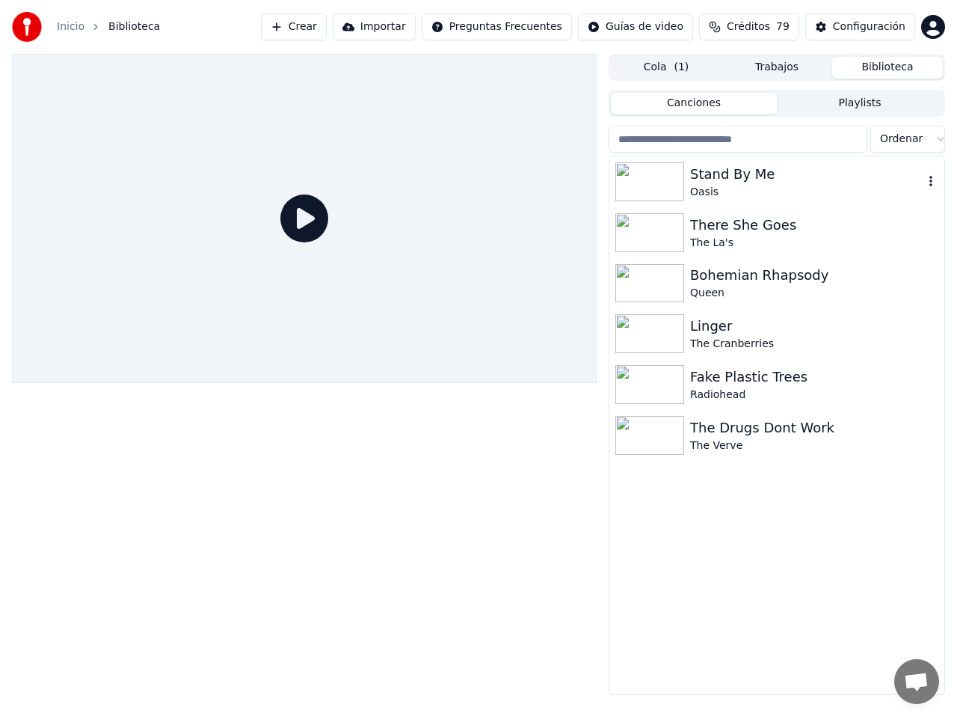
click at [699, 174] on div "Stand By Me" at bounding box center [806, 174] width 233 height 21
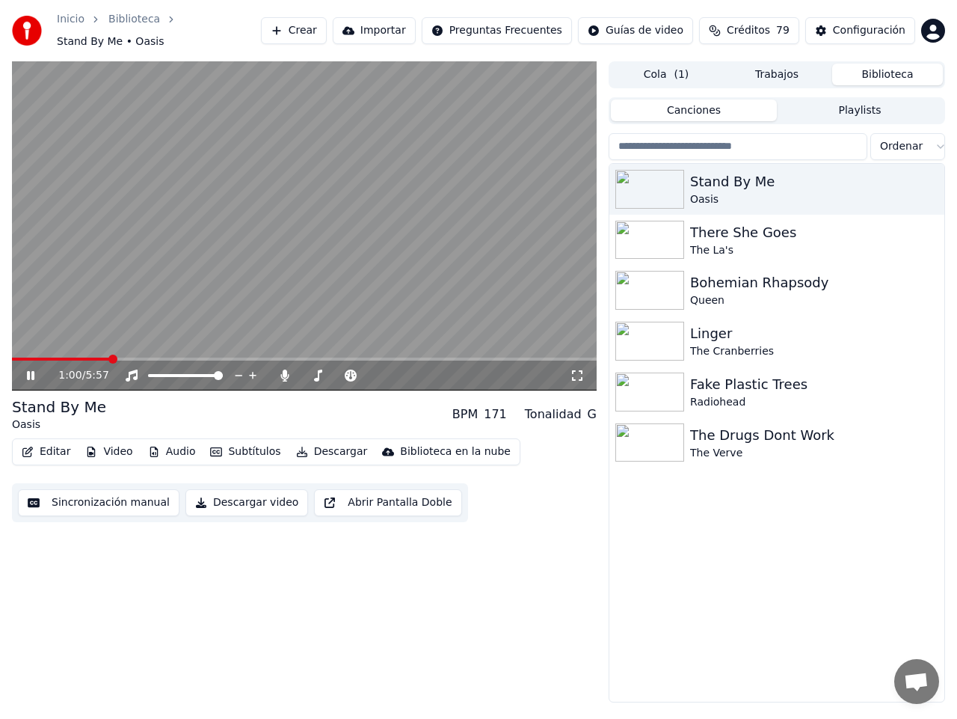
click at [110, 358] on span at bounding box center [304, 359] width 585 height 3
click at [229, 441] on button "Subtítulos" at bounding box center [245, 451] width 82 height 21
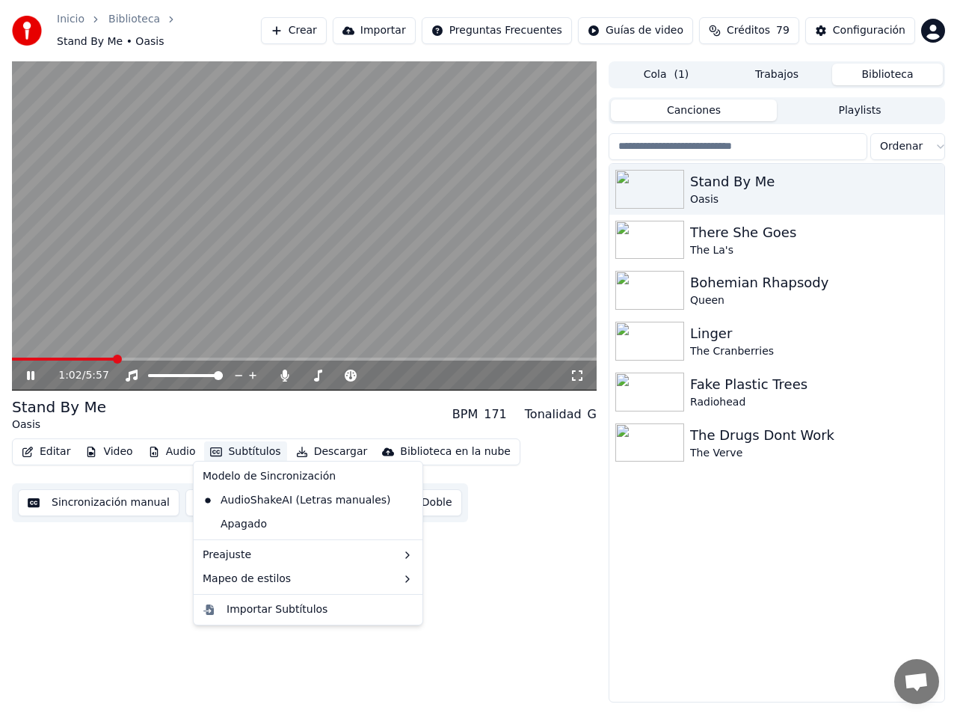
click at [244, 452] on button "Subtítulos" at bounding box center [245, 451] width 82 height 21
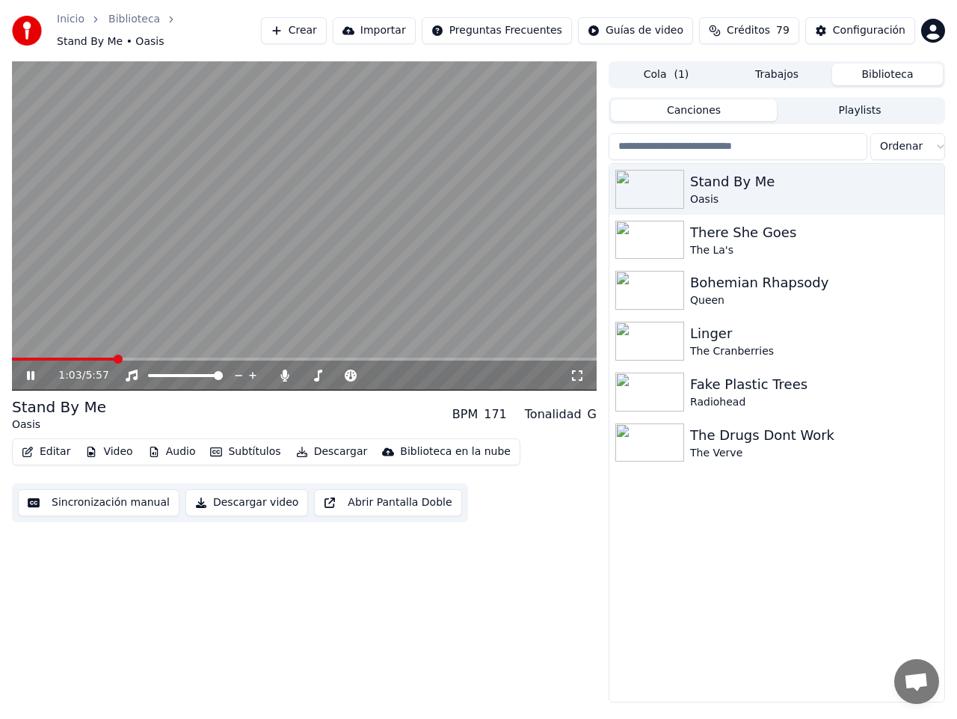
click at [251, 443] on button "Subtítulos" at bounding box center [245, 451] width 82 height 21
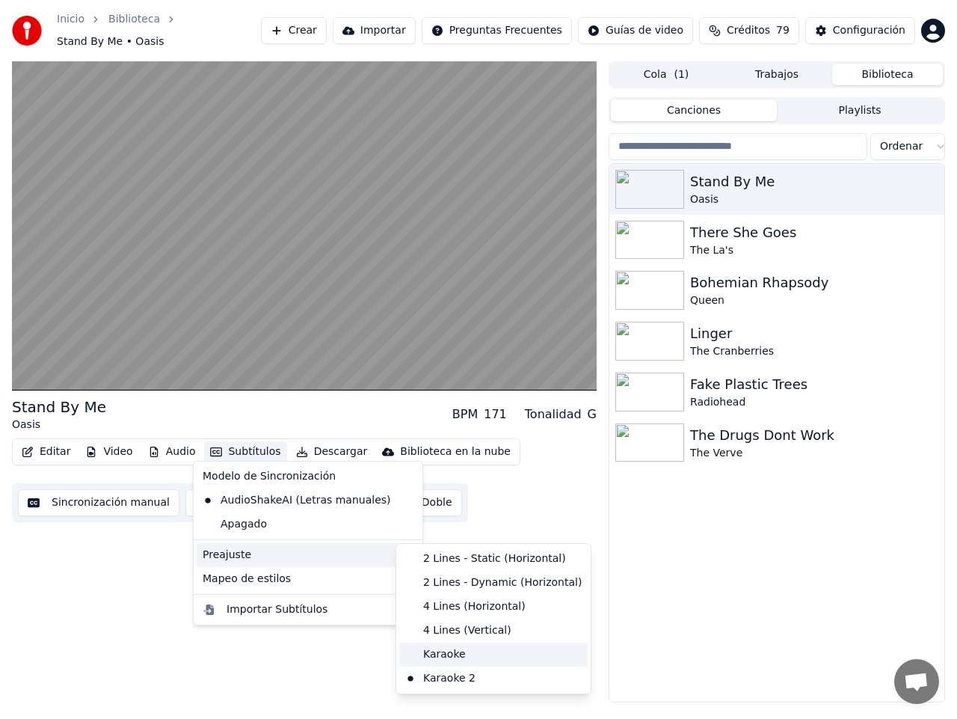
click at [464, 650] on div "Karaoke" at bounding box center [493, 655] width 188 height 24
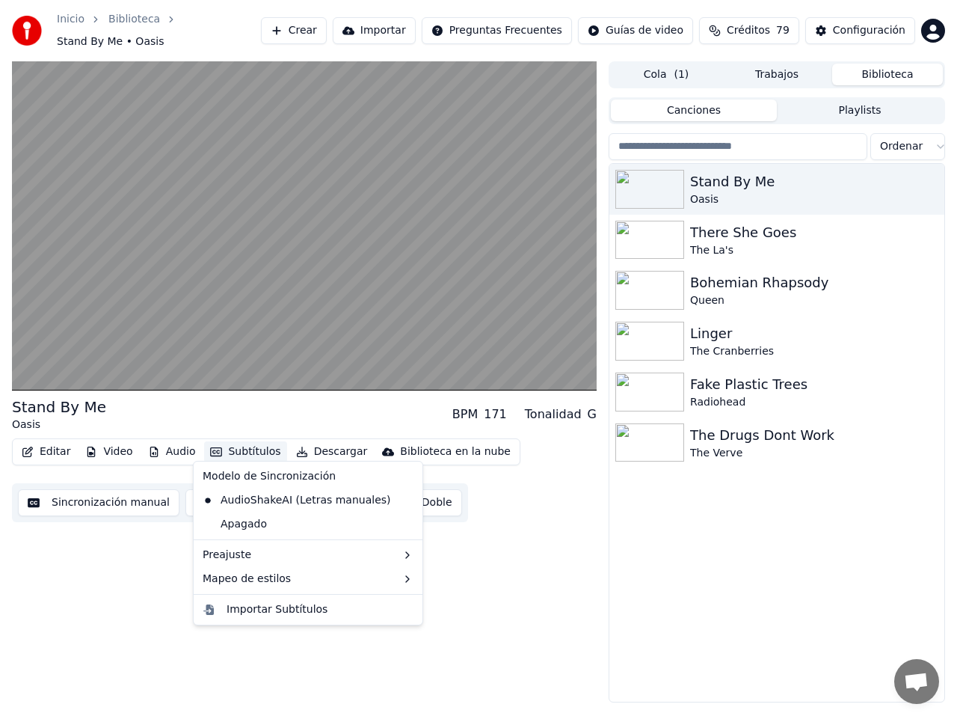
click at [233, 448] on button "Subtítulos" at bounding box center [245, 451] width 82 height 21
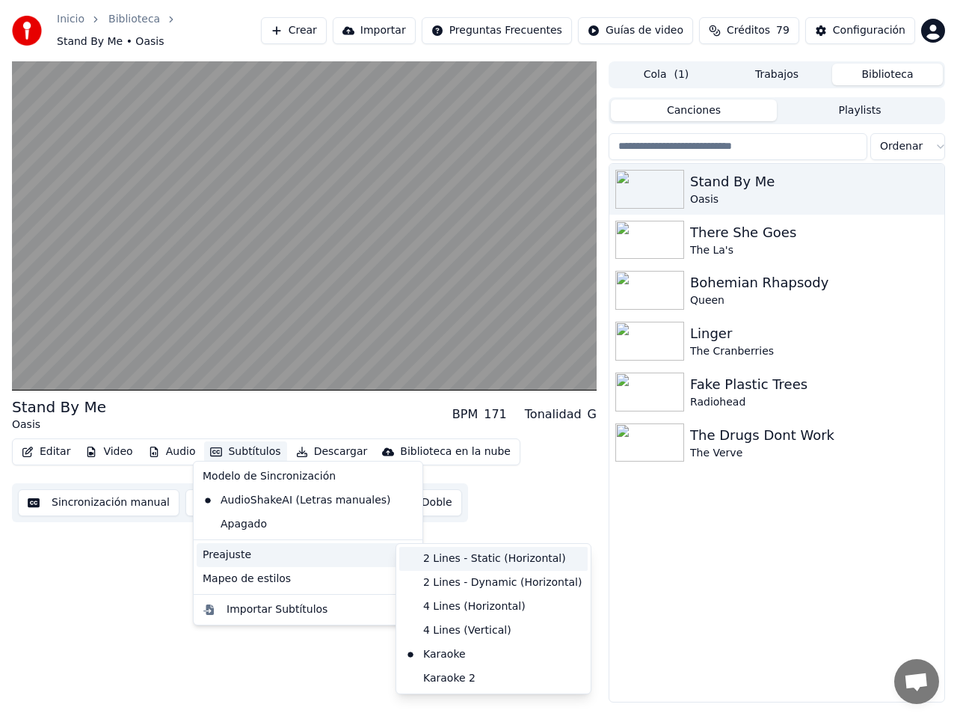
click at [444, 557] on div "2 Lines - Static (Horizontal)" at bounding box center [493, 559] width 188 height 24
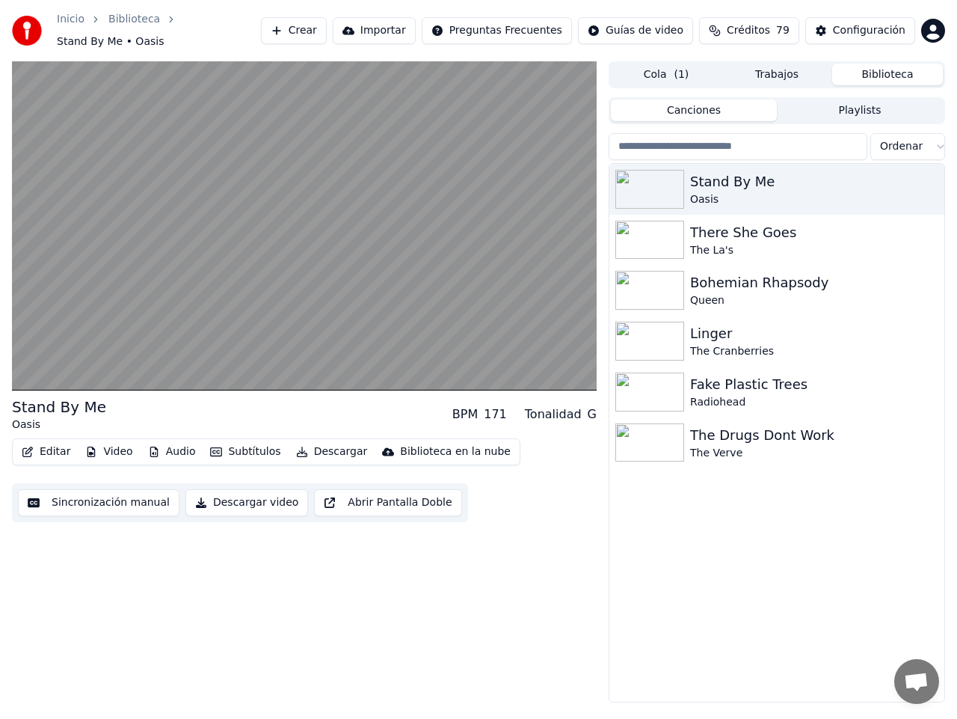
click at [237, 442] on button "Subtítulos" at bounding box center [245, 451] width 82 height 21
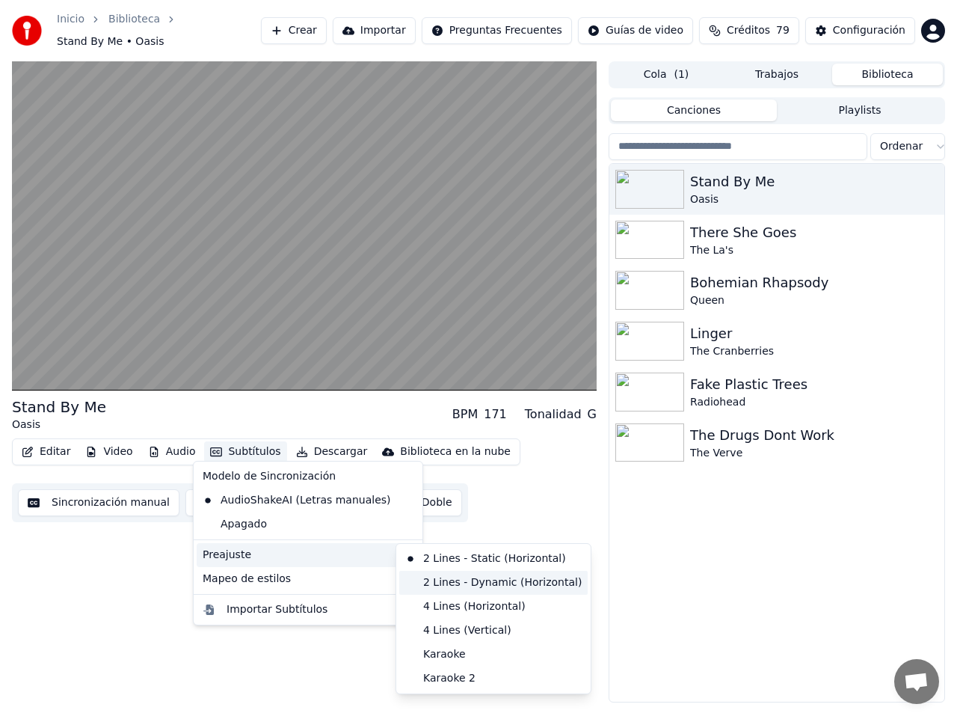
click at [483, 586] on div "2 Lines - Dynamic (Horizontal)" at bounding box center [493, 583] width 188 height 24
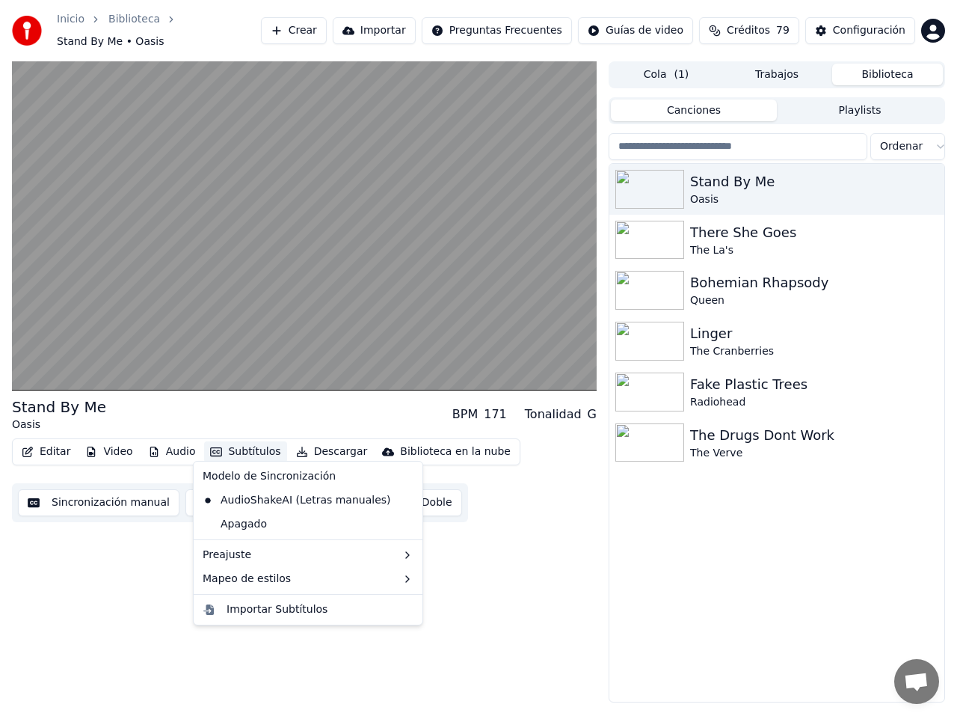
click at [229, 441] on button "Subtítulos" at bounding box center [245, 451] width 82 height 21
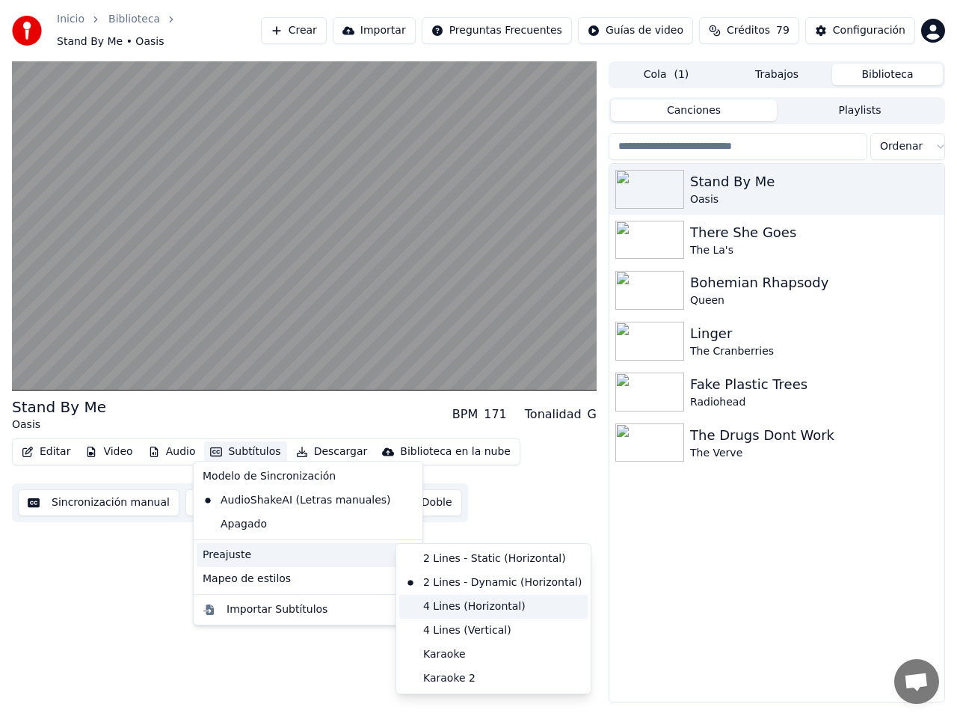
click at [494, 603] on div "4 Lines (Horizontal)" at bounding box center [493, 607] width 188 height 24
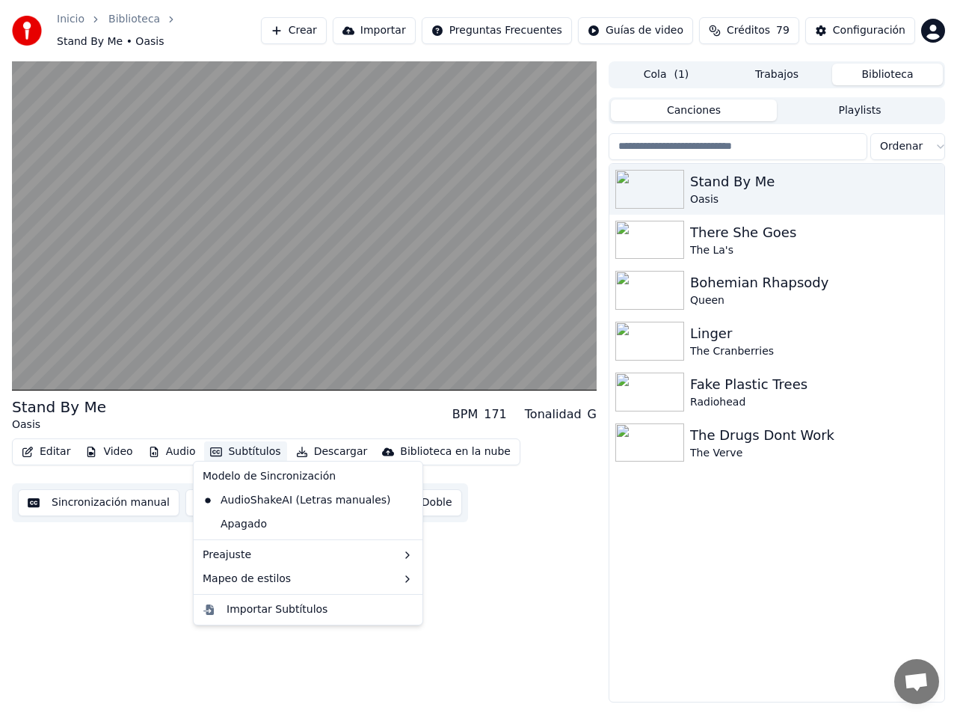
click at [251, 444] on button "Subtítulos" at bounding box center [245, 451] width 82 height 21
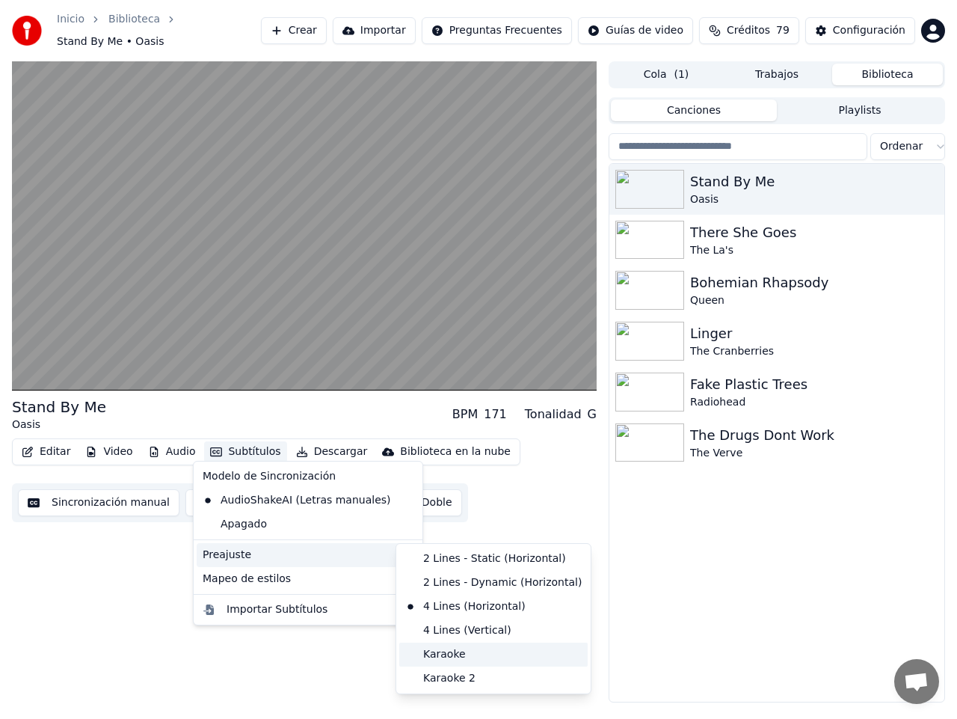
click at [462, 657] on div "Karaoke" at bounding box center [493, 655] width 188 height 24
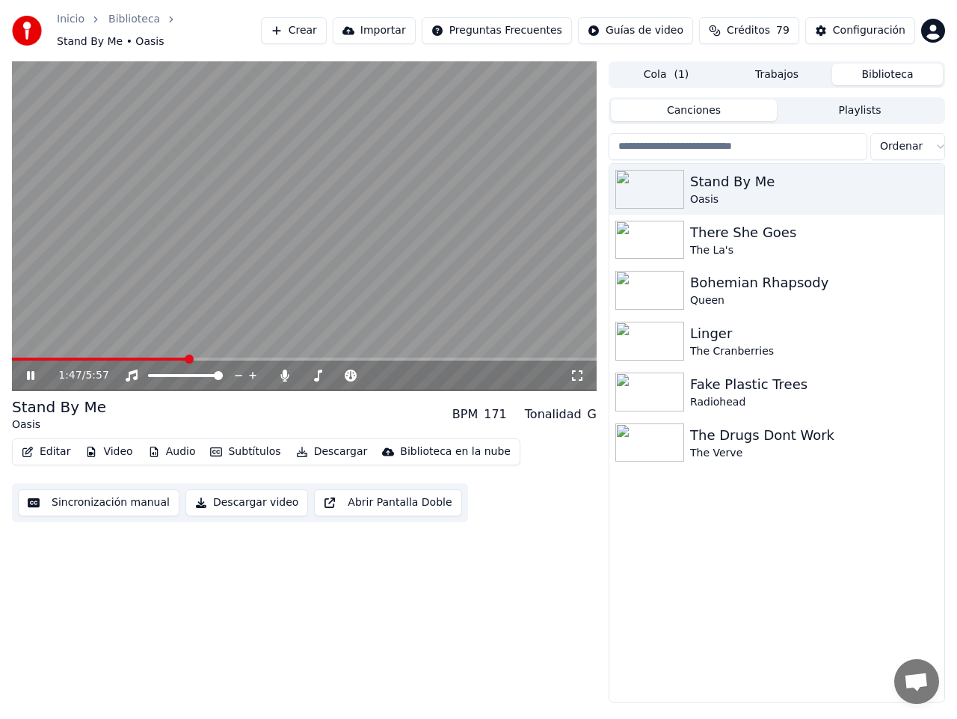
click at [29, 371] on icon at bounding box center [30, 375] width 7 height 9
click at [880, 31] on div "Configuración" at bounding box center [869, 30] width 73 height 15
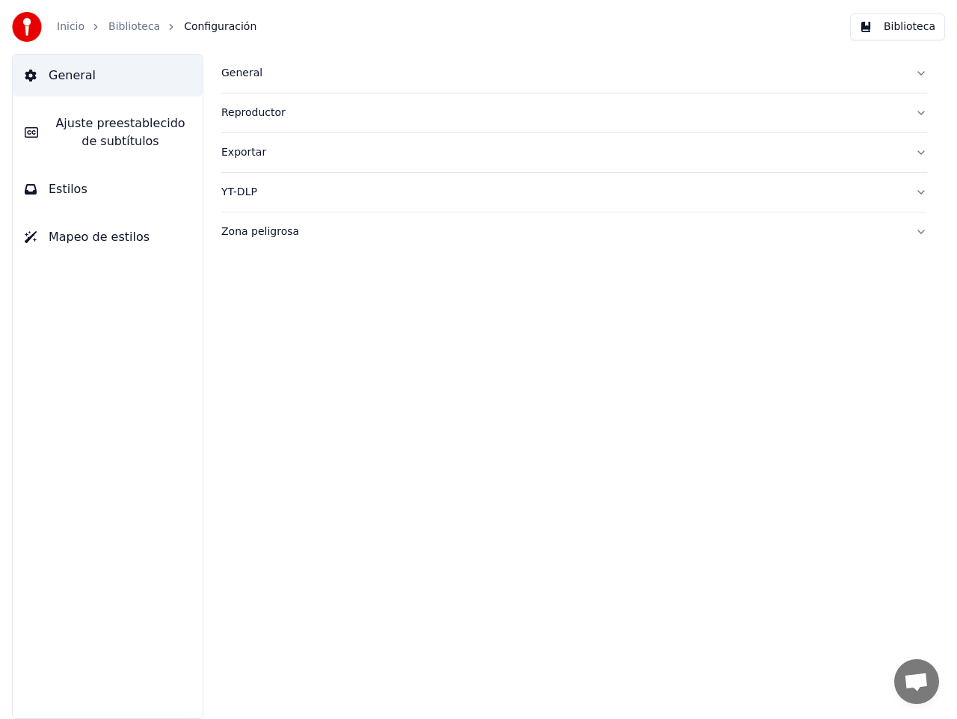
click at [76, 200] on button "Estilos" at bounding box center [108, 189] width 190 height 42
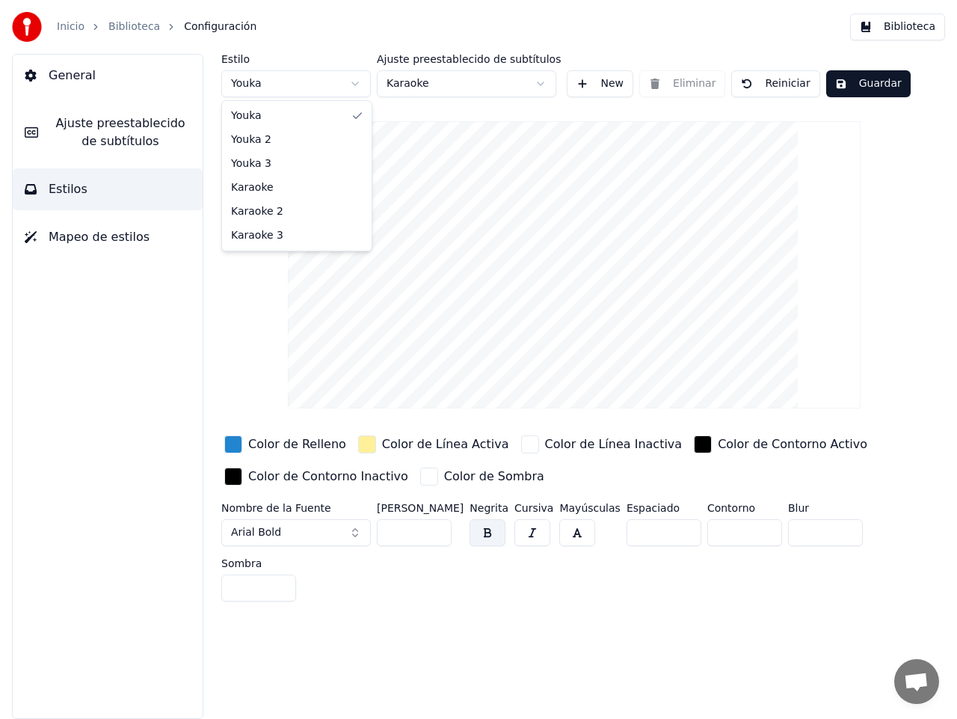
click at [331, 81] on html "Inicio Biblioteca Configuración Biblioteca General Ajuste preestablecido de sub…" at bounding box center [478, 359] width 957 height 719
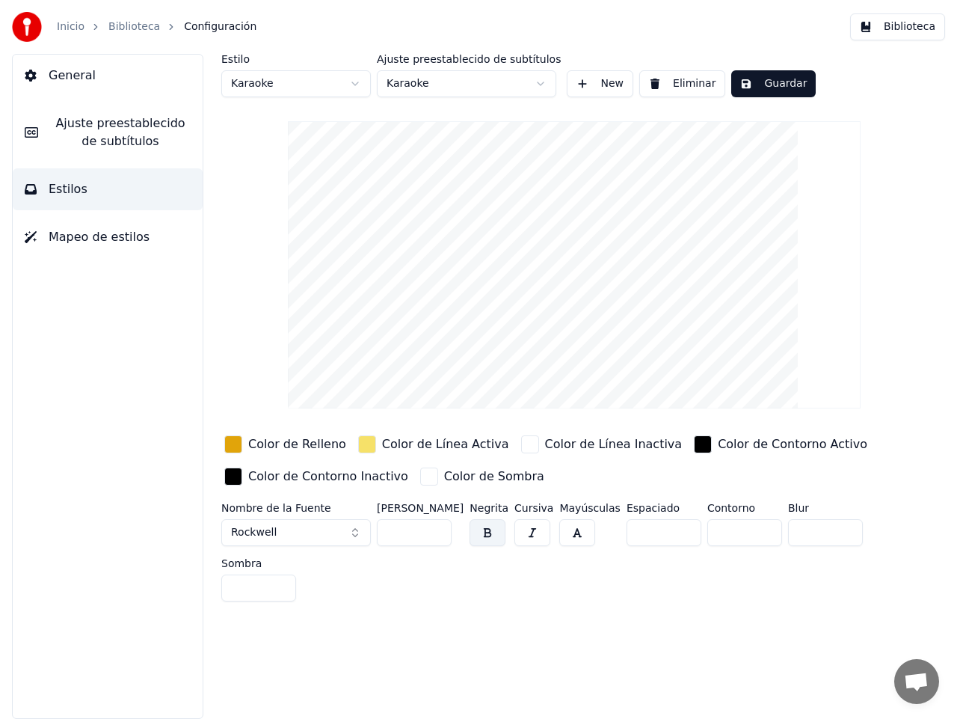
click at [751, 79] on button "Guardar" at bounding box center [774, 83] width 85 height 27
click at [781, 84] on button "Guardar" at bounding box center [774, 83] width 85 height 27
click at [74, 245] on span "Mapeo de estilos" at bounding box center [99, 237] width 101 height 18
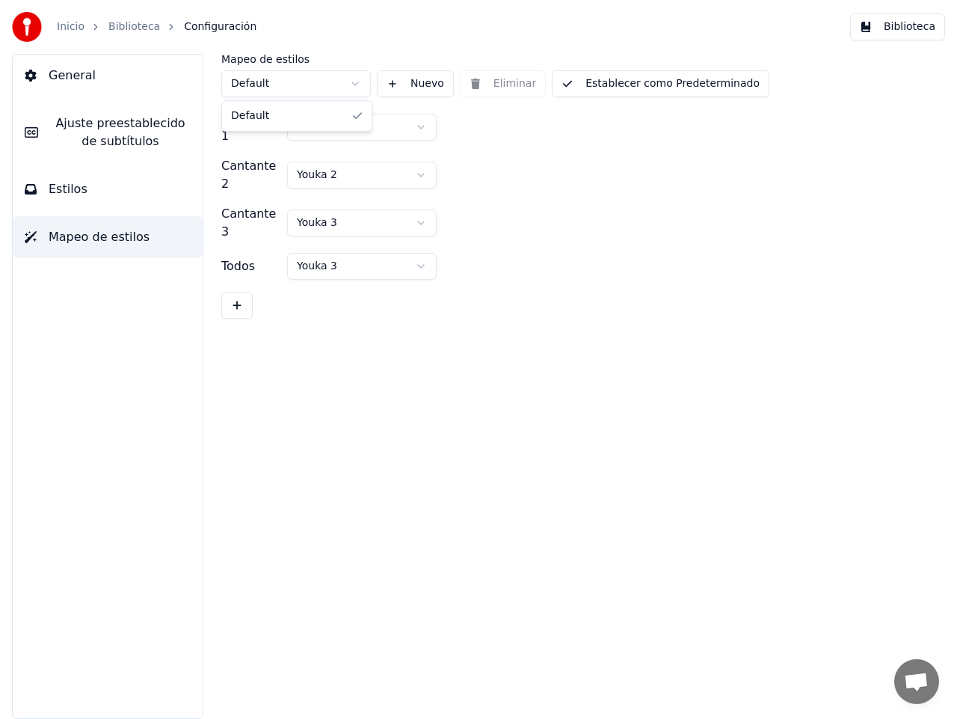
click at [355, 84] on html "Inicio Biblioteca Configuración Biblioteca General [PERSON_NAME] preestablecido…" at bounding box center [478, 359] width 957 height 719
click at [423, 121] on html "Inicio Biblioteca Configuración Biblioteca General [PERSON_NAME] preestablecido…" at bounding box center [478, 359] width 957 height 719
click at [356, 81] on html "Inicio Biblioteca Configuración Biblioteca General [PERSON_NAME] preestablecido…" at bounding box center [478, 359] width 957 height 719
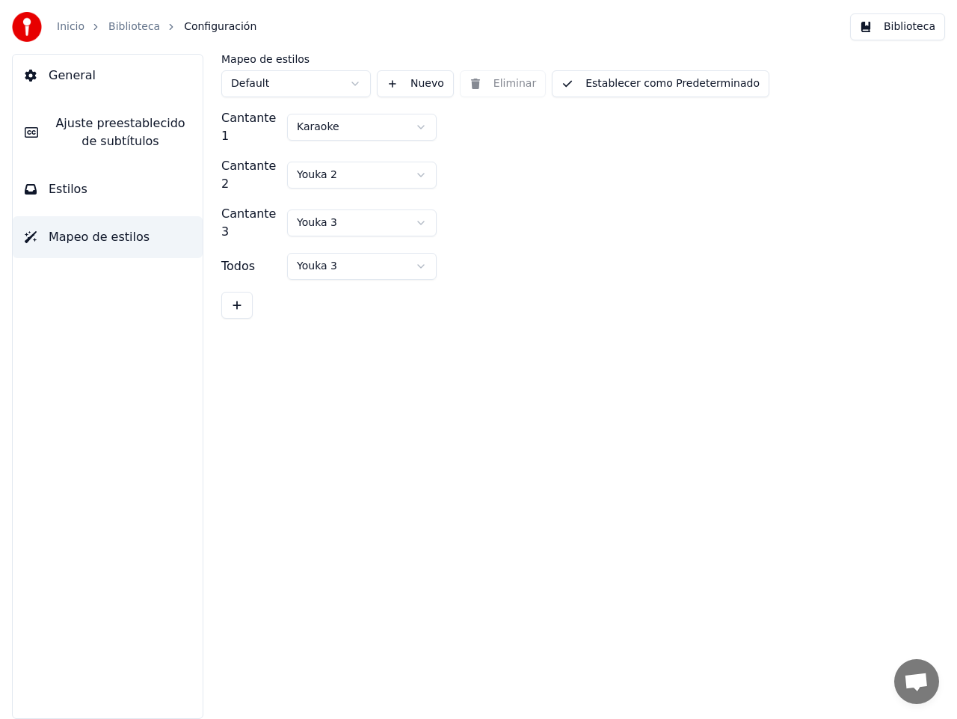
click at [607, 87] on button "Establecer como Predeterminado" at bounding box center [661, 83] width 218 height 27
click at [126, 133] on span "Ajuste preestablecido de subtítulos" at bounding box center [120, 132] width 141 height 36
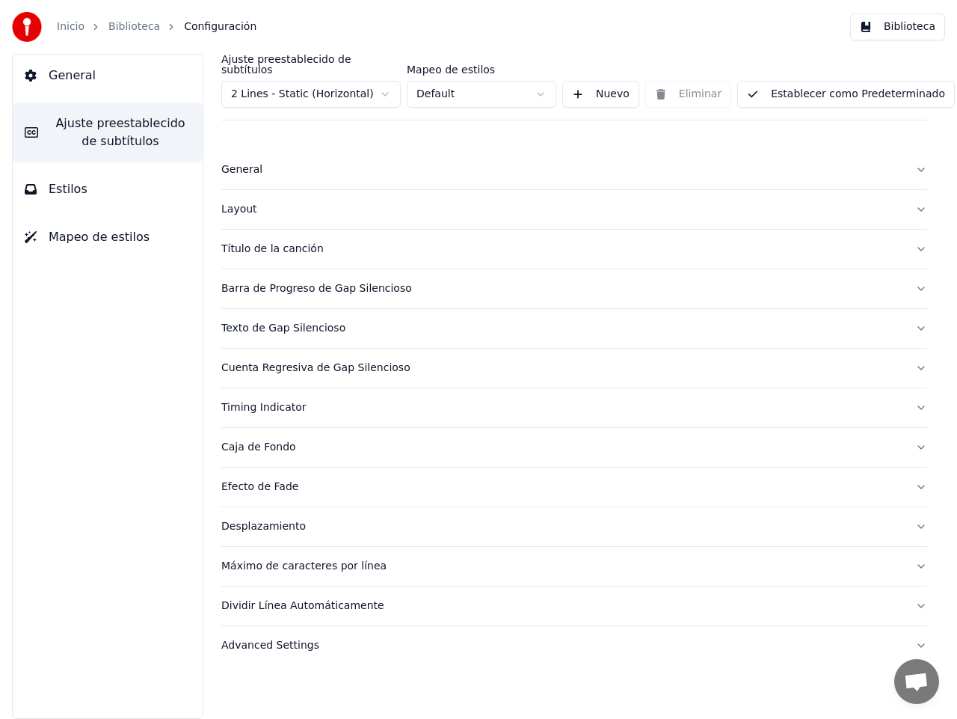
click at [386, 83] on html "Inicio Biblioteca Configuración Biblioteca General Ajuste preestablecido de sub…" at bounding box center [478, 359] width 957 height 719
click at [540, 82] on html "Inicio Biblioteca Configuración Biblioteca General Ajuste preestablecido de sub…" at bounding box center [478, 359] width 957 height 719
click at [806, 81] on button "Establecer como Predeterminado" at bounding box center [847, 94] width 218 height 27
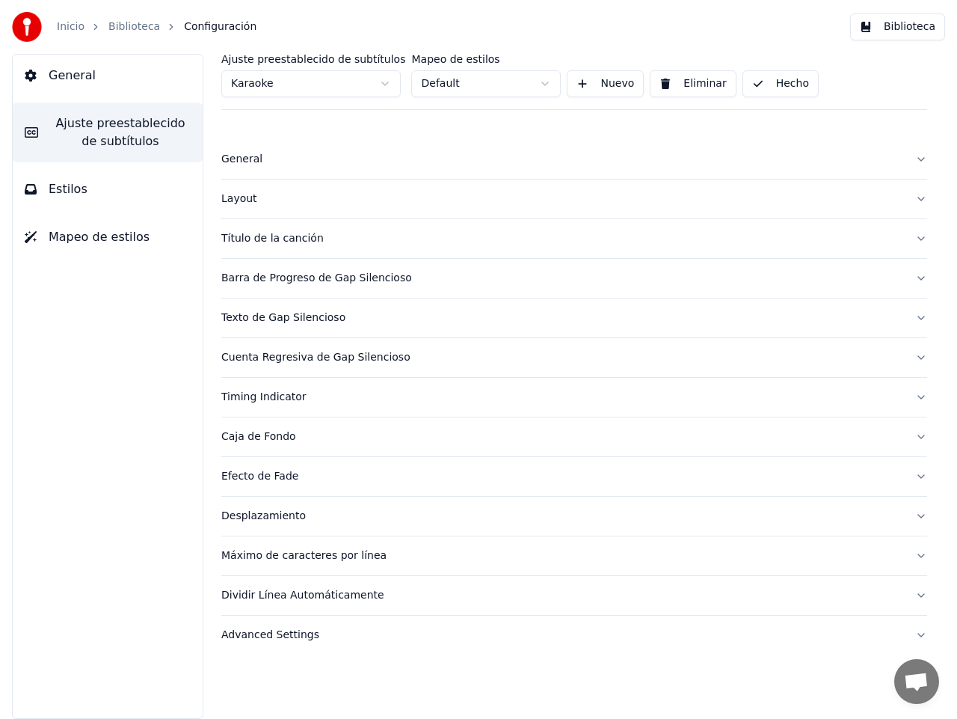
click at [870, 31] on button "Biblioteca" at bounding box center [897, 26] width 95 height 27
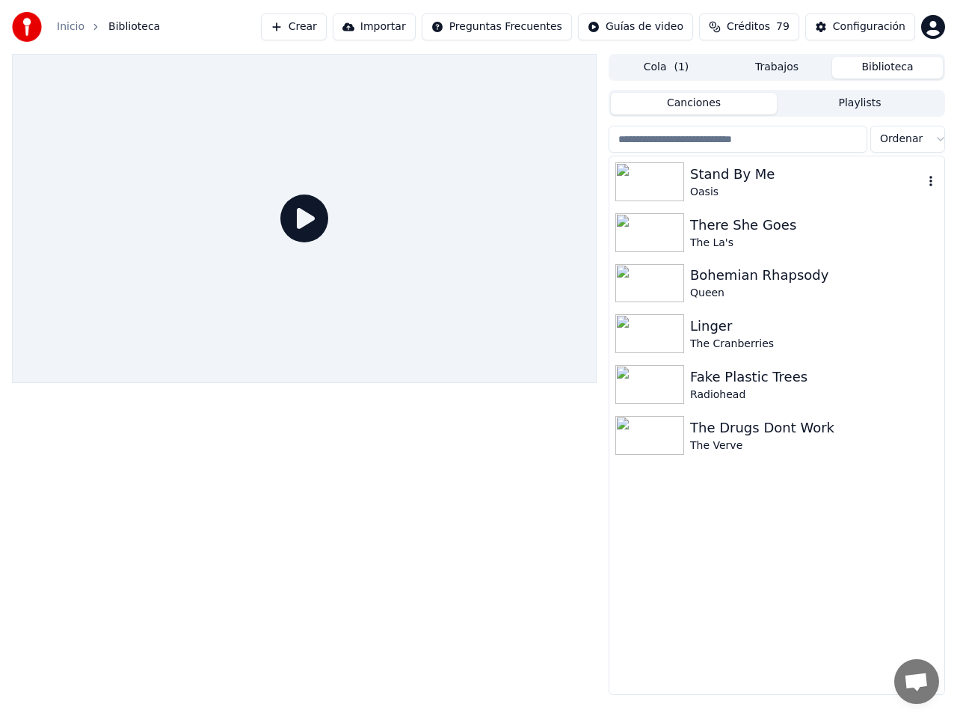
click at [683, 173] on img at bounding box center [650, 181] width 69 height 39
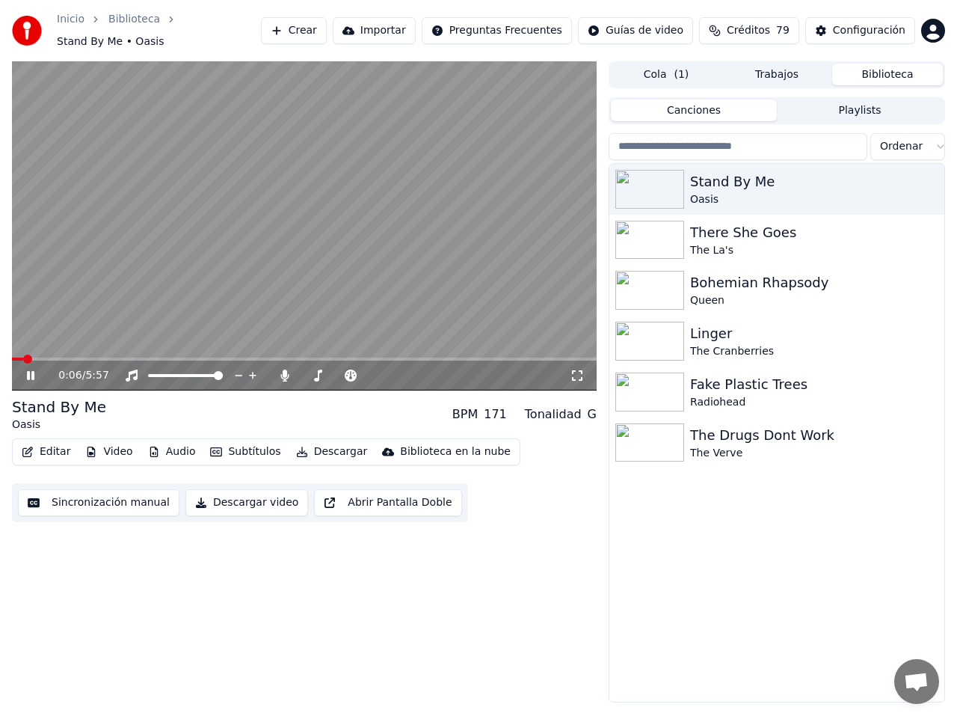
click at [103, 358] on span at bounding box center [304, 359] width 585 height 3
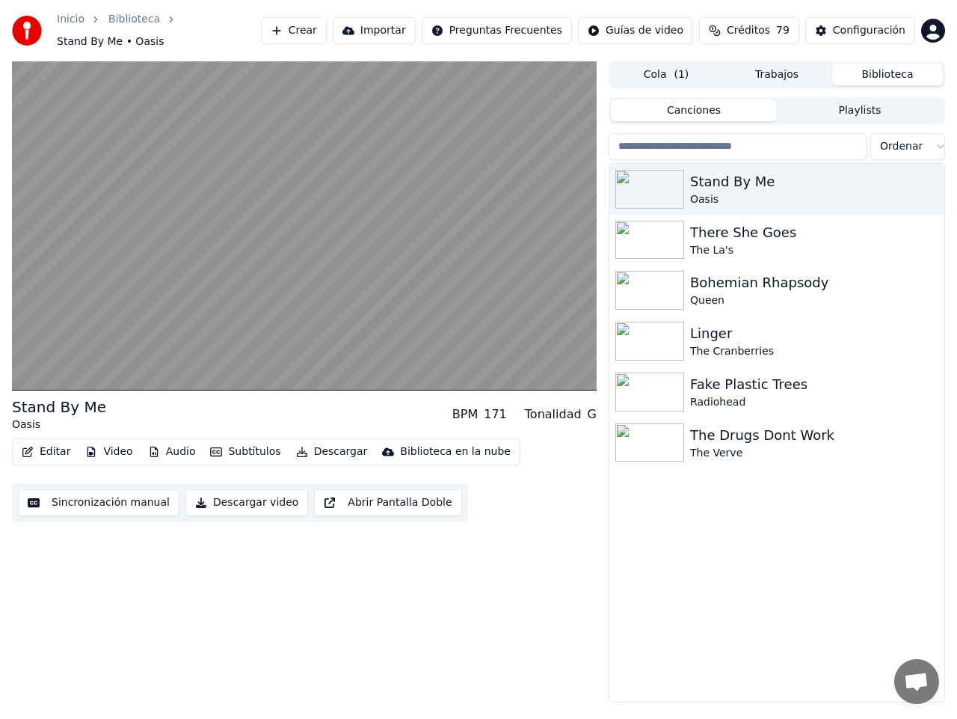
click at [309, 444] on button "Descargar" at bounding box center [332, 451] width 84 height 21
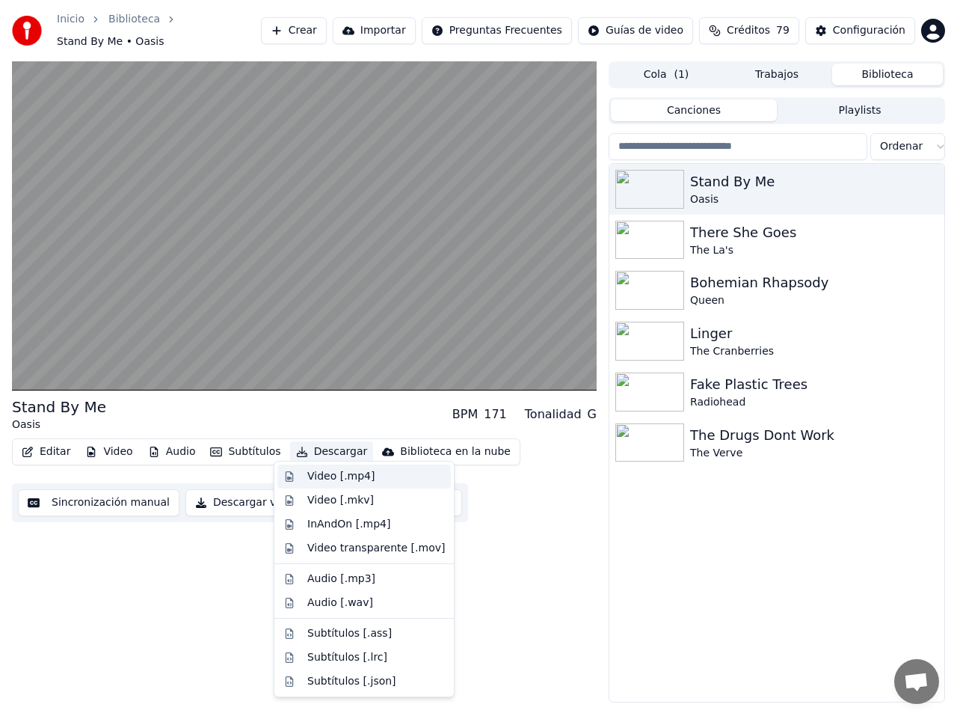
click at [325, 479] on div "Video [.mp4]" at bounding box center [340, 476] width 67 height 15
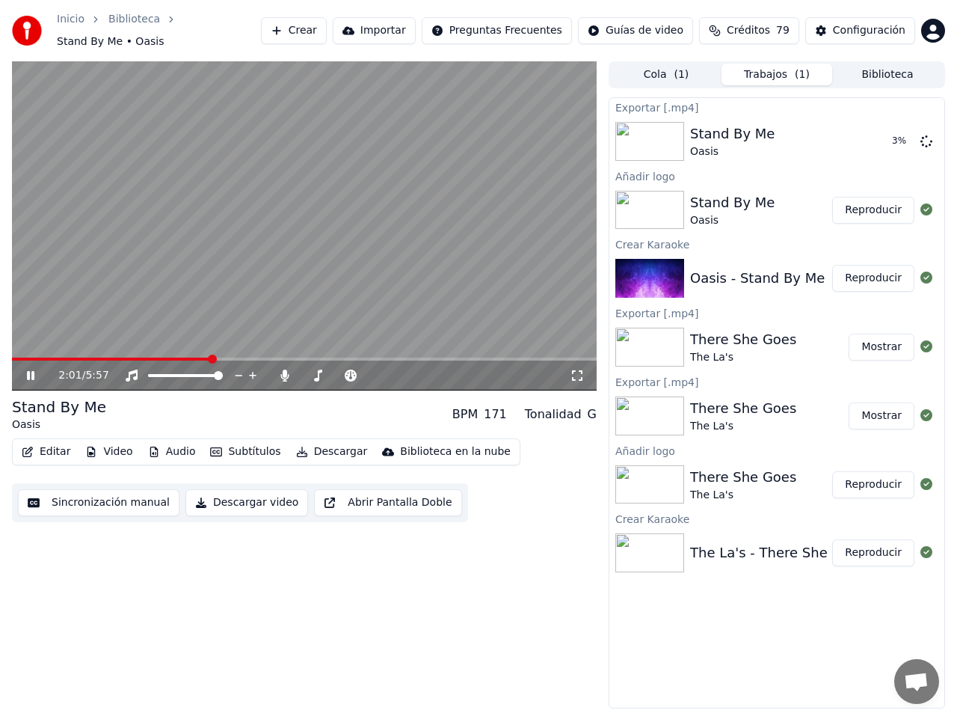
click at [29, 370] on icon at bounding box center [41, 376] width 34 height 12
click at [885, 136] on button "Mostrar" at bounding box center [882, 141] width 66 height 27
click at [285, 370] on icon at bounding box center [285, 376] width 8 height 12
click at [25, 370] on icon at bounding box center [41, 376] width 34 height 12
click at [28, 371] on icon at bounding box center [30, 375] width 7 height 9
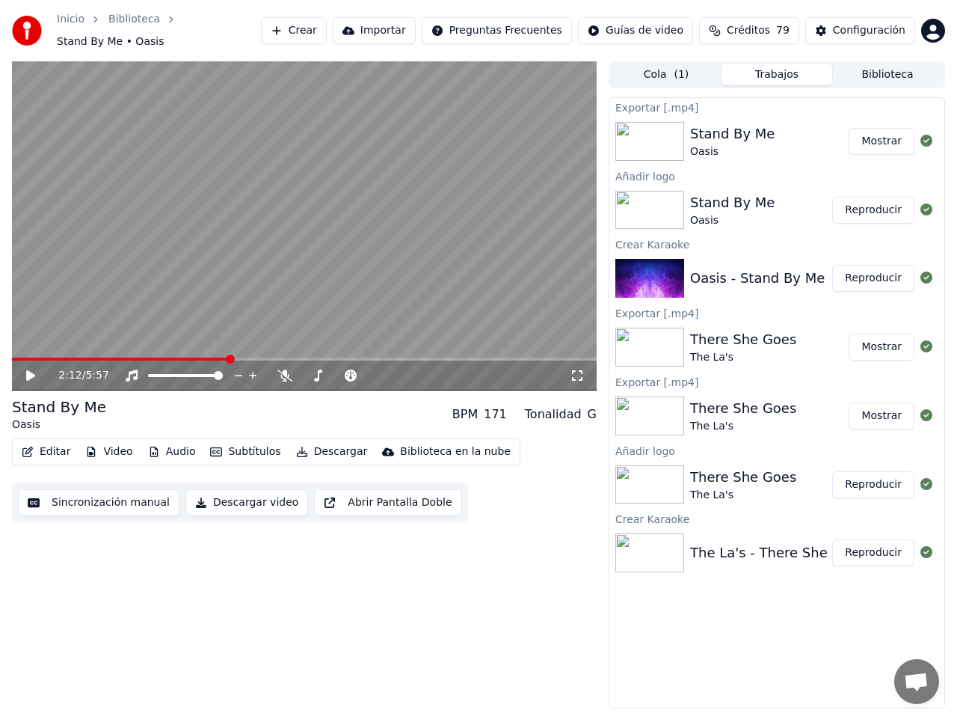
click at [319, 444] on button "Descargar" at bounding box center [332, 451] width 84 height 21
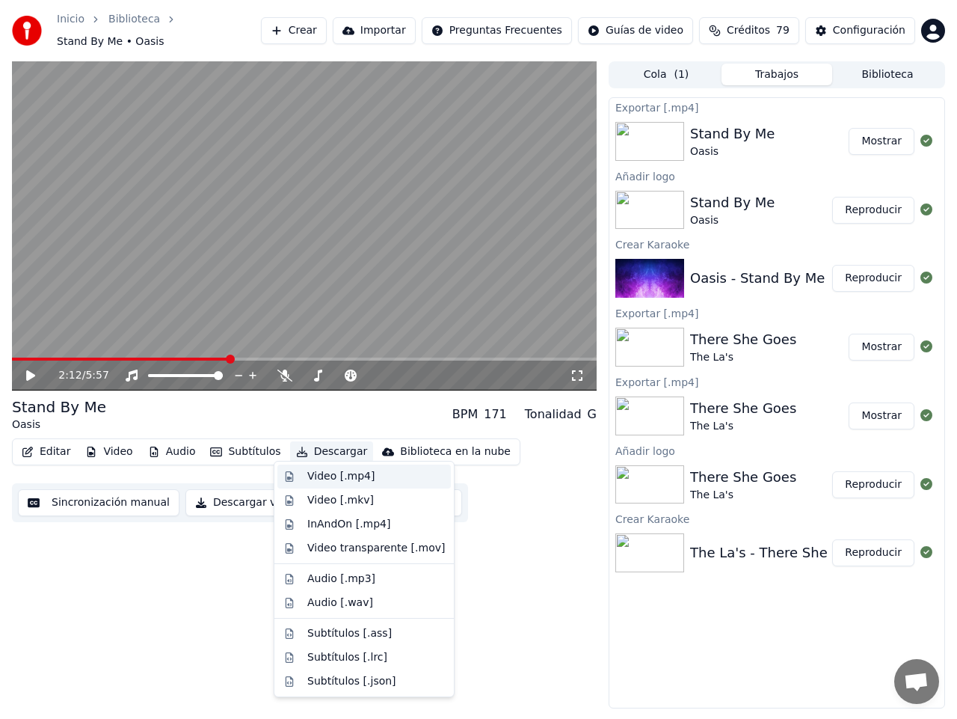
click at [334, 472] on div "Video [.mp4]" at bounding box center [340, 476] width 67 height 15
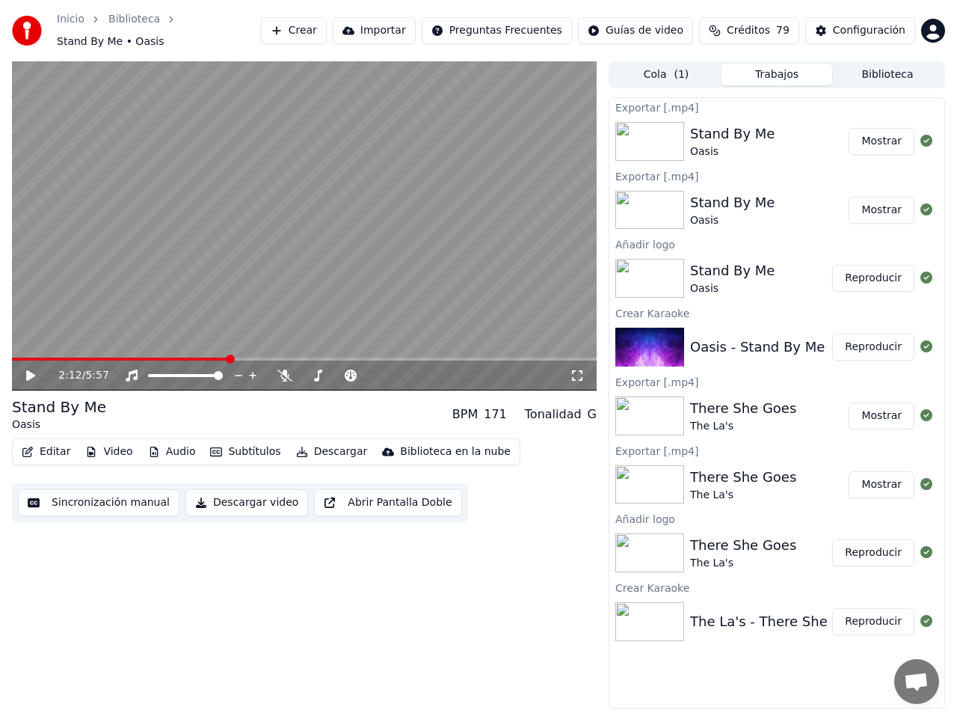
drag, startPoint x: 396, startPoint y: 595, endPoint x: 799, endPoint y: 586, distance: 402.5
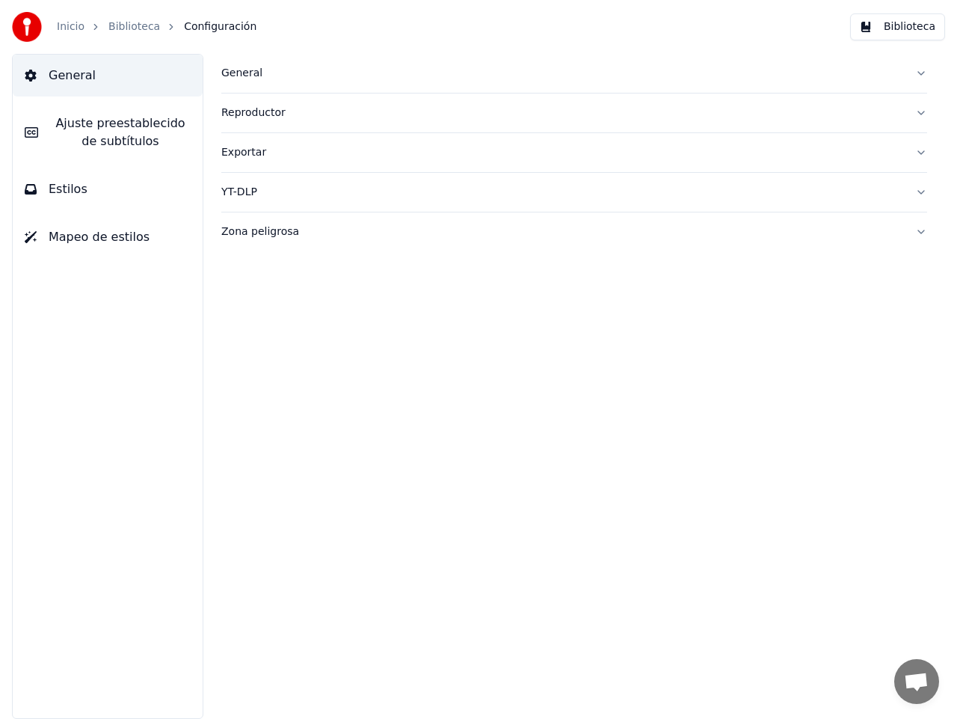
click at [139, 22] on link "Biblioteca" at bounding box center [134, 26] width 52 height 15
